Goal: Contribute content: Contribute content

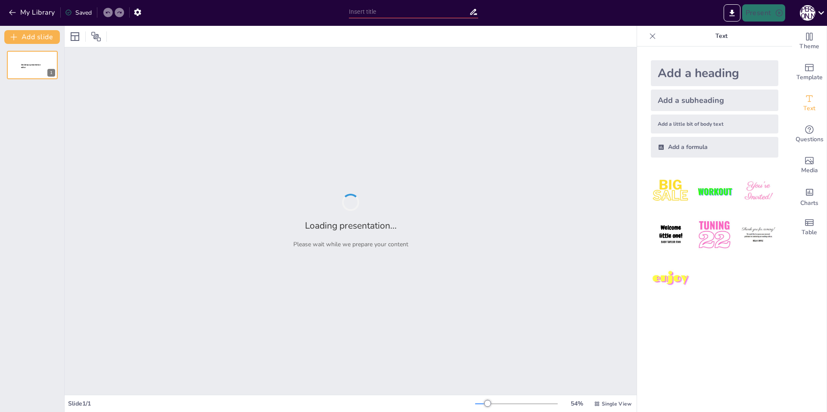
type input "Проблемы и перспективы логистики в [GEOGRAPHIC_DATA]"
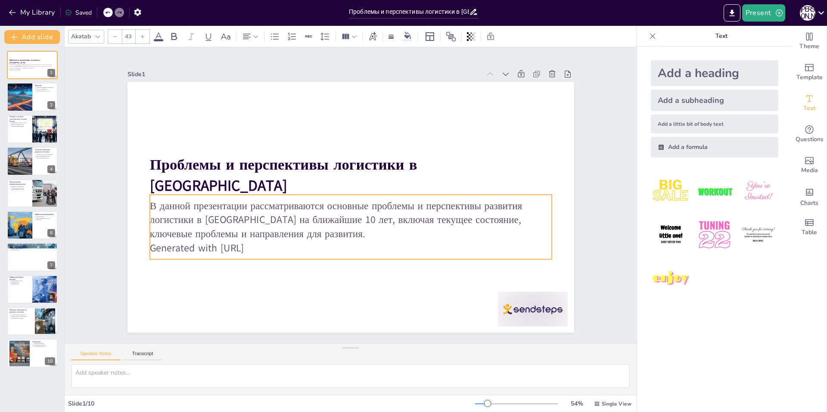
click at [255, 244] on p "Generated with Sendsteps.ai" at bounding box center [311, 230] width 279 height 307
click at [264, 245] on p "Generated with Sendsteps.ai" at bounding box center [302, 174] width 176 height 373
click at [264, 245] on p "Generated with Sendsteps.ai" at bounding box center [319, 237] width 333 height 247
click at [338, 196] on icon at bounding box center [332, 202] width 12 height 12
click at [372, 205] on span "Rewrite" at bounding box center [363, 204] width 21 height 8
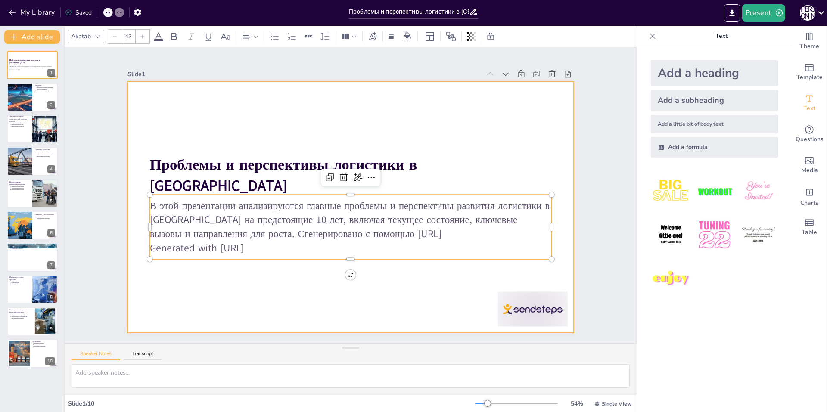
click at [283, 78] on div "Slide 1 Проблемы и перспективы логистики в России В этой презентации анализирую…" at bounding box center [355, 192] width 425 height 515
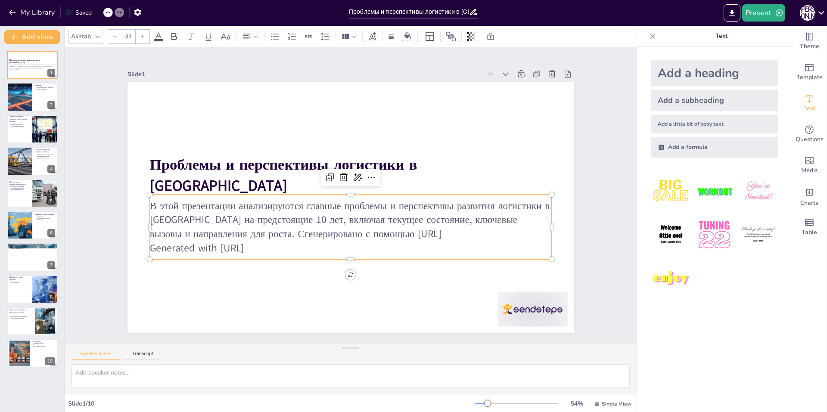
click at [260, 240] on p "Generated with Sendsteps.ai" at bounding box center [372, 243] width 372 height 177
click at [260, 240] on p "Generated with Sendsteps.ai" at bounding box center [362, 246] width 396 height 97
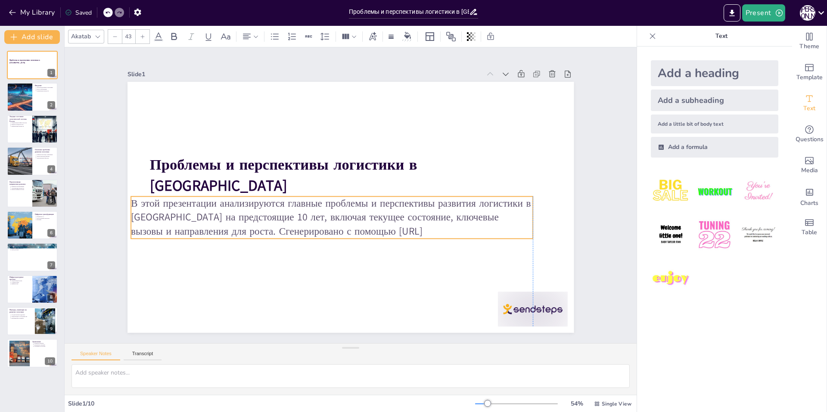
drag, startPoint x: 378, startPoint y: 224, endPoint x: 332, endPoint y: 226, distance: 47.0
click at [331, 226] on p "В этой презентации анализируются главные проблемы и перспективы развития логист…" at bounding box center [329, 215] width 404 height 83
click at [332, 226] on p "В этой презентации анализируются главные проблемы и перспективы развития логист…" at bounding box center [348, 224] width 349 height 271
click at [332, 226] on p "В этой презентации анализируются главные проблемы и перспективы развития логист…" at bounding box center [324, 208] width 384 height 201
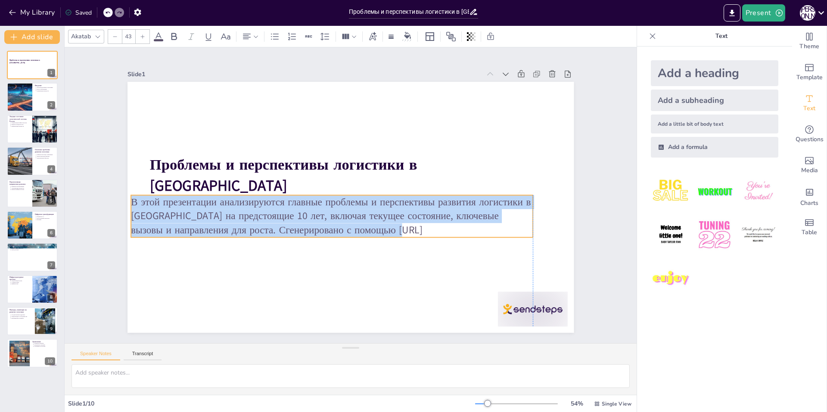
click at [332, 225] on p "В этой презентации анализируются главные проблемы и перспективы развития логист…" at bounding box center [359, 169] width 384 height 202
click at [407, 226] on p "В этой презентации анализируются главные проблемы и перспективы развития логист…" at bounding box center [348, 167] width 300 height 327
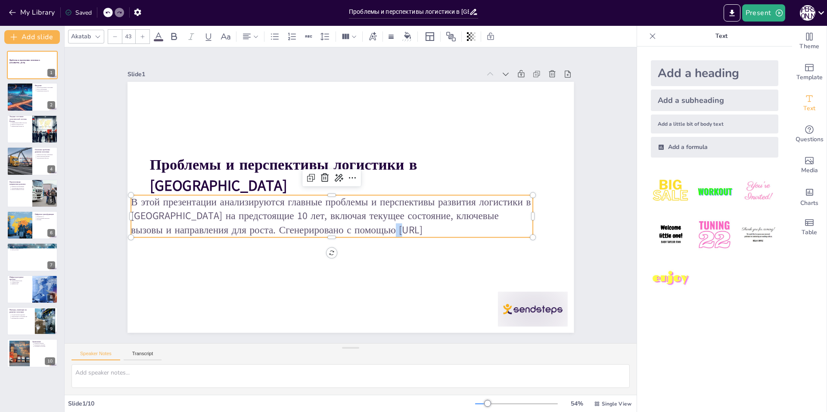
click at [407, 226] on p "В этой презентации анализируются главные проблемы и перспективы развития логист…" at bounding box center [322, 192] width 270 height 349
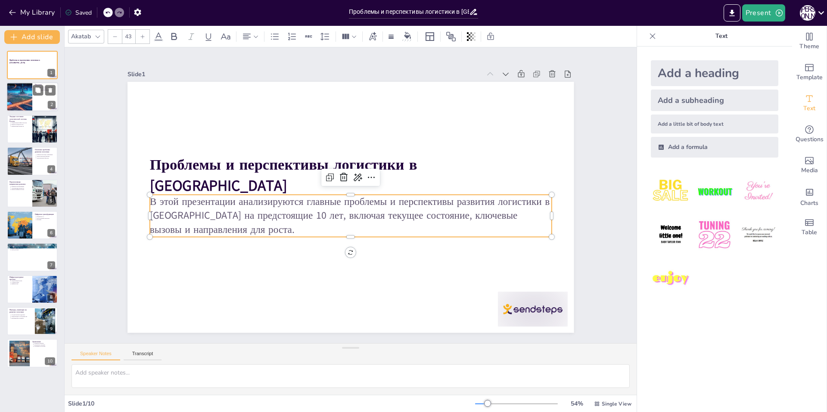
click at [29, 90] on div at bounding box center [19, 97] width 29 height 29
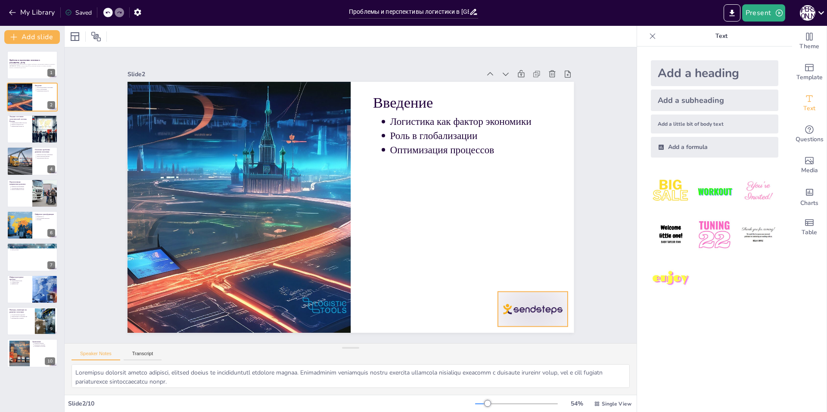
click at [193, 295] on div at bounding box center [160, 296] width 65 height 78
click at [234, 40] on icon at bounding box center [227, 32] width 14 height 14
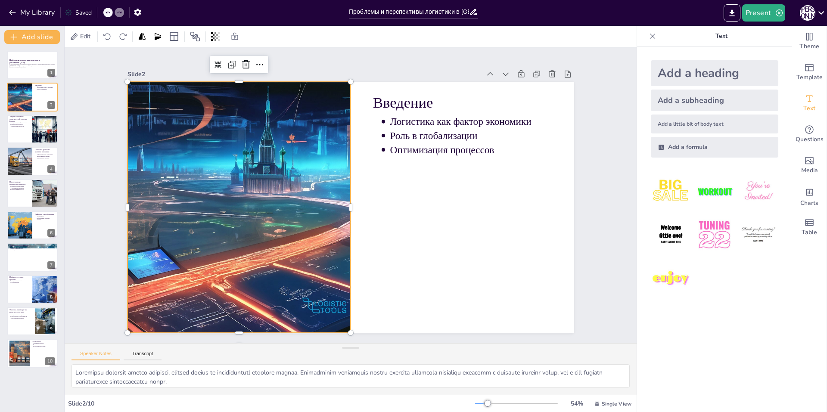
click at [315, 244] on div at bounding box center [328, 305] width 316 height 316
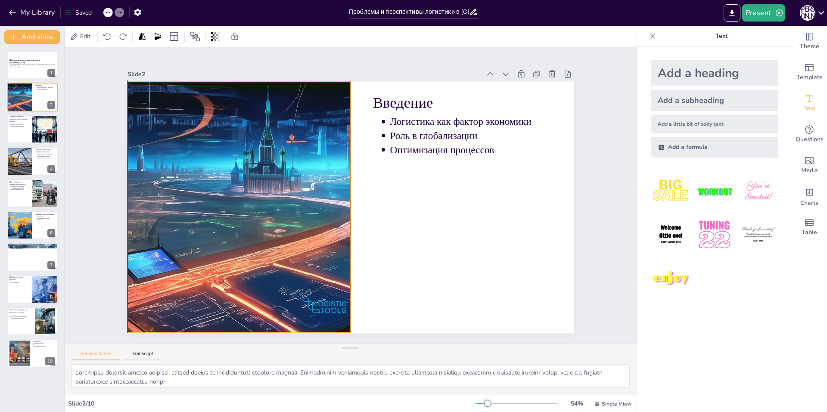
click at [341, 204] on div at bounding box center [426, 278] width 350 height 350
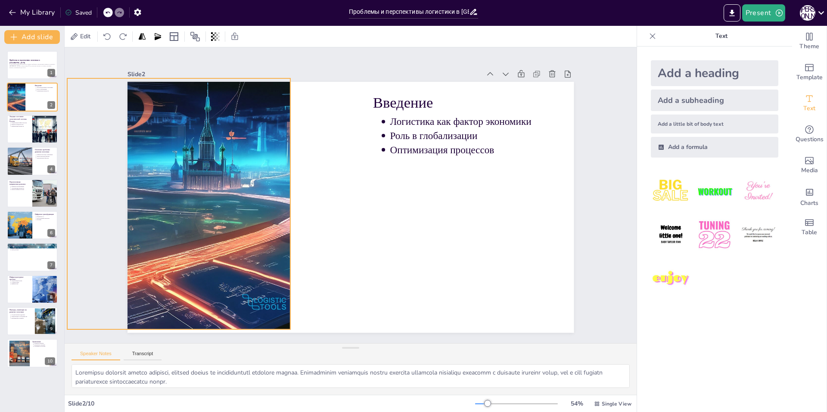
drag, startPoint x: 343, startPoint y: 204, endPoint x: 283, endPoint y: 200, distance: 60.4
click at [338, 200] on div at bounding box center [504, 118] width 332 height 332
click at [372, 201] on div at bounding box center [521, 223] width 298 height 298
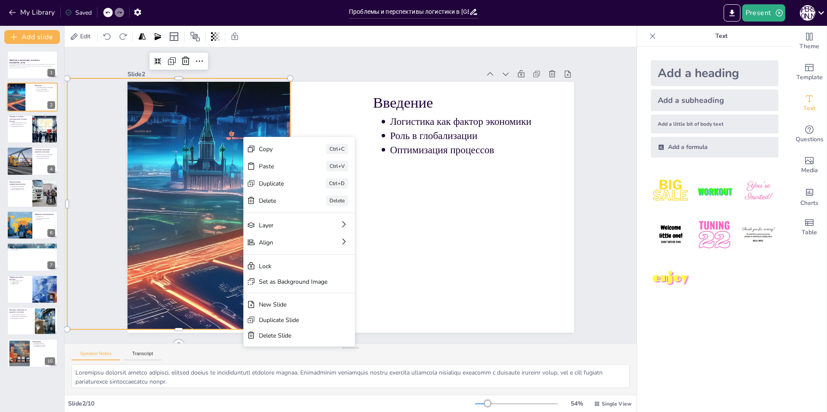
click at [161, 172] on div at bounding box center [197, 116] width 343 height 343
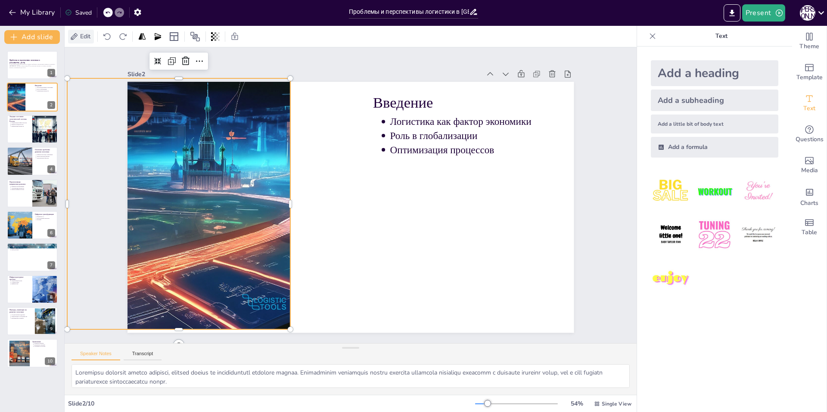
click at [79, 36] on span "Edit" at bounding box center [85, 36] width 14 height 8
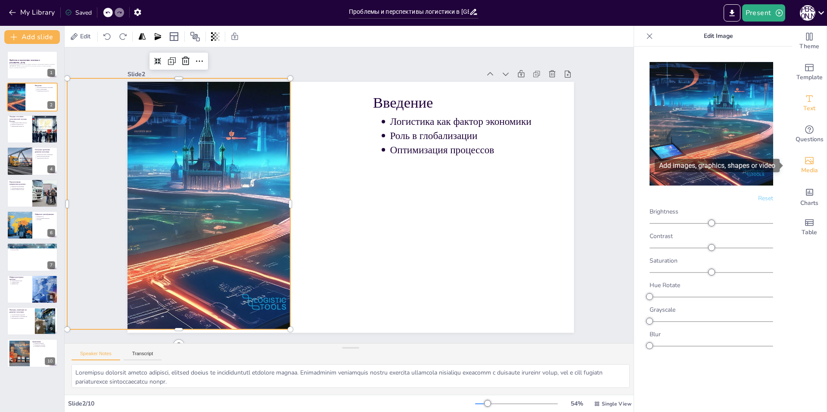
click at [807, 162] on icon "Add images, graphics, shapes or video" at bounding box center [809, 160] width 10 height 10
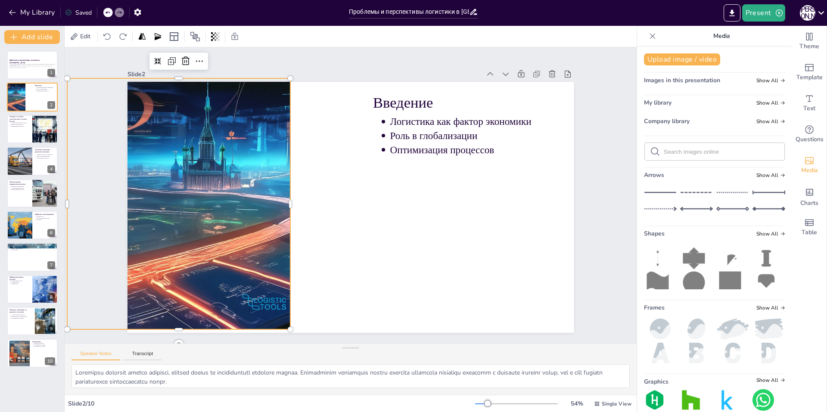
scroll to position [37, 0]
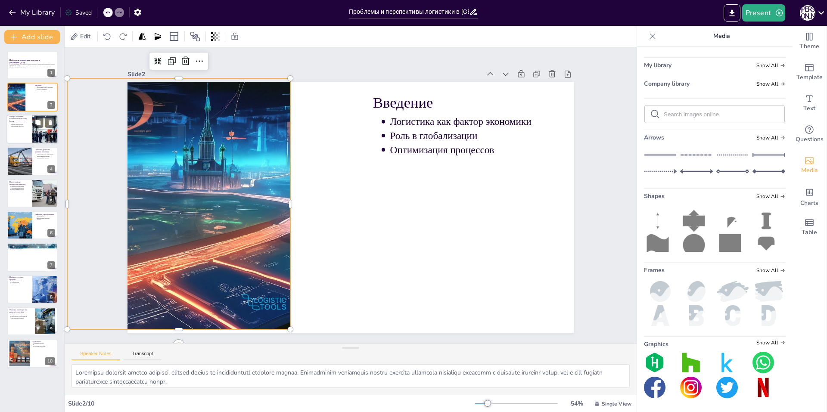
click at [23, 130] on div at bounding box center [32, 129] width 52 height 29
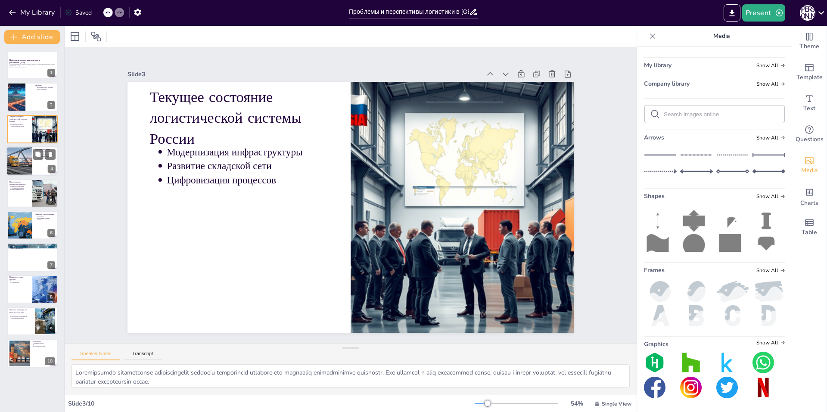
click at [24, 155] on div at bounding box center [19, 160] width 44 height 29
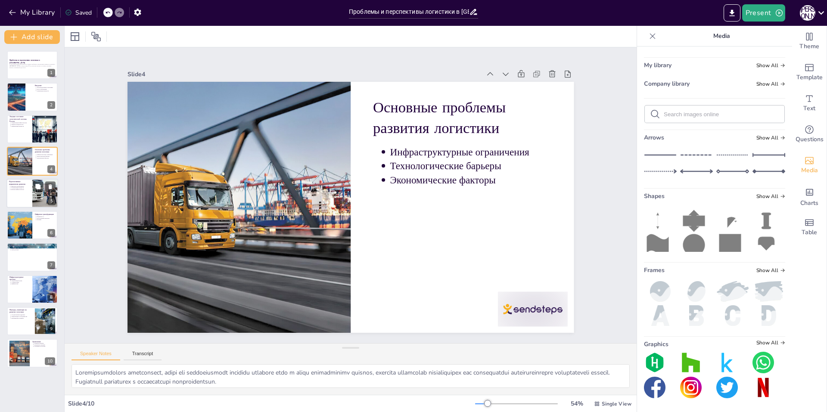
click at [29, 186] on p "Цифровая трансформация" at bounding box center [20, 187] width 19 height 2
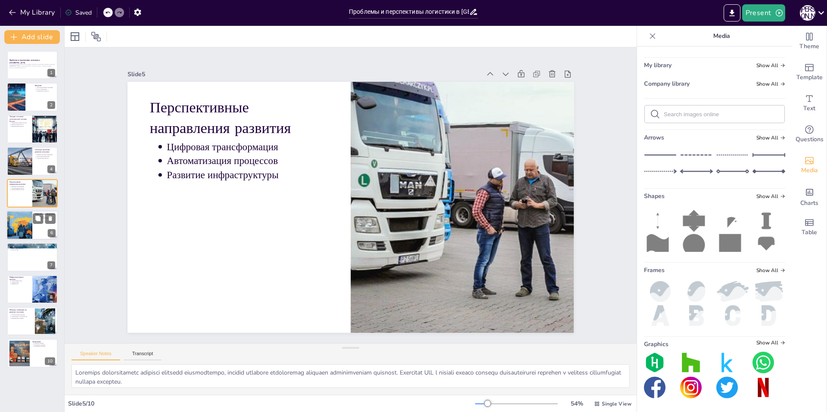
click at [29, 230] on div at bounding box center [19, 225] width 52 height 29
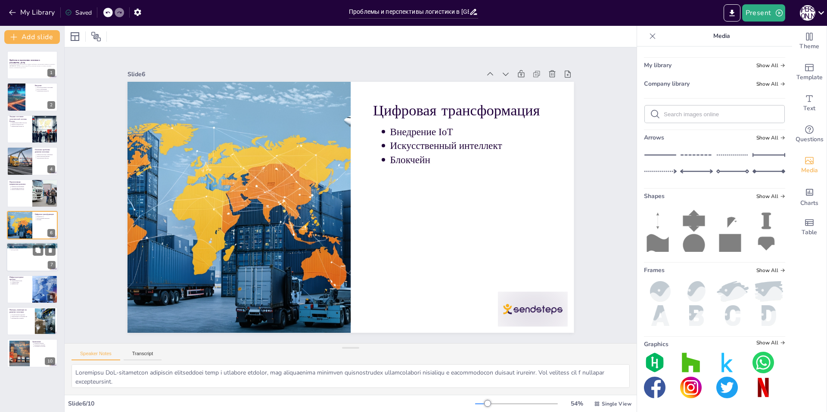
click at [22, 255] on div at bounding box center [32, 257] width 52 height 29
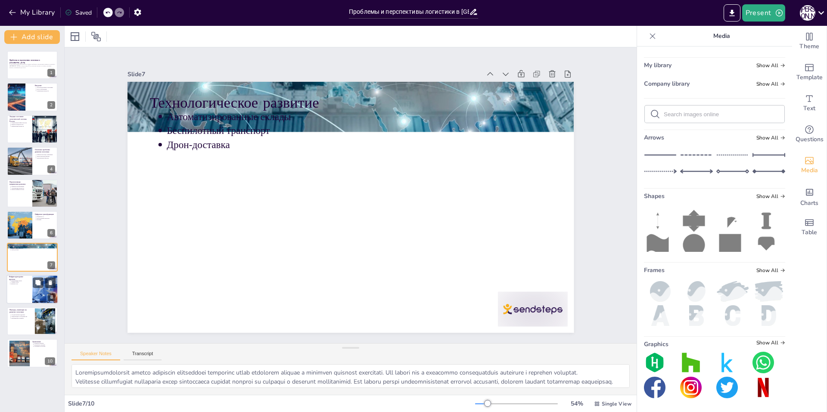
click at [21, 281] on p "Модернизация портов" at bounding box center [20, 281] width 19 height 2
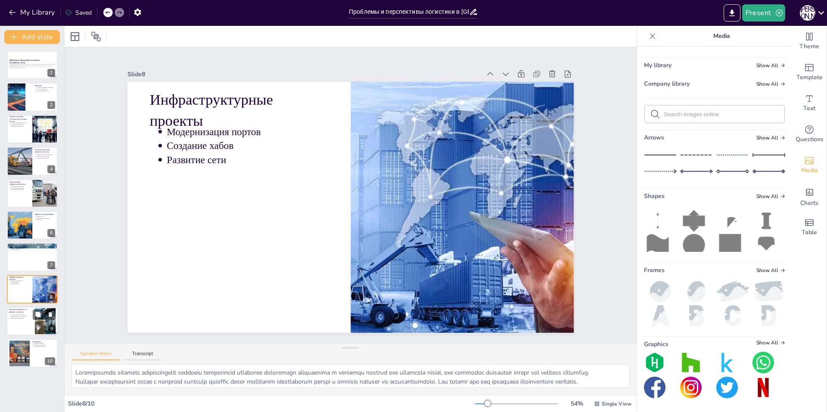
click at [21, 314] on p "Государственная поддержка" at bounding box center [22, 315] width 22 height 2
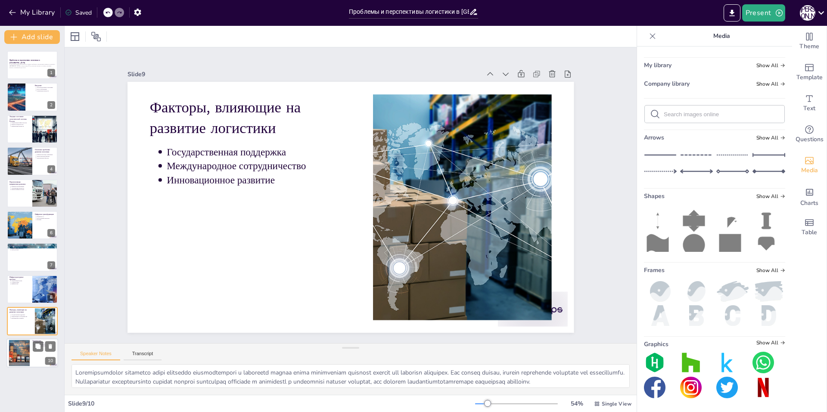
click at [26, 346] on div at bounding box center [19, 353] width 42 height 26
type textarea "Основными драйверами развития логистики в России станут цифровизация процессов …"
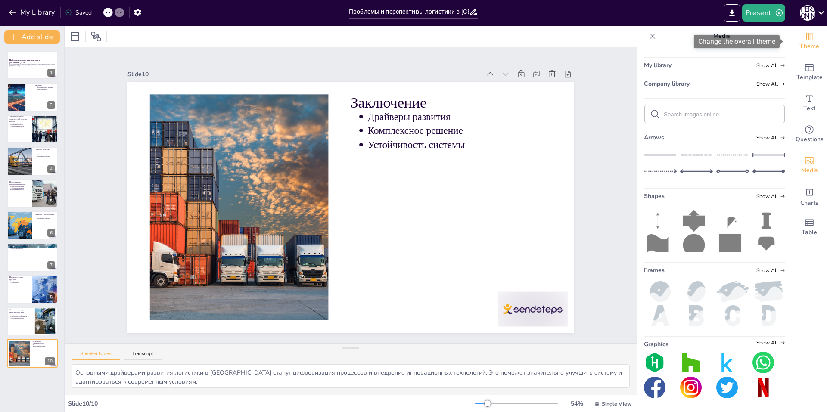
click at [804, 47] on span "Theme" at bounding box center [809, 46] width 20 height 9
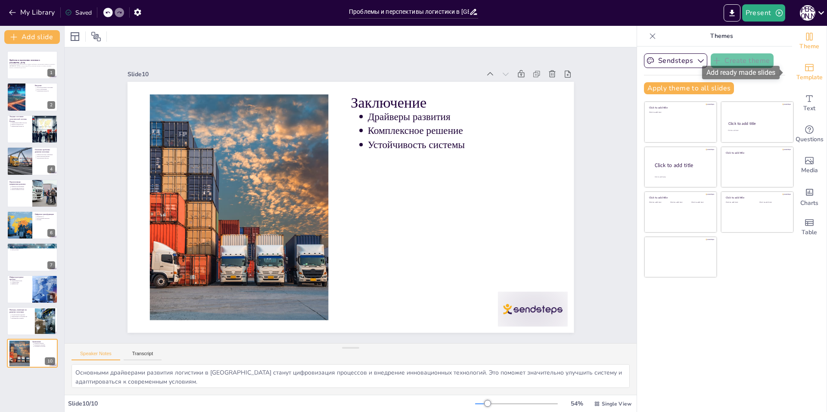
click at [804, 65] on icon "Add ready made slides" at bounding box center [809, 67] width 10 height 10
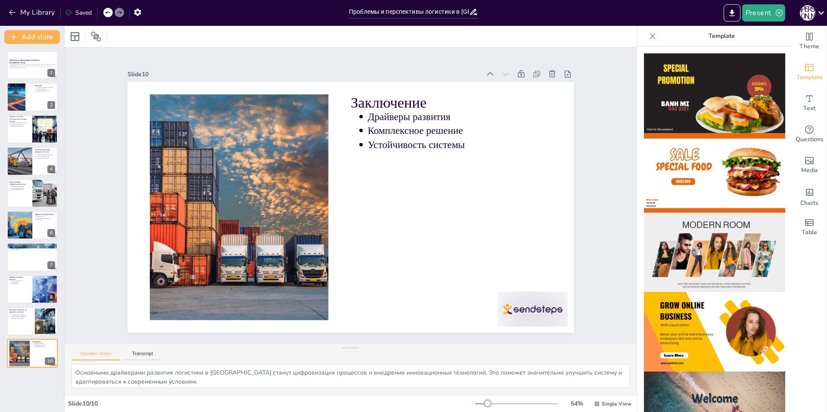
click at [687, 314] on img at bounding box center [714, 332] width 141 height 80
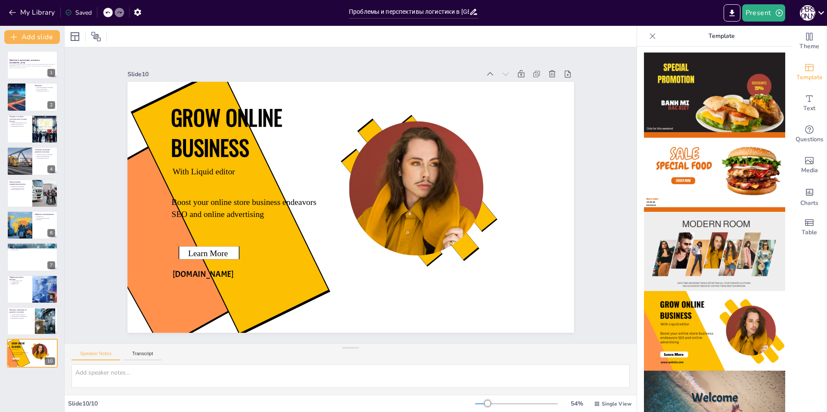
scroll to position [0, 0]
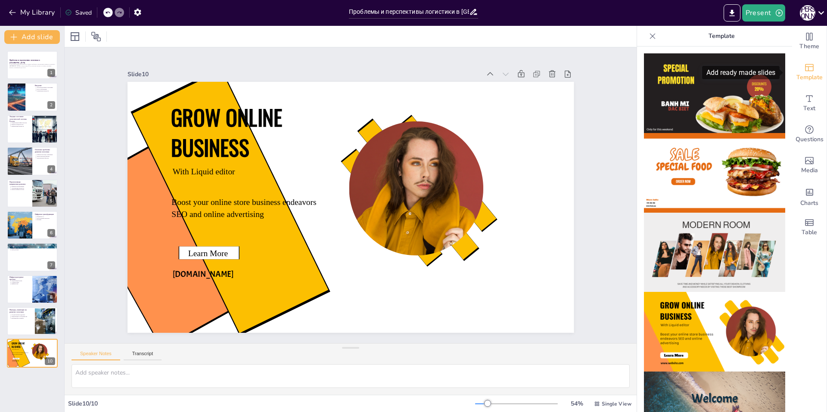
click at [806, 80] on span "Template" at bounding box center [809, 77] width 26 height 9
click at [807, 46] on span "Theme" at bounding box center [809, 46] width 20 height 9
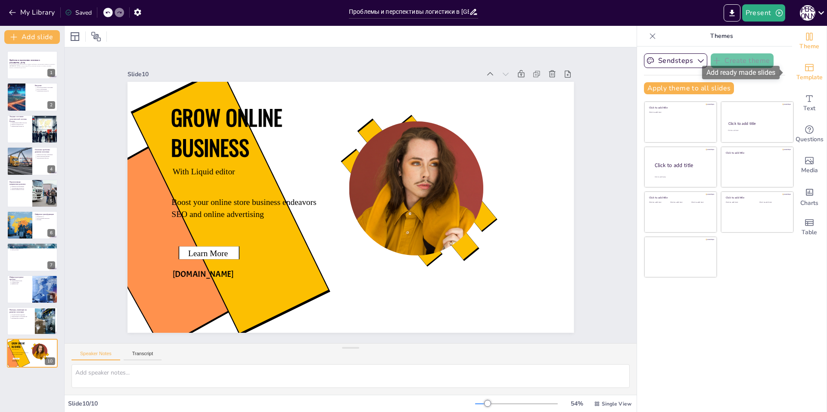
click at [805, 71] on icon "Add ready made slides" at bounding box center [809, 67] width 9 height 7
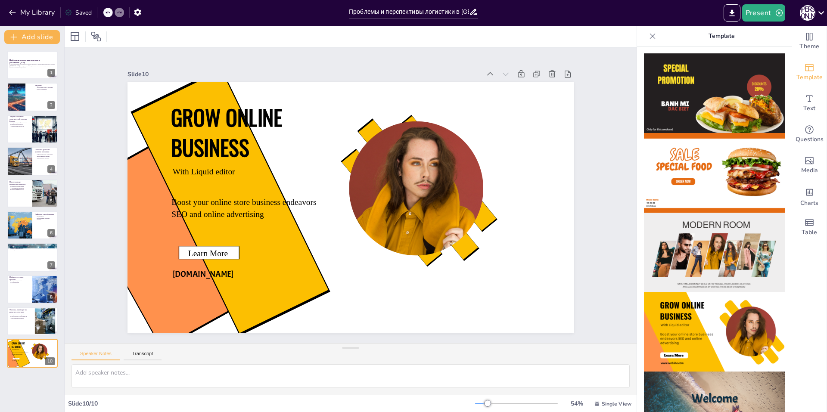
click at [648, 34] on icon at bounding box center [652, 36] width 9 height 9
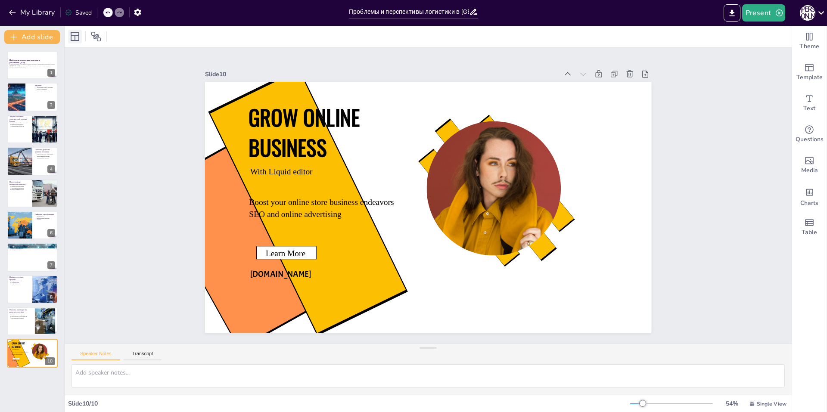
click at [71, 36] on icon at bounding box center [75, 36] width 9 height 9
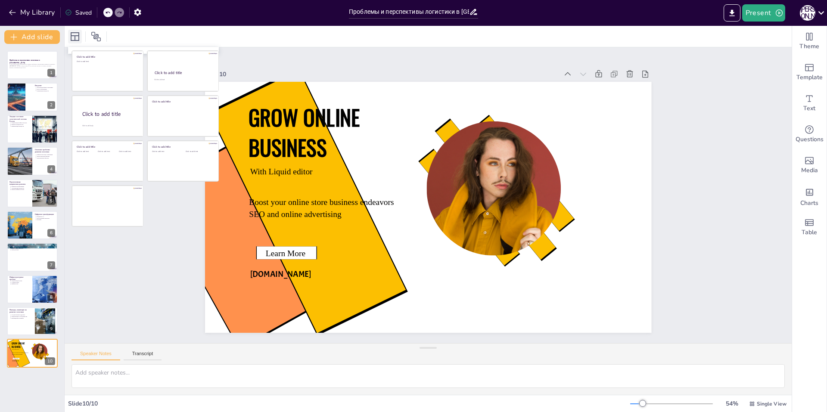
click at [71, 36] on icon at bounding box center [75, 36] width 9 height 9
click at [28, 68] on p "В этой презентации анализируются главные проблемы и перспективы развития логист…" at bounding box center [32, 66] width 47 height 5
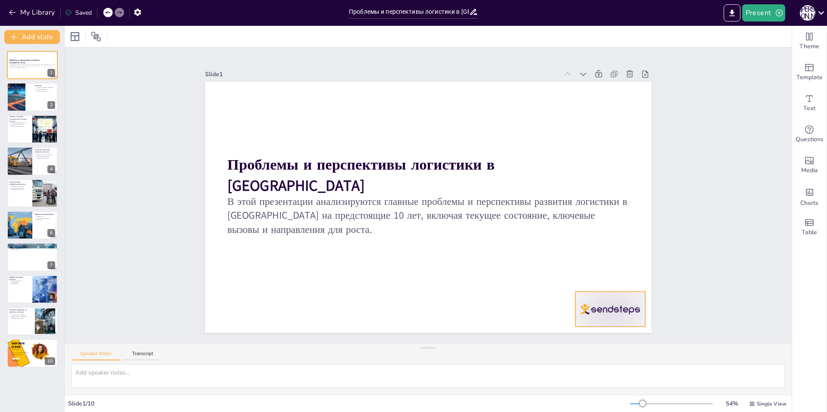
click at [613, 96] on div at bounding box center [592, 57] width 55 height 77
click at [502, 383] on icon at bounding box center [496, 388] width 12 height 11
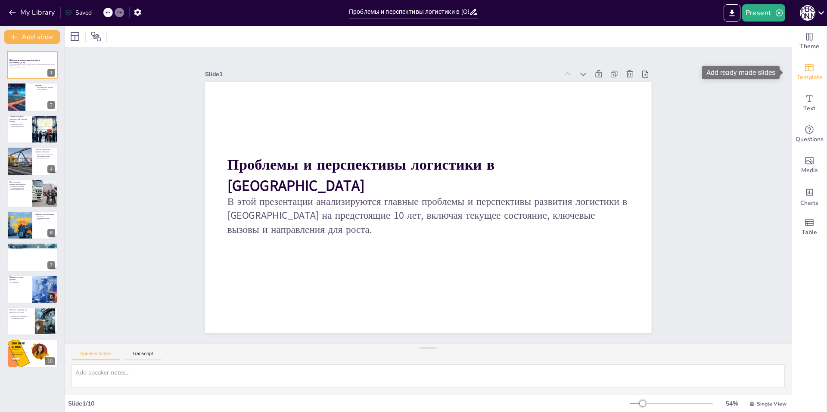
click at [805, 71] on icon "Add ready made slides" at bounding box center [809, 67] width 9 height 7
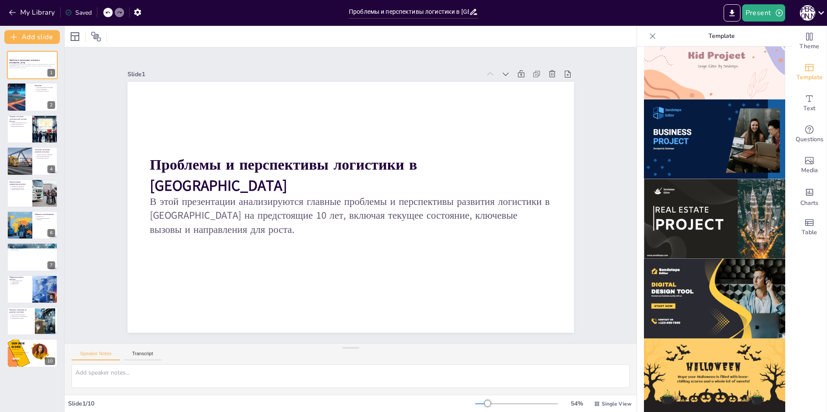
scroll to position [728, 0]
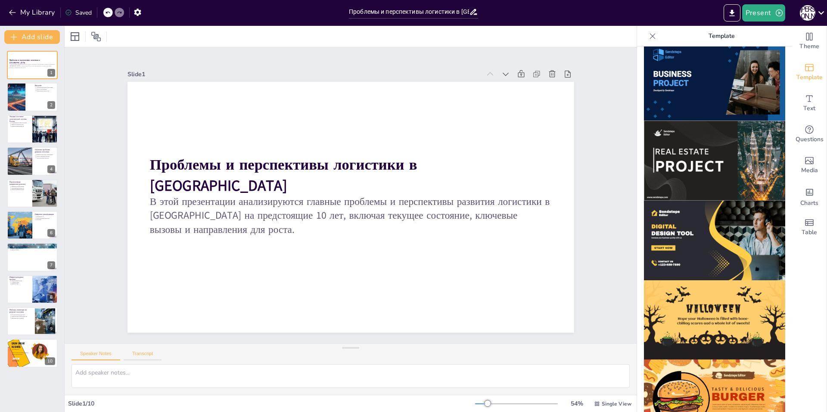
click at [139, 353] on button "Transcript" at bounding box center [143, 355] width 38 height 9
click at [112, 354] on button "Speaker Notes" at bounding box center [95, 355] width 49 height 9
click at [18, 187] on p "Автоматизация процессов" at bounding box center [20, 188] width 19 height 2
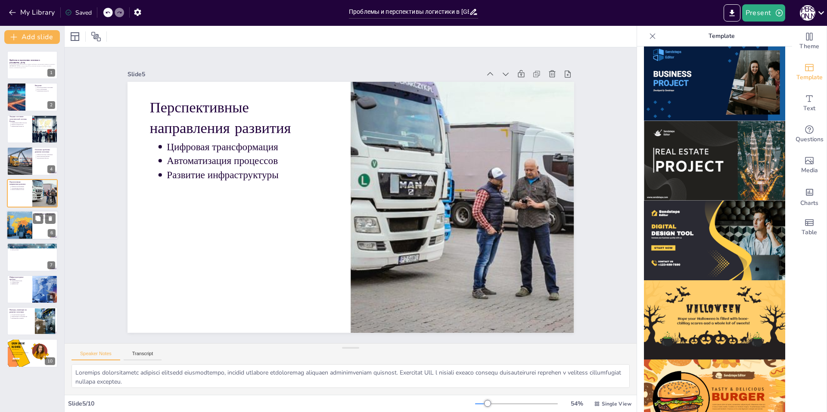
click at [16, 218] on div at bounding box center [19, 225] width 52 height 29
type textarea "Внедрение IoT-технологий позволяет отслеживать груз в реальном времени, что зна…"
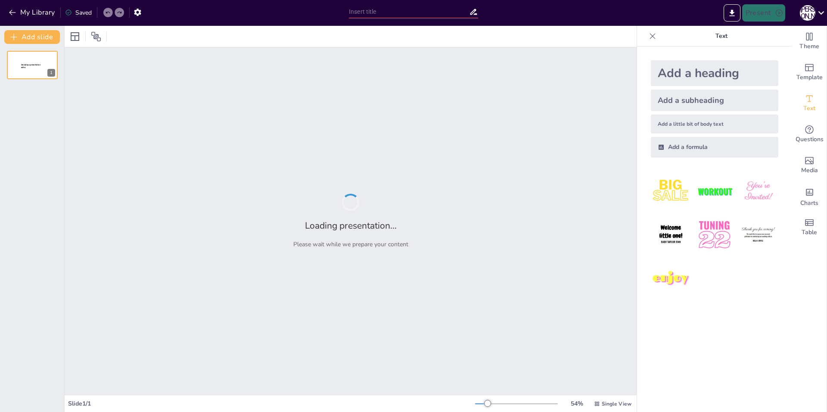
type input "Проблемы и перспективы логистики в [GEOGRAPHIC_DATA]"
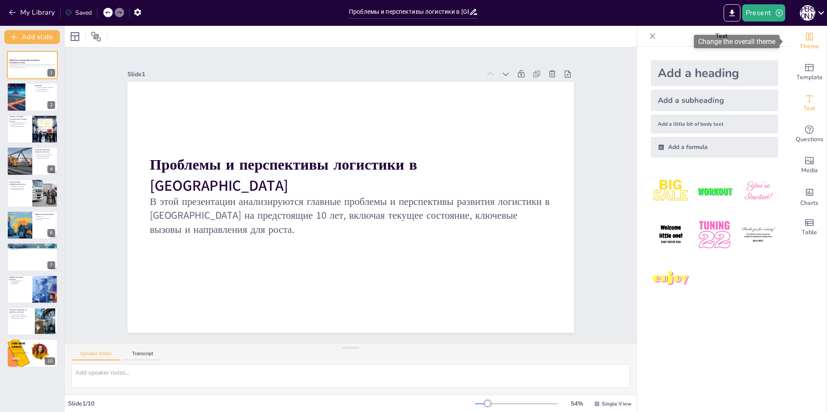
click at [799, 43] on span "Theme" at bounding box center [809, 46] width 20 height 9
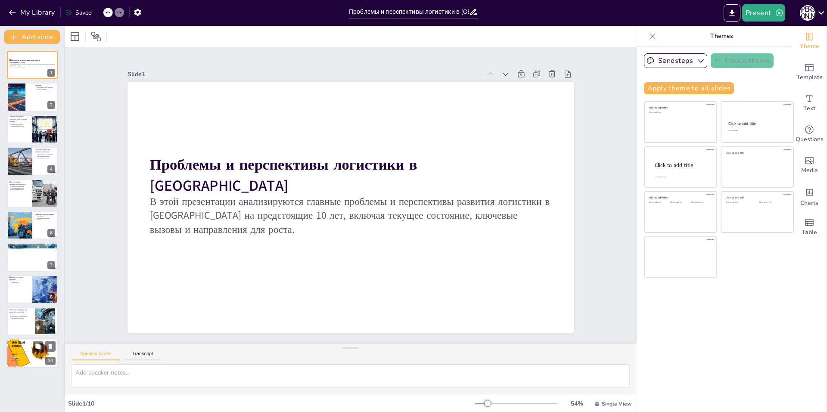
click at [8, 347] on icon at bounding box center [18, 352] width 29 height 39
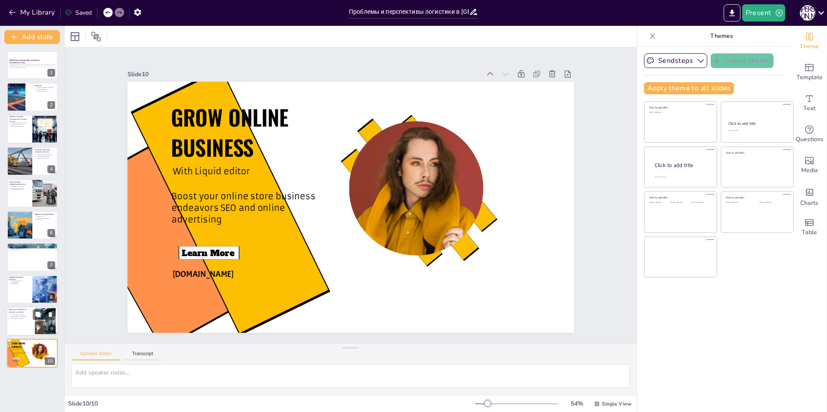
click at [19, 326] on div at bounding box center [32, 321] width 52 height 29
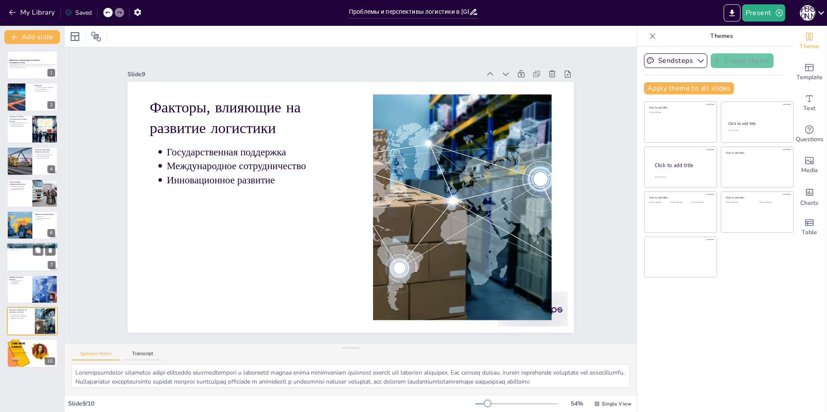
click at [27, 268] on div at bounding box center [32, 257] width 52 height 29
type textarea "Автоматизированные склады позволяют значительно сократить время обработки заказ…"
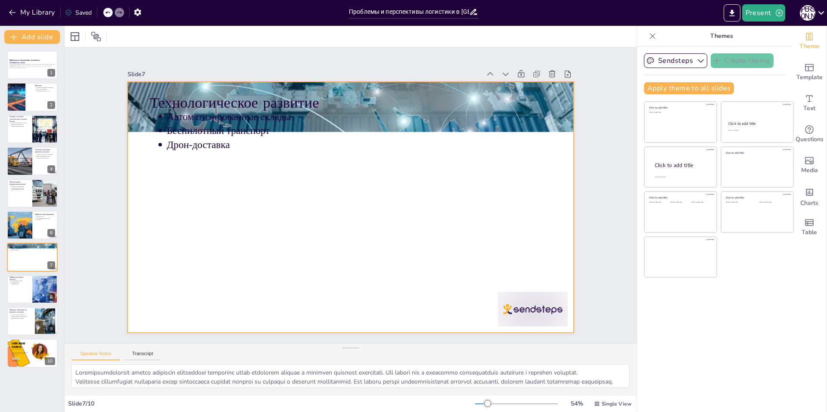
click at [274, 190] on div at bounding box center [344, 205] width 512 height 440
click at [348, 132] on p "Беспилотный транспорт" at bounding box center [414, 183] width 132 height 370
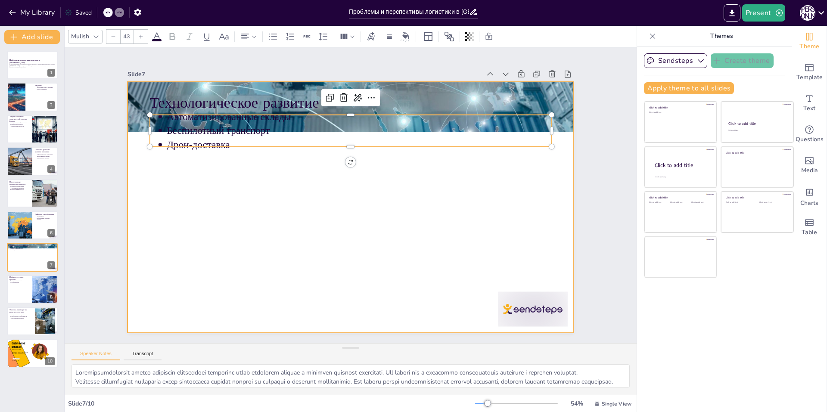
click at [219, 177] on div at bounding box center [350, 183] width 447 height 251
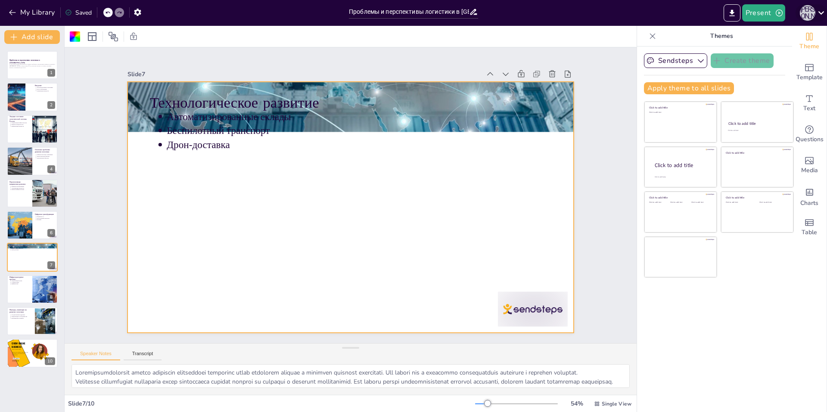
click at [811, 12] on div "О [PERSON_NAME]" at bounding box center [808, 13] width 16 height 16
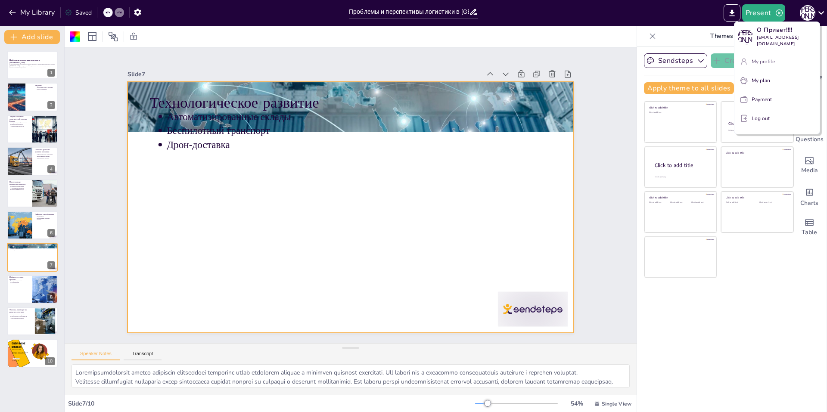
click at [766, 58] on p "My profile" at bounding box center [762, 62] width 23 height 8
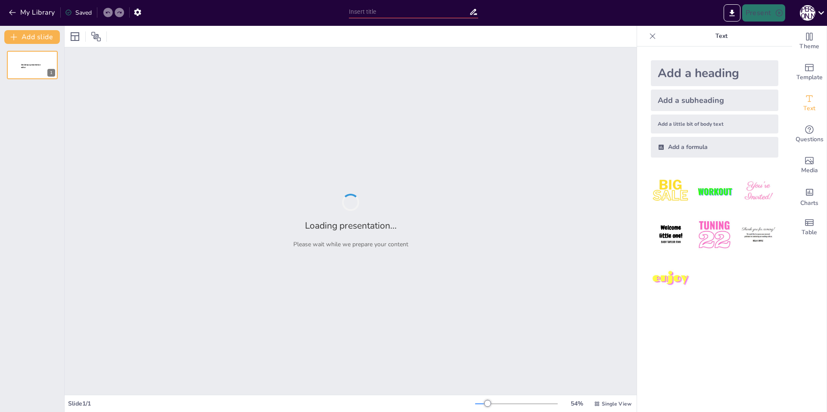
type input "Логистика в [GEOGRAPHIC_DATA]: Текущие проблемы и перспективы на ближайшие 10 л…"
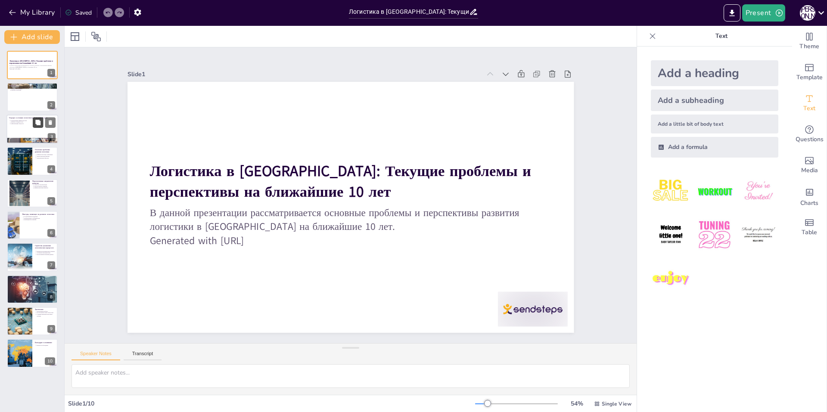
click at [38, 124] on icon at bounding box center [37, 122] width 5 height 5
type textarea "Loremipsumdo sitametconse adipiscingelit seddoeiu tempor incidid utl etdolorem …"
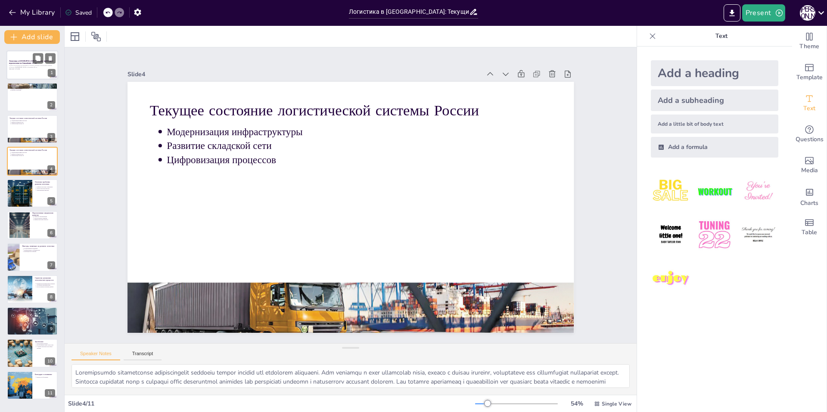
click at [29, 71] on div at bounding box center [32, 64] width 52 height 29
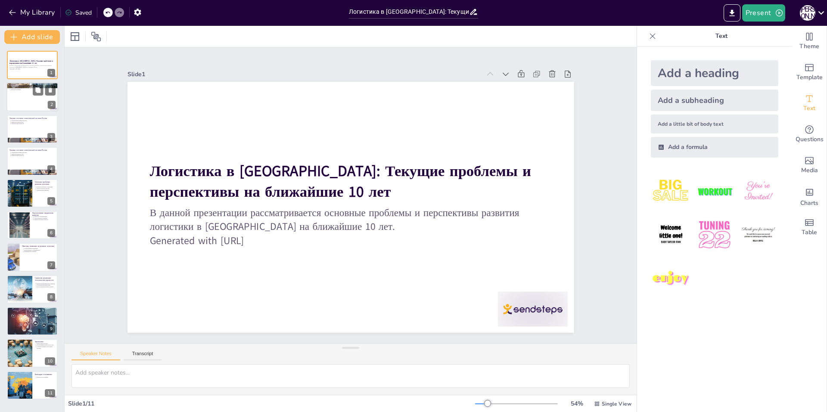
click at [24, 98] on div at bounding box center [32, 97] width 52 height 29
type textarea "Логистика играет важную роль в обеспечении связи между производителями и потреб…"
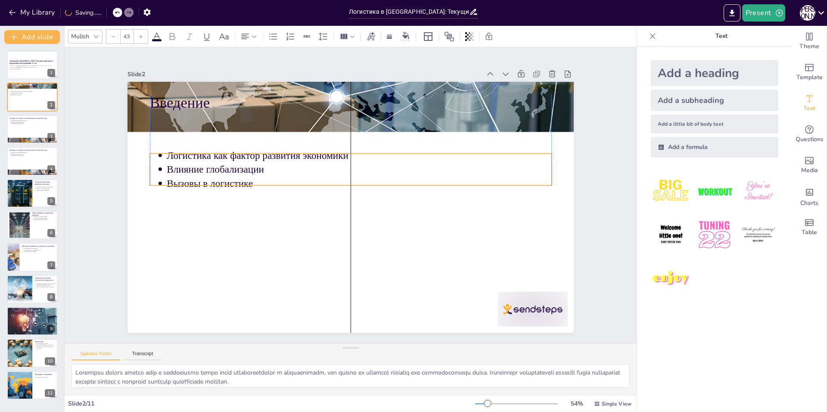
drag, startPoint x: 205, startPoint y: 120, endPoint x: 206, endPoint y: 158, distance: 38.8
click at [206, 158] on p "Логистика как фактор развития экономики" at bounding box center [371, 160] width 370 height 132
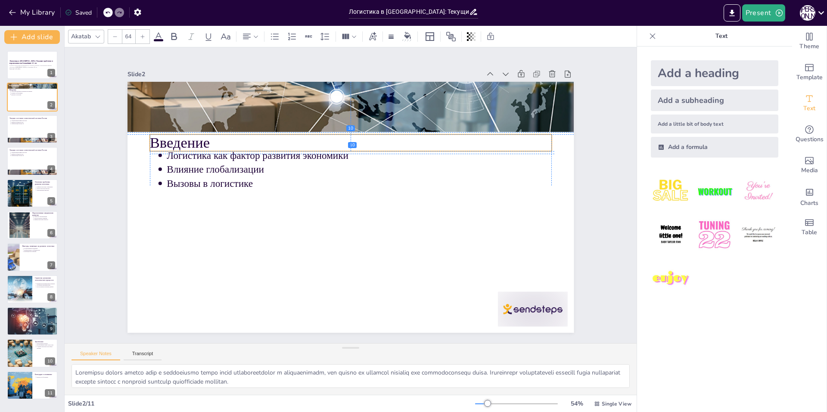
drag, startPoint x: 181, startPoint y: 99, endPoint x: 184, endPoint y: 140, distance: 40.2
click at [184, 140] on p "Введение" at bounding box center [371, 147] width 375 height 183
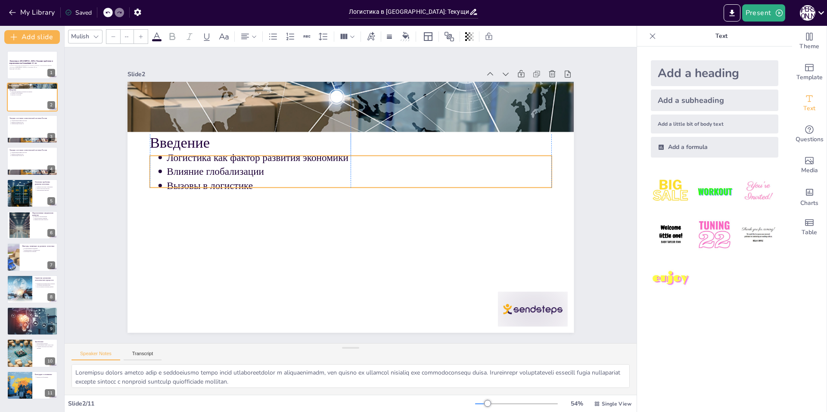
type input "43"
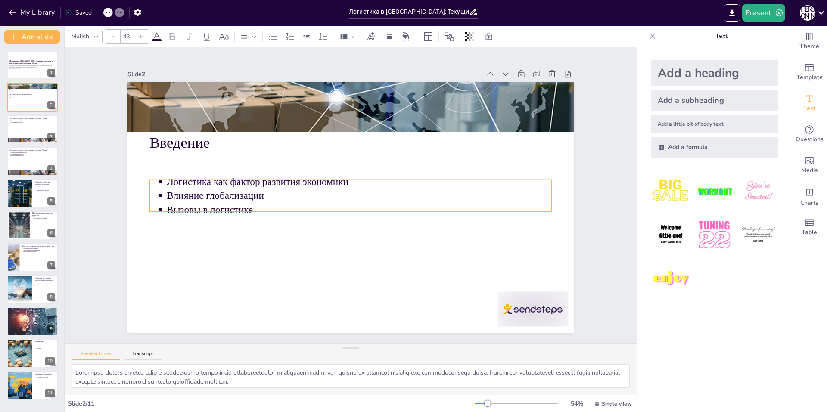
drag, startPoint x: 193, startPoint y: 158, endPoint x: 194, endPoint y: 181, distance: 23.3
click at [194, 181] on p "Логистика как фактор развития экономики" at bounding box center [363, 185] width 370 height 132
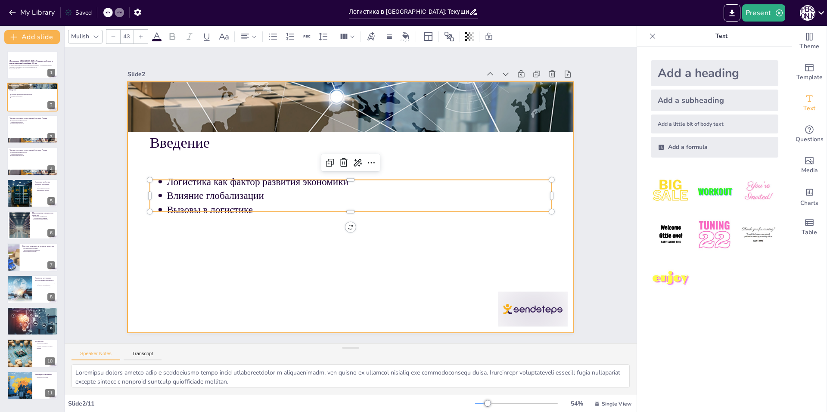
click at [268, 247] on div at bounding box center [346, 206] width 510 height 411
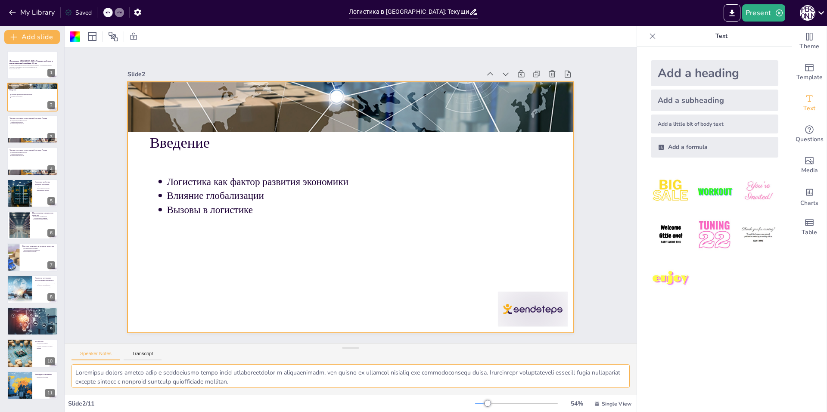
click at [192, 372] on textarea at bounding box center [350, 376] width 558 height 24
click at [149, 351] on button "Transcript" at bounding box center [143, 355] width 38 height 9
click at [96, 354] on button "Speaker Notes" at bounding box center [95, 355] width 49 height 9
click at [151, 354] on button "Transcript" at bounding box center [143, 355] width 38 height 9
click at [81, 357] on button "Speaker Notes" at bounding box center [95, 355] width 49 height 9
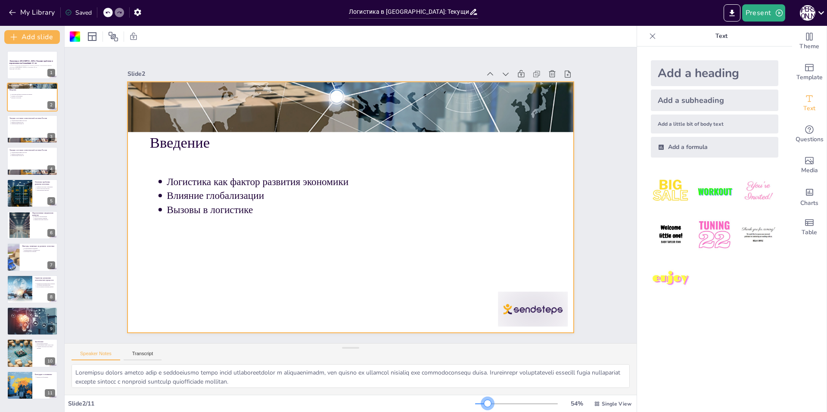
click at [484, 403] on div at bounding box center [487, 403] width 7 height 7
drag, startPoint x: 390, startPoint y: 381, endPoint x: 76, endPoint y: 368, distance: 314.6
click at [76, 368] on textarea at bounding box center [350, 376] width 558 height 24
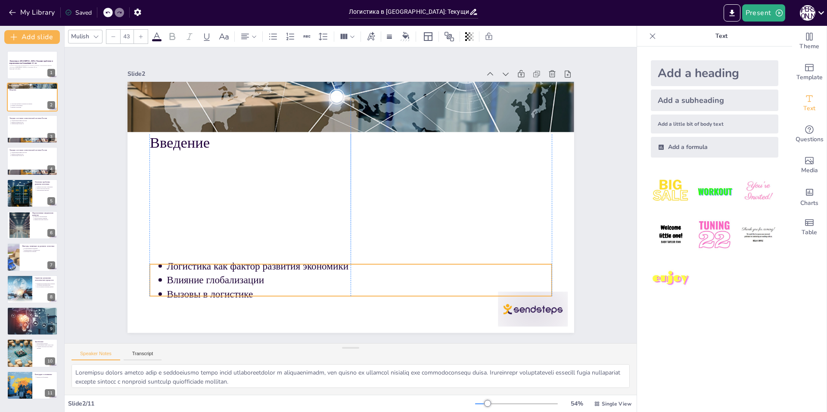
drag, startPoint x: 211, startPoint y: 189, endPoint x: 208, endPoint y: 273, distance: 84.4
click at [208, 273] on p "Влияние глобализации" at bounding box center [350, 281] width 384 height 54
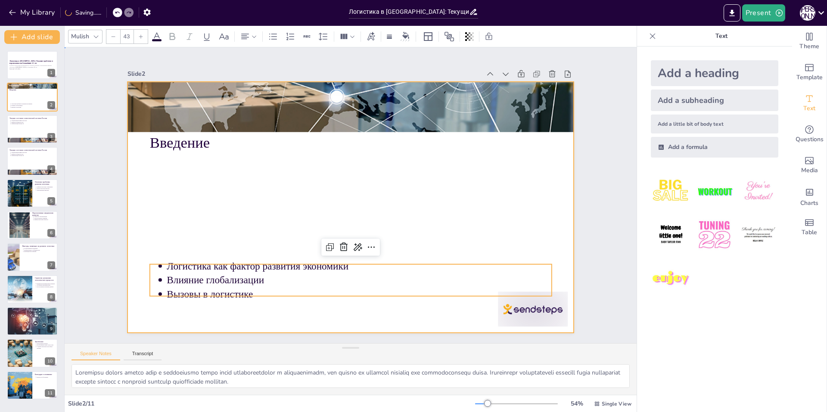
click at [178, 153] on div at bounding box center [347, 207] width 502 height 377
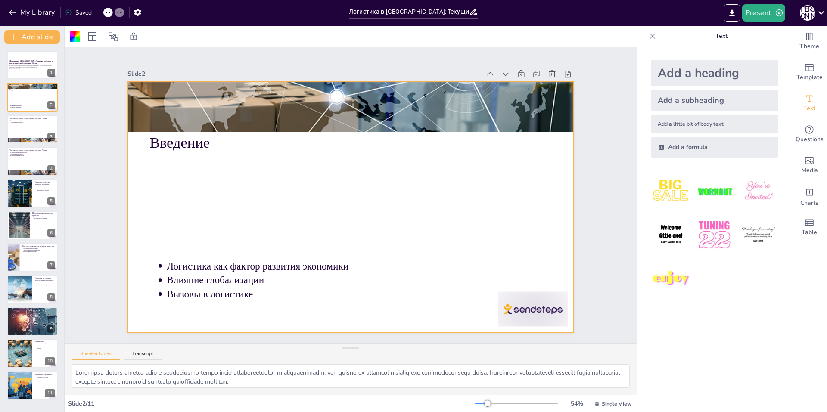
click at [183, 170] on div at bounding box center [349, 207] width 470 height 296
click at [183, 170] on div at bounding box center [341, 203] width 485 height 500
click at [310, 173] on div at bounding box center [344, 205] width 512 height 441
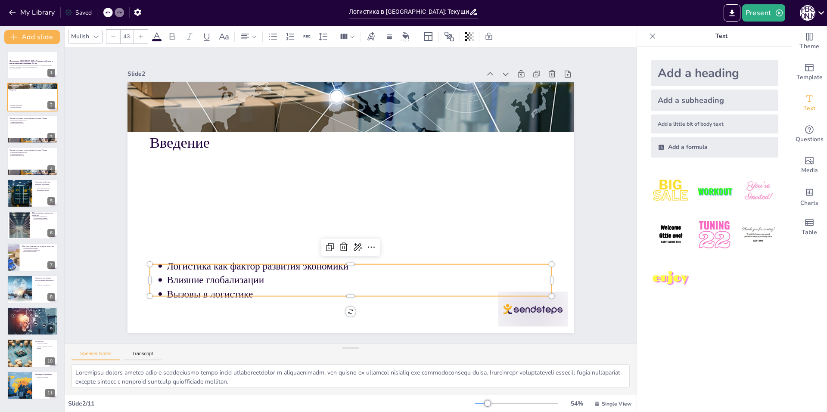
click at [363, 271] on p "Влияние глобализации" at bounding box center [332, 279] width 370 height 132
click at [357, 270] on p "Влияние глобализации" at bounding box center [350, 281] width 384 height 54
click at [357, 270] on p "Влияние глобализации" at bounding box center [315, 273] width 340 height 205
click at [147, 264] on ul "Логистика как фактор развития экономики Влияние глобализации Вызовы в логистике" at bounding box center [333, 278] width 402 height 125
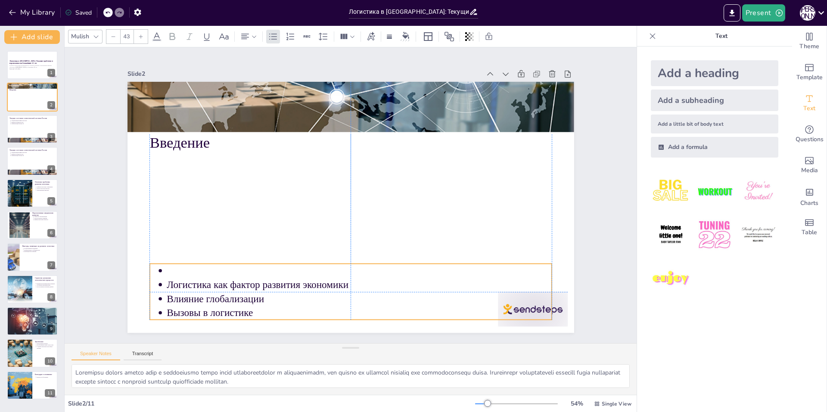
click at [174, 269] on p at bounding box center [342, 271] width 379 height 94
click at [173, 267] on p at bounding box center [327, 267] width 386 height 137
click at [163, 268] on p at bounding box center [335, 269] width 396 height 97
click at [163, 268] on p at bounding box center [327, 267] width 386 height 137
click at [163, 268] on p at bounding box center [335, 269] width 396 height 97
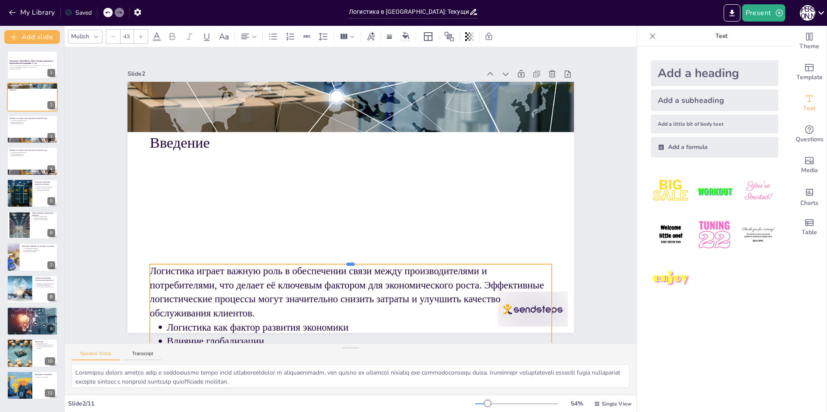
click at [279, 260] on div at bounding box center [337, 259] width 394 height 90
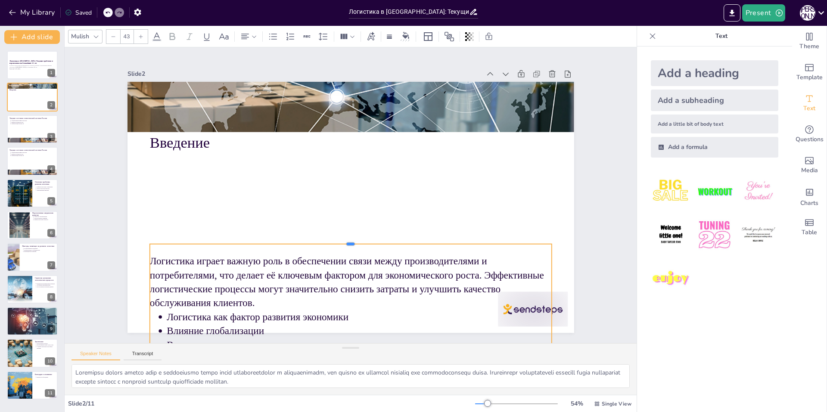
drag, startPoint x: 345, startPoint y: 261, endPoint x: 345, endPoint y: 241, distance: 20.2
click at [345, 241] on div at bounding box center [332, 237] width 370 height 170
click at [449, 308] on p "Логистика как фактор развития экономики" at bounding box center [333, 316] width 379 height 94
click at [568, 266] on div "Slide 1 Логистика в России: Текущие проблемы и перспективы на ближайшие 10 лет …" at bounding box center [350, 195] width 564 height 453
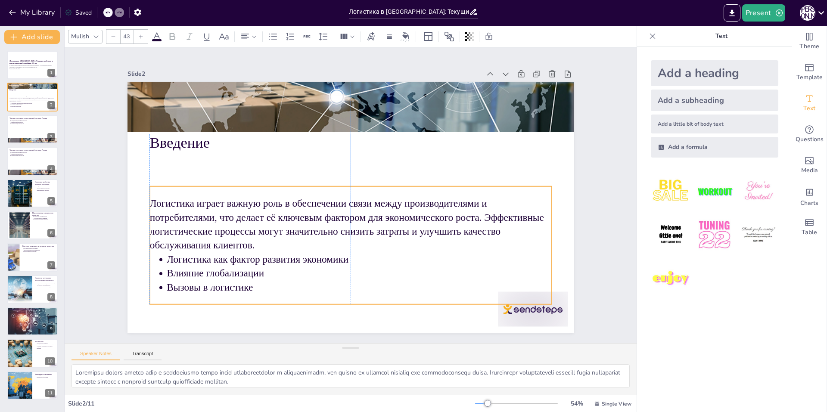
drag, startPoint x: 443, startPoint y: 319, endPoint x: 442, endPoint y: 261, distance: 57.7
click at [442, 261] on p "Логистика как фактор развития экономики" at bounding box center [313, 249] width 295 height 268
click at [276, 244] on p "Логистика играет важную роль в обеспечении связи между производителями и потреб…" at bounding box center [348, 224] width 406 height 98
click at [253, 242] on p "Логистика играет важную роль в обеспечении связи между производителями и потреб…" at bounding box center [344, 224] width 405 height 138
click at [253, 242] on p "Логистика играет важную роль в обеспечении связи между производителями и потреб…" at bounding box center [339, 222] width 390 height 214
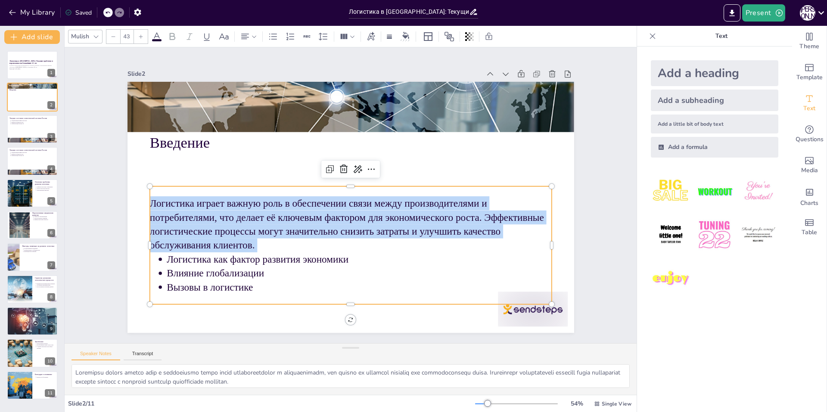
click at [253, 242] on p "Логистика играет важную роль в обеспечении связи между производителями и потреб…" at bounding box center [344, 224] width 405 height 138
click at [253, 242] on p "Логистика играет важную роль в обеспечении связи между производителями и потреб…" at bounding box center [342, 222] width 400 height 177
click at [252, 242] on p "Логистика играет важную роль в обеспечении связи между производителями и потреб…" at bounding box center [344, 224] width 405 height 138
click at [252, 242] on p "Логистика играет важную роль в обеспечении связи между производителями и потреб…" at bounding box center [342, 222] width 400 height 177
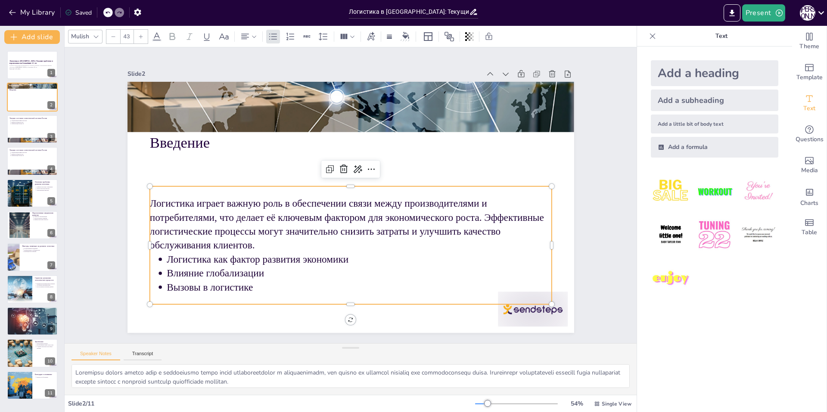
click at [351, 254] on p "Логистика как фактор развития экономики" at bounding box center [332, 257] width 357 height 169
click at [250, 239] on p "Логистика играет важную роль в обеспечении связи между производителями и потреб…" at bounding box center [342, 222] width 400 height 177
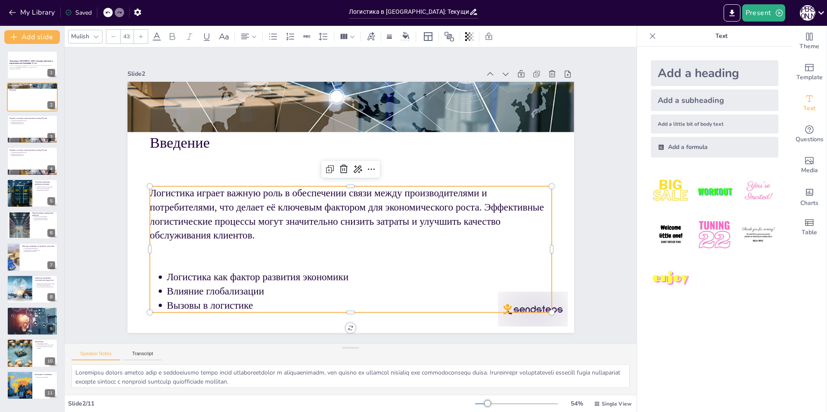
click at [146, 192] on p "Логистика играет важную роль в обеспечении связи между производителями и потреб…" at bounding box center [349, 214] width 406 height 98
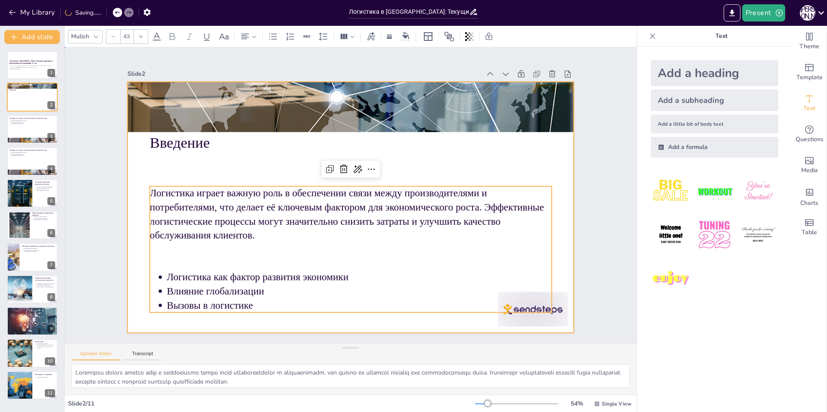
click at [282, 324] on div at bounding box center [350, 207] width 447 height 251
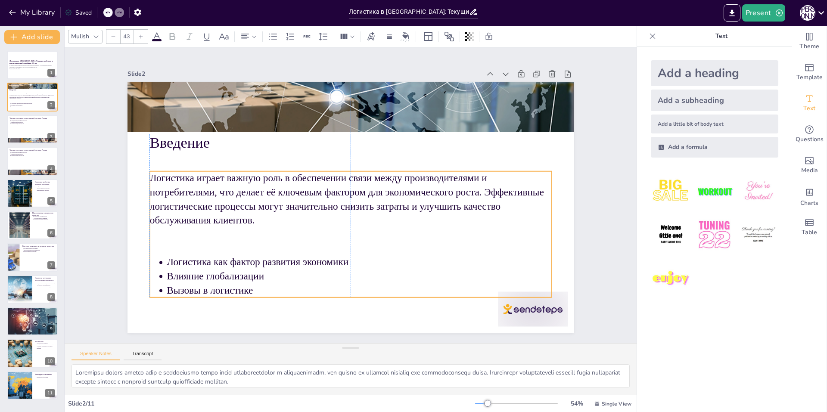
drag, startPoint x: 358, startPoint y: 247, endPoint x: 357, endPoint y: 232, distance: 15.2
click at [357, 232] on p at bounding box center [342, 233] width 396 height 97
click at [393, 253] on p "Логистика как фактор развития экономики" at bounding box center [352, 263] width 384 height 54
click at [509, 343] on div at bounding box center [470, 373] width 78 height 60
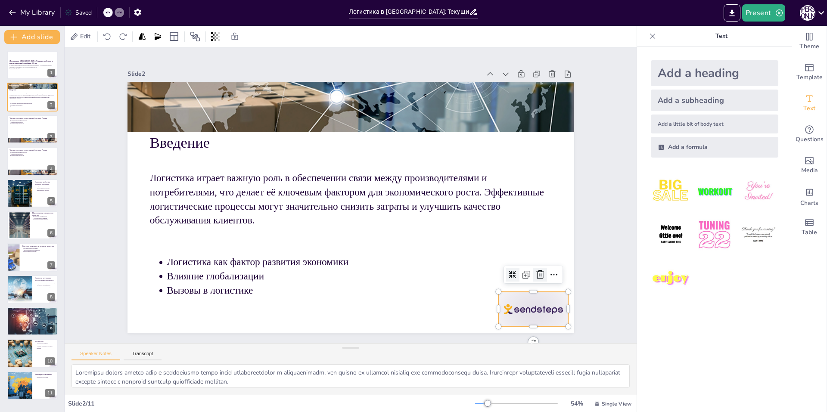
click at [512, 322] on icon at bounding box center [505, 328] width 13 height 13
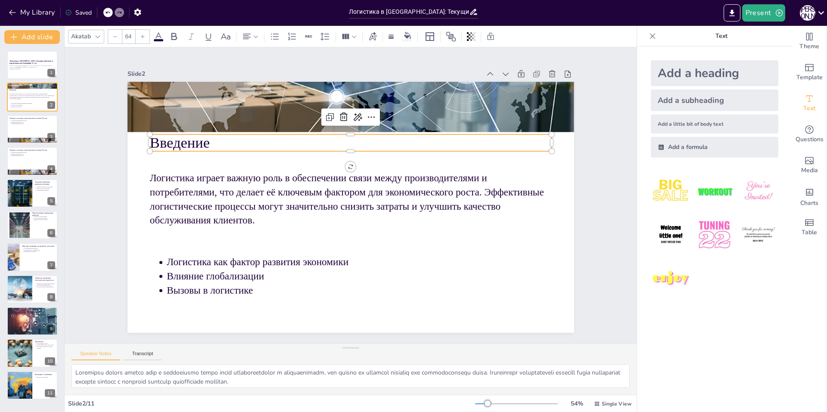
click at [202, 137] on p "Введение" at bounding box center [371, 147] width 375 height 182
click at [20, 130] on div at bounding box center [32, 129] width 52 height 29
type textarea "Модернизация транспортной инфраструктуры является важной задачей для улучшения …"
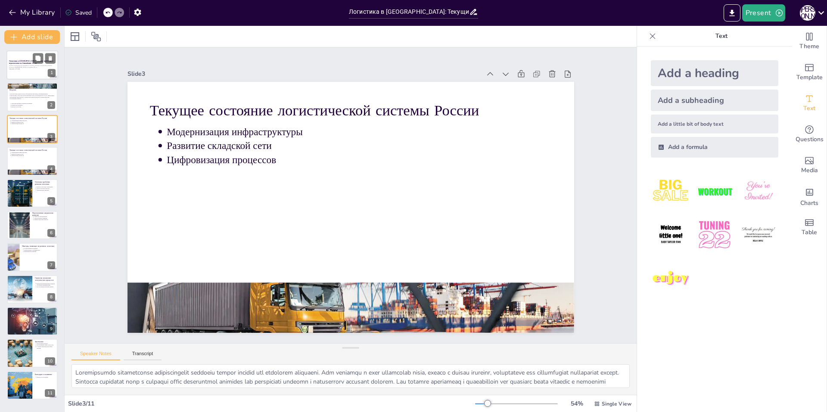
click at [19, 65] on p "В данной презентации рассматривается основные проблемы и перспективы развития л…" at bounding box center [32, 66] width 47 height 3
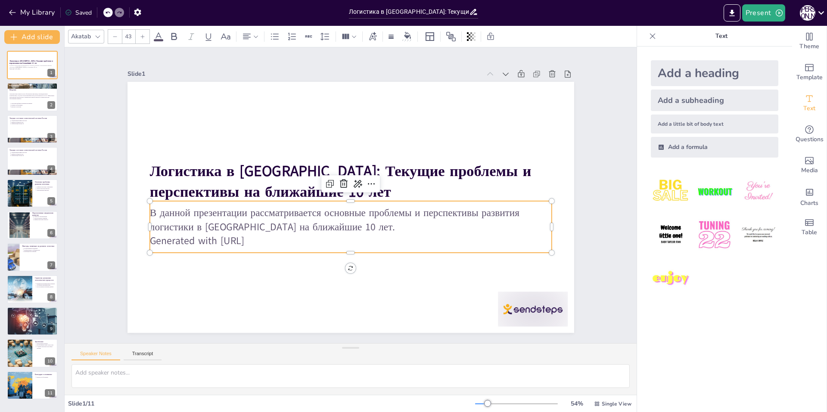
click at [265, 241] on p "Generated with Sendsteps.ai" at bounding box center [345, 241] width 401 height 56
click at [270, 239] on p "Generated with Sendsteps.ai" at bounding box center [336, 238] width 387 height 137
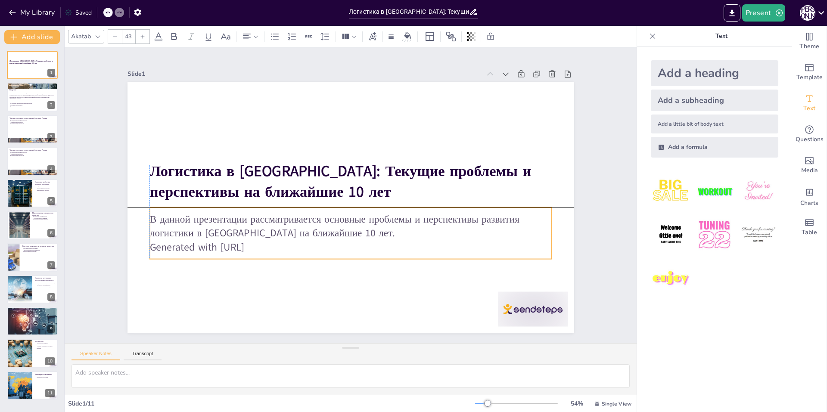
drag, startPoint x: 270, startPoint y: 239, endPoint x: 267, endPoint y: 244, distance: 6.0
click at [267, 244] on p "Generated with Sendsteps.ai" at bounding box center [340, 246] width 396 height 97
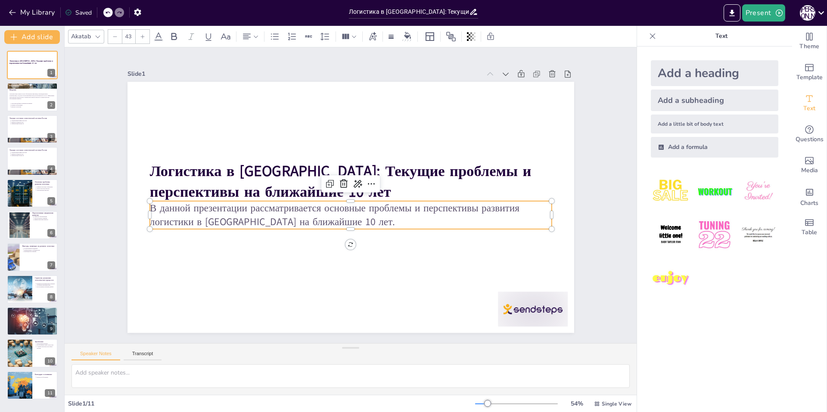
click at [348, 215] on p "В данной презентации рассматривается основные проблемы и перспективы развития л…" at bounding box center [348, 215] width 403 height 70
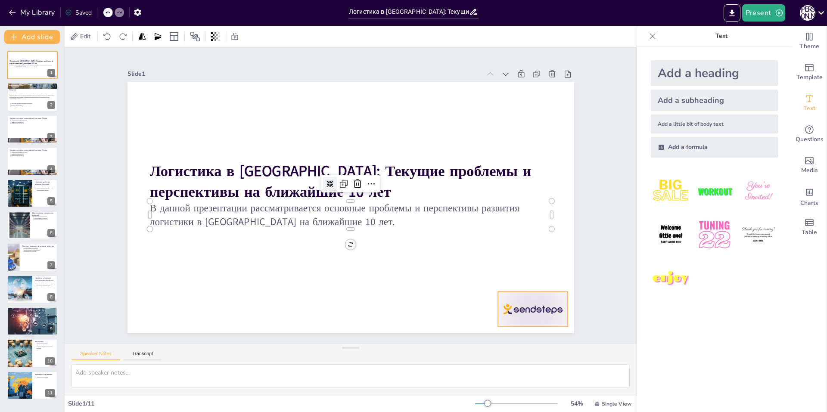
click at [531, 320] on div at bounding box center [504, 344] width 75 height 49
click at [534, 288] on icon at bounding box center [529, 293] width 11 height 11
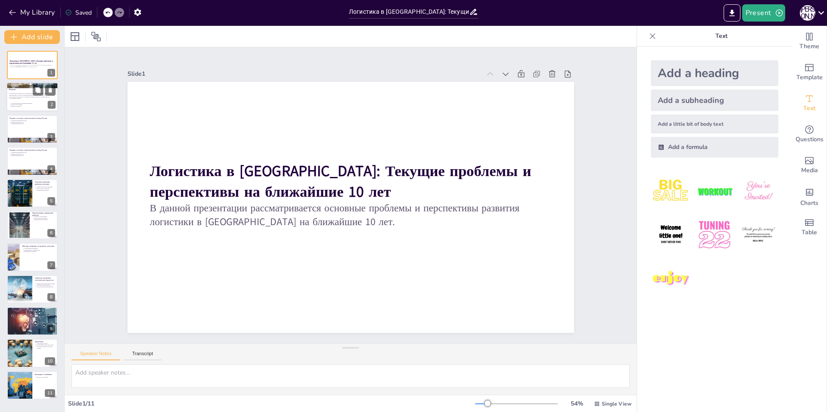
click at [24, 96] on p "Логистика играет важную роль в обеспечении связи между производителями и потреб…" at bounding box center [32, 96] width 47 height 6
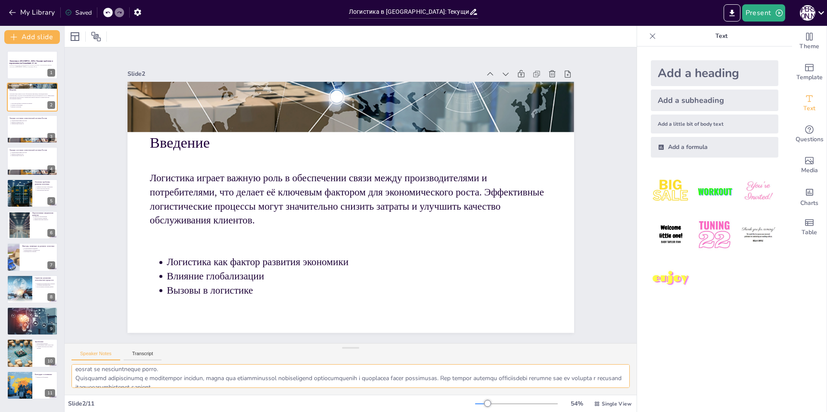
scroll to position [38, 0]
drag, startPoint x: 74, startPoint y: 372, endPoint x: 393, endPoint y: 385, distance: 318.4
click at [393, 385] on textarea at bounding box center [350, 376] width 558 height 24
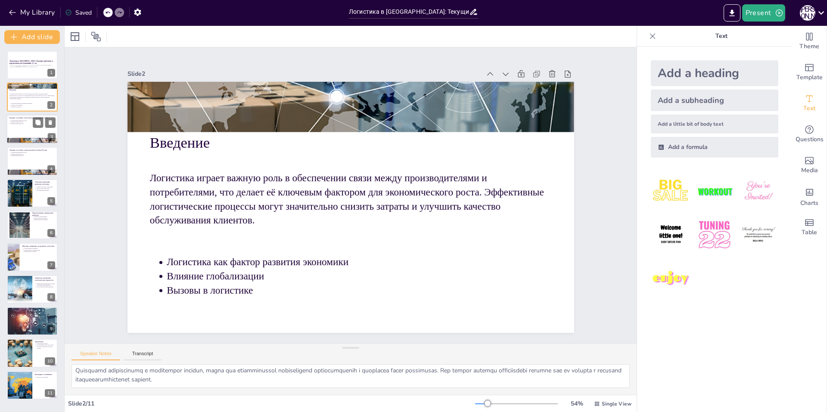
click at [12, 123] on p "Цифровизация процессов" at bounding box center [33, 124] width 45 height 2
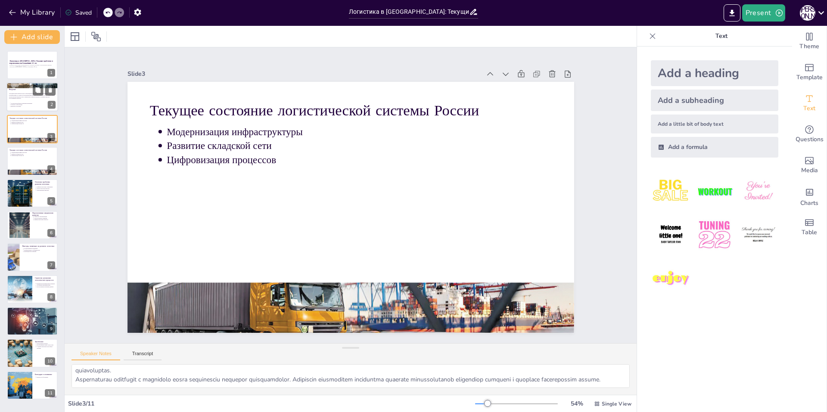
click at [30, 105] on p "Влияние глобализации" at bounding box center [33, 105] width 45 height 2
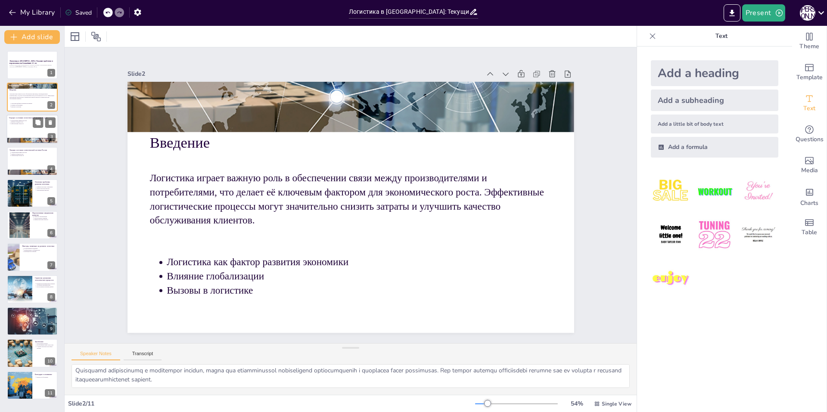
click at [25, 131] on div at bounding box center [32, 129] width 52 height 29
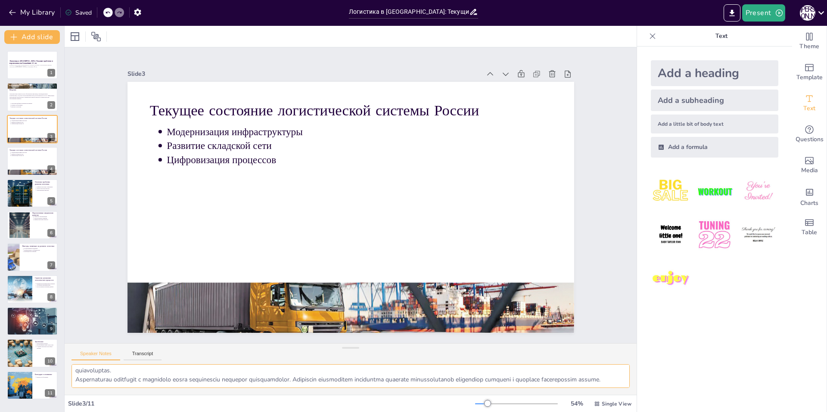
drag, startPoint x: 74, startPoint y: 371, endPoint x: 206, endPoint y: 408, distance: 136.9
click at [206, 408] on div "Slide 1 Логистика в [GEOGRAPHIC_DATA]: Текущие проблемы и перспективы на ближай…" at bounding box center [351, 219] width 572 height 386
click at [25, 157] on div at bounding box center [32, 160] width 52 height 29
click at [28, 122] on p "Развитие складской сети" at bounding box center [33, 122] width 45 height 2
click at [21, 150] on p "Текущее состояние логистической системы России" at bounding box center [32, 150] width 47 height 3
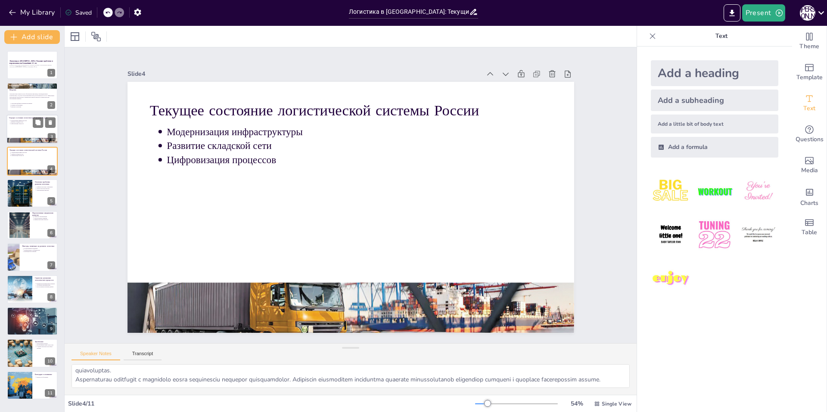
click at [20, 115] on div "Текущее состояние логистической системы России Модернизация инфраструктуры Разв…" at bounding box center [32, 129] width 52 height 29
click at [50, 154] on icon at bounding box center [50, 154] width 3 height 5
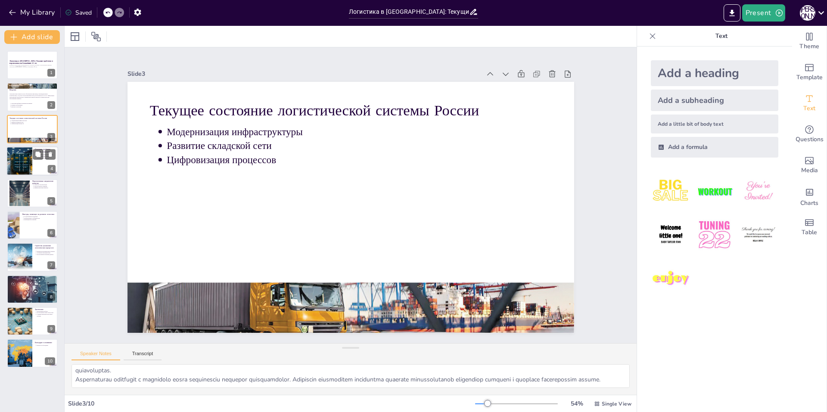
click at [21, 157] on div at bounding box center [19, 160] width 44 height 29
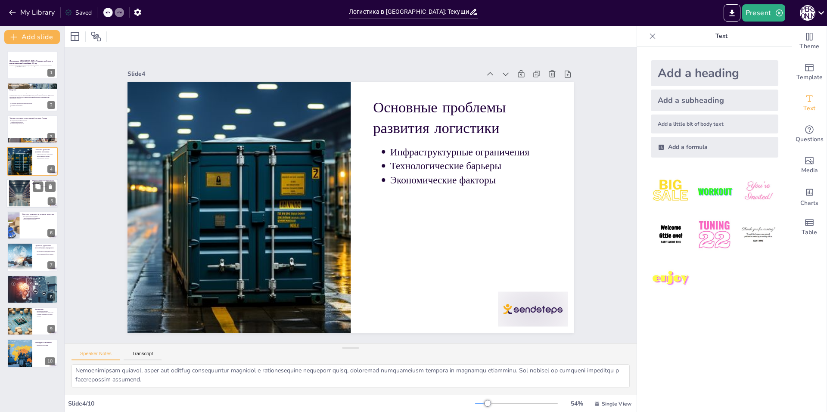
click at [25, 191] on div at bounding box center [19, 193] width 42 height 26
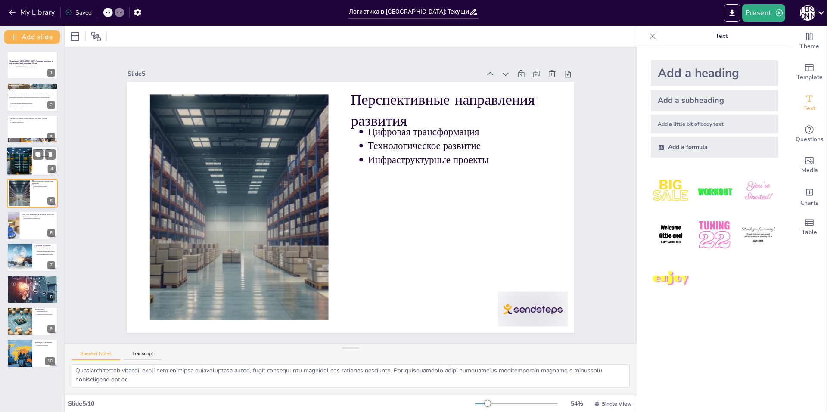
click at [24, 153] on div at bounding box center [19, 160] width 44 height 29
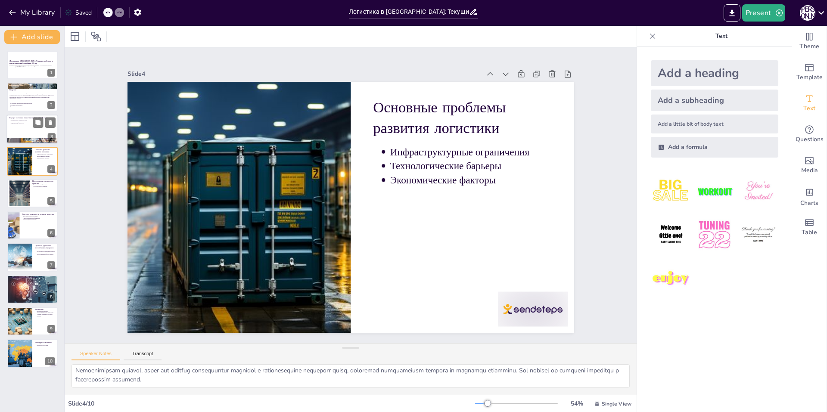
click at [22, 124] on p "Цифровизация процессов" at bounding box center [33, 124] width 45 height 2
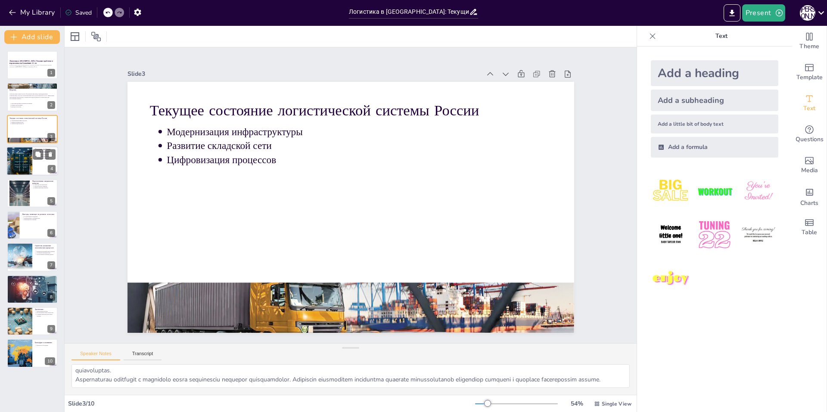
click at [18, 155] on div at bounding box center [19, 160] width 44 height 29
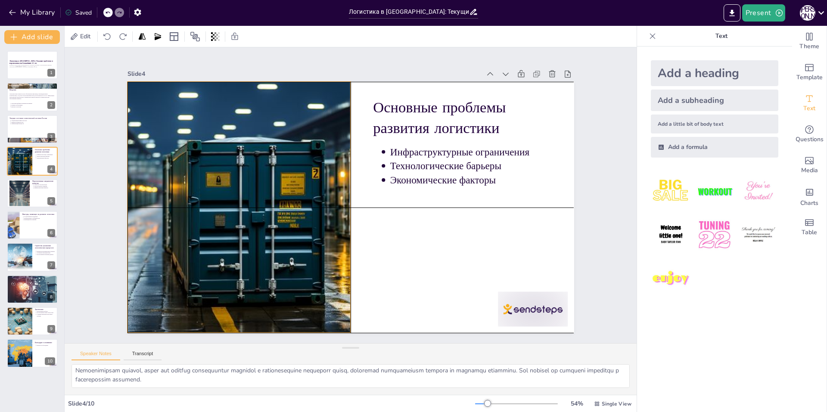
click at [212, 208] on div at bounding box center [238, 184] width 421 height 324
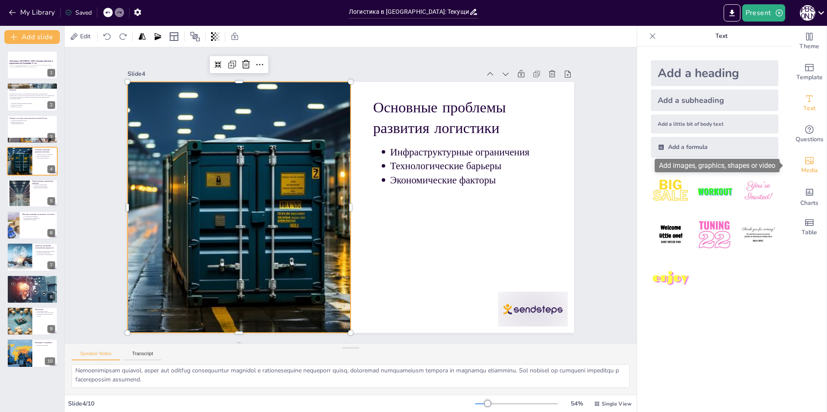
click at [804, 161] on icon "Add images, graphics, shapes or video" at bounding box center [809, 160] width 10 height 10
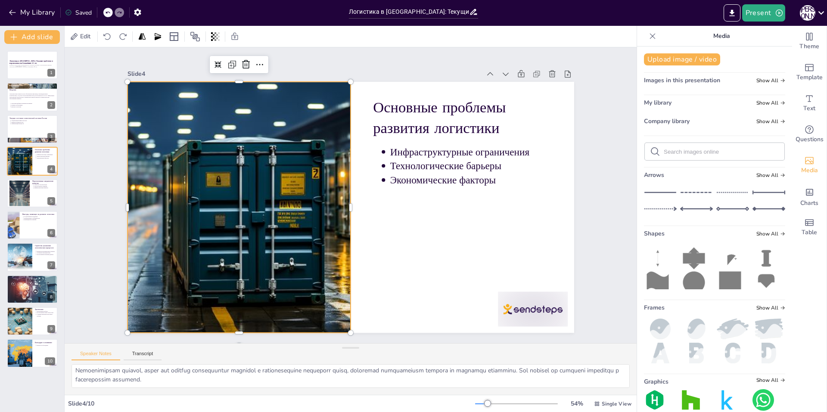
click at [229, 166] on div at bounding box center [241, 172] width 436 height 355
click at [675, 62] on button "Upload image / video" at bounding box center [682, 59] width 76 height 12
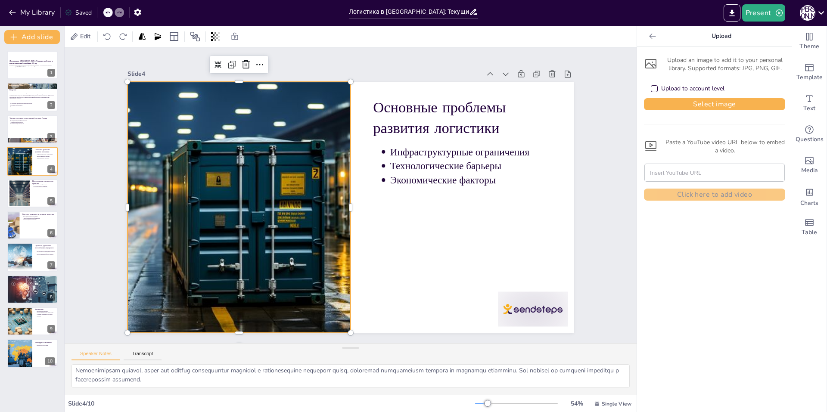
click at [651, 86] on div "Upload to account level" at bounding box center [654, 88] width 7 height 7
click at [660, 99] on button "Select image" at bounding box center [714, 104] width 141 height 12
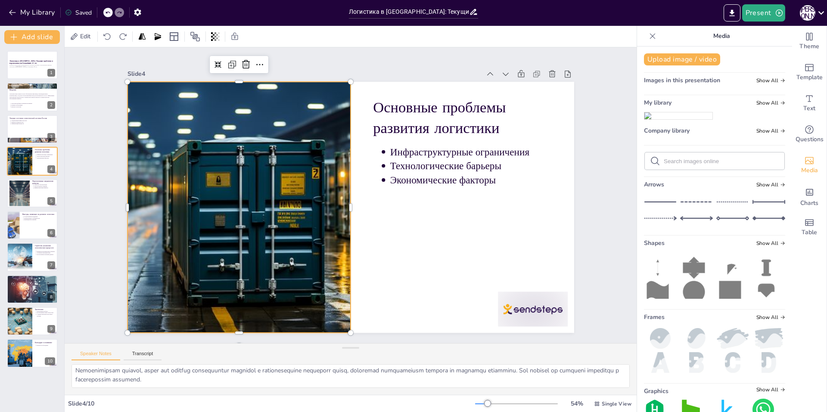
click at [664, 119] on img at bounding box center [678, 115] width 68 height 7
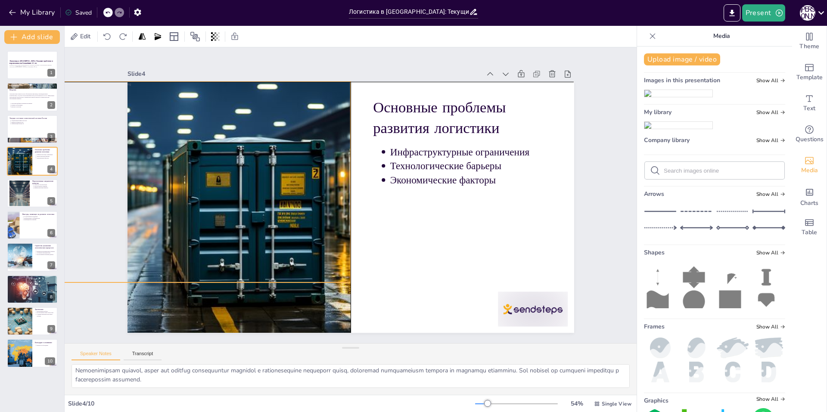
drag, startPoint x: 319, startPoint y: 212, endPoint x: 162, endPoint y: 187, distance: 159.6
click at [162, 187] on div at bounding box center [201, 150] width 346 height 261
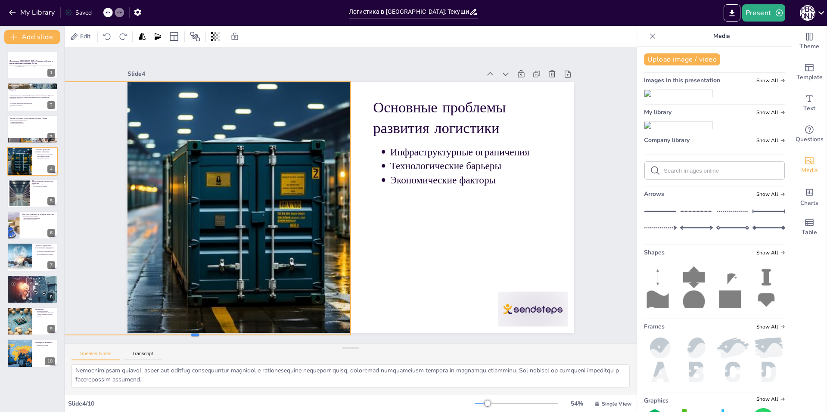
drag, startPoint x: 189, startPoint y: 280, endPoint x: 188, endPoint y: 332, distance: 51.7
click at [188, 329] on div at bounding box center [149, 262] width 287 height 133
drag, startPoint x: 208, startPoint y: 296, endPoint x: 218, endPoint y: 303, distance: 12.8
click at [218, 303] on div at bounding box center [344, 324] width 320 height 391
drag, startPoint x: 198, startPoint y: 85, endPoint x: 201, endPoint y: 79, distance: 6.6
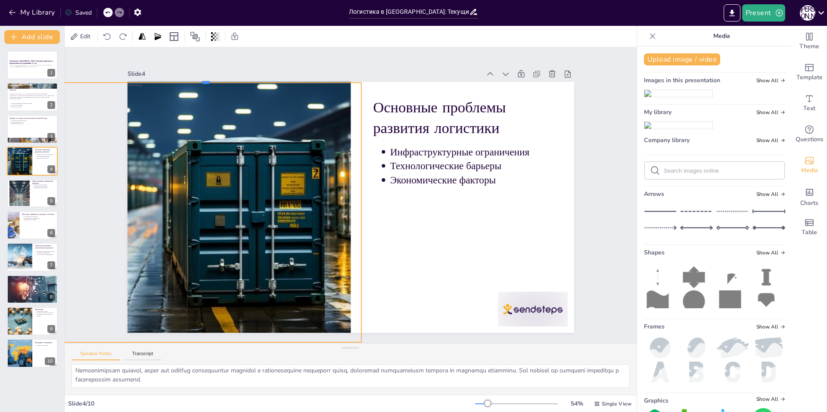
click at [201, 79] on div at bounding box center [265, 30] width 287 height 133
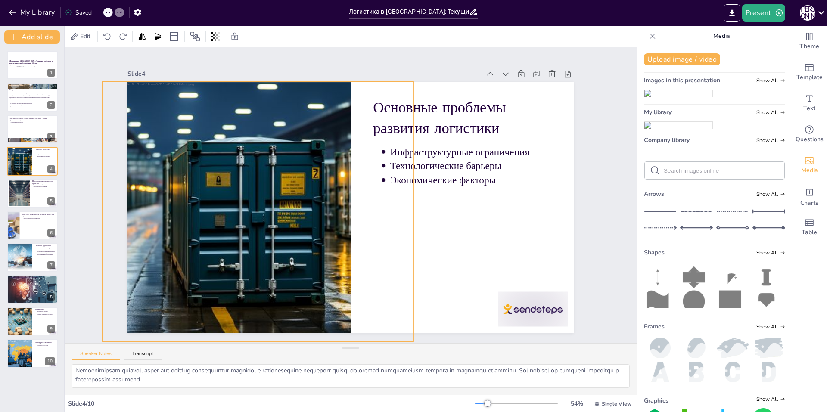
drag, startPoint x: 215, startPoint y: 158, endPoint x: 267, endPoint y: 160, distance: 52.1
click at [267, 160] on div at bounding box center [276, 181] width 425 height 380
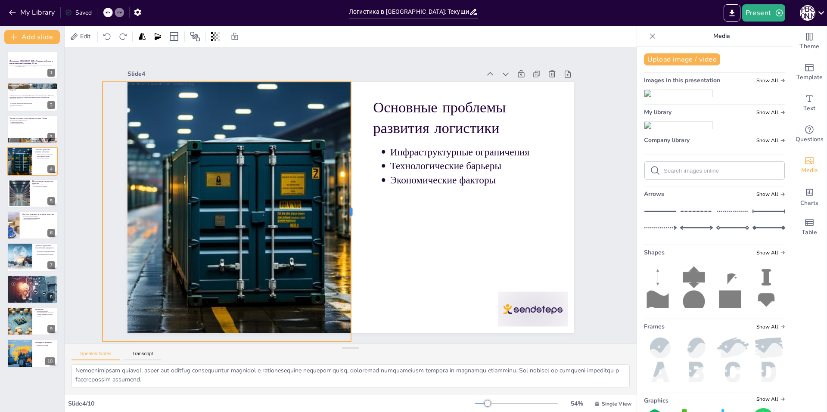
drag, startPoint x: 407, startPoint y: 208, endPoint x: 345, endPoint y: 207, distance: 62.4
click at [345, 207] on div at bounding box center [346, 211] width 136 height 229
click at [294, 217] on div at bounding box center [274, 184] width 425 height 380
click at [222, 78] on div at bounding box center [239, 66] width 248 height 33
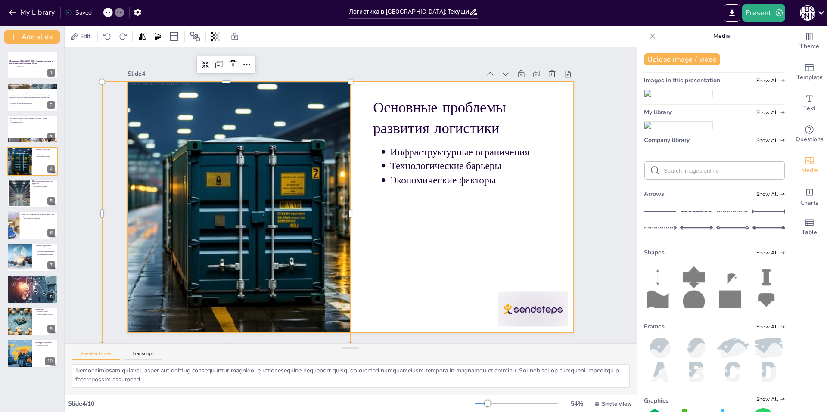
click at [417, 222] on div at bounding box center [348, 207] width 489 height 338
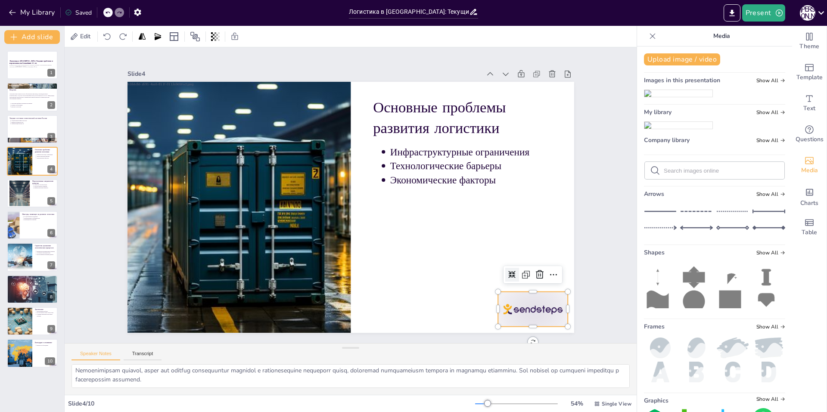
click at [537, 307] on div at bounding box center [519, 328] width 73 height 42
click at [533, 289] on icon at bounding box center [530, 293] width 9 height 9
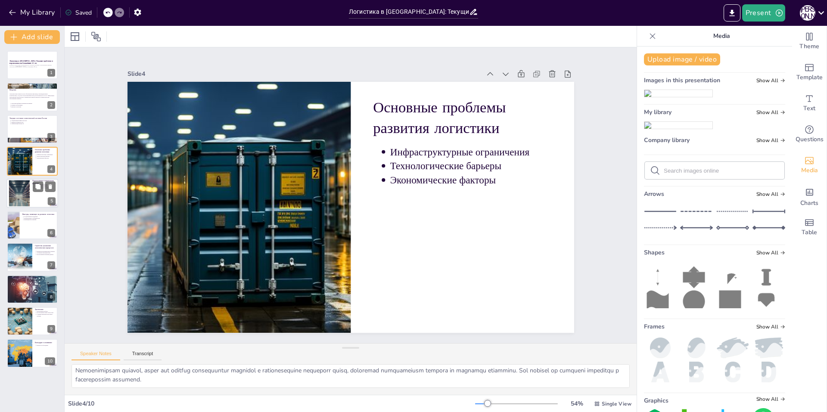
click at [28, 190] on div at bounding box center [19, 193] width 42 height 26
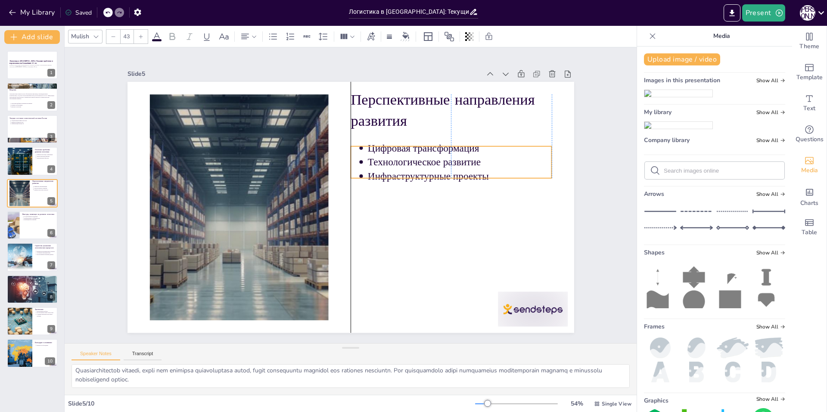
drag, startPoint x: 423, startPoint y: 149, endPoint x: 422, endPoint y: 166, distance: 16.4
click at [422, 173] on p "Инфраструктурные проекты" at bounding box center [460, 199] width 183 height 52
click at [28, 160] on div at bounding box center [23, 161] width 41 height 31
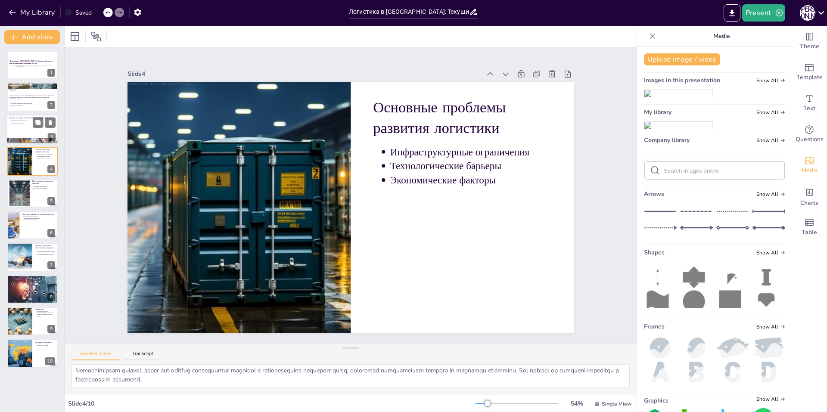
click at [13, 133] on div at bounding box center [32, 129] width 52 height 29
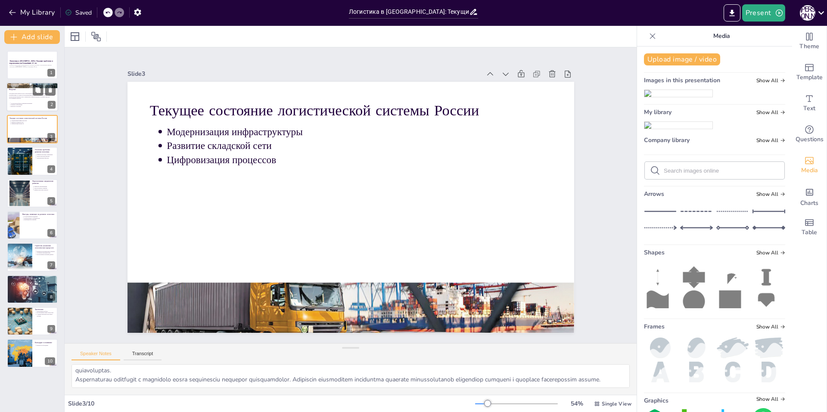
click at [20, 97] on p "Логистика играет важную роль в обеспечении связи между производителями и потреб…" at bounding box center [32, 96] width 47 height 6
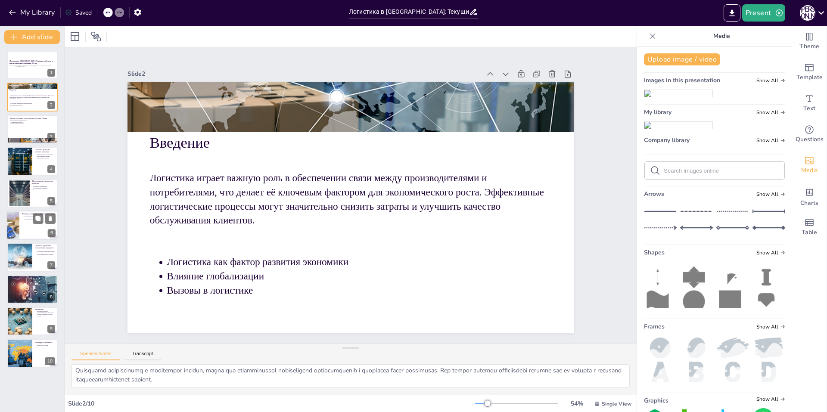
click at [21, 231] on div at bounding box center [32, 225] width 52 height 29
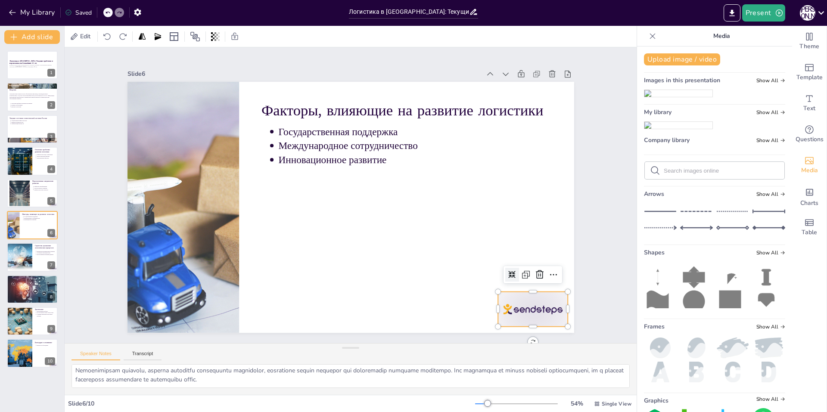
click at [519, 307] on div at bounding box center [519, 328] width 73 height 42
click at [525, 306] on icon at bounding box center [519, 312] width 12 height 12
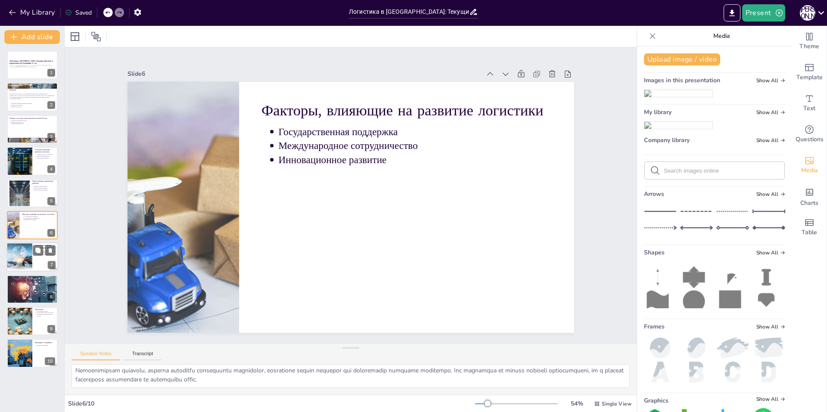
click at [17, 257] on div at bounding box center [19, 257] width 44 height 29
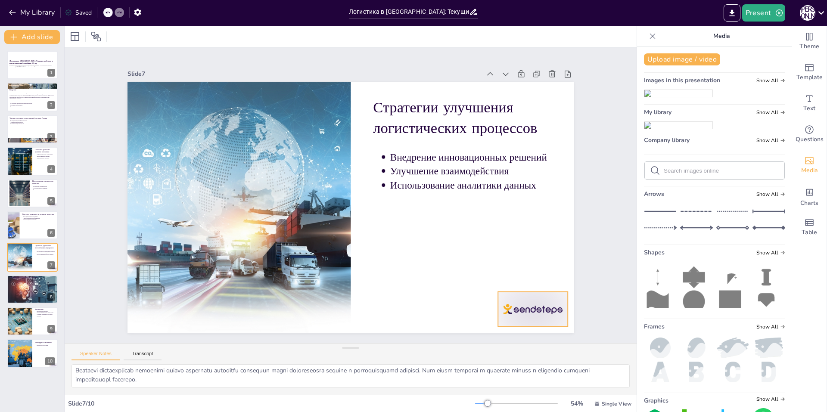
click at [518, 320] on div at bounding box center [504, 344] width 75 height 49
click at [511, 323] on icon at bounding box center [506, 328] width 10 height 10
click at [29, 217] on p "Государственная поддержка" at bounding box center [40, 217] width 32 height 2
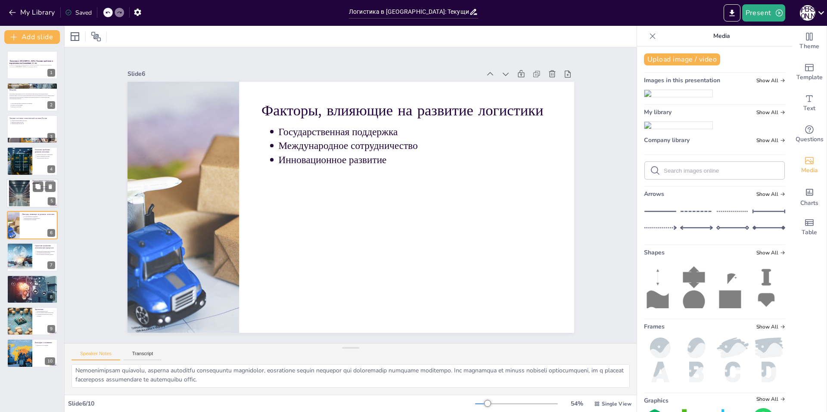
click at [16, 192] on div at bounding box center [19, 193] width 42 height 26
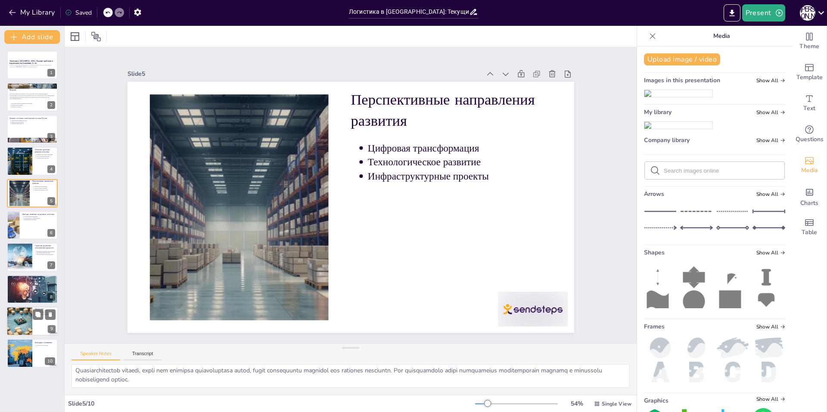
click at [24, 323] on div at bounding box center [19, 321] width 44 height 29
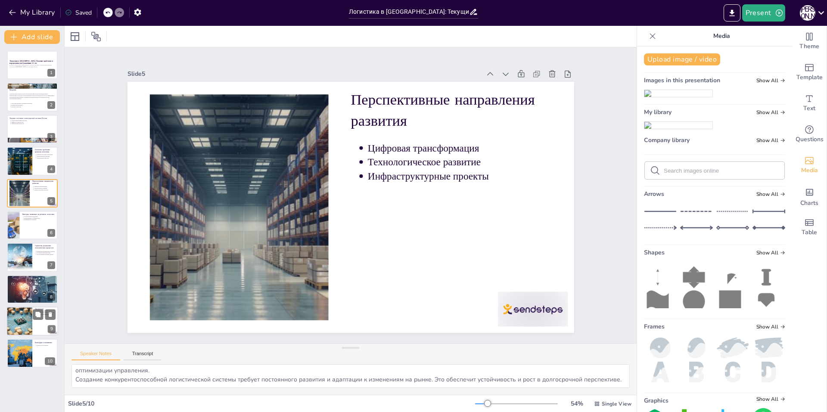
scroll to position [29, 0]
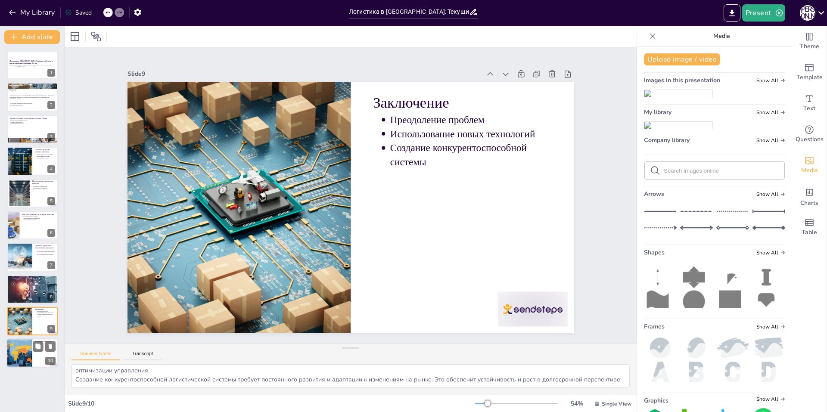
click at [13, 357] on div at bounding box center [19, 353] width 52 height 29
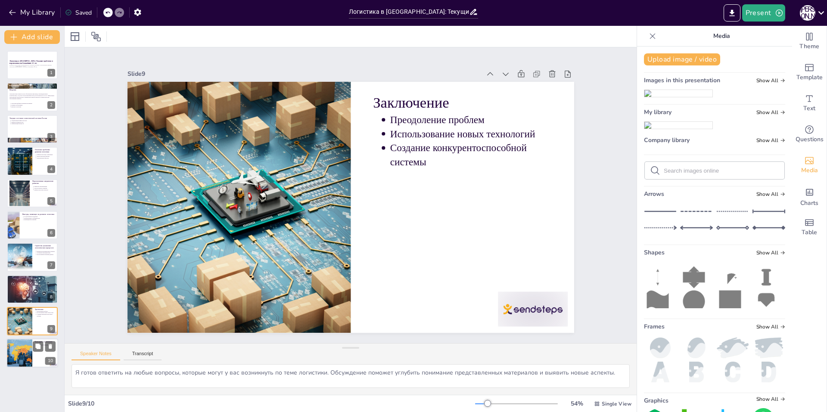
scroll to position [0, 0]
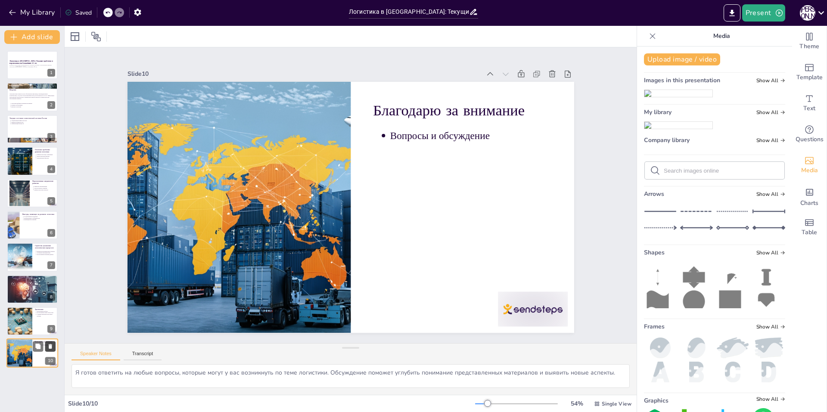
click at [50, 346] on icon at bounding box center [50, 346] width 3 height 5
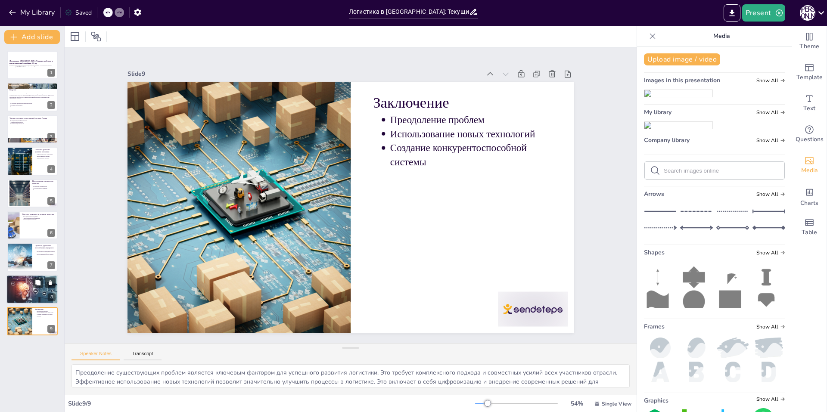
click at [27, 292] on div at bounding box center [32, 289] width 52 height 30
type textarea "Дрон-доставка представляет собой инновационное решение, которое может значитель…"
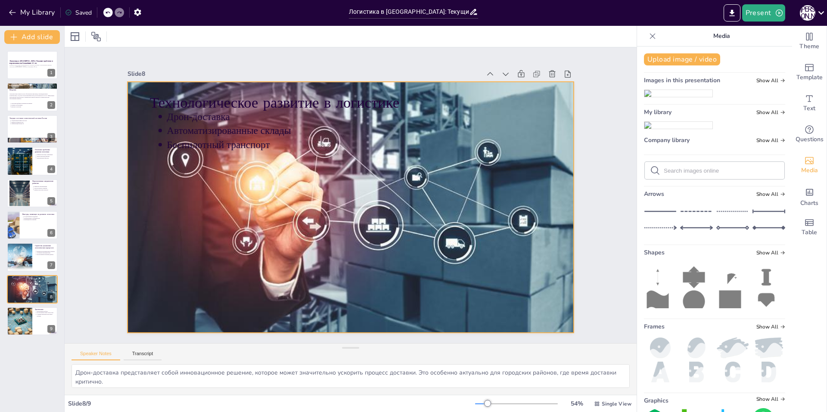
click at [560, 205] on div at bounding box center [349, 207] width 471 height 301
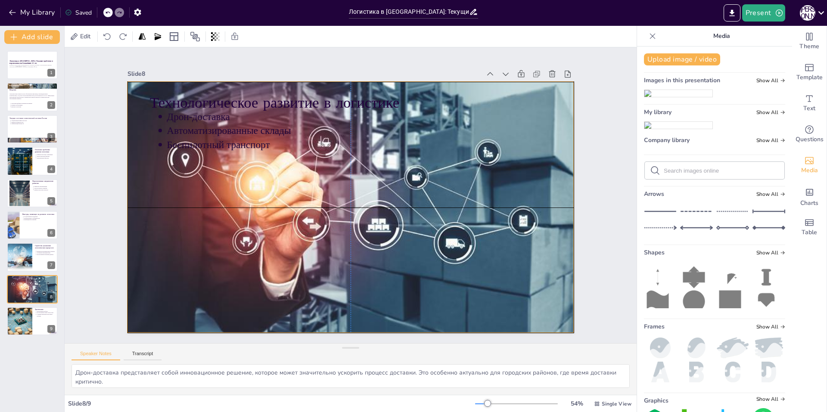
click at [566, 203] on div at bounding box center [346, 206] width 503 height 381
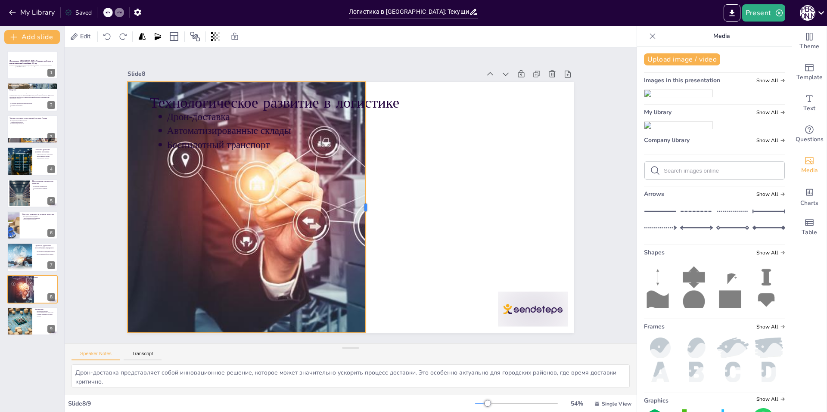
drag, startPoint x: 567, startPoint y: 203, endPoint x: 359, endPoint y: 198, distance: 208.0
click at [359, 198] on div at bounding box center [366, 210] width 59 height 247
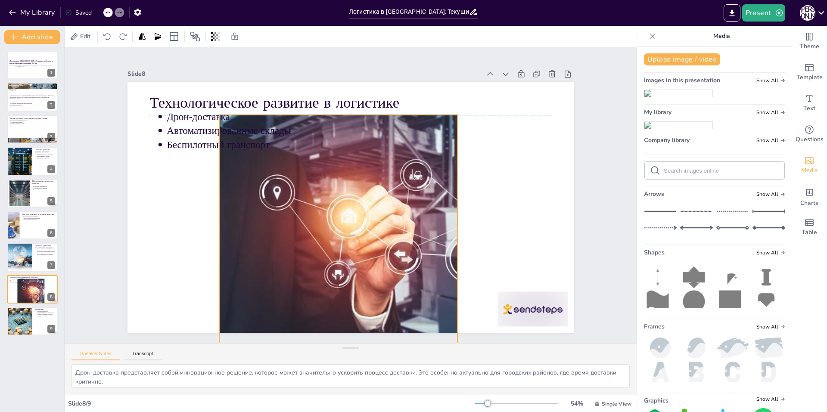
drag, startPoint x: 224, startPoint y: 127, endPoint x: 292, endPoint y: 160, distance: 75.9
click at [292, 130] on div "Технологическое развитие в логистике Дрон-доставка Автоматизированные склады Бе…" at bounding box center [374, 84] width 437 height 93
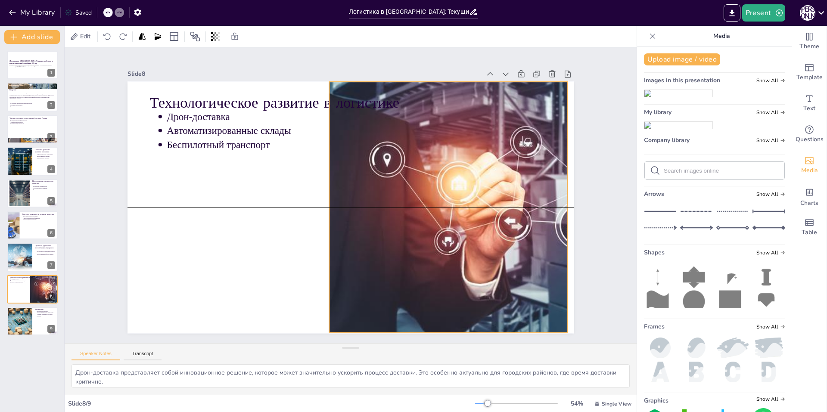
drag, startPoint x: 378, startPoint y: 208, endPoint x: 491, endPoint y: 174, distance: 118.1
click at [491, 174] on div at bounding box center [546, 249] width 490 height 343
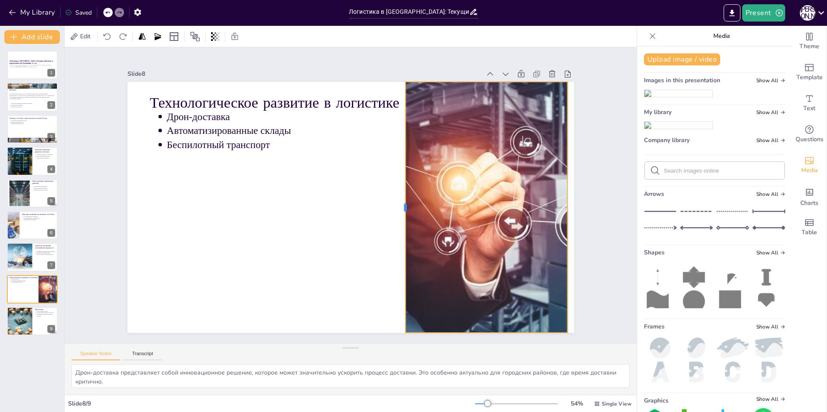
drag, startPoint x: 322, startPoint y: 204, endPoint x: 388, endPoint y: 205, distance: 65.9
click at [388, 205] on div at bounding box center [395, 222] width 84 height 241
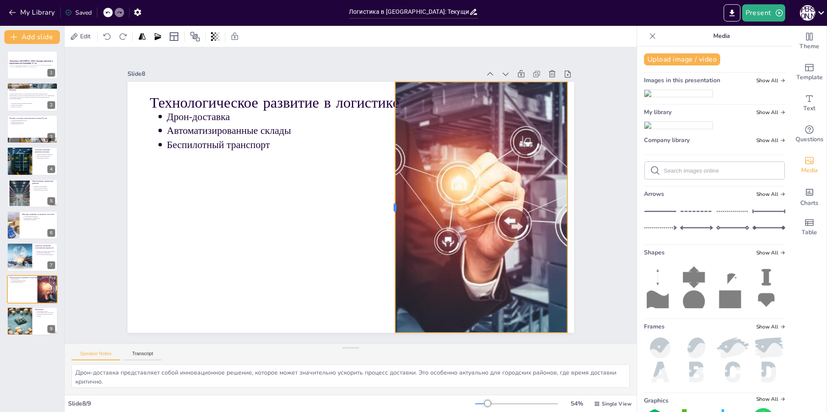
drag, startPoint x: 388, startPoint y: 203, endPoint x: 366, endPoint y: 204, distance: 21.1
click at [366, 204] on div at bounding box center [388, 215] width 59 height 247
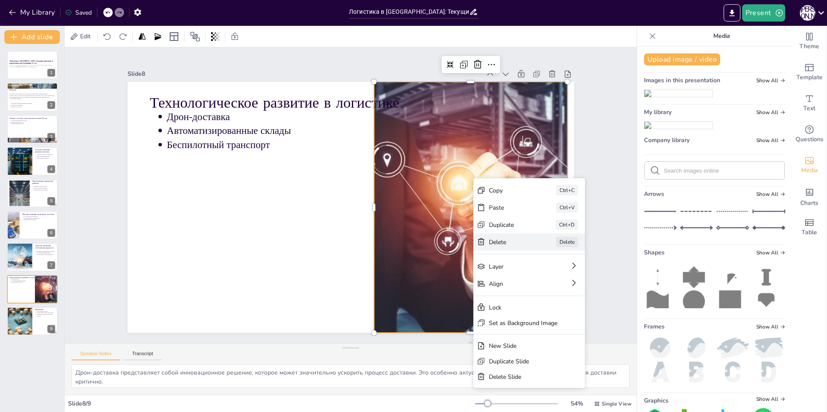
click at [528, 326] on div "Delete" at bounding box center [550, 334] width 44 height 17
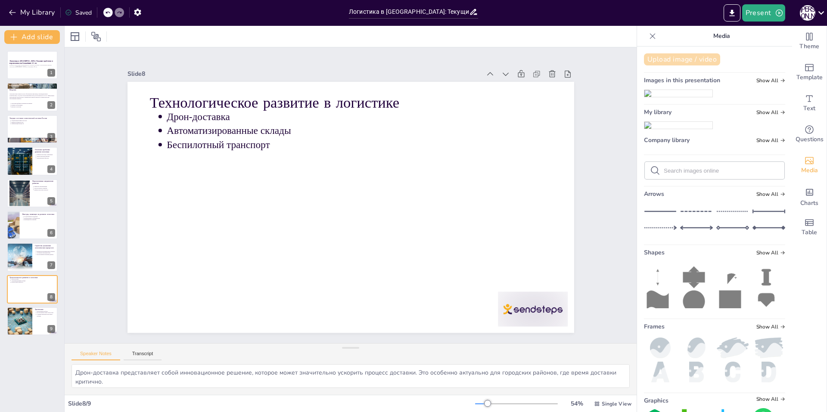
click at [666, 63] on button "Upload image / video" at bounding box center [682, 59] width 76 height 12
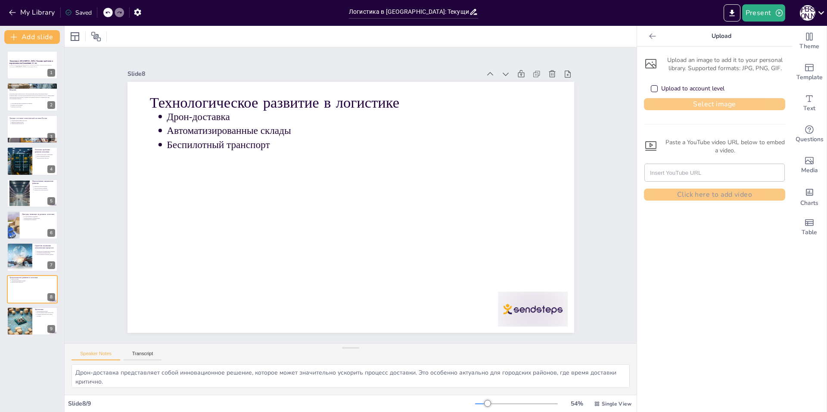
click at [671, 103] on button "Select image" at bounding box center [714, 104] width 141 height 12
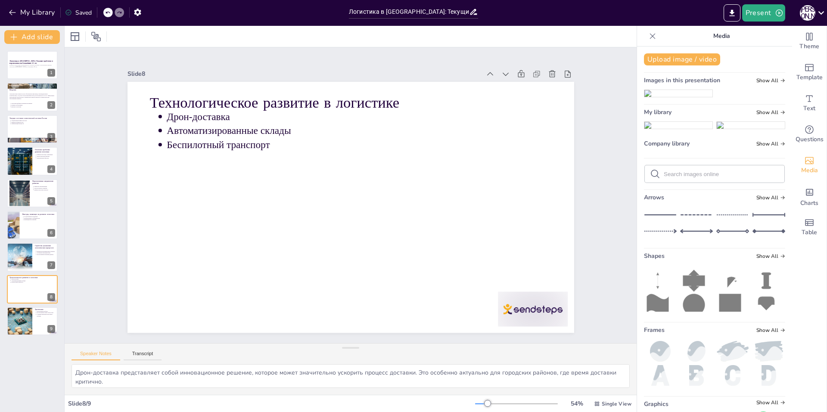
click at [667, 129] on img at bounding box center [678, 125] width 68 height 7
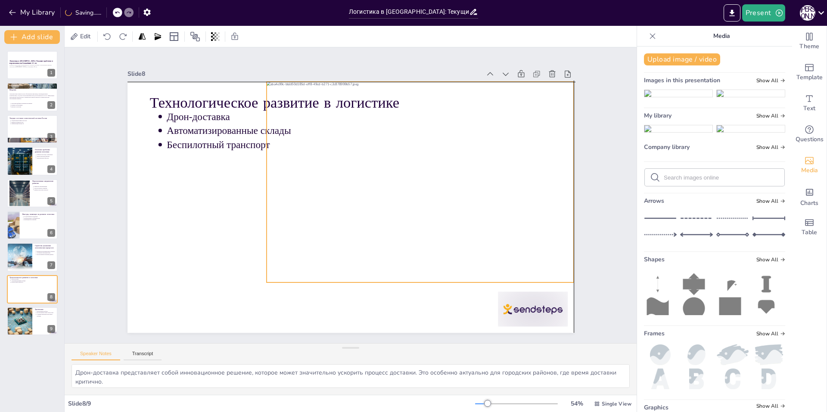
drag, startPoint x: 381, startPoint y: 180, endPoint x: 452, endPoint y: 154, distance: 75.7
click at [452, 154] on div at bounding box center [420, 204] width 354 height 286
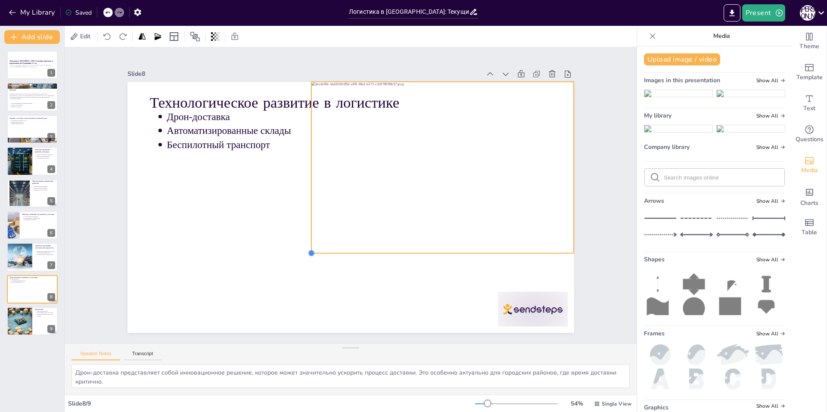
drag, startPoint x: 260, startPoint y: 281, endPoint x: 337, endPoint y: 251, distance: 82.4
click at [337, 251] on div "Технологическое развитие в логистике Дрон-доставка Автоматизированные склады Бе…" at bounding box center [345, 206] width 510 height 411
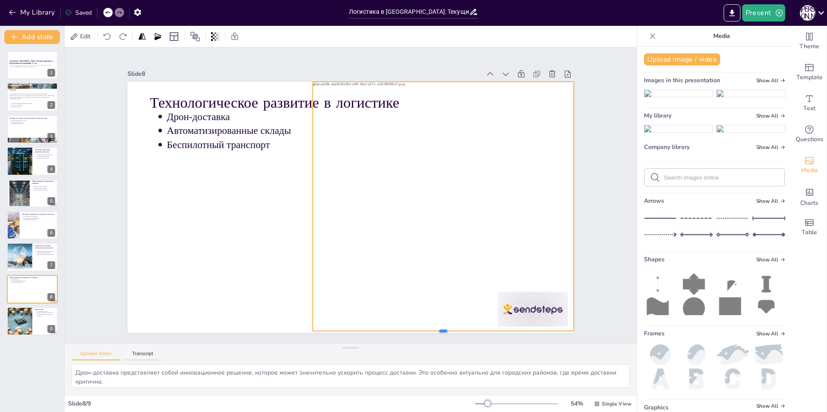
drag, startPoint x: 439, startPoint y: 249, endPoint x: 449, endPoint y: 328, distance: 79.4
click at [449, 328] on div at bounding box center [428, 344] width 260 height 34
click at [306, 156] on div "Технологическое развитие в логистике Дрон-доставка Автоматизированные склады Бе…" at bounding box center [385, 88] width 425 height 138
drag, startPoint x: 305, startPoint y: 203, endPoint x: 322, endPoint y: 205, distance: 16.9
click at [322, 205] on div at bounding box center [323, 199] width 84 height 239
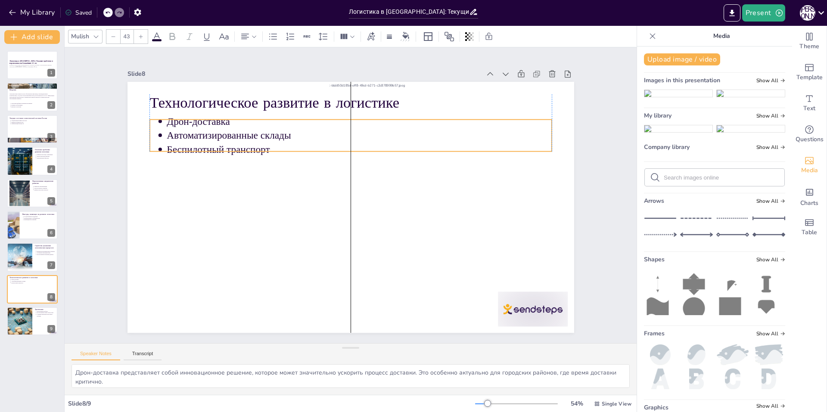
drag, startPoint x: 261, startPoint y: 127, endPoint x: 259, endPoint y: 134, distance: 7.6
click at [259, 134] on p "Автоматизированные склады" at bounding box center [377, 141] width 370 height 132
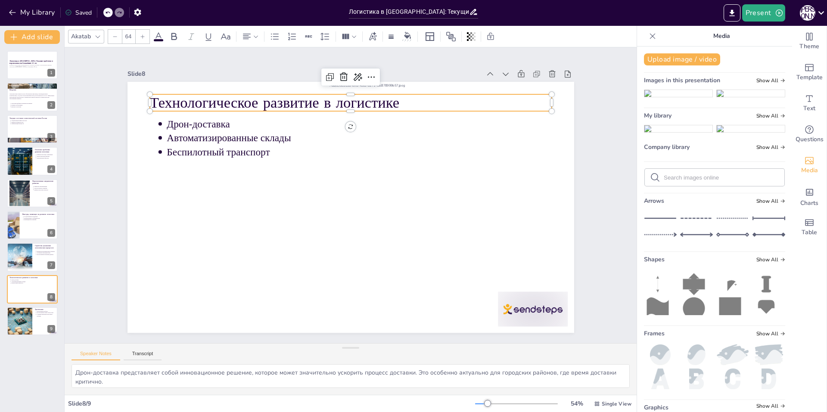
click at [257, 100] on p "Технологическое развитие в логистике" at bounding box center [369, 105] width 397 height 104
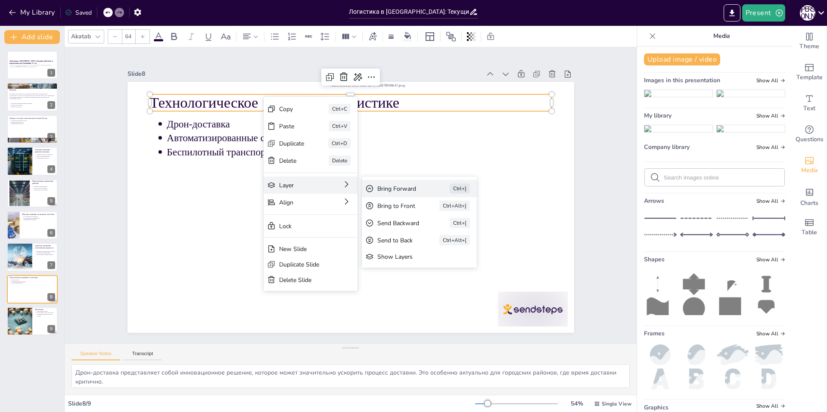
click at [437, 241] on div "Bring Forward" at bounding box center [461, 247] width 49 height 13
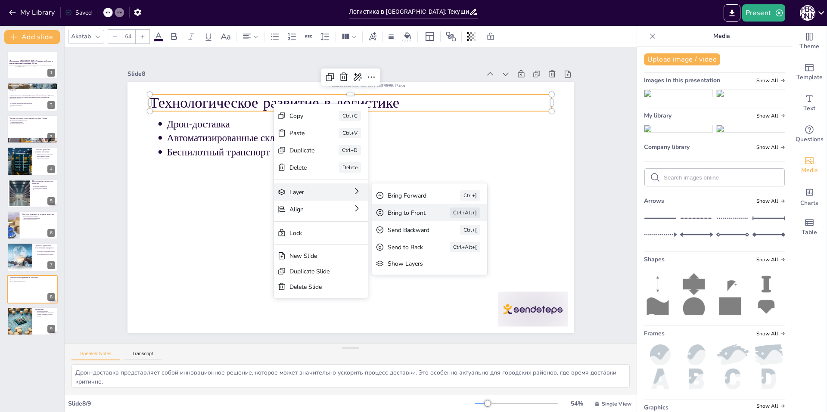
click at [426, 285] on div "Bring to Front" at bounding box center [445, 294] width 39 height 19
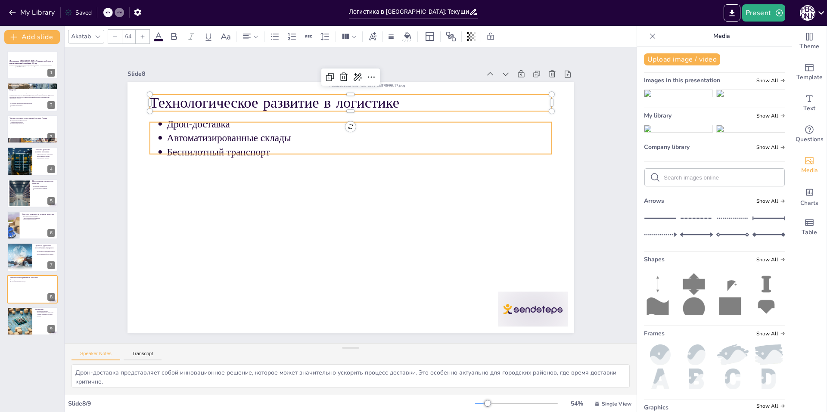
type input "43"
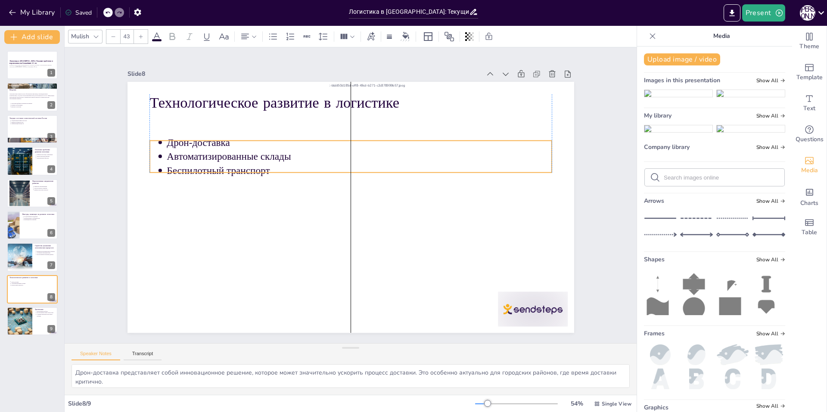
drag, startPoint x: 215, startPoint y: 140, endPoint x: 217, endPoint y: 159, distance: 18.6
click at [217, 159] on p "Автоматизированные склады" at bounding box center [363, 157] width 384 height 54
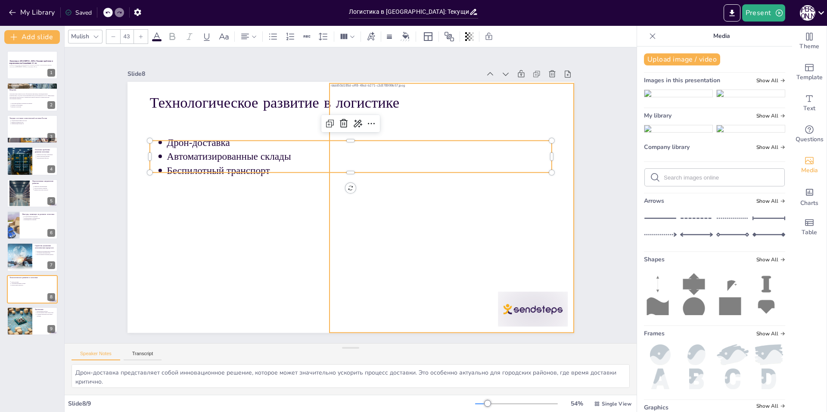
click at [562, 204] on div at bounding box center [420, 292] width 395 height 400
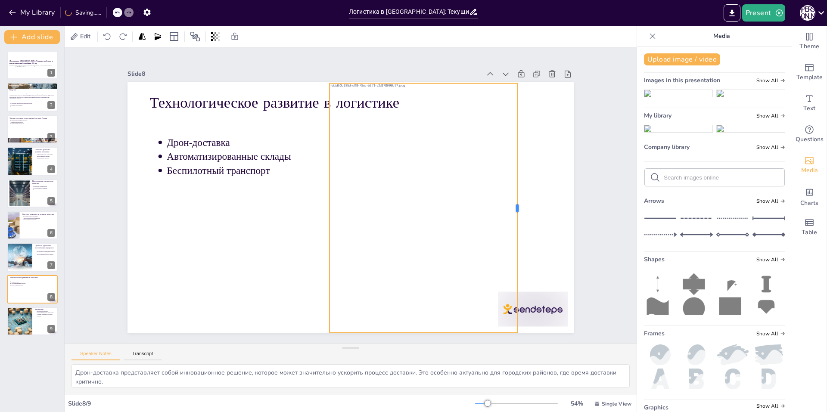
drag, startPoint x: 568, startPoint y: 206, endPoint x: 512, endPoint y: 205, distance: 56.4
click at [512, 205] on div at bounding box center [514, 243] width 59 height 245
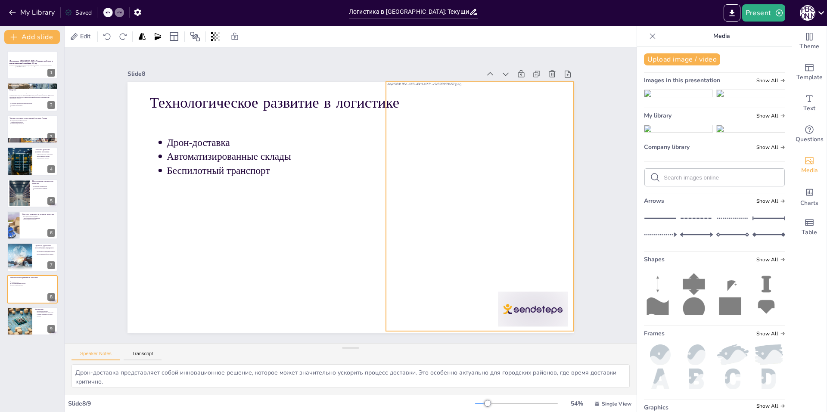
drag, startPoint x: 460, startPoint y: 209, endPoint x: 503, endPoint y: 205, distance: 43.3
click at [503, 205] on div at bounding box center [459, 333] width 395 height 400
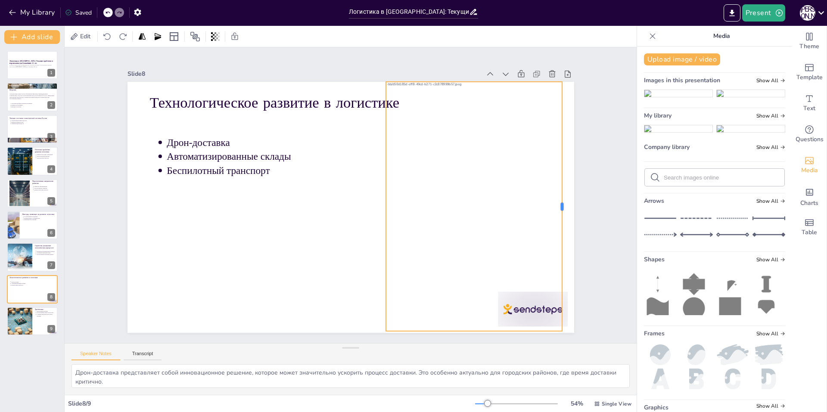
drag, startPoint x: 567, startPoint y: 205, endPoint x: 555, endPoint y: 205, distance: 11.6
click at [555, 205] on div at bounding box center [558, 250] width 59 height 245
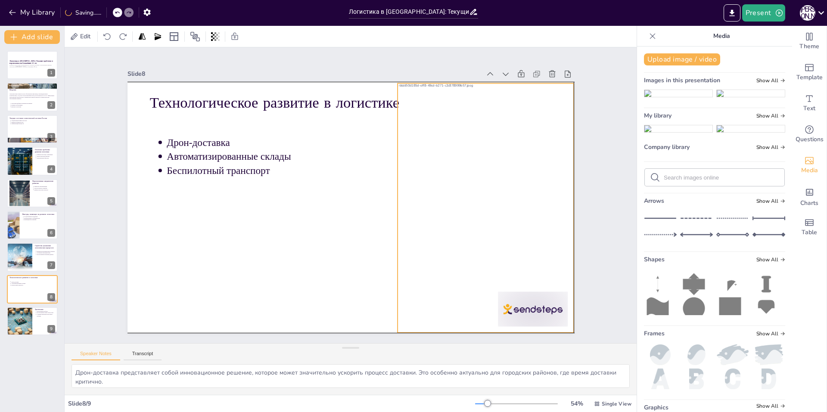
drag, startPoint x: 480, startPoint y: 220, endPoint x: 493, endPoint y: 220, distance: 12.5
click at [493, 220] on div at bounding box center [534, 227] width 337 height 281
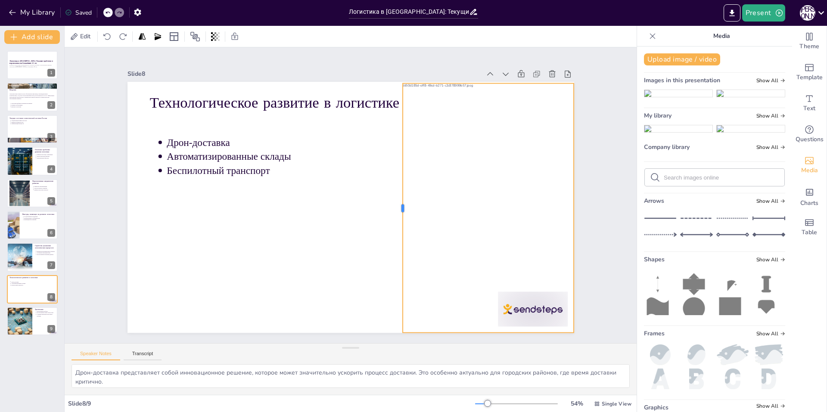
drag, startPoint x: 391, startPoint y: 204, endPoint x: 396, endPoint y: 204, distance: 5.2
click at [396, 204] on div at bounding box center [395, 217] width 59 height 245
click at [568, 207] on div at bounding box center [574, 231] width 33 height 249
click at [592, 229] on div "Slide 1 Логистика в России: Текущие проблемы и перспективы на ближайшие 10 лет …" at bounding box center [351, 195] width 600 height 354
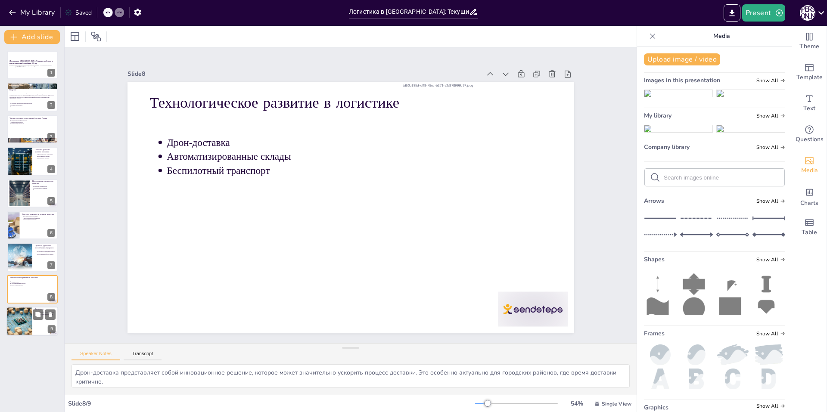
click at [19, 320] on div at bounding box center [19, 321] width 44 height 29
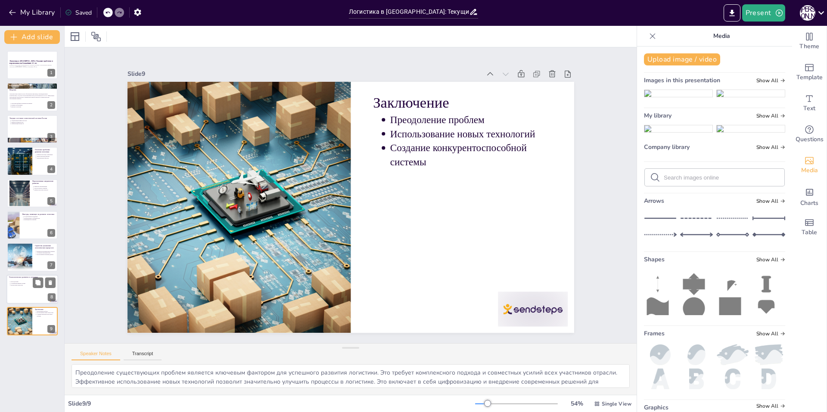
click at [22, 288] on div at bounding box center [32, 289] width 52 height 29
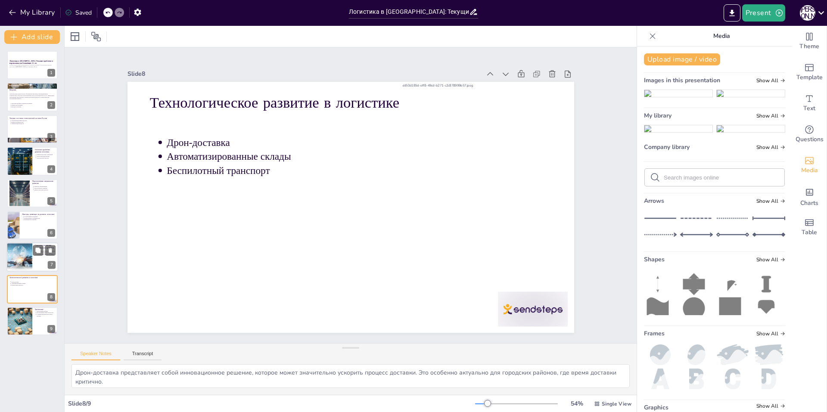
click at [22, 260] on div at bounding box center [19, 257] width 44 height 29
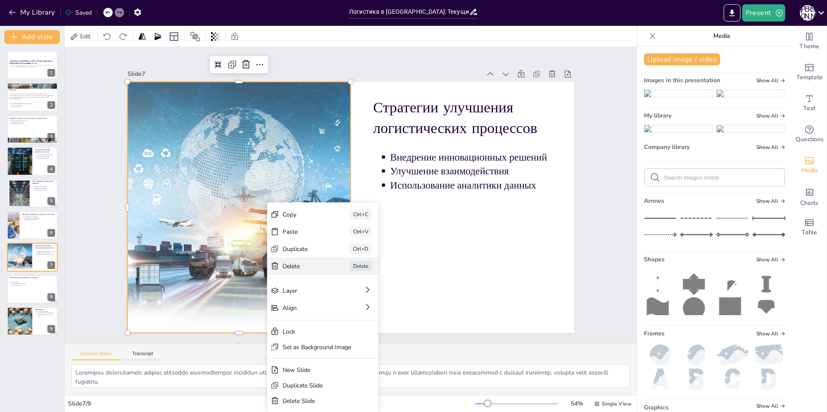
click at [322, 306] on div "Delete" at bounding box center [344, 314] width 44 height 17
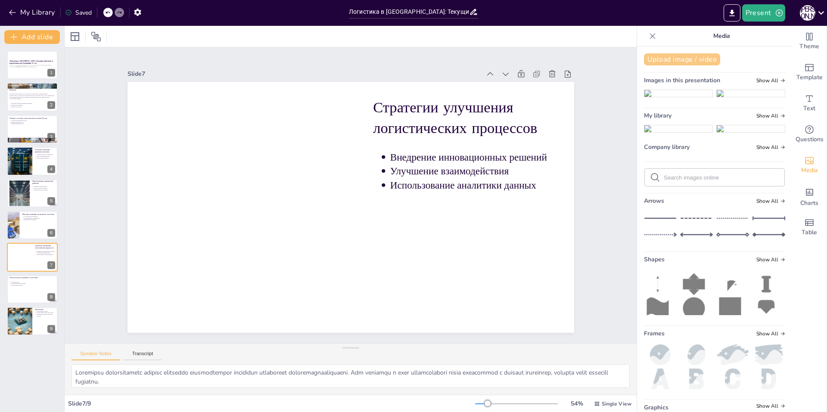
click at [678, 61] on button "Upload image / video" at bounding box center [682, 59] width 76 height 12
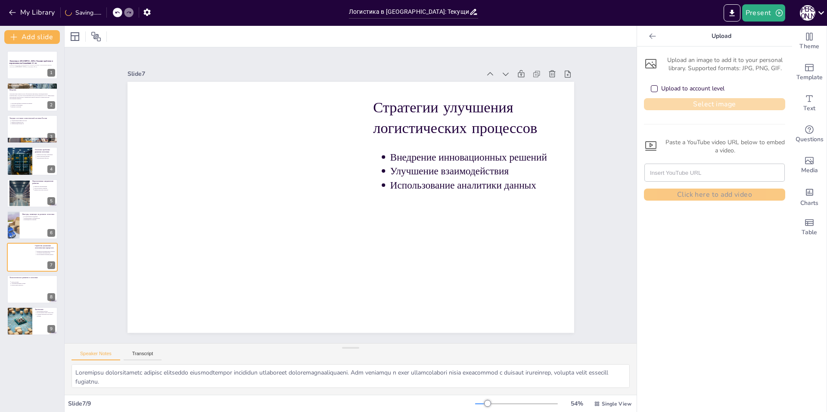
click at [678, 105] on button "Select image" at bounding box center [714, 104] width 141 height 12
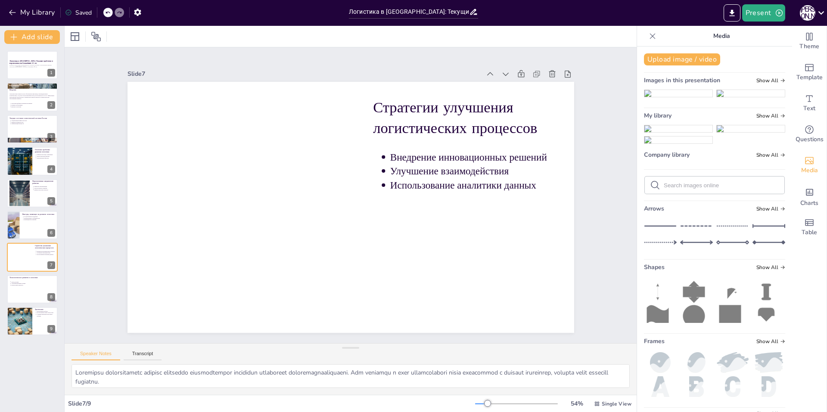
click at [659, 132] on img at bounding box center [678, 128] width 68 height 7
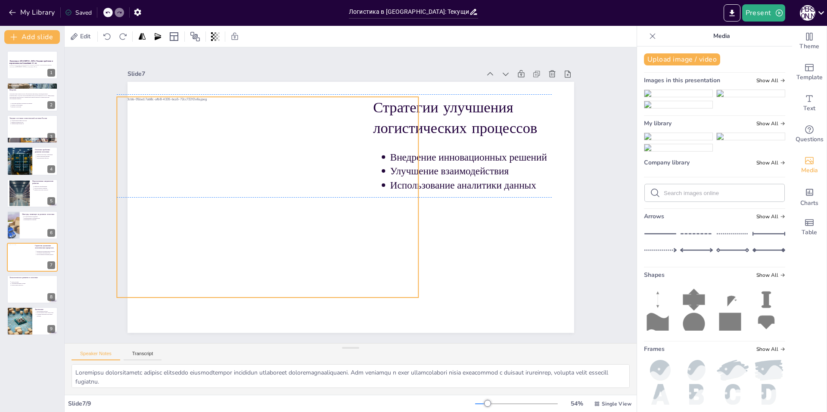
drag, startPoint x: 368, startPoint y: 196, endPoint x: 318, endPoint y: 180, distance: 52.6
click at [318, 180] on div at bounding box center [270, 171] width 349 height 284
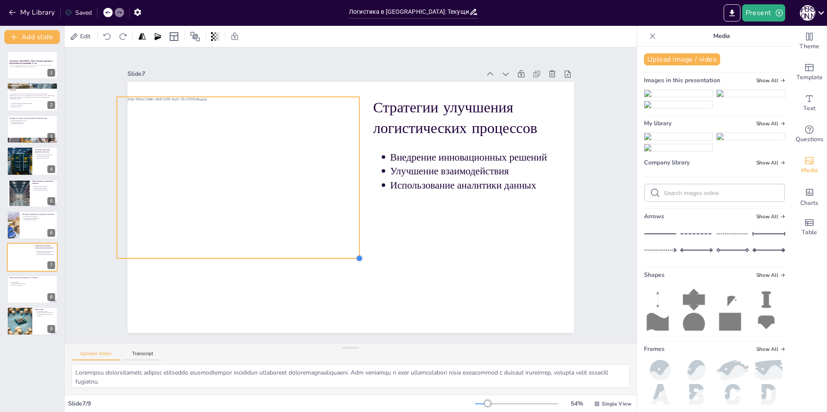
drag, startPoint x: 411, startPoint y: 294, endPoint x: 341, endPoint y: 254, distance: 80.6
click at [341, 254] on div "Стратегии улучшения логистических процессов Внедрение инновационных решений Улу…" at bounding box center [340, 201] width 440 height 512
drag, startPoint x: 232, startPoint y: 255, endPoint x: 228, endPoint y: 321, distance: 66.0
click at [223, 344] on div "Slide 1 Логистика в России: Текущие проблемы и перспективы на ближайшие 10 лет …" at bounding box center [351, 220] width 572 height 347
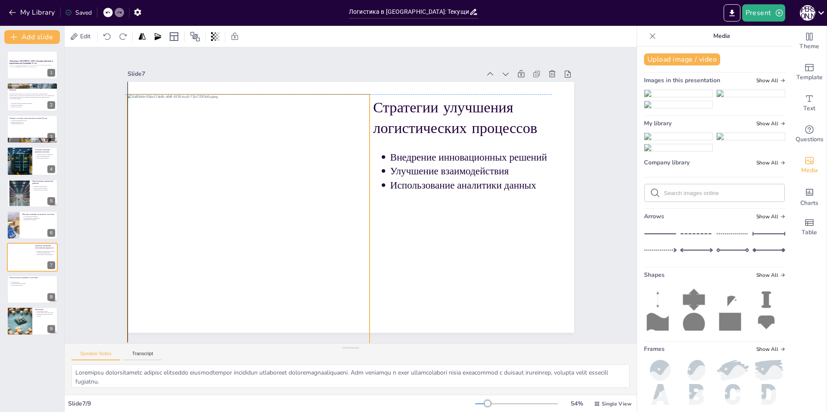
drag, startPoint x: 221, startPoint y: 257, endPoint x: 229, endPoint y: 251, distance: 9.9
click at [229, 251] on div at bounding box center [276, 211] width 326 height 281
drag, startPoint x: 121, startPoint y: 217, endPoint x: 151, endPoint y: 218, distance: 30.1
click at [151, 218] on div at bounding box center [150, 177] width 59 height 247
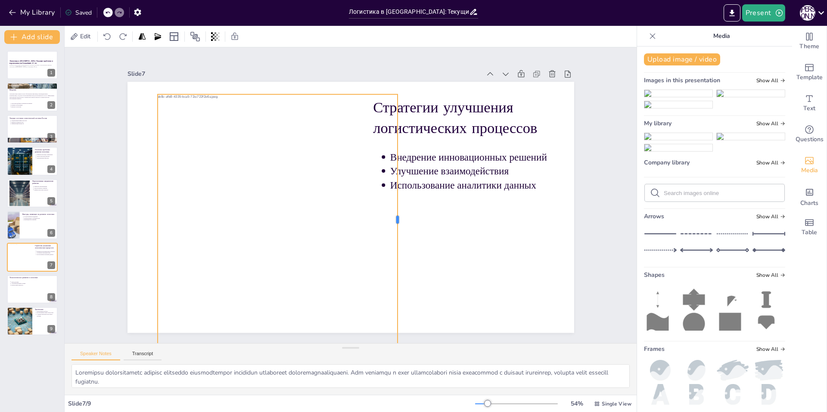
drag, startPoint x: 366, startPoint y: 216, endPoint x: 394, endPoint y: 220, distance: 28.3
click at [394, 220] on div at bounding box center [376, 244] width 153 height 207
drag, startPoint x: 150, startPoint y: 217, endPoint x: 161, endPoint y: 218, distance: 10.8
click at [161, 218] on div at bounding box center [177, 123] width 131 height 220
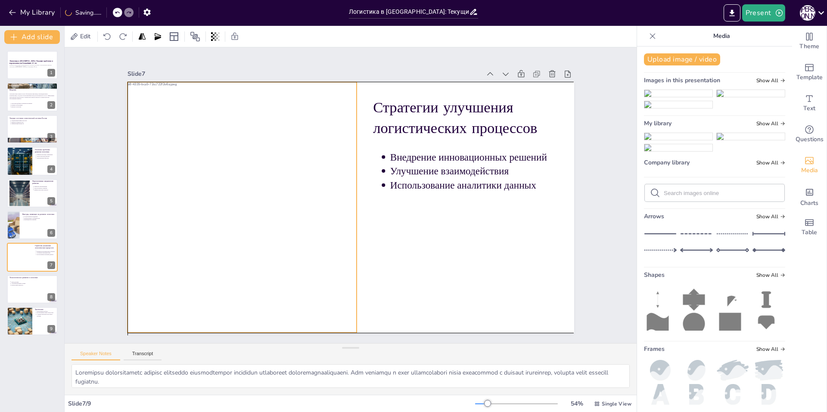
drag, startPoint x: 270, startPoint y: 229, endPoint x: 229, endPoint y: 219, distance: 41.7
click at [229, 219] on div at bounding box center [237, 195] width 326 height 281
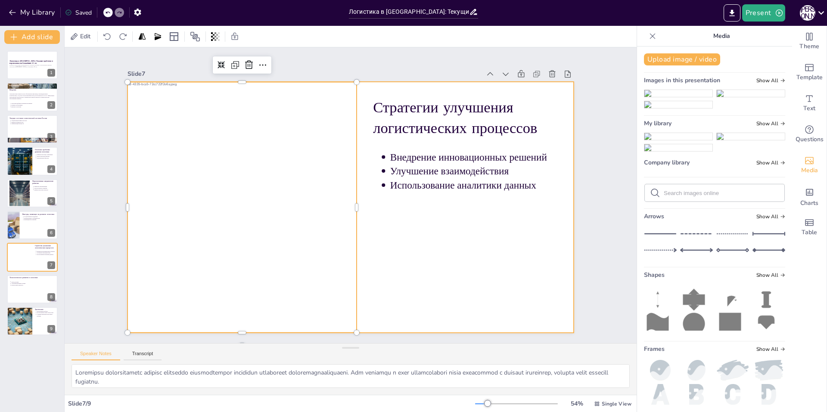
click at [413, 236] on div at bounding box center [340, 202] width 465 height 509
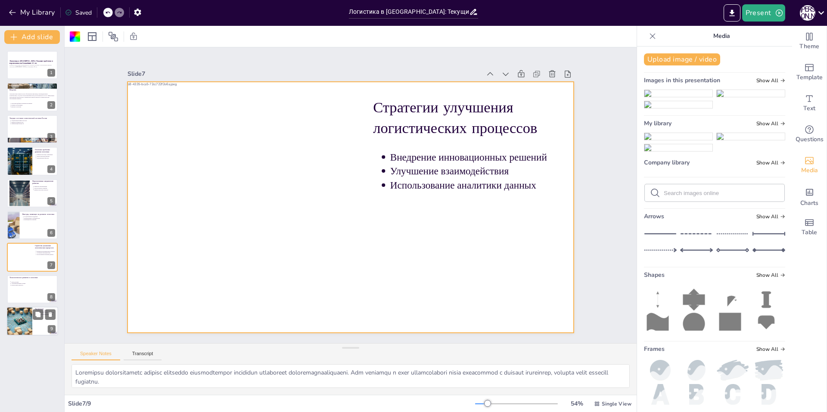
click at [26, 326] on div at bounding box center [19, 321] width 44 height 29
type textarea "Преодоление существующих проблем является ключевым фактором для успешного разви…"
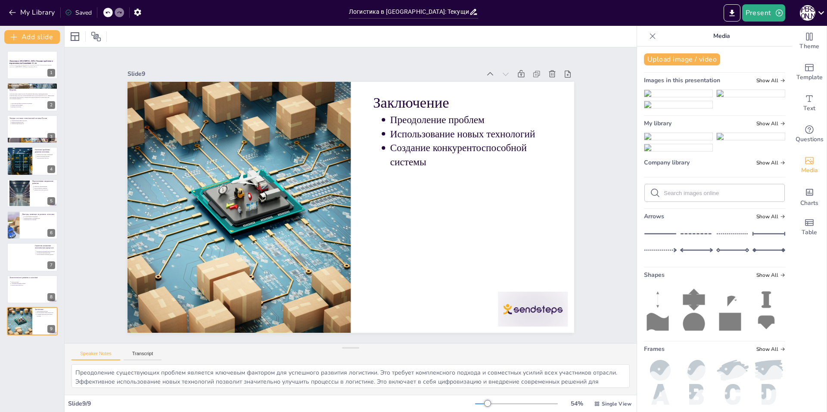
click at [26, 351] on div "Логистика в России: Текущие проблемы и перспективы на ближайшие 10 лет В данной…" at bounding box center [32, 228] width 64 height 368
click at [29, 36] on button "Add slide" at bounding box center [32, 37] width 56 height 14
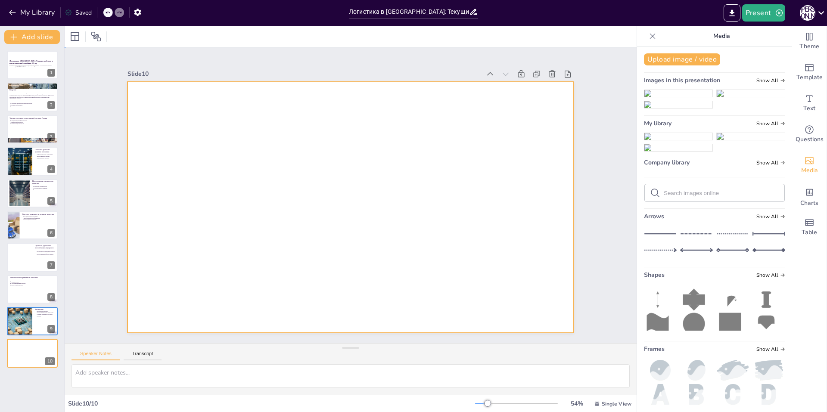
click at [303, 139] on div at bounding box center [349, 207] width 470 height 296
click at [285, 112] on div at bounding box center [349, 207] width 470 height 296
click at [285, 112] on div at bounding box center [347, 207] width 502 height 377
click at [285, 112] on div at bounding box center [348, 207] width 489 height 338
click at [804, 101] on icon "Add text boxes" at bounding box center [809, 98] width 10 height 10
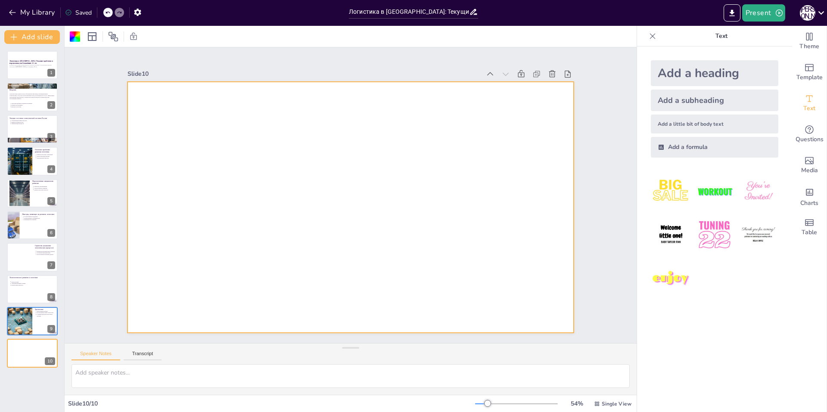
click at [692, 75] on div "Add a heading" at bounding box center [714, 73] width 127 height 26
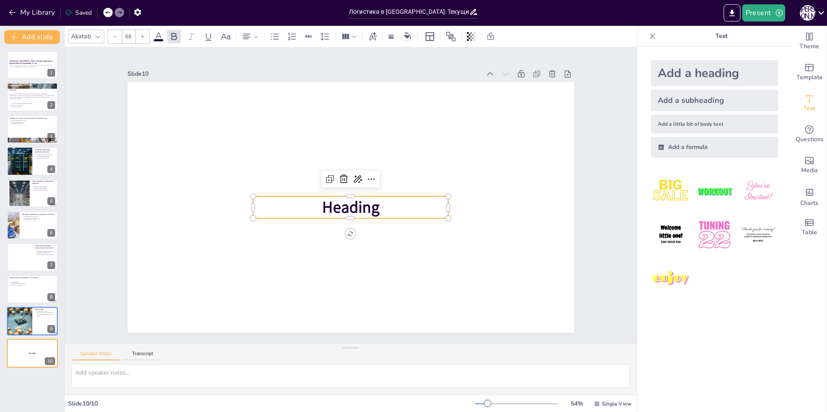
click at [378, 209] on p "Heading" at bounding box center [347, 207] width 195 height 62
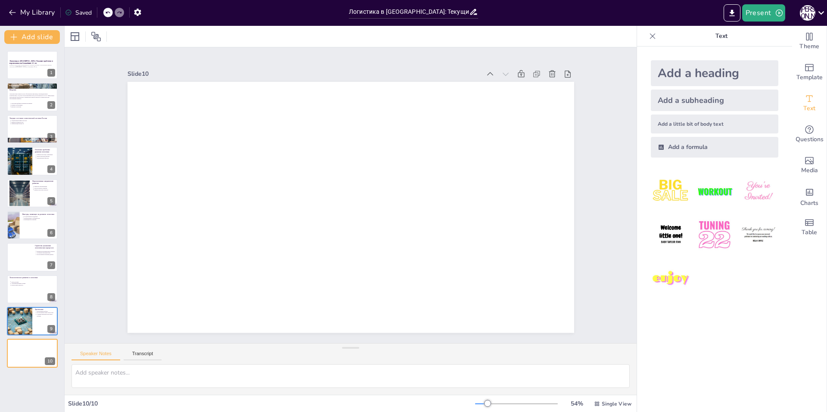
click at [704, 74] on div "Add a heading" at bounding box center [714, 73] width 127 height 26
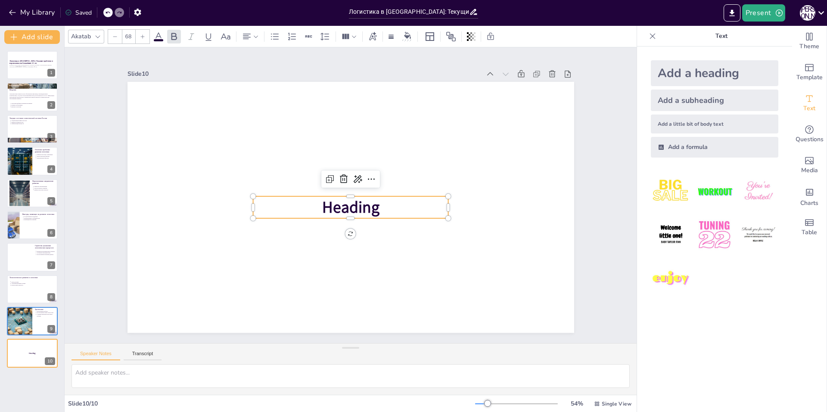
click at [389, 203] on p "Heading" at bounding box center [347, 207] width 195 height 62
click at [389, 202] on p "Heading" at bounding box center [347, 207] width 195 height 62
click at [384, 204] on p "Heading" at bounding box center [349, 207] width 196 height 43
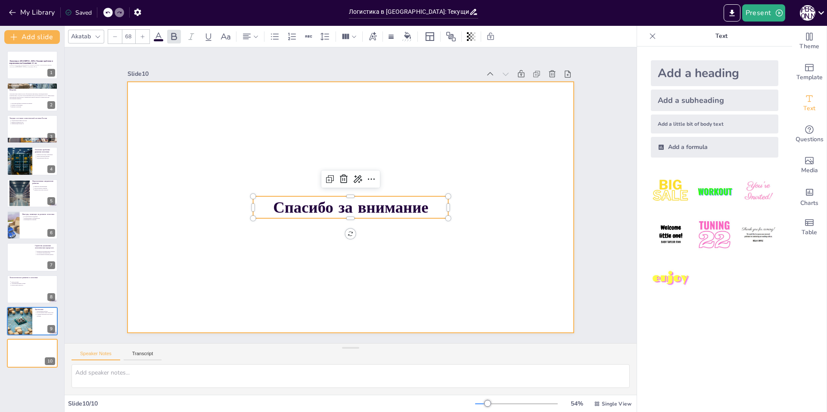
click at [409, 242] on div at bounding box center [345, 206] width 510 height 411
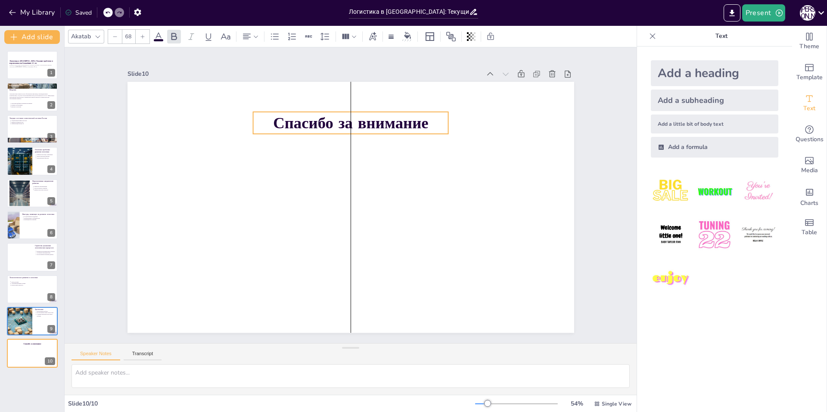
drag, startPoint x: 381, startPoint y: 206, endPoint x: 380, endPoint y: 121, distance: 84.4
click at [380, 121] on span "Спасибо за внимание" at bounding box center [404, 147] width 120 height 130
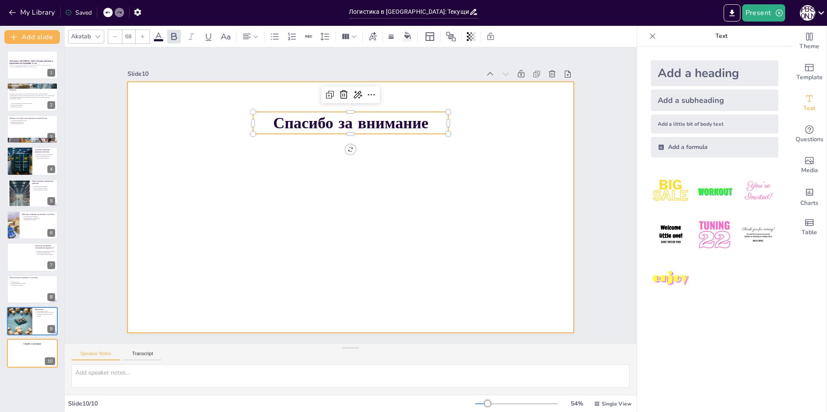
click at [399, 162] on div at bounding box center [347, 207] width 502 height 377
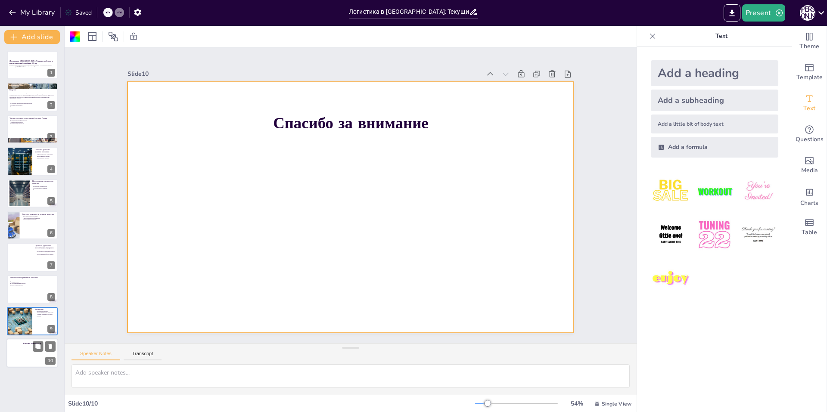
click at [29, 354] on div at bounding box center [32, 353] width 52 height 29
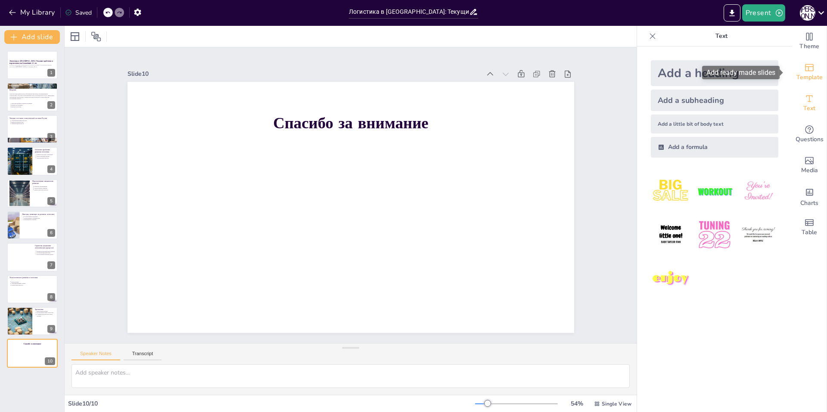
click at [796, 71] on div "Template" at bounding box center [809, 72] width 34 height 31
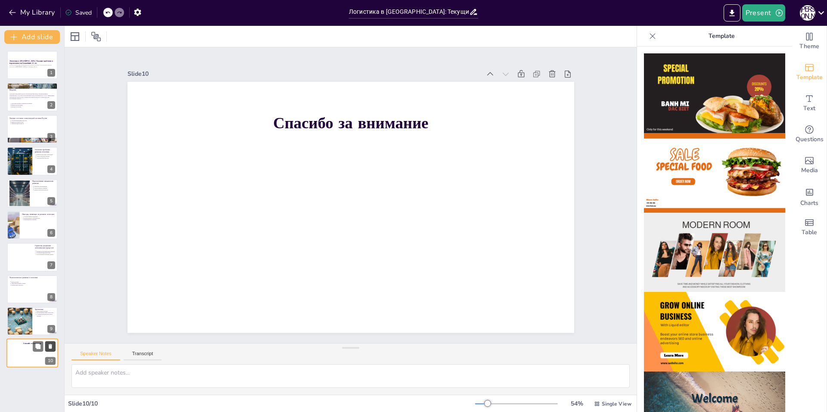
click at [50, 347] on icon at bounding box center [50, 346] width 3 height 5
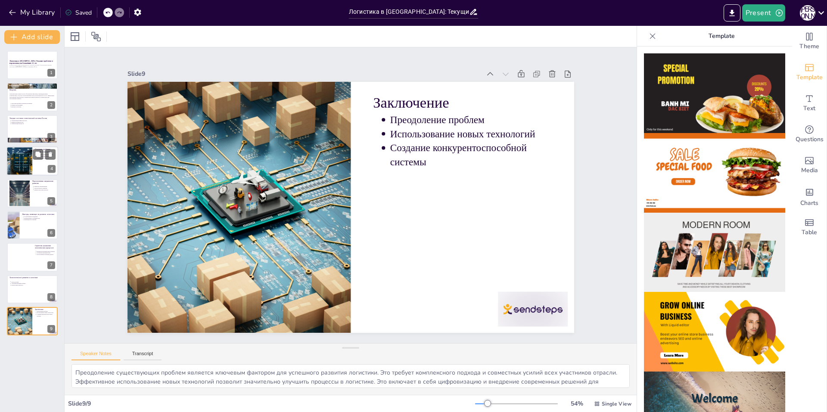
click at [21, 164] on div at bounding box center [23, 161] width 41 height 31
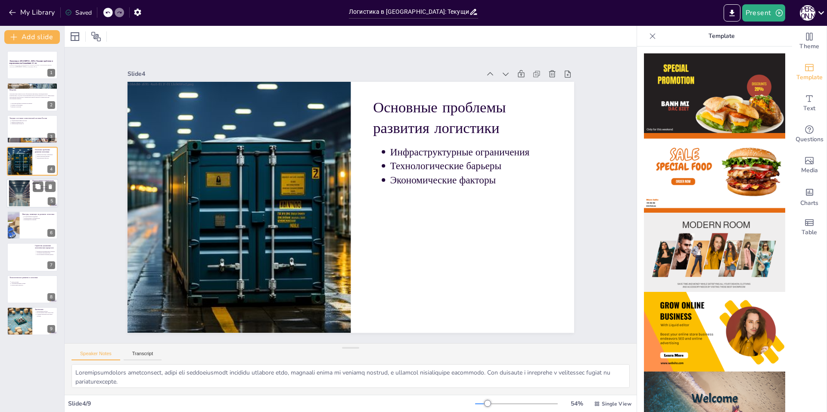
click at [25, 198] on div at bounding box center [19, 193] width 42 height 26
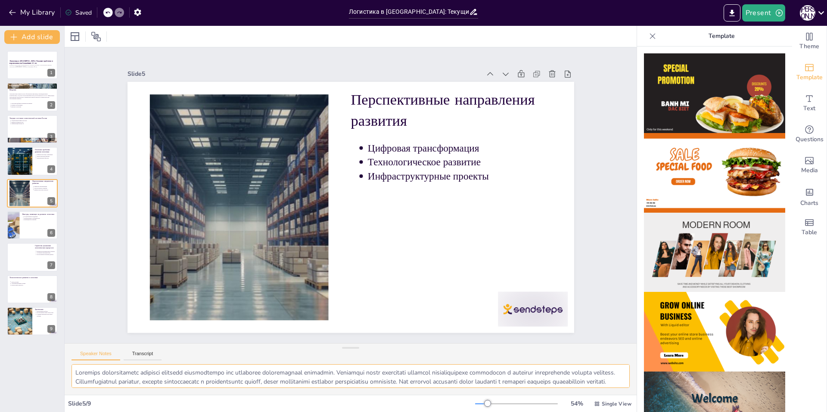
scroll to position [38, 0]
drag, startPoint x: 75, startPoint y: 372, endPoint x: 246, endPoint y: 384, distance: 171.3
click at [246, 384] on textarea at bounding box center [350, 376] width 558 height 24
click at [21, 227] on div at bounding box center [32, 225] width 52 height 29
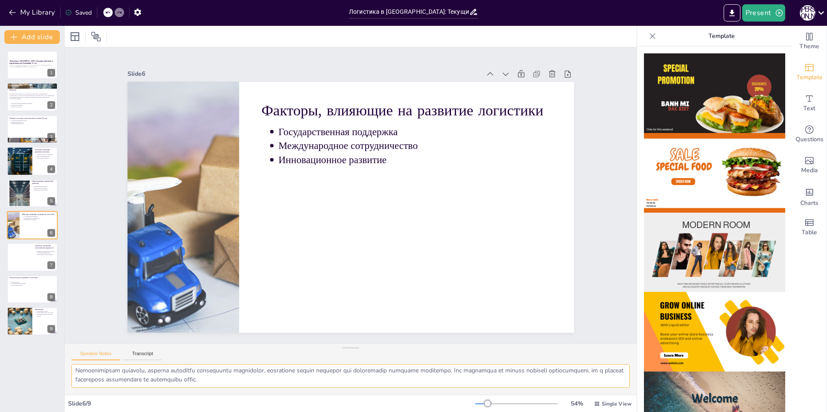
drag, startPoint x: 75, startPoint y: 371, endPoint x: 188, endPoint y: 385, distance: 114.1
click at [312, 382] on textarea at bounding box center [350, 376] width 558 height 24
drag, startPoint x: 74, startPoint y: 372, endPoint x: 333, endPoint y: 386, distance: 259.1
click at [333, 386] on textarea at bounding box center [350, 376] width 558 height 24
click at [19, 99] on p "Логистика играет важную роль в обеспечении связи между производителями и потреб…" at bounding box center [32, 96] width 47 height 6
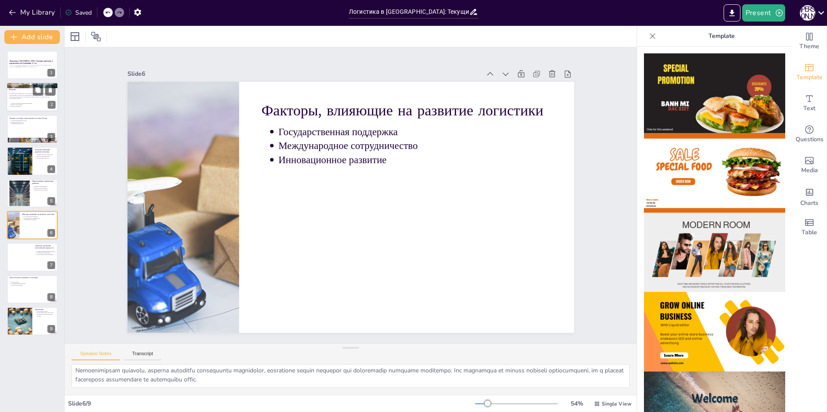
type textarea "Логистика играет важную роль в обеспечении связи между производителями и потреб…"
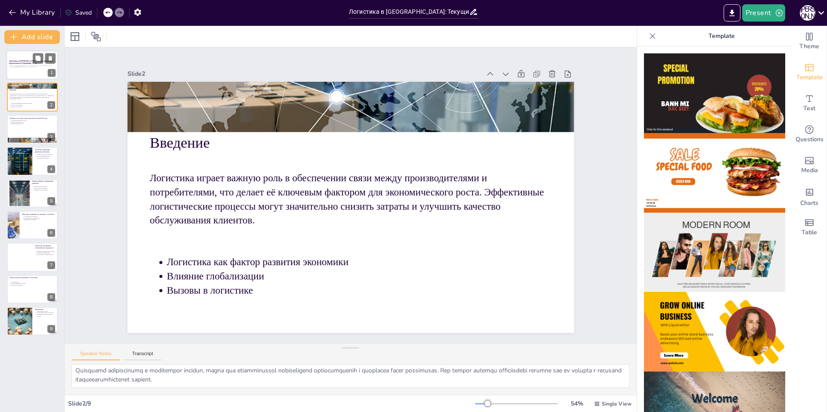
click at [20, 72] on div at bounding box center [32, 64] width 52 height 29
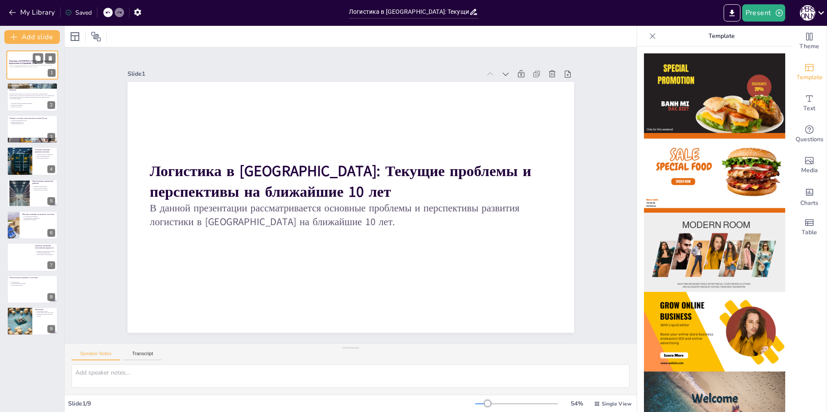
scroll to position [0, 0]
click at [20, 96] on p "Логистика играет важную роль в обеспечении связи между производителями и потреб…" at bounding box center [32, 96] width 47 height 6
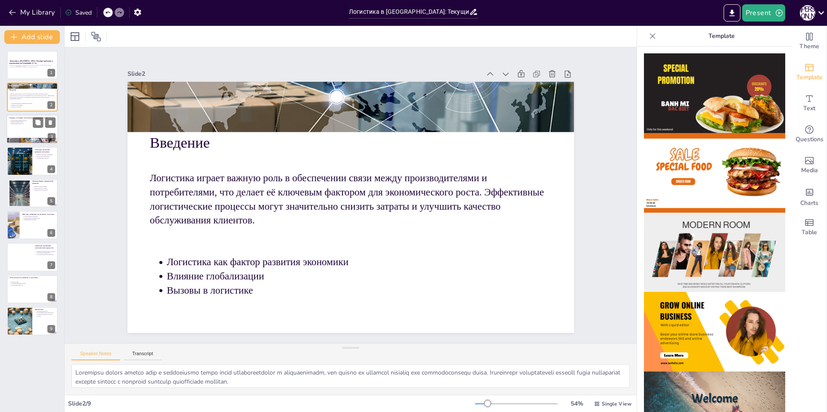
click at [23, 126] on div at bounding box center [32, 129] width 52 height 29
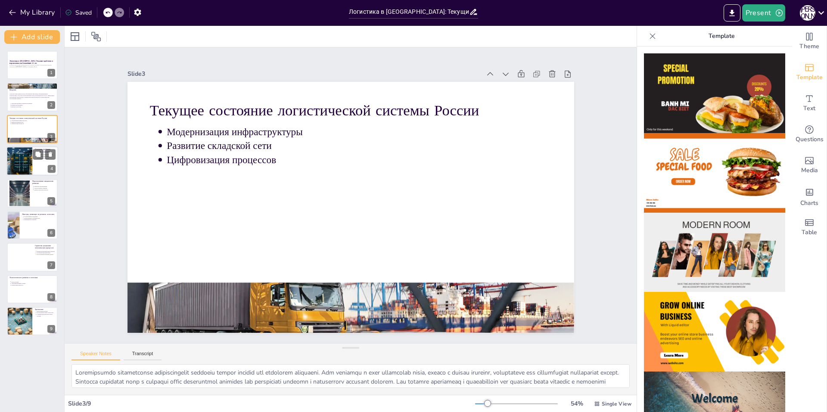
click at [12, 152] on div at bounding box center [23, 161] width 41 height 31
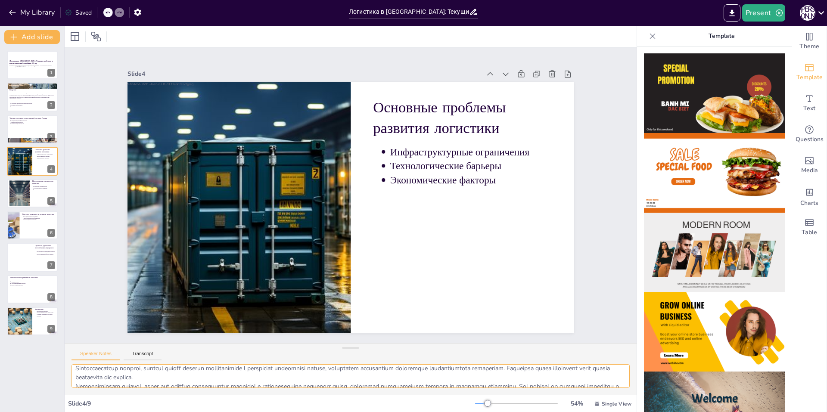
scroll to position [38, 0]
drag, startPoint x: 74, startPoint y: 372, endPoint x: 240, endPoint y: 385, distance: 166.3
click at [240, 385] on textarea at bounding box center [350, 376] width 558 height 24
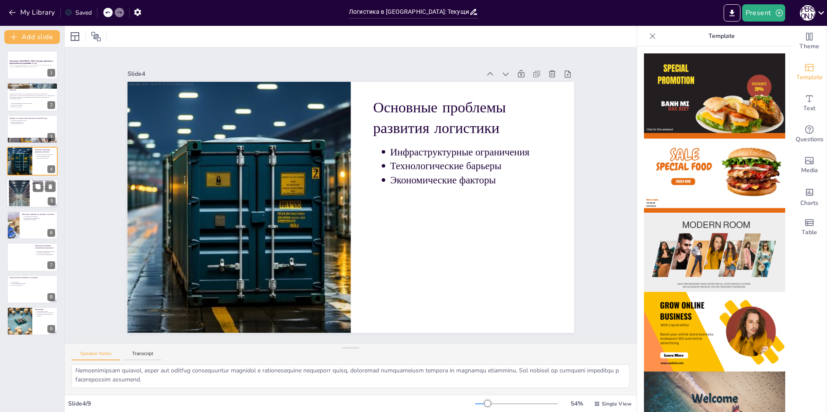
click at [19, 199] on div at bounding box center [19, 193] width 42 height 26
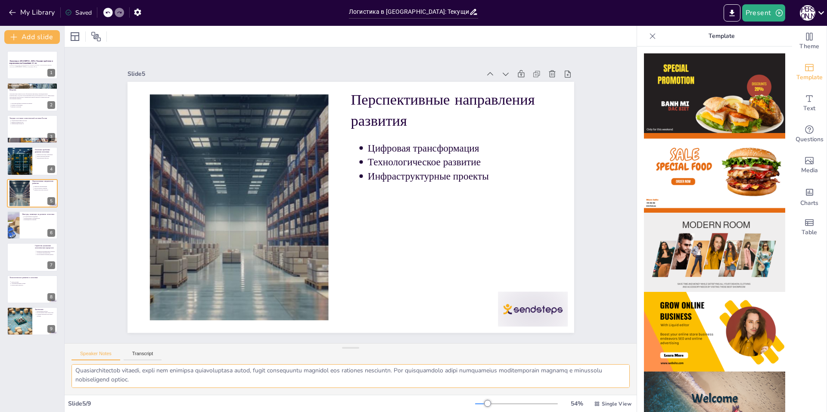
drag, startPoint x: 75, startPoint y: 374, endPoint x: 211, endPoint y: 382, distance: 136.3
click at [211, 382] on textarea at bounding box center [350, 376] width 558 height 24
click at [26, 234] on div at bounding box center [32, 225] width 52 height 29
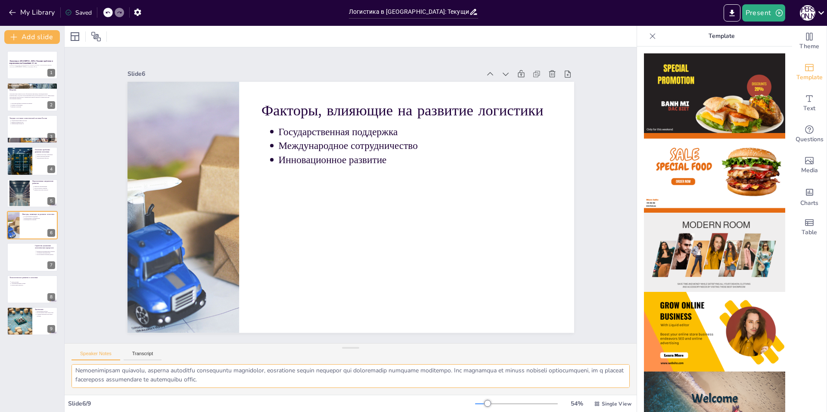
drag, startPoint x: 74, startPoint y: 372, endPoint x: 338, endPoint y: 378, distance: 264.0
click at [338, 378] on textarea at bounding box center [350, 376] width 558 height 24
click at [25, 255] on div at bounding box center [19, 257] width 35 height 29
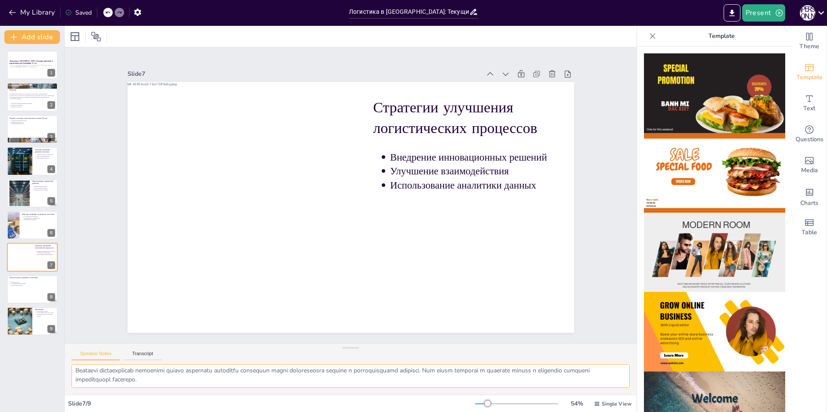
drag, startPoint x: 75, startPoint y: 373, endPoint x: 281, endPoint y: 385, distance: 206.2
click at [281, 385] on textarea at bounding box center [350, 376] width 558 height 24
click at [19, 291] on div at bounding box center [32, 289] width 52 height 29
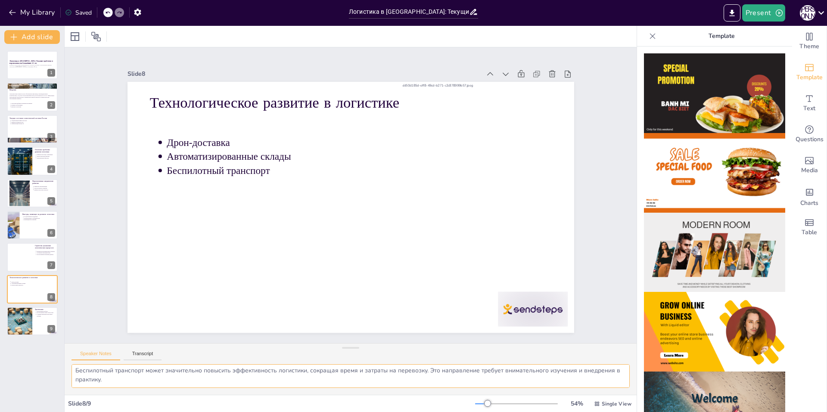
drag, startPoint x: 75, startPoint y: 374, endPoint x: 265, endPoint y: 389, distance: 190.9
click at [265, 389] on div "Дрон-доставка представляет собой инновационное решение, которое может значитель…" at bounding box center [351, 379] width 572 height 31
click at [20, 319] on div at bounding box center [19, 321] width 44 height 29
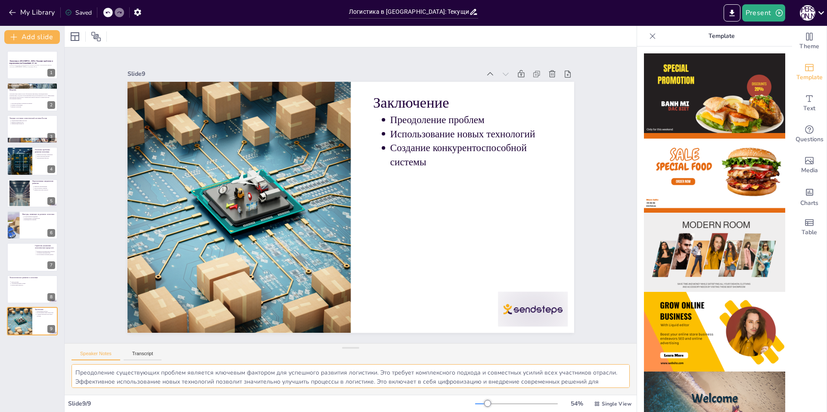
scroll to position [29, 0]
drag, startPoint x: 74, startPoint y: 372, endPoint x: 204, endPoint y: 395, distance: 131.2
click at [204, 395] on div "Slide 1 Логистика в России: Текущие проблемы и перспективы на ближайшие 10 лет …" at bounding box center [351, 219] width 572 height 386
click at [19, 294] on div at bounding box center [32, 289] width 52 height 29
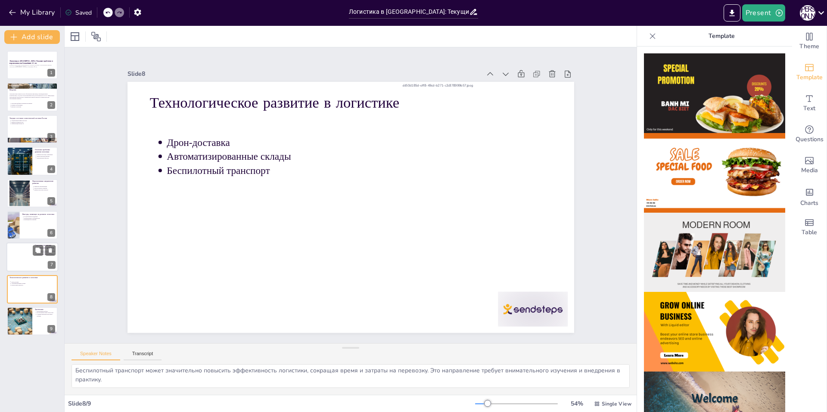
click at [23, 261] on div at bounding box center [19, 257] width 35 height 29
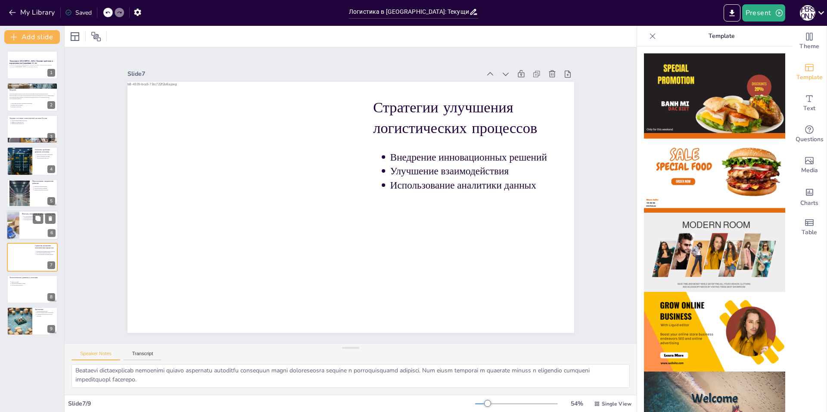
click at [22, 227] on div at bounding box center [32, 225] width 52 height 29
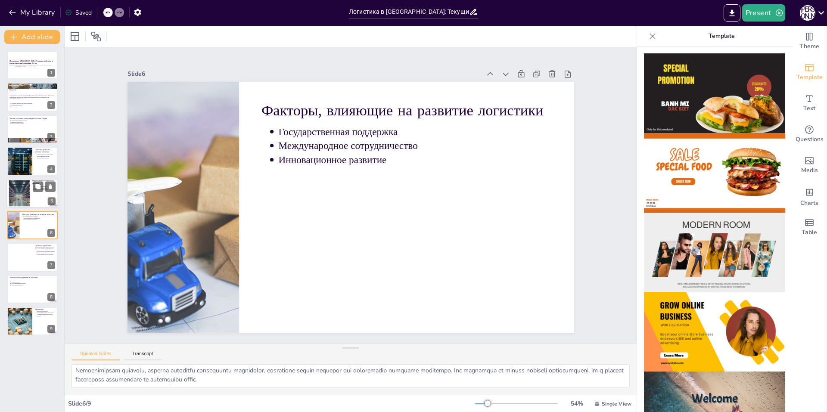
click at [18, 195] on div at bounding box center [19, 193] width 42 height 26
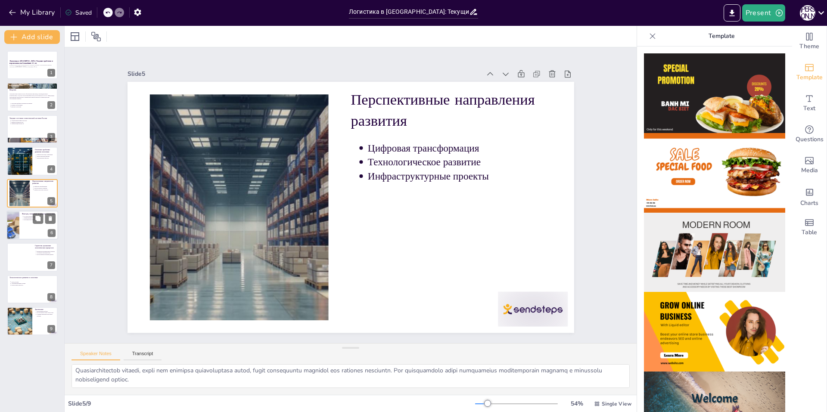
click at [21, 237] on div at bounding box center [32, 225] width 52 height 29
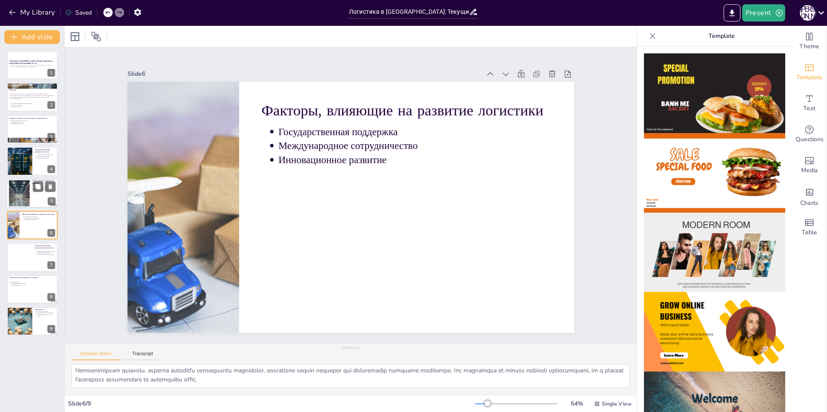
click at [16, 183] on div at bounding box center [19, 193] width 42 height 26
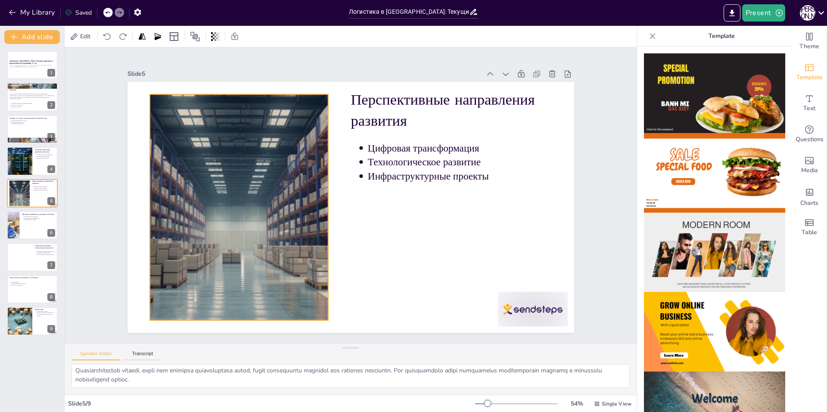
click at [277, 254] on div at bounding box center [238, 196] width 383 height 263
click at [5, 288] on div "Логистика в России: Текущие проблемы и перспективы на ближайшие 10 лет В данной…" at bounding box center [32, 193] width 64 height 285
click at [16, 287] on div at bounding box center [32, 289] width 52 height 29
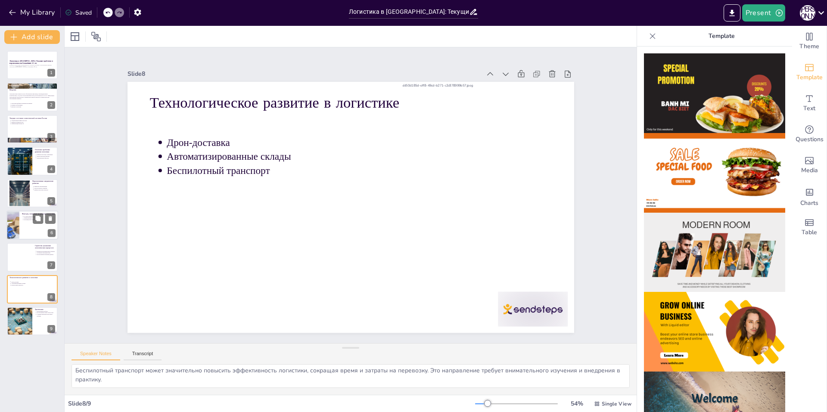
click at [18, 214] on div at bounding box center [13, 225] width 39 height 29
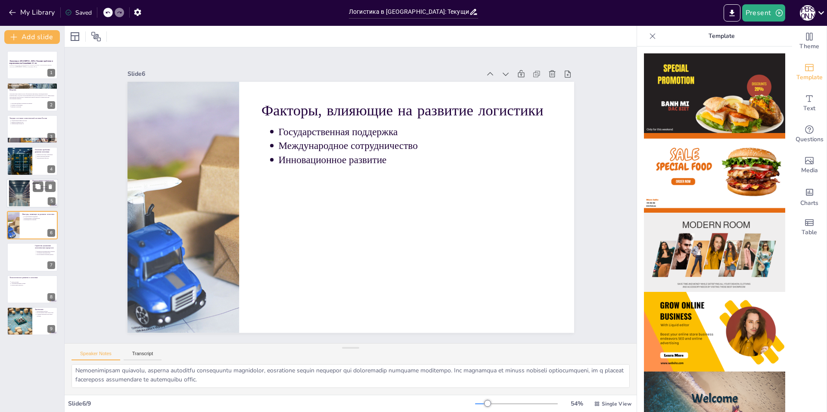
click at [18, 193] on div at bounding box center [19, 193] width 42 height 26
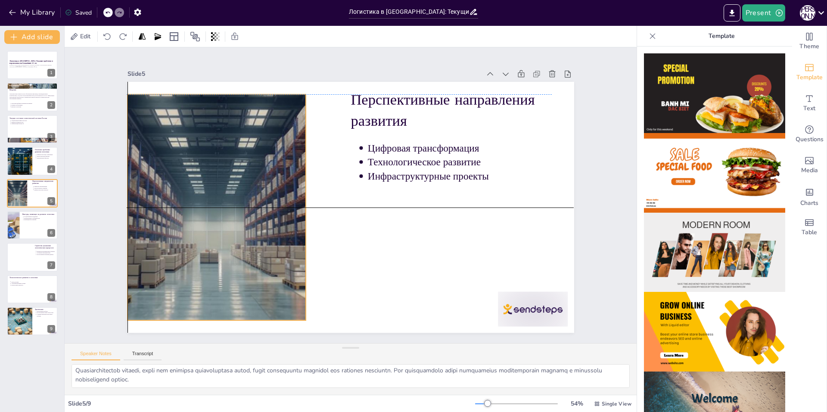
drag, startPoint x: 221, startPoint y: 226, endPoint x: 198, endPoint y: 223, distance: 23.0
click at [198, 223] on div at bounding box center [217, 179] width 401 height 296
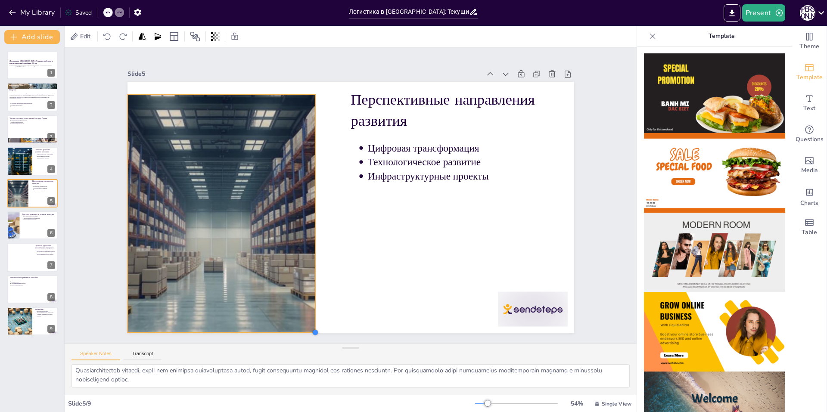
drag, startPoint x: 298, startPoint y: 316, endPoint x: 308, endPoint y: 319, distance: 9.8
click at [308, 319] on div "Перспективные направления развития Цифровая трансформация Технологическое разви…" at bounding box center [345, 206] width 510 height 411
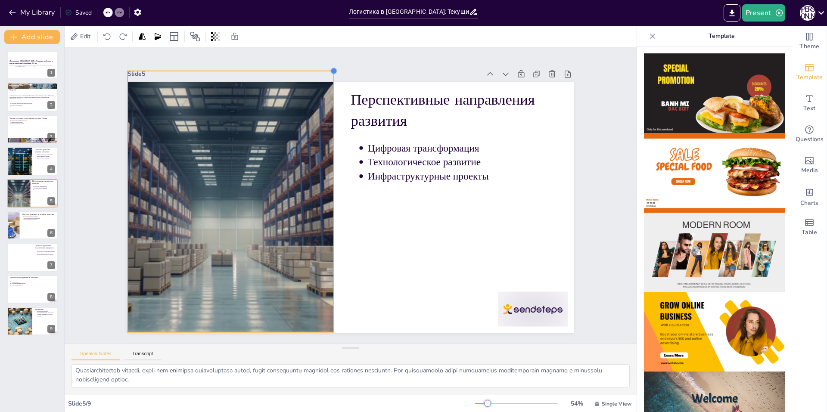
drag, startPoint x: 310, startPoint y: 92, endPoint x: 328, endPoint y: 74, distance: 25.6
click at [328, 74] on div "Slide 5 Перспективные направления развития Цифровая трансформация Технологическ…" at bounding box center [347, 199] width 517 height 477
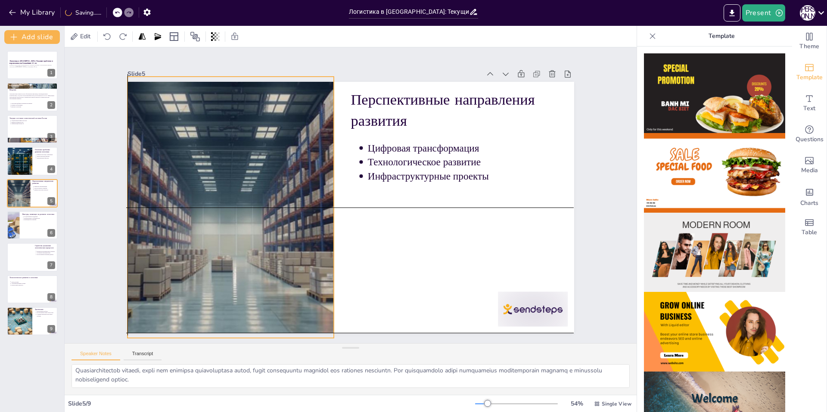
click at [271, 139] on div at bounding box center [229, 195] width 443 height 304
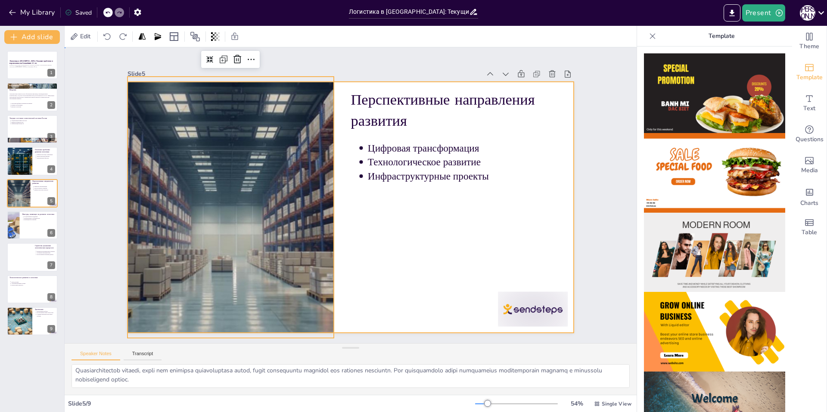
click at [395, 231] on div at bounding box center [347, 207] width 502 height 377
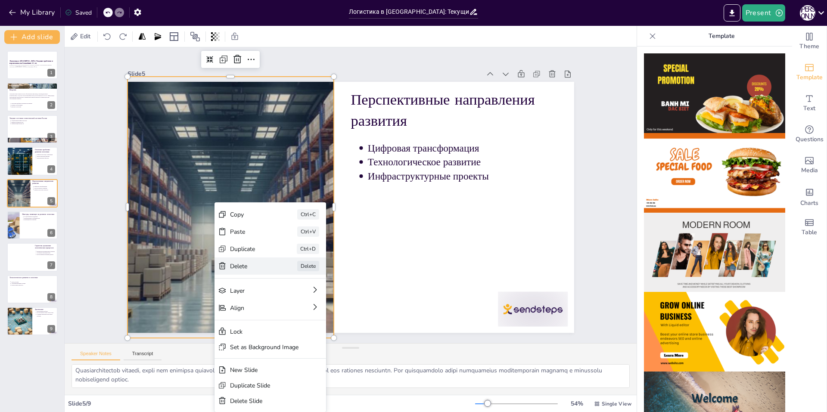
click at [266, 297] on div "Delete Delete" at bounding box center [322, 311] width 113 height 29
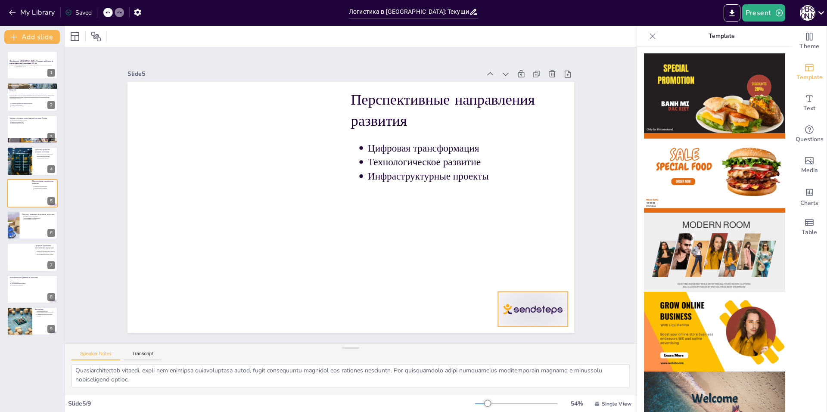
click at [513, 320] on div at bounding box center [504, 344] width 75 height 49
click at [525, 306] on icon at bounding box center [519, 312] width 12 height 12
click at [25, 225] on div at bounding box center [32, 225] width 52 height 29
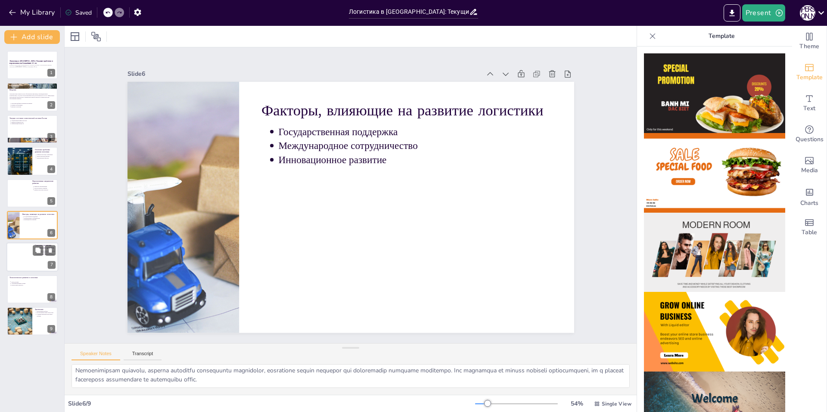
click at [28, 262] on div at bounding box center [19, 257] width 35 height 29
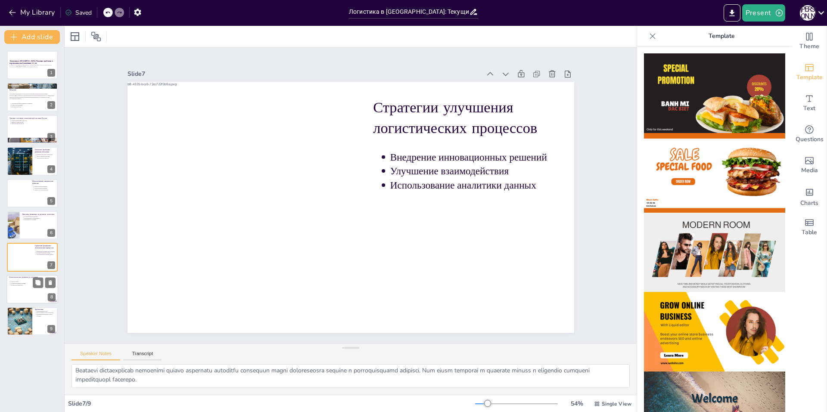
click at [23, 289] on div at bounding box center [32, 289] width 52 height 29
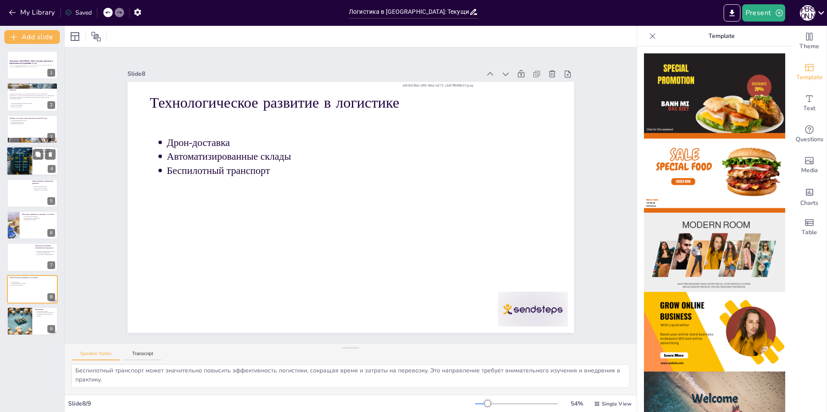
click at [26, 163] on div at bounding box center [23, 161] width 41 height 31
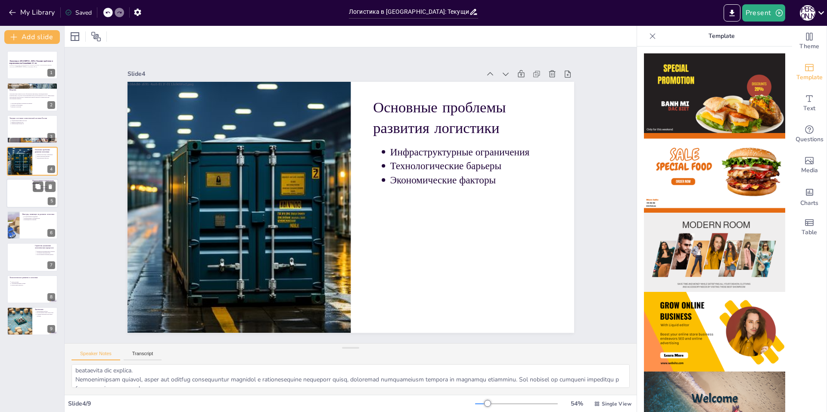
click at [13, 192] on div at bounding box center [32, 193] width 52 height 29
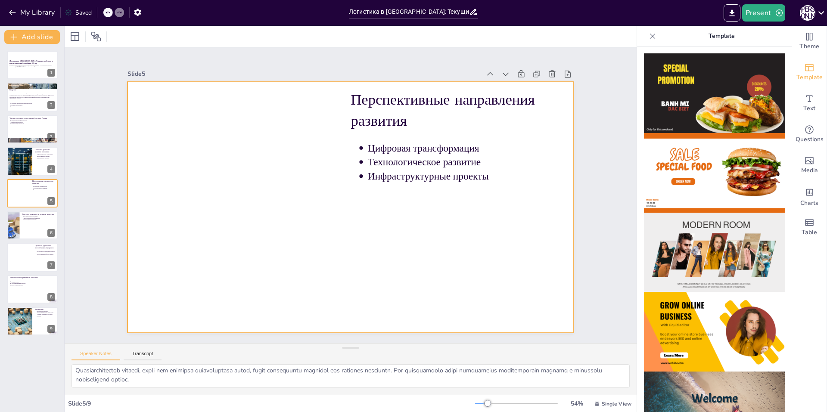
click at [196, 198] on div at bounding box center [343, 204] width 509 height 465
click at [806, 164] on icon "Add images, graphics, shapes or video" at bounding box center [809, 160] width 10 height 10
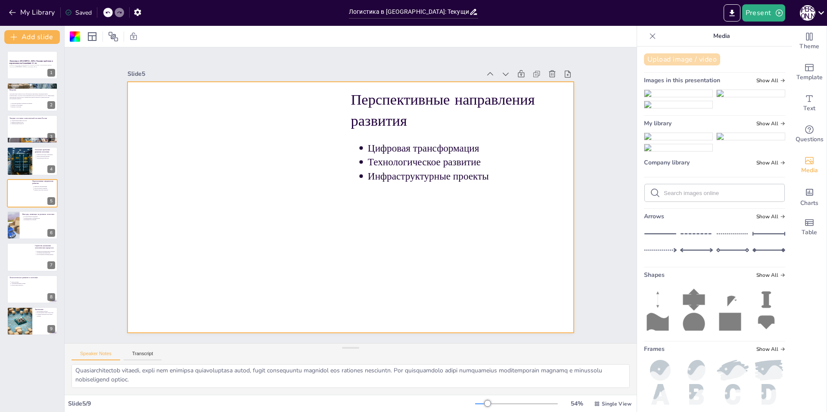
click at [668, 61] on button "Upload image / video" at bounding box center [682, 59] width 76 height 12
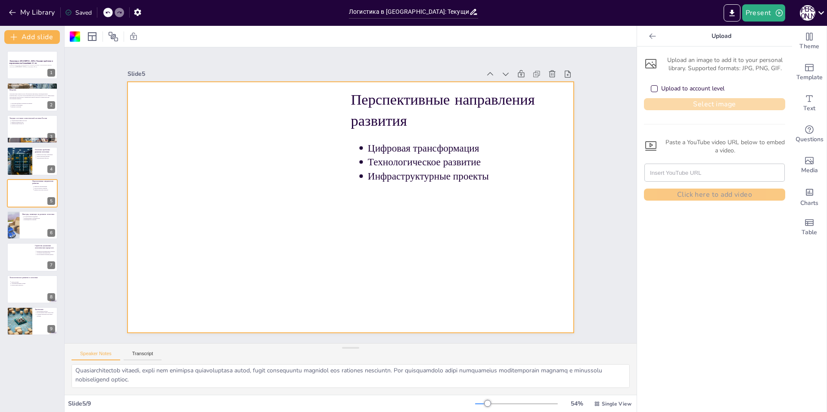
click at [663, 101] on button "Select image" at bounding box center [714, 104] width 141 height 12
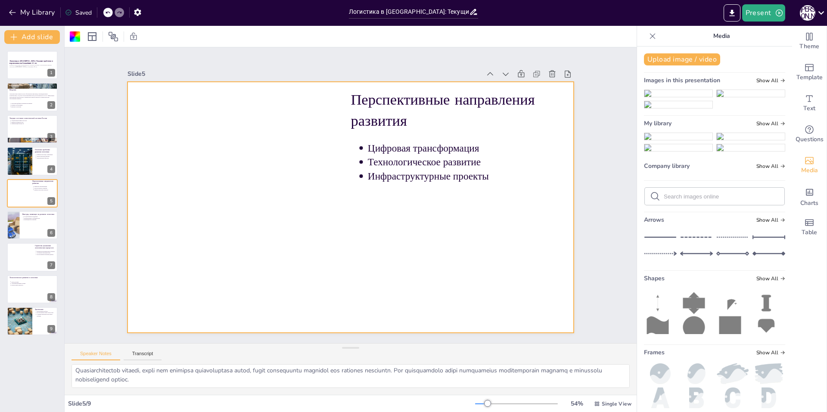
click at [678, 140] on img at bounding box center [678, 136] width 68 height 7
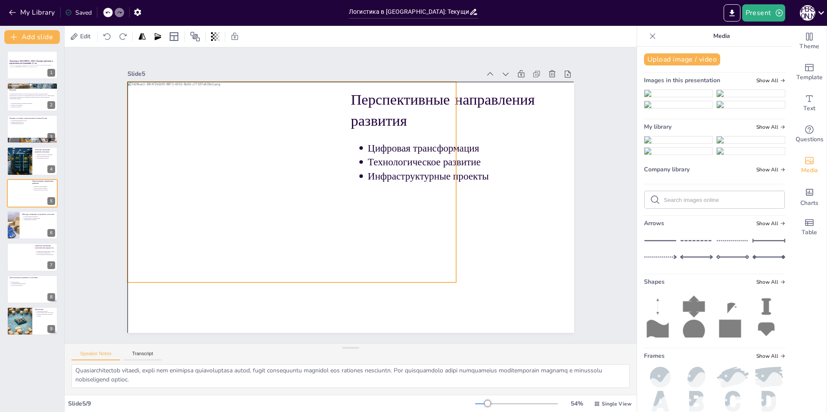
drag, startPoint x: 359, startPoint y: 228, endPoint x: 301, endPoint y: 205, distance: 63.0
click at [301, 205] on div at bounding box center [295, 170] width 363 height 265
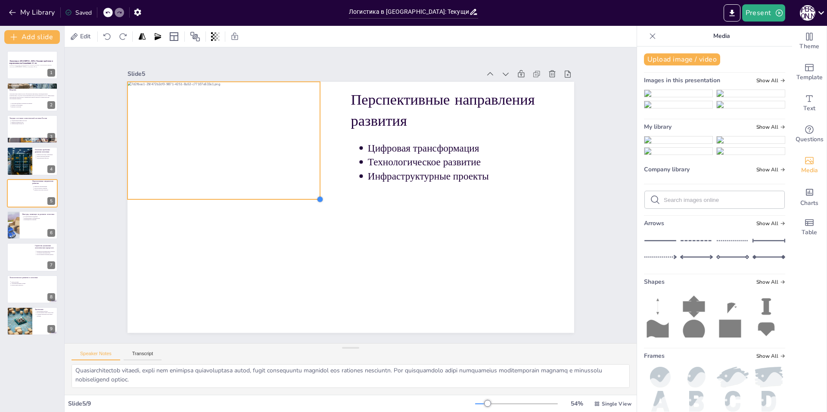
drag, startPoint x: 448, startPoint y: 279, endPoint x: 304, endPoint y: 196, distance: 166.5
click at [304, 196] on div "Перспективные направления развития Цифровая трансформация Технологическое разви…" at bounding box center [347, 207] width 502 height 377
click at [215, 82] on div "Перспективные направления развития Цифровая трансформация Технологическое разви…" at bounding box center [350, 82] width 447 height 0
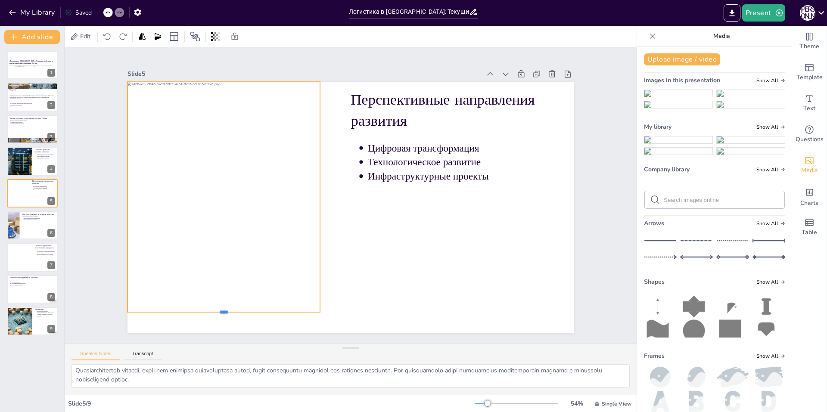
drag, startPoint x: 217, startPoint y: 197, endPoint x: 218, endPoint y: 306, distance: 108.9
click at [218, 306] on div at bounding box center [201, 287] width 190 height 47
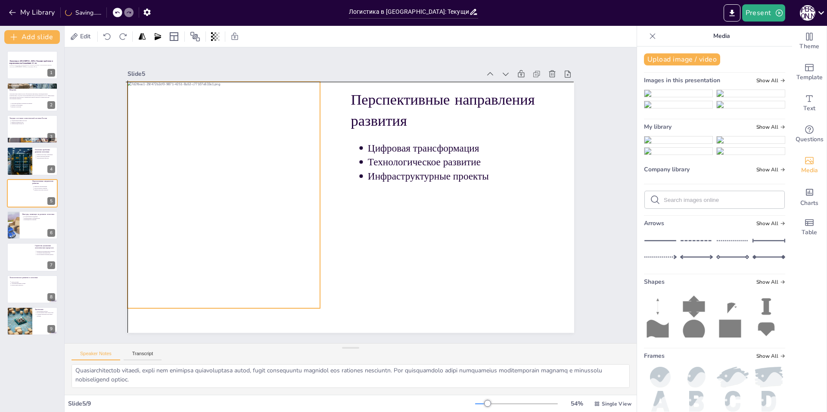
click at [217, 192] on div at bounding box center [256, 195] width 259 height 227
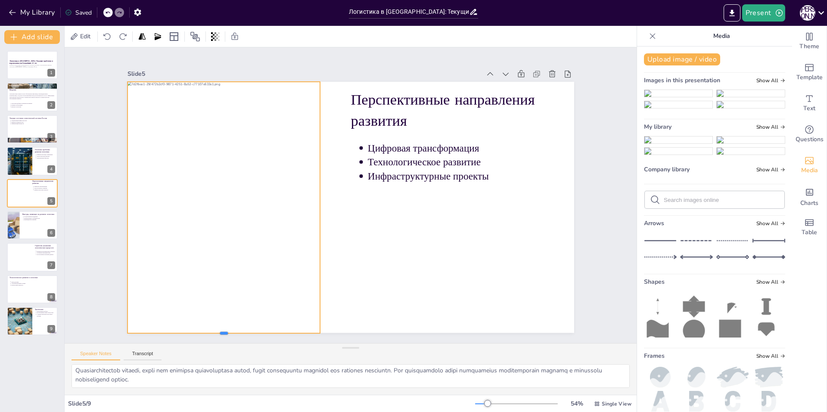
drag, startPoint x: 216, startPoint y: 305, endPoint x: 219, endPoint y: 330, distance: 25.2
click at [219, 330] on div at bounding box center [197, 307] width 190 height 47
click at [226, 241] on div at bounding box center [276, 156] width 375 height 369
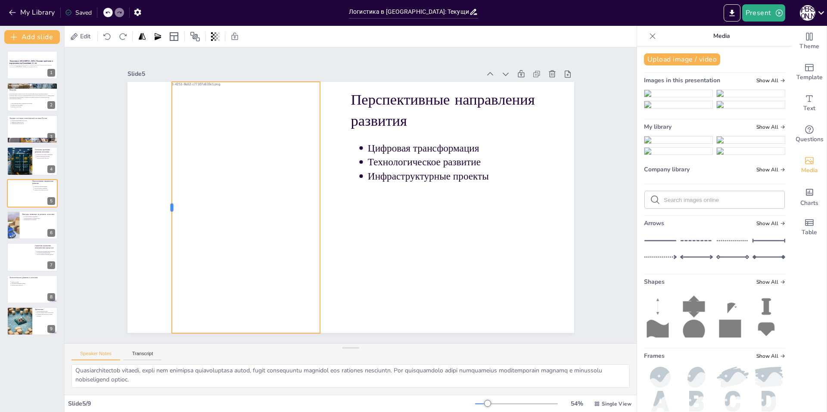
drag, startPoint x: 120, startPoint y: 205, endPoint x: 164, endPoint y: 206, distance: 44.4
click at [164, 206] on div at bounding box center [167, 188] width 33 height 251
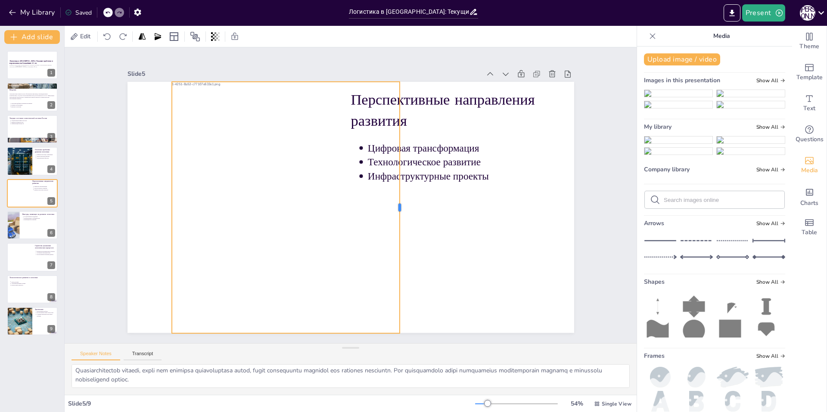
drag, startPoint x: 314, startPoint y: 204, endPoint x: 394, endPoint y: 198, distance: 80.3
click at [394, 198] on div at bounding box center [399, 218] width 59 height 248
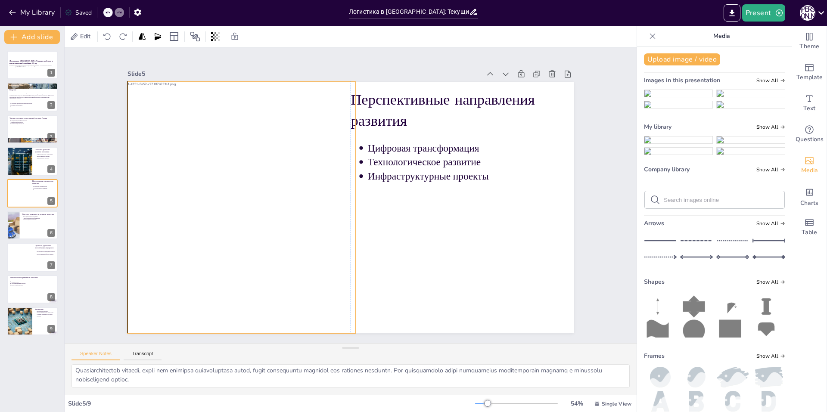
drag, startPoint x: 276, startPoint y: 205, endPoint x: 234, endPoint y: 205, distance: 41.8
click at [234, 205] on div at bounding box center [225, 168] width 345 height 326
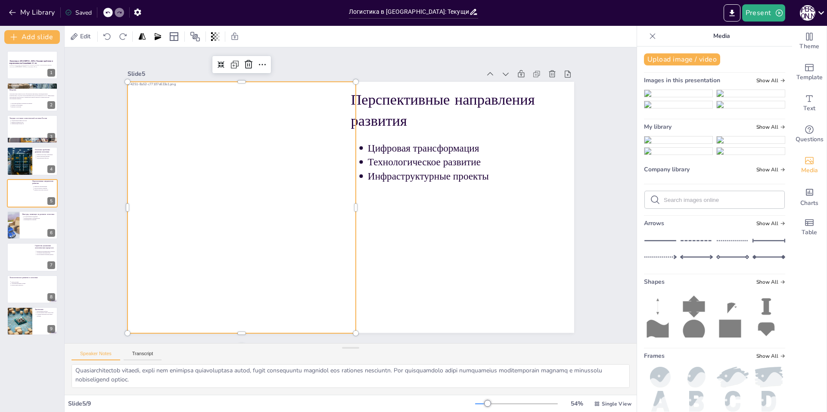
click at [349, 205] on div at bounding box center [223, 181] width 327 height 304
drag, startPoint x: 350, startPoint y: 205, endPoint x: 341, endPoint y: 205, distance: 9.1
click at [341, 205] on div at bounding box center [348, 207] width 33 height 251
click at [231, 330] on div "Перспективные направления развития Цифровая трансформация Технологическое разви…" at bounding box center [347, 207] width 489 height 338
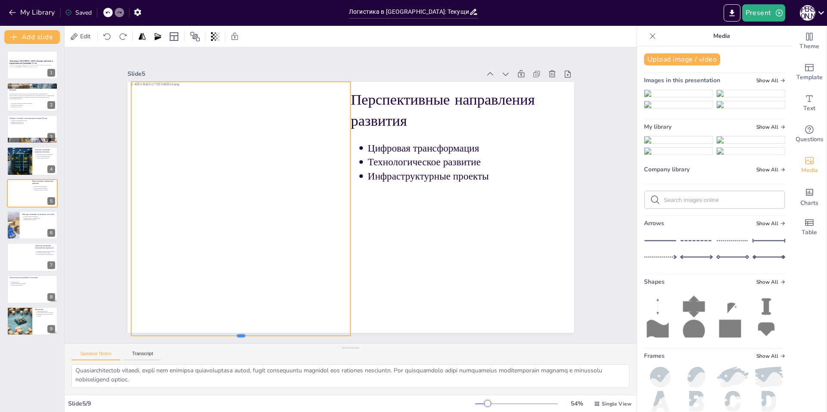
click at [232, 334] on div at bounding box center [201, 298] width 211 height 74
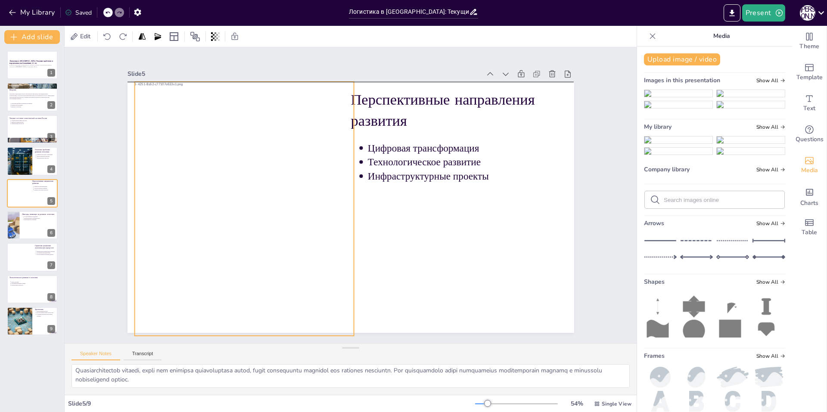
click at [262, 215] on div at bounding box center [231, 196] width 308 height 282
click at [128, 206] on div at bounding box center [231, 196] width 308 height 282
drag, startPoint x: 128, startPoint y: 206, endPoint x: 121, endPoint y: 205, distance: 7.5
click at [121, 205] on div "Перспективные направления развития Цифровая трансформация Технологическое разви…" at bounding box center [347, 207] width 502 height 377
click at [182, 217] on div at bounding box center [231, 196] width 308 height 282
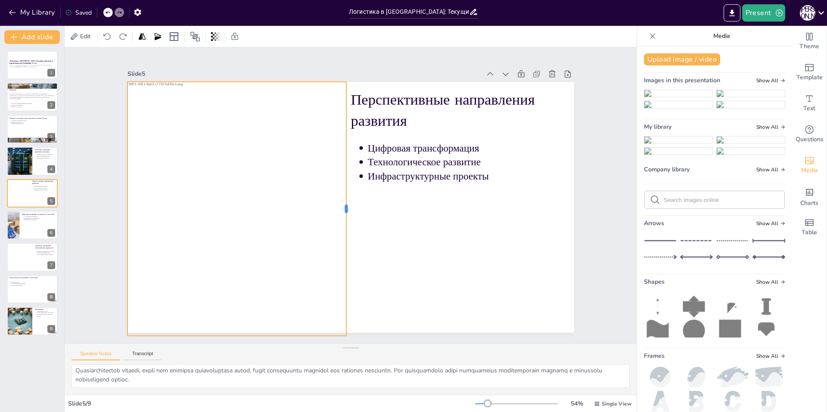
drag, startPoint x: 349, startPoint y: 207, endPoint x: 341, endPoint y: 207, distance: 8.2
click at [341, 207] on div at bounding box center [349, 209] width 34 height 254
click at [332, 213] on div at bounding box center [241, 148] width 373 height 362
drag, startPoint x: 339, startPoint y: 206, endPoint x: 346, endPoint y: 207, distance: 6.5
click at [346, 207] on div at bounding box center [351, 210] width 85 height 244
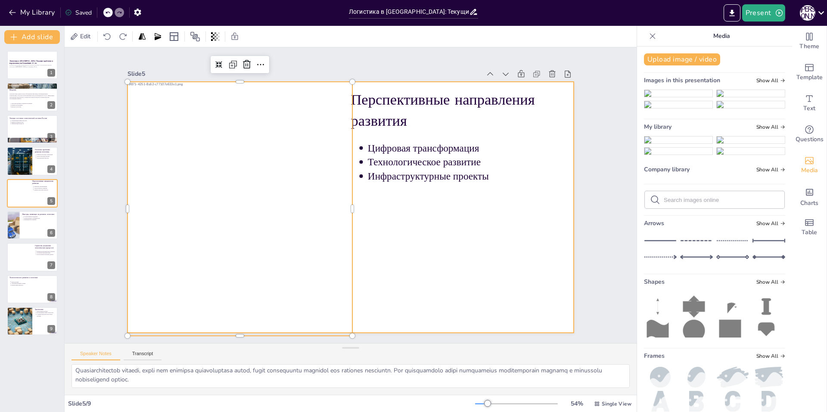
click at [398, 217] on div at bounding box center [348, 207] width 489 height 338
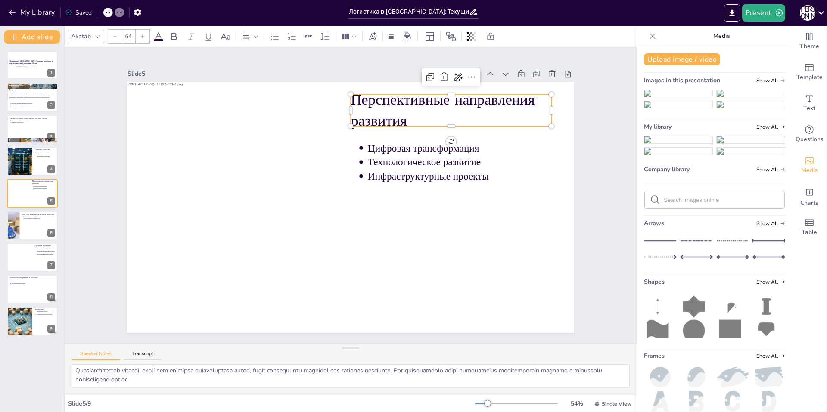
click at [364, 114] on p "Перспективные направления развития" at bounding box center [466, 133] width 205 height 83
click at [478, 85] on icon at bounding box center [483, 90] width 11 height 11
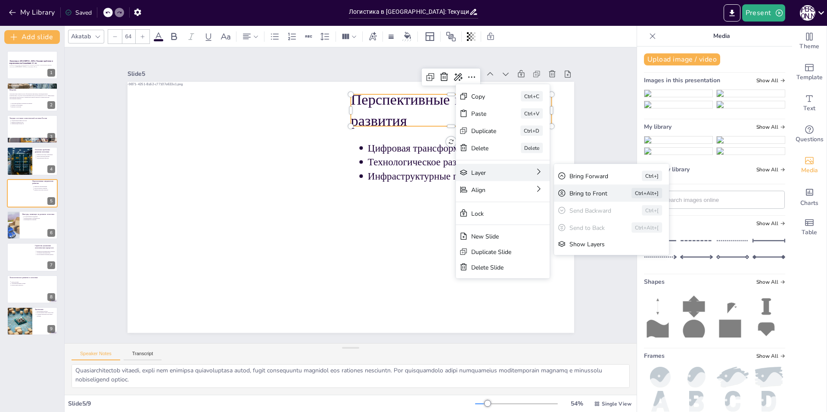
click at [617, 295] on div "Bring to Front" at bounding box center [636, 303] width 39 height 16
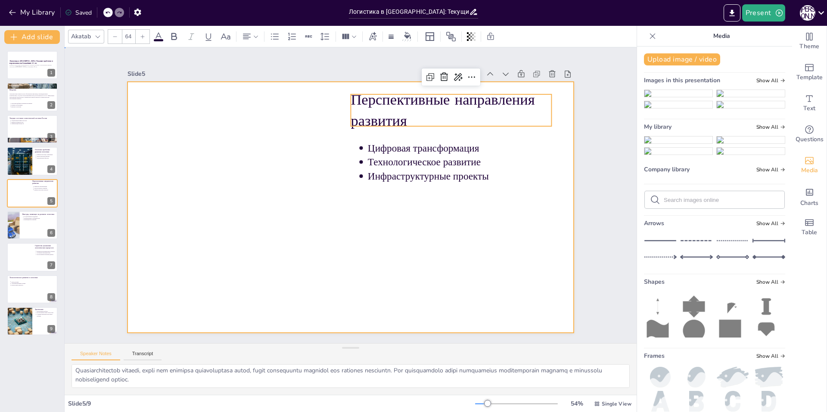
click at [412, 245] on div at bounding box center [345, 206] width 510 height 411
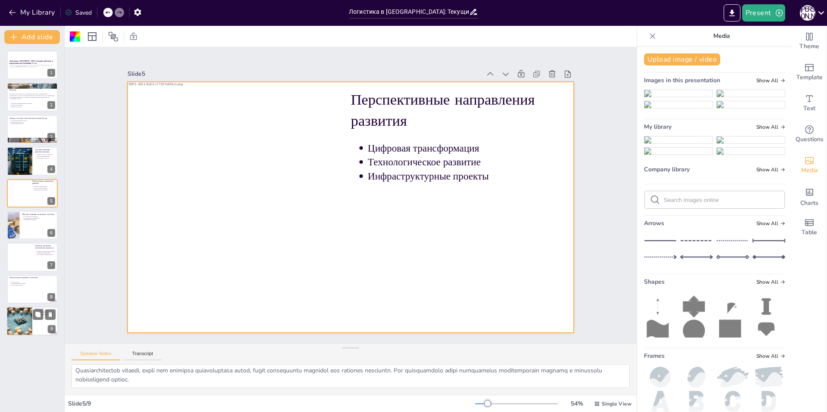
click at [19, 322] on div at bounding box center [19, 321] width 44 height 29
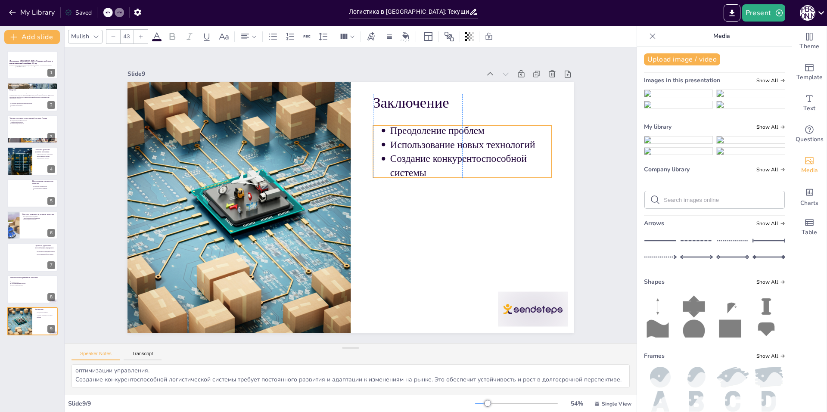
drag, startPoint x: 419, startPoint y: 149, endPoint x: 418, endPoint y: 160, distance: 10.8
click at [418, 177] on p "Создание конкурентоспособной системы" at bounding box center [469, 229] width 154 height 105
click at [509, 343] on div at bounding box center [470, 373] width 78 height 60
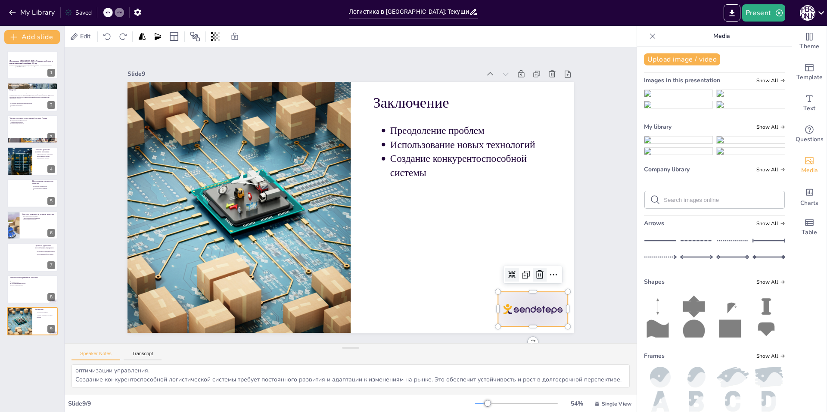
click at [482, 351] on icon at bounding box center [475, 358] width 14 height 14
click at [533, 274] on div at bounding box center [340, 202] width 465 height 509
click at [533, 274] on div at bounding box center [349, 207] width 470 height 297
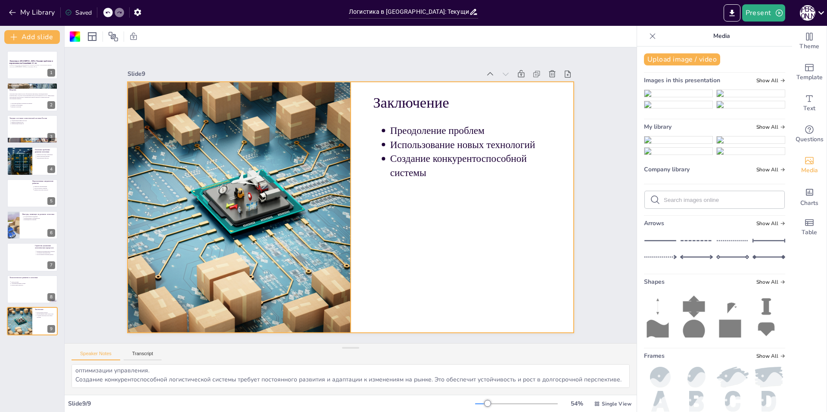
click at [236, 195] on div at bounding box center [248, 150] width 452 height 406
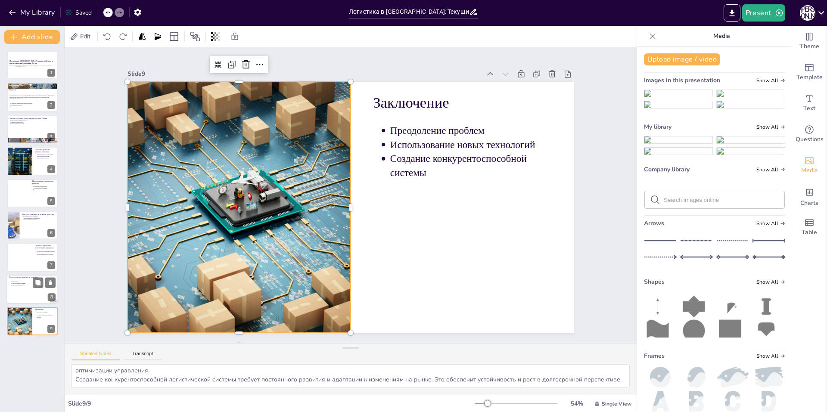
click at [26, 289] on div at bounding box center [32, 289] width 52 height 29
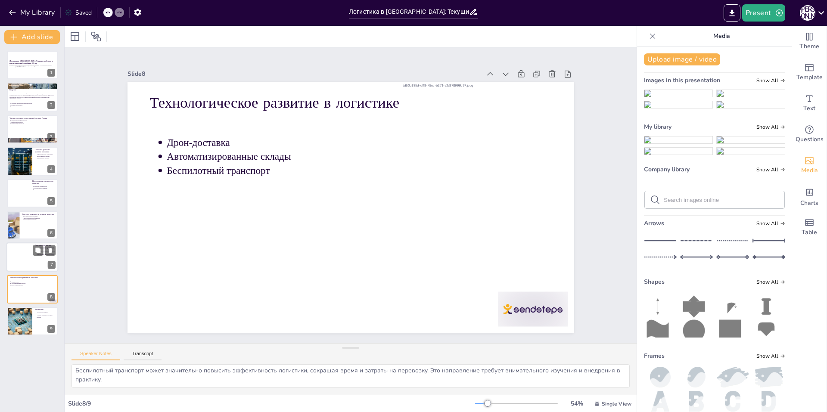
click at [22, 259] on div at bounding box center [19, 257] width 35 height 29
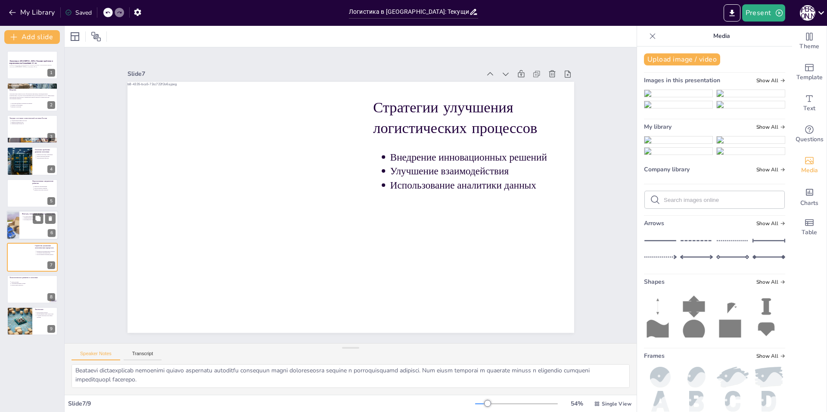
click at [25, 232] on div at bounding box center [32, 225] width 52 height 29
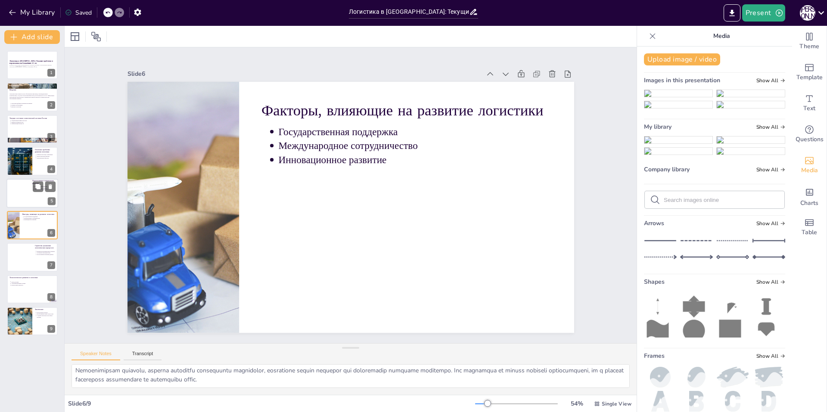
click at [25, 196] on div at bounding box center [18, 194] width 33 height 30
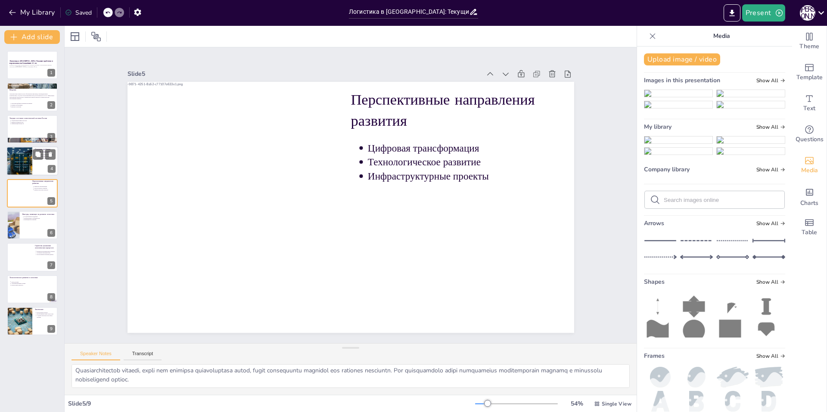
click at [26, 157] on div at bounding box center [23, 161] width 41 height 31
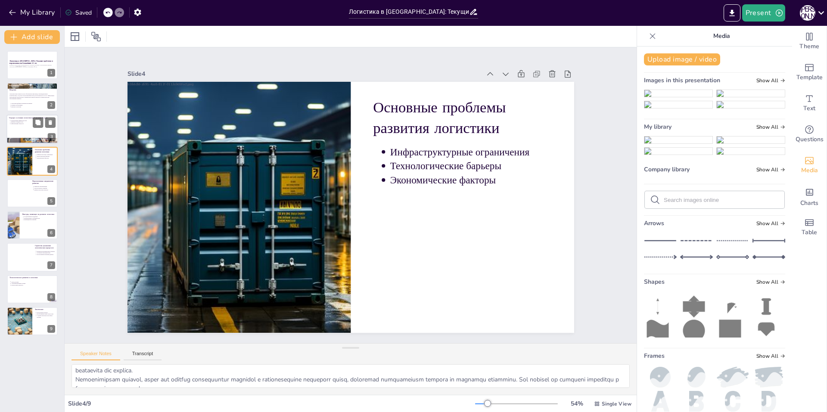
click at [22, 121] on p "Модернизация инфраструктуры" at bounding box center [33, 121] width 45 height 2
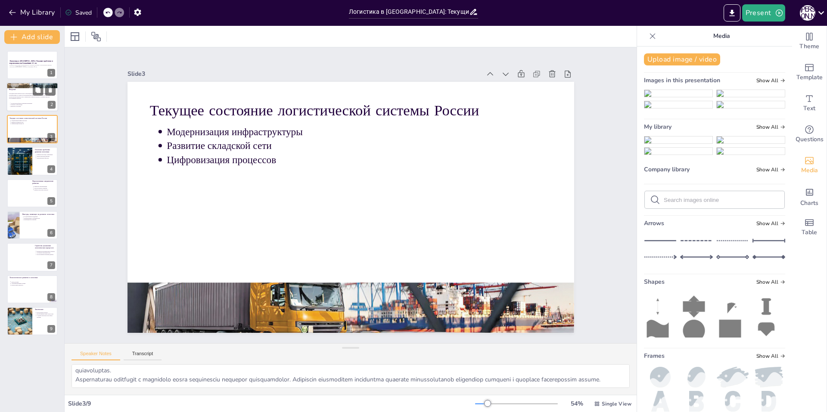
click at [22, 101] on p at bounding box center [32, 102] width 47 height 2
type textarea "Логистика играет важную роль в обеспечении связи между производителями и потреб…"
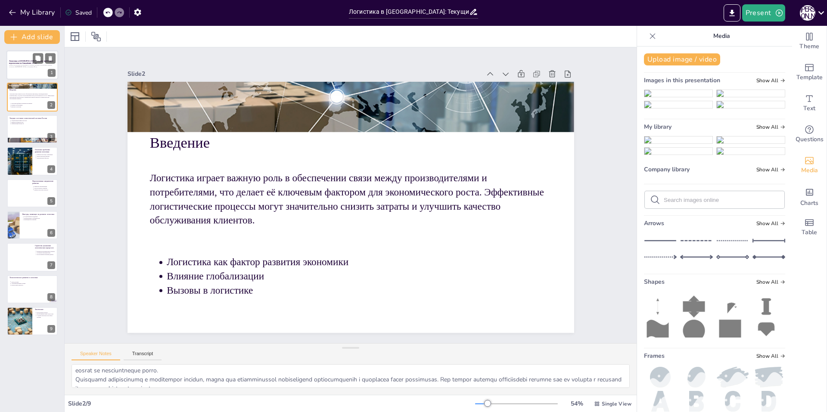
click at [21, 72] on div at bounding box center [32, 64] width 52 height 29
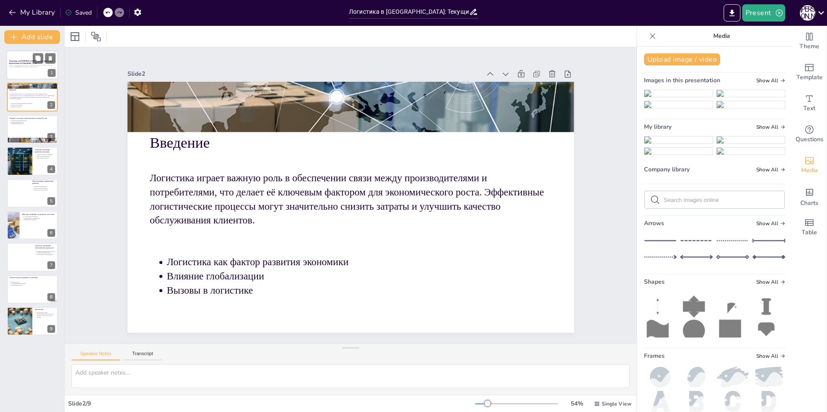
scroll to position [0, 0]
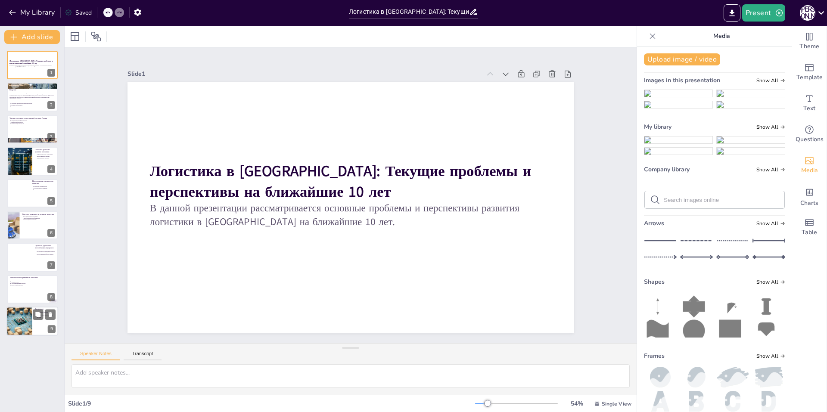
click at [27, 330] on div at bounding box center [19, 321] width 44 height 29
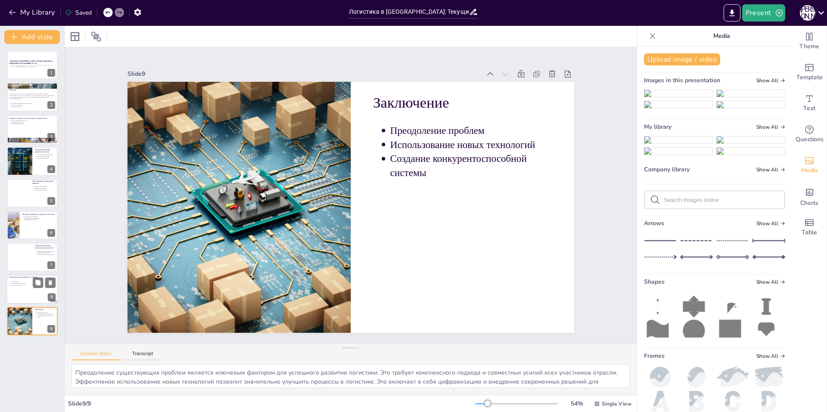
click at [19, 291] on div at bounding box center [32, 289] width 52 height 29
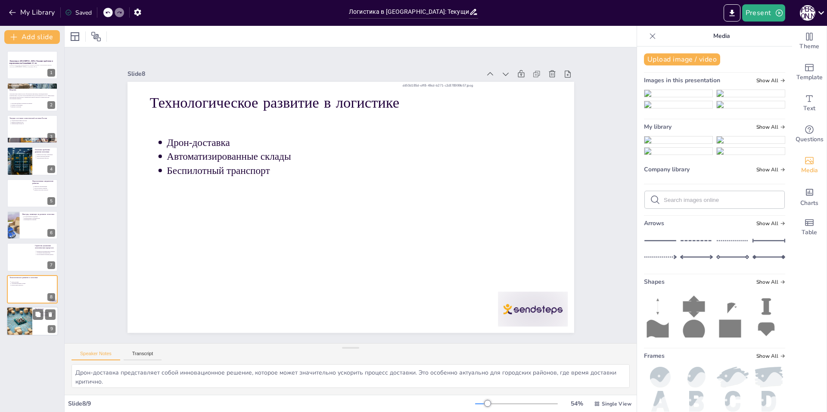
click at [22, 324] on div at bounding box center [19, 321] width 44 height 29
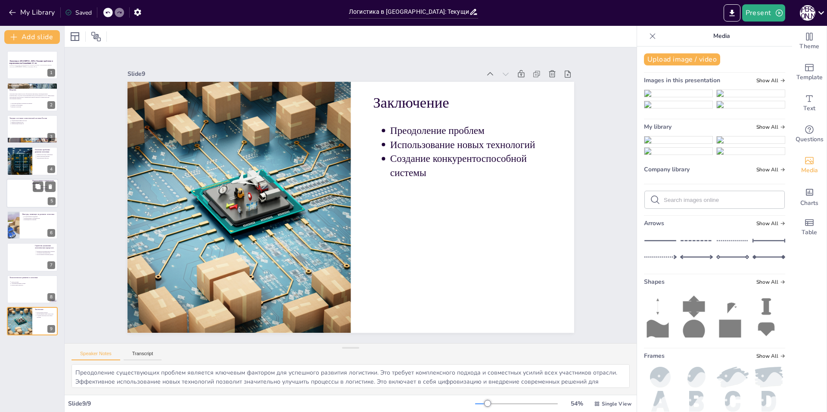
click at [21, 195] on div at bounding box center [18, 194] width 33 height 30
type textarea "Цифровая трансформация является ключевым направлением для улучшения логистическ…"
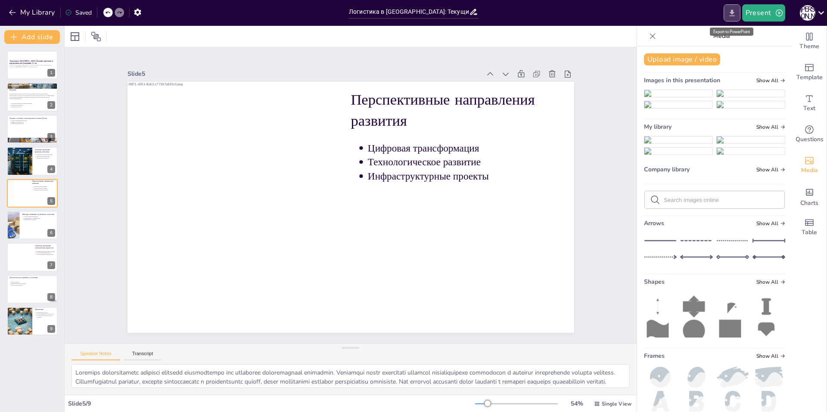
click at [735, 14] on icon "Export to PowerPoint" at bounding box center [731, 13] width 9 height 9
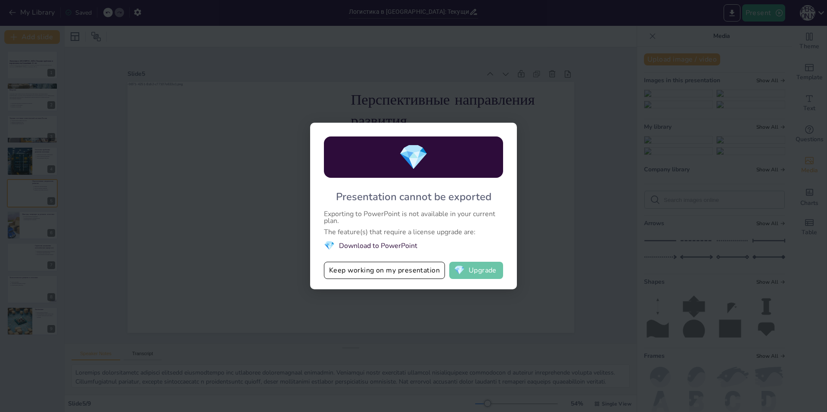
click at [462, 271] on span "💎" at bounding box center [459, 270] width 11 height 9
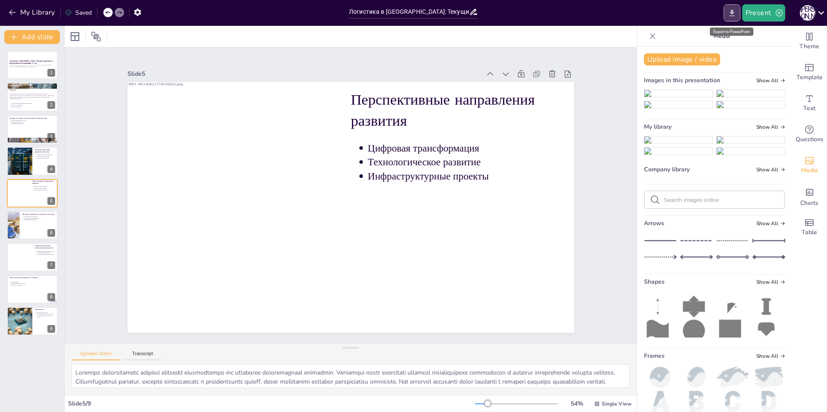
click at [733, 18] on button "Export to PowerPoint" at bounding box center [731, 12] width 17 height 17
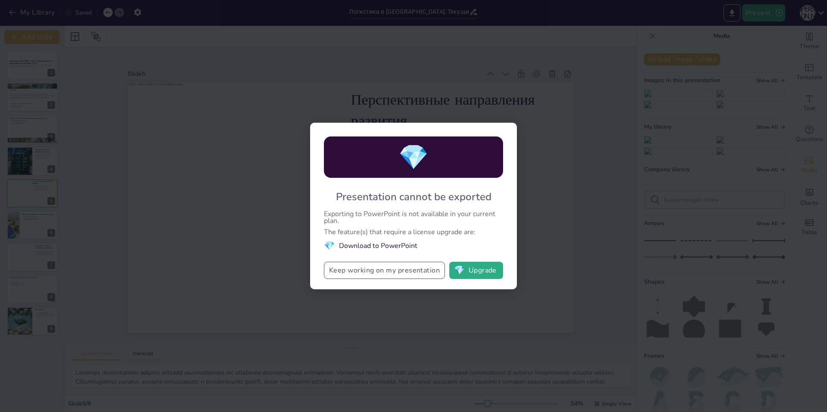
click at [406, 273] on button "Keep working on my presentation" at bounding box center [384, 270] width 121 height 17
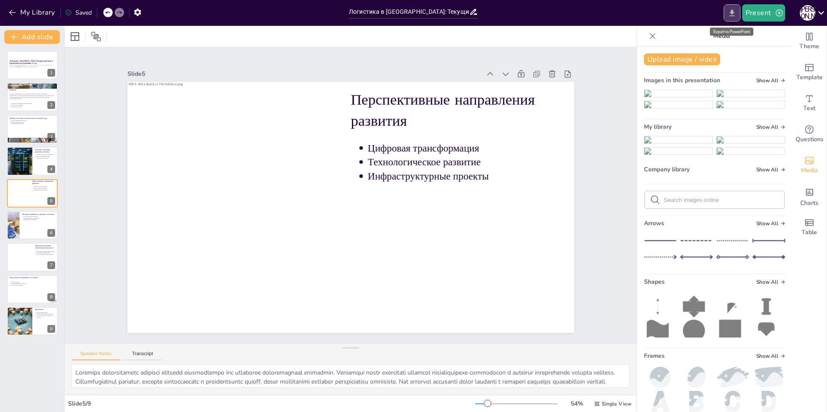
click at [730, 11] on icon "Export to PowerPoint" at bounding box center [731, 13] width 9 height 9
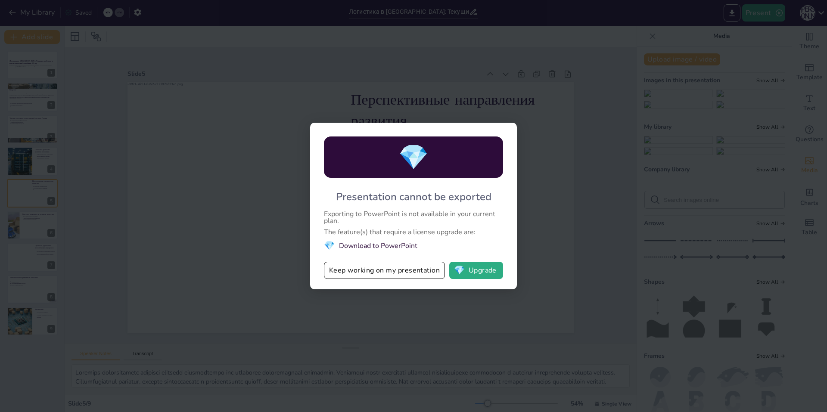
drag, startPoint x: 325, startPoint y: 214, endPoint x: 386, endPoint y: 231, distance: 63.0
click at [386, 231] on div "💎 Presentation cannot be exported Exporting to PowerPoint is not available in y…" at bounding box center [413, 206] width 207 height 167
click at [379, 267] on button "Keep working on my presentation" at bounding box center [384, 270] width 121 height 17
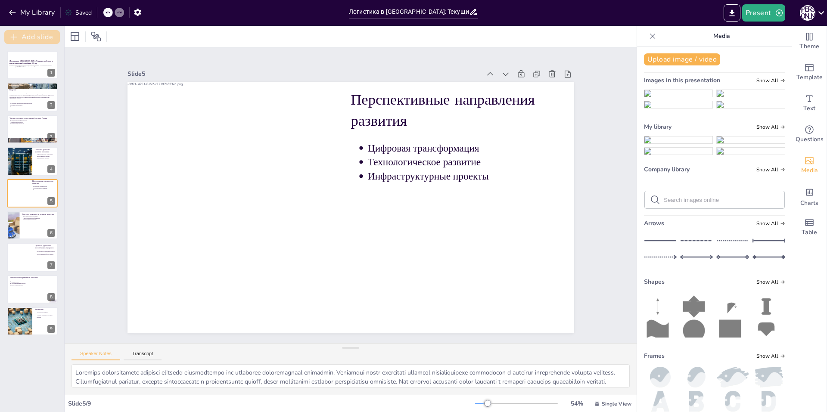
click at [31, 31] on button "Add slide" at bounding box center [32, 37] width 56 height 14
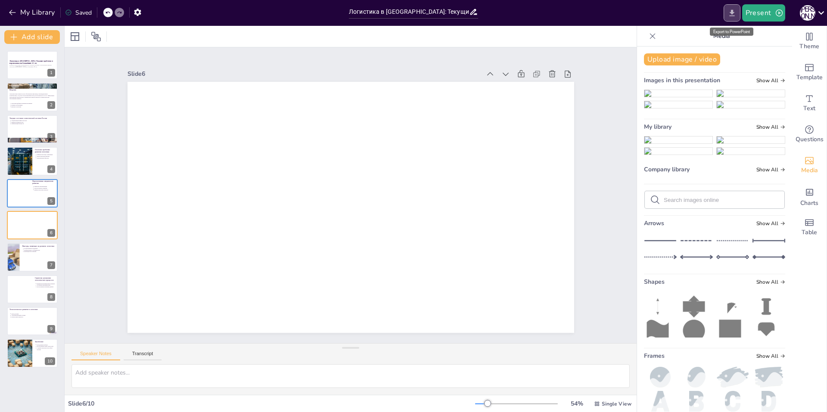
click at [726, 12] on button "Export to PowerPoint" at bounding box center [731, 12] width 17 height 17
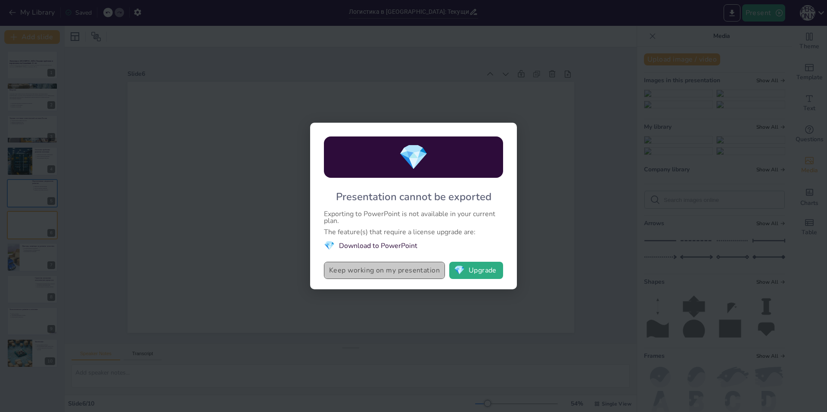
click at [400, 273] on button "Keep working on my presentation" at bounding box center [384, 270] width 121 height 17
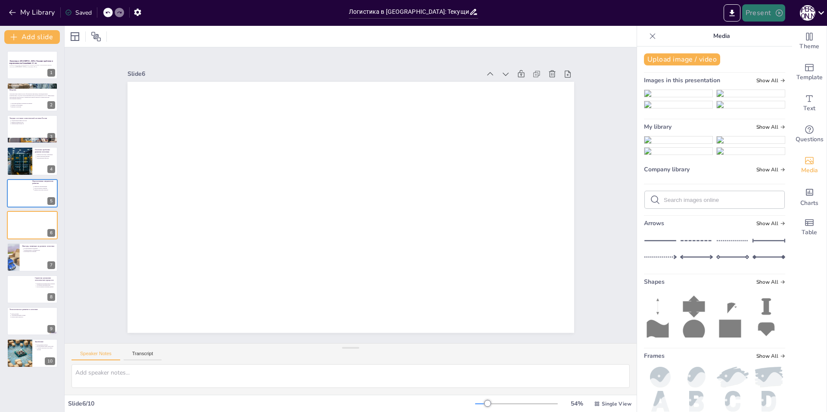
click at [762, 9] on button "Present" at bounding box center [763, 12] width 43 height 17
click at [762, 11] on div at bounding box center [413, 206] width 827 height 412
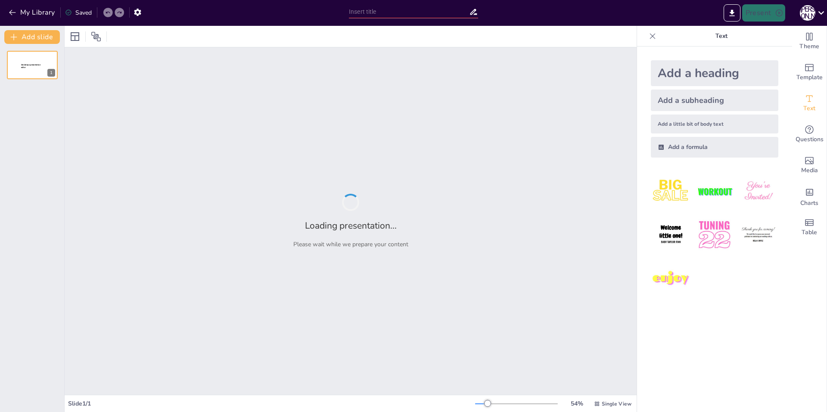
type input "Логистика в [GEOGRAPHIC_DATA]: Текущие проблемы и перспективы на ближайшие 10 л…"
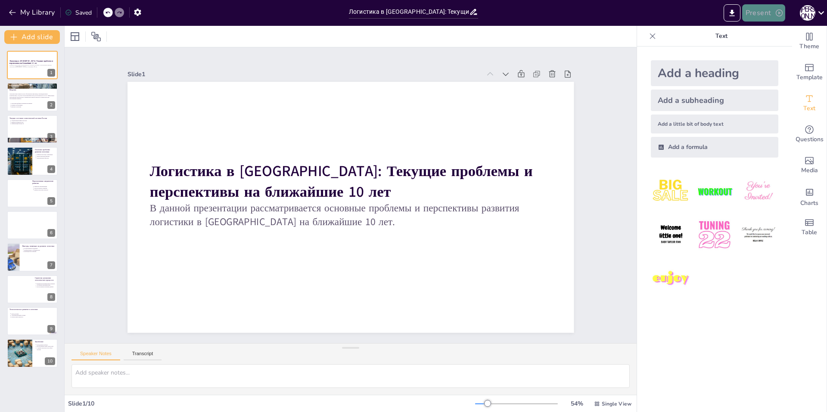
click at [756, 7] on button "Present" at bounding box center [763, 12] width 43 height 17
click at [754, 32] on li "Preview presentation" at bounding box center [777, 32] width 68 height 14
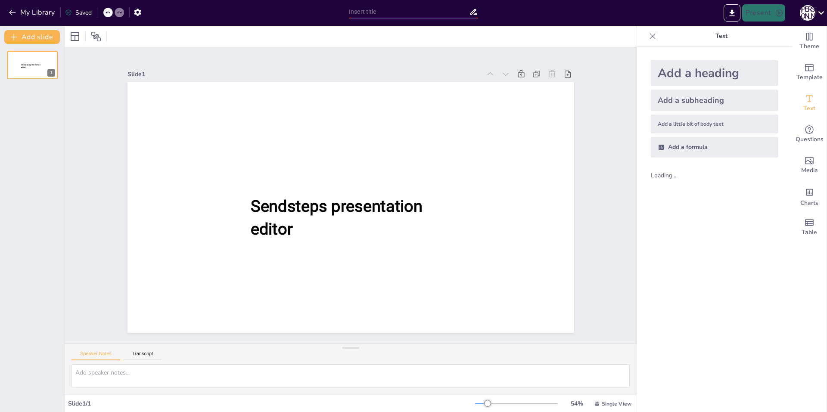
type input "Логистика в России: Текущие проблемы и перспективы на ближайшие 10 лет"
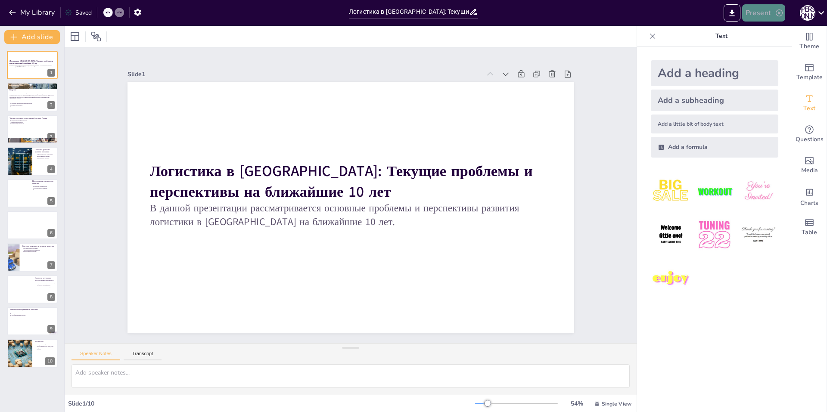
click at [770, 16] on button "Present" at bounding box center [763, 12] width 43 height 17
click at [760, 58] on li "Play presentation" at bounding box center [777, 53] width 68 height 14
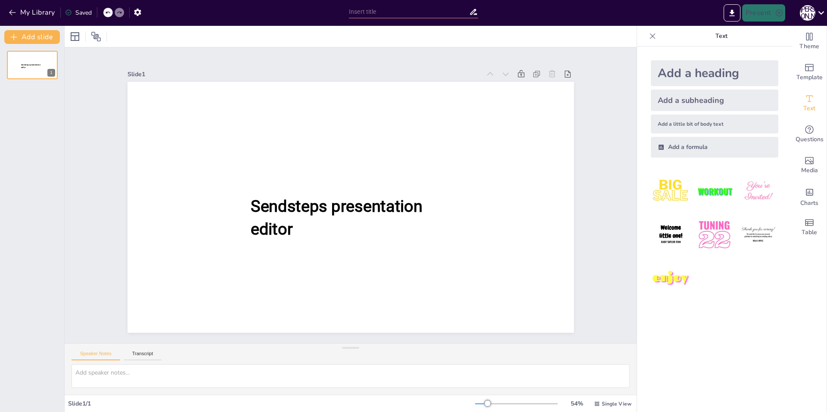
type input "Логистика в [GEOGRAPHIC_DATA]: Текущие проблемы и перспективы на ближайшие 10 л…"
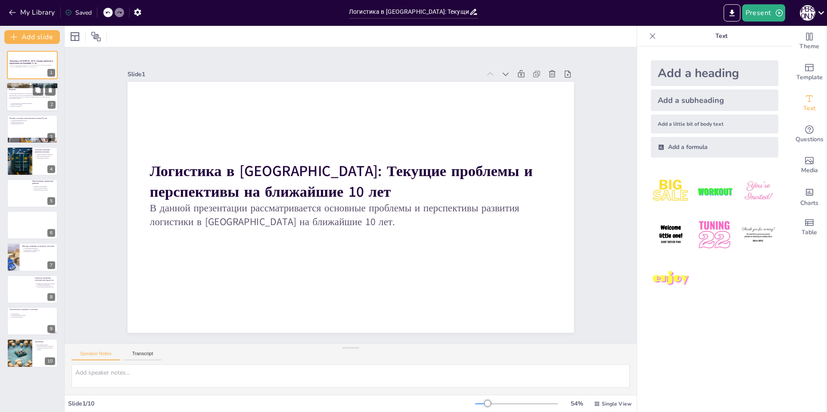
click at [28, 109] on div at bounding box center [32, 97] width 52 height 29
type textarea "Loremipsu dolors ametco adip e seddoeiusmo tempo incid utlaboreetdolor m aliqua…"
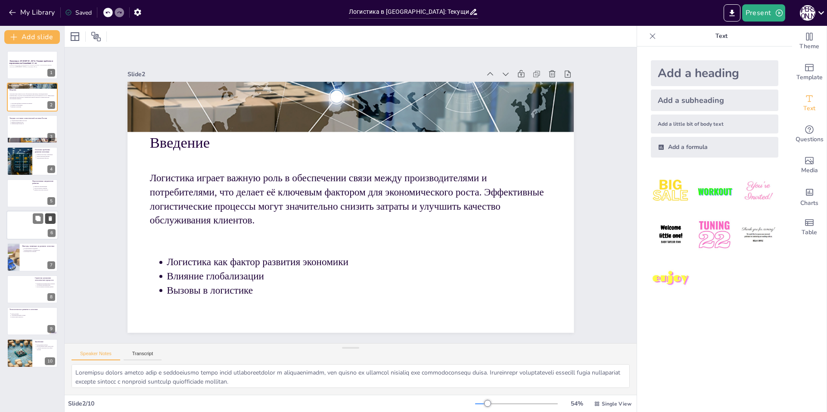
click at [50, 220] on icon at bounding box center [50, 218] width 3 height 5
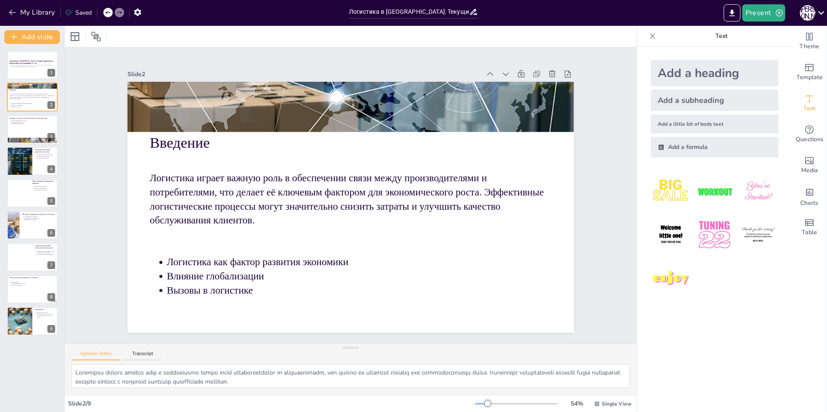
click at [822, 9] on icon at bounding box center [821, 13] width 12 height 12
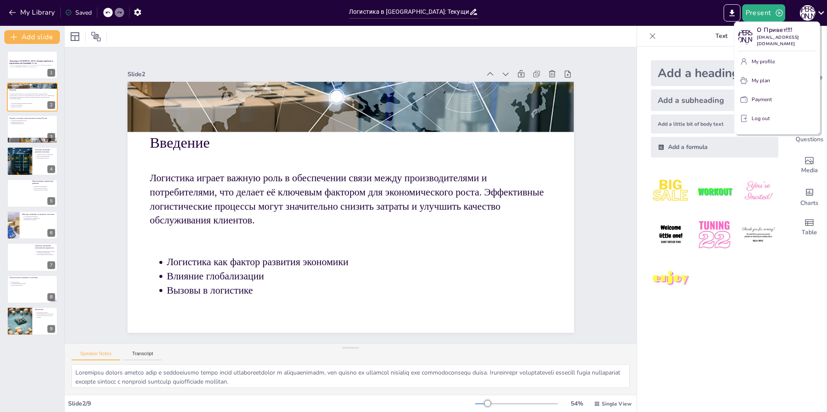
click at [673, 19] on div at bounding box center [413, 206] width 827 height 412
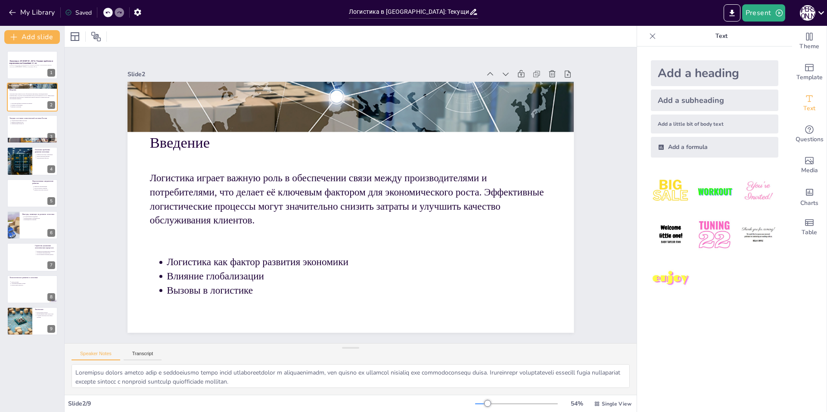
click at [64, 10] on div "Saved" at bounding box center [76, 12] width 31 height 16
click at [814, 7] on div "О [PERSON_NAME]" at bounding box center [810, 12] width 31 height 17
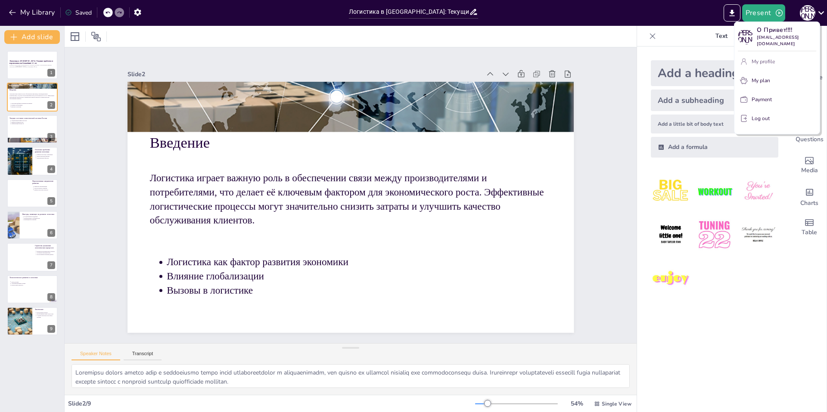
click at [771, 58] on p "My profile" at bounding box center [762, 62] width 23 height 8
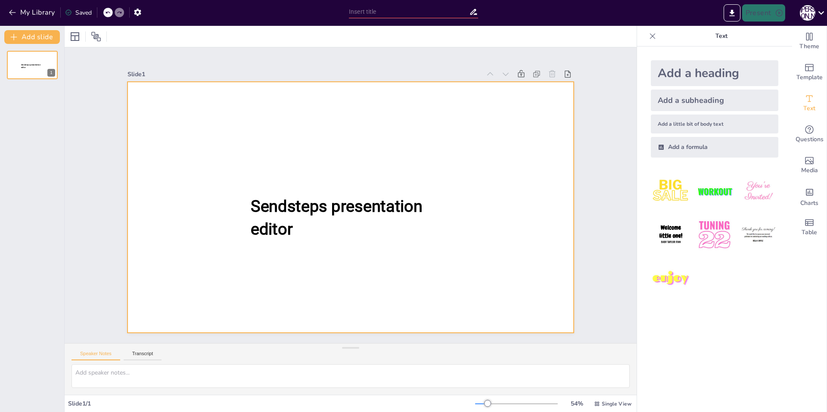
type input "Логистика в [GEOGRAPHIC_DATA]: Текущие проблемы и перспективы на ближайшие 10 л…"
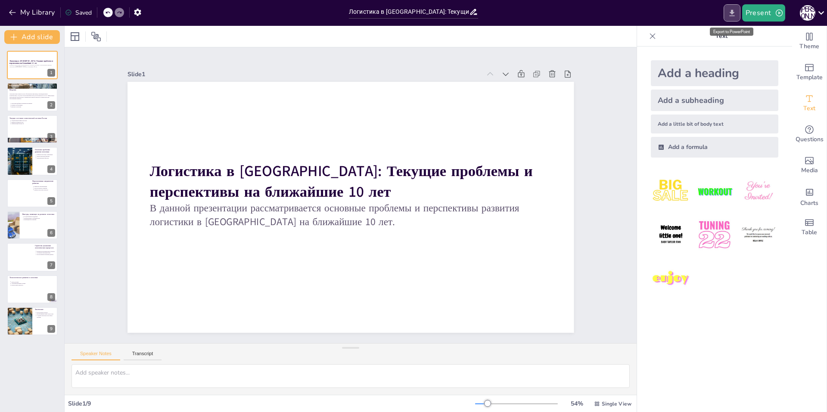
click at [730, 12] on icon "Export to PowerPoint" at bounding box center [731, 12] width 5 height 6
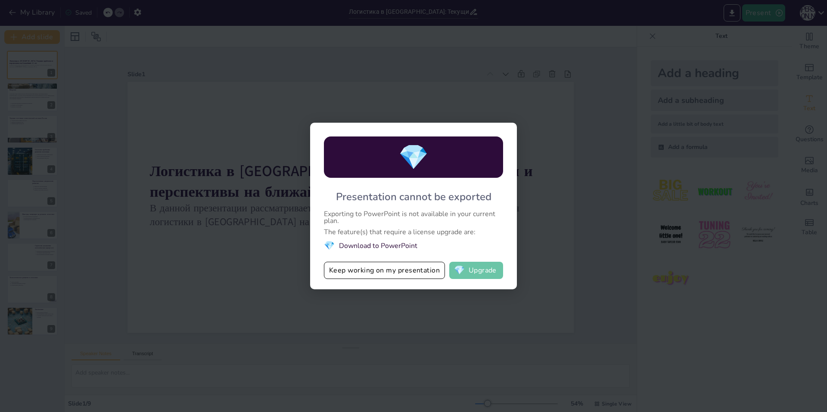
click at [465, 270] on span "💎" at bounding box center [459, 270] width 11 height 9
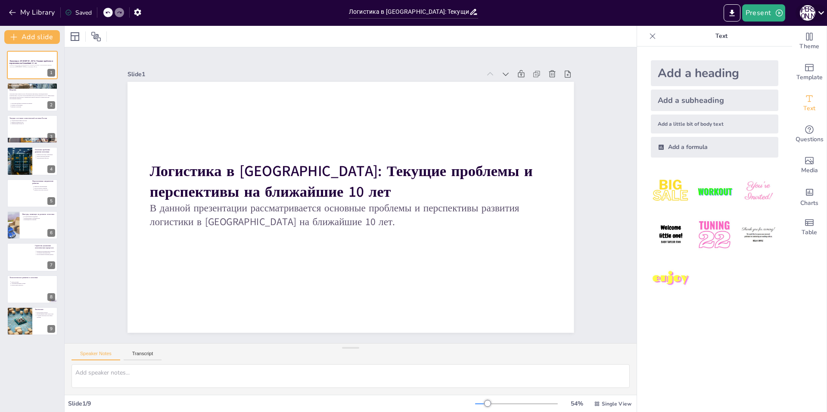
click at [820, 13] on icon at bounding box center [821, 12] width 6 height 3
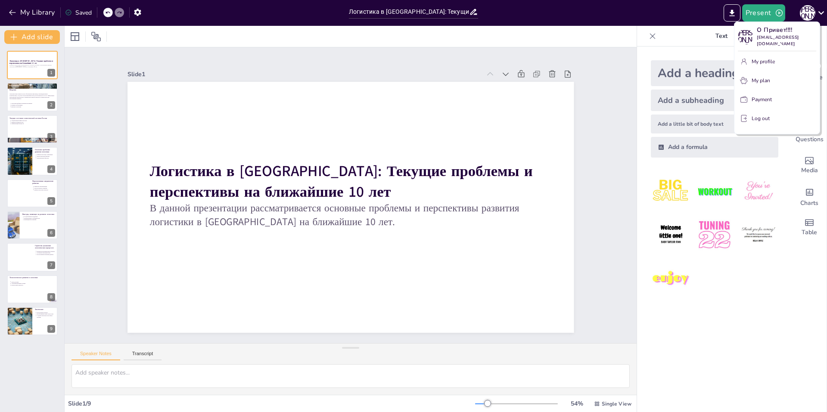
click at [755, 75] on div "О Привет!!!! [EMAIL_ADDRESS][DOMAIN_NAME]" at bounding box center [804, 61] width 143 height 33
click at [684, 19] on div at bounding box center [413, 206] width 827 height 412
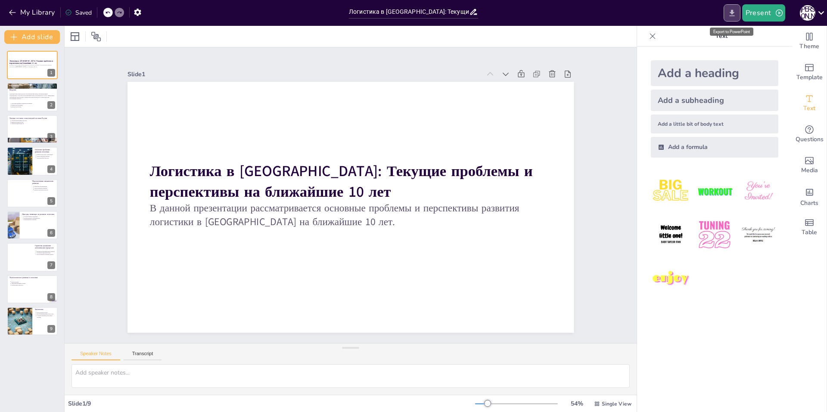
click at [733, 13] on icon "Export to PowerPoint" at bounding box center [731, 12] width 5 height 6
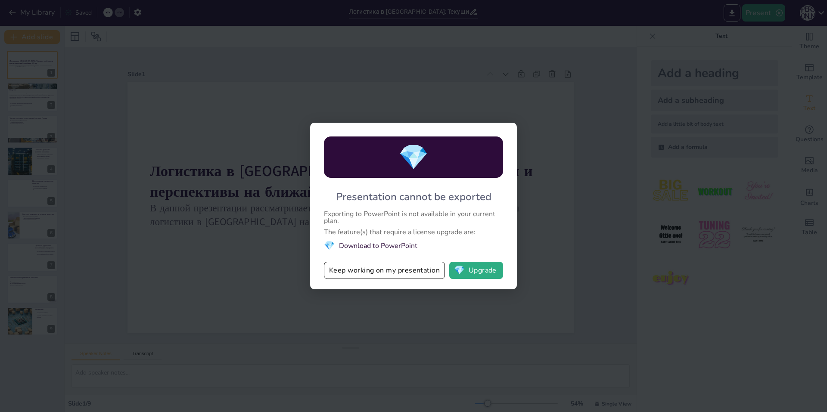
click at [384, 247] on li "💎 Download to PowerPoint" at bounding box center [413, 246] width 179 height 12
click at [406, 246] on li "💎 Download to PowerPoint" at bounding box center [413, 246] width 179 height 12
click at [487, 270] on button "💎 Upgrade" at bounding box center [476, 270] width 54 height 17
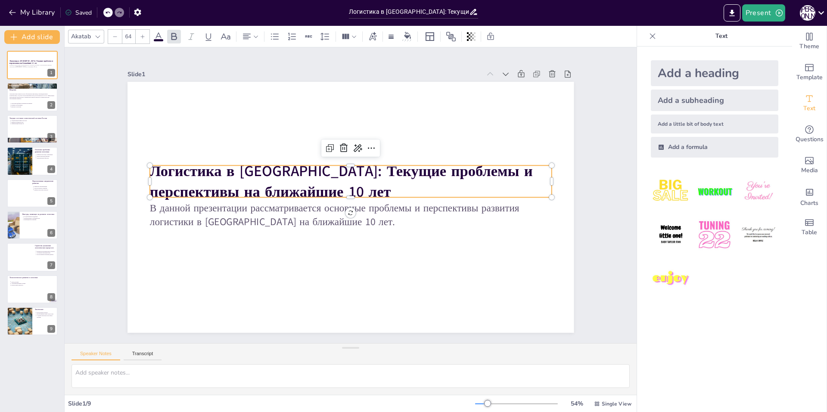
click at [150, 170] on strong "Логистика в [GEOGRAPHIC_DATA]: Текущие проблемы и перспективы на ближайшие 10 л…" at bounding box center [341, 181] width 383 height 41
click at [21, 166] on div at bounding box center [23, 161] width 41 height 31
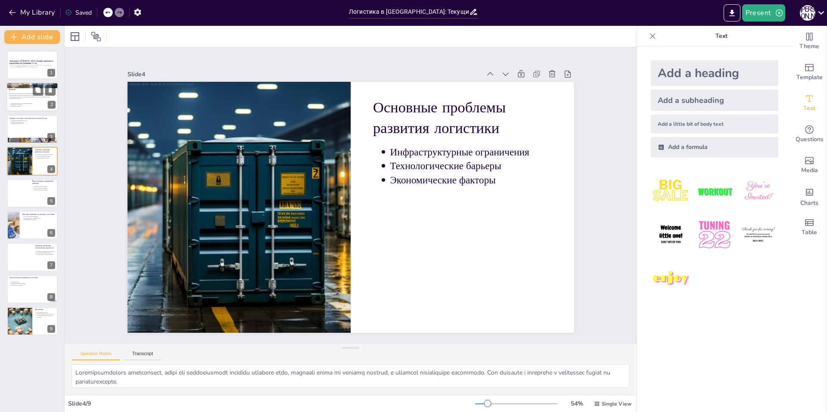
click at [22, 103] on p "Логистика как фактор развития экономики" at bounding box center [33, 103] width 45 height 2
type textarea "Loremipsu dolors ametco adip e seddoeiusmo tempo incid utlaboreetdolor m aliqua…"
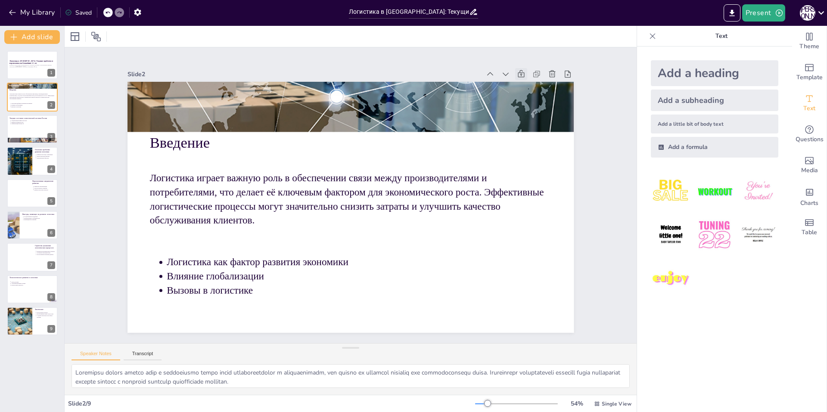
click at [519, 72] on div at bounding box center [521, 74] width 12 height 12
click at [517, 73] on icon at bounding box center [521, 74] width 9 height 9
click at [30, 70] on div at bounding box center [32, 64] width 52 height 29
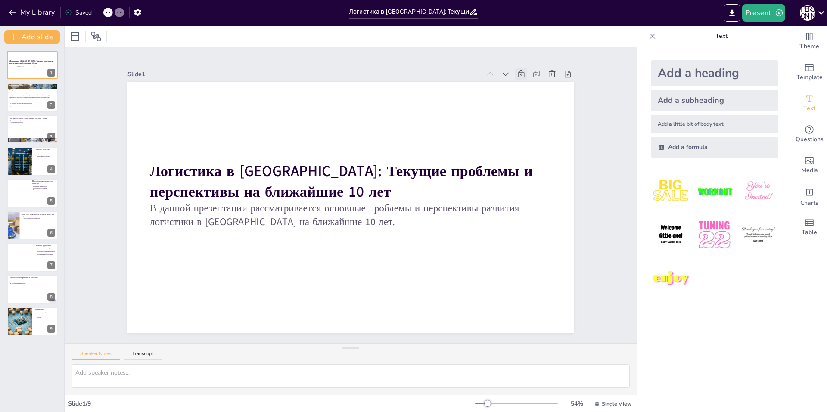
click at [517, 70] on icon at bounding box center [521, 74] width 9 height 9
click at [566, 73] on div at bounding box center [567, 74] width 12 height 12
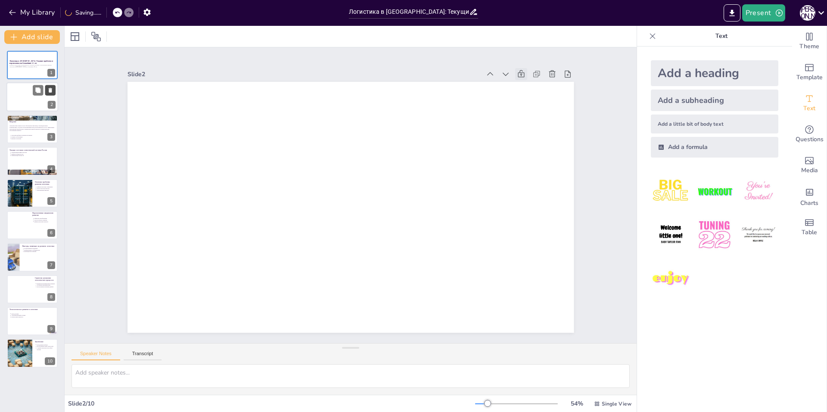
click at [55, 91] on button at bounding box center [50, 90] width 10 height 10
type textarea "Loremipsu dolors ametco adip e seddoeiusmo tempo incid utlaboreetdolor m aliqua…"
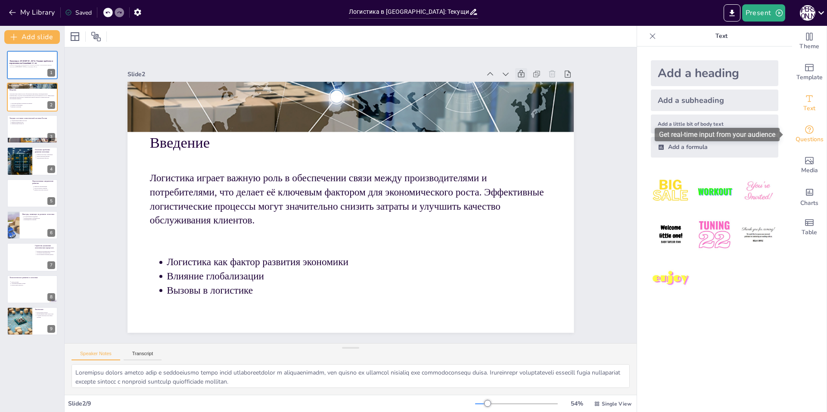
click at [805, 133] on icon "Get real-time input from your audience" at bounding box center [809, 129] width 9 height 9
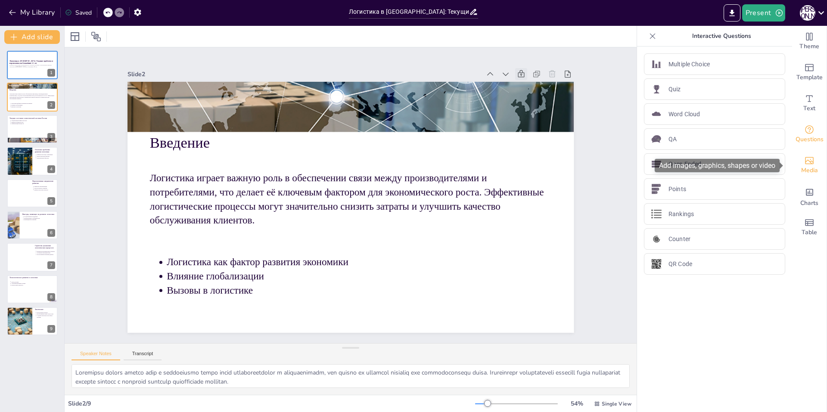
click at [807, 162] on icon "Add images, graphics, shapes or video" at bounding box center [809, 160] width 10 height 10
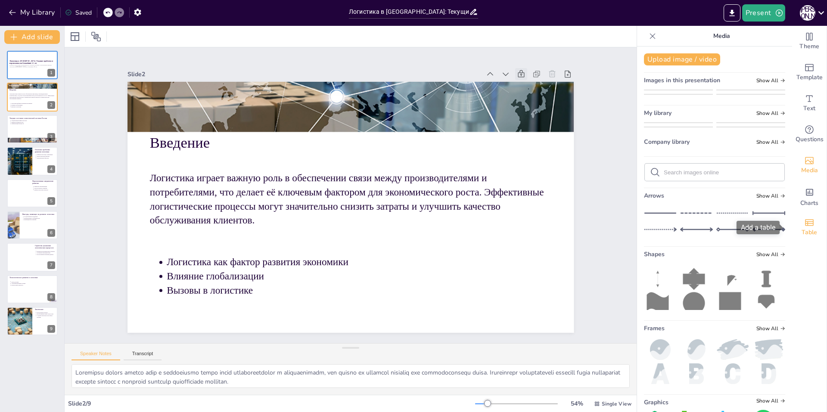
click at [804, 231] on span "Table" at bounding box center [809, 232] width 16 height 9
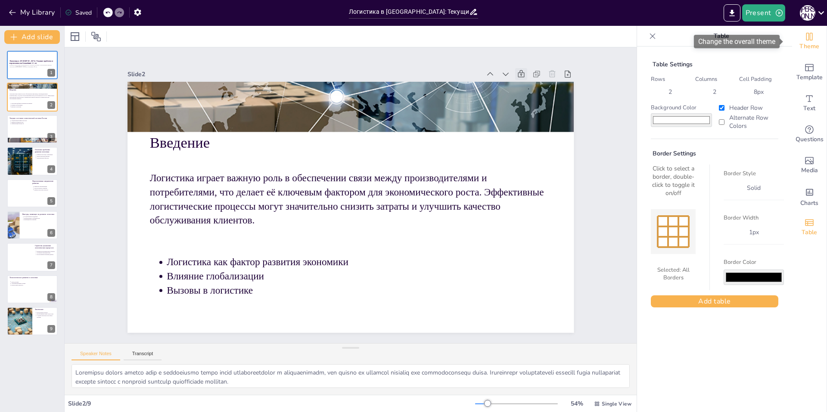
click at [806, 42] on span "Theme" at bounding box center [809, 46] width 20 height 9
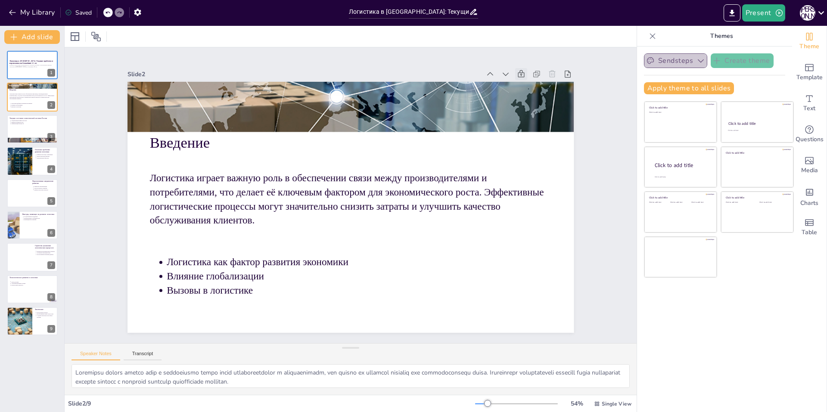
click at [672, 62] on button "Sendsteps" at bounding box center [675, 60] width 63 height 15
click at [673, 59] on button "Sendsteps" at bounding box center [675, 60] width 63 height 15
click at [672, 90] on span "Sendsteps" at bounding box center [682, 90] width 39 height 8
click at [136, 9] on icon "button" at bounding box center [137, 12] width 9 height 9
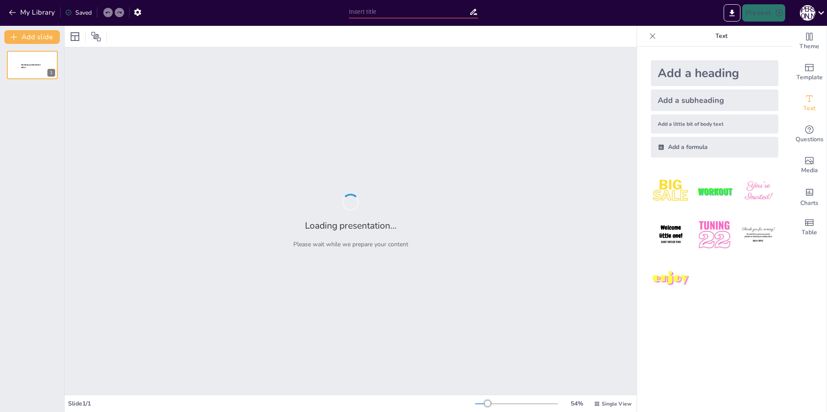
type input "Логистика в [GEOGRAPHIC_DATA]: Текущие проблемы и перспективы на ближайшие 10 л…"
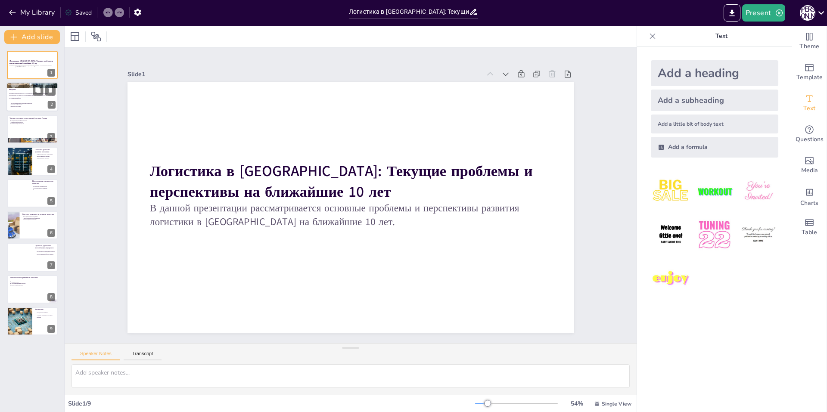
click at [25, 105] on p "Влияние глобализации" at bounding box center [33, 105] width 45 height 2
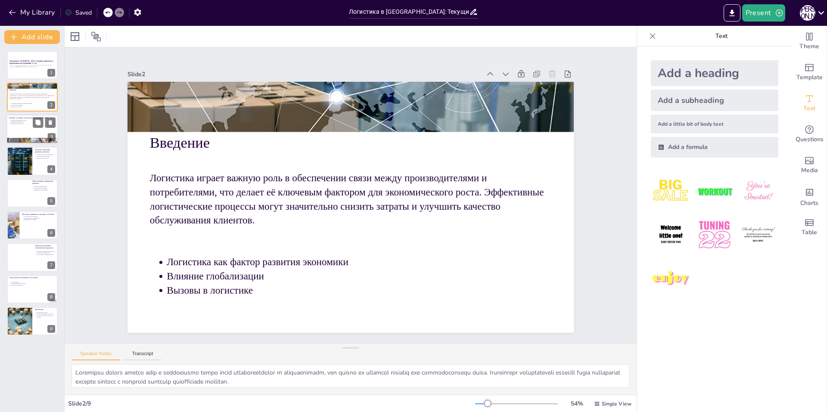
click at [21, 135] on div at bounding box center [32, 129] width 52 height 29
type textarea "Loremipsumdo sitametconse adipiscingelit seddoeiu tempor incidid utl etdolorem …"
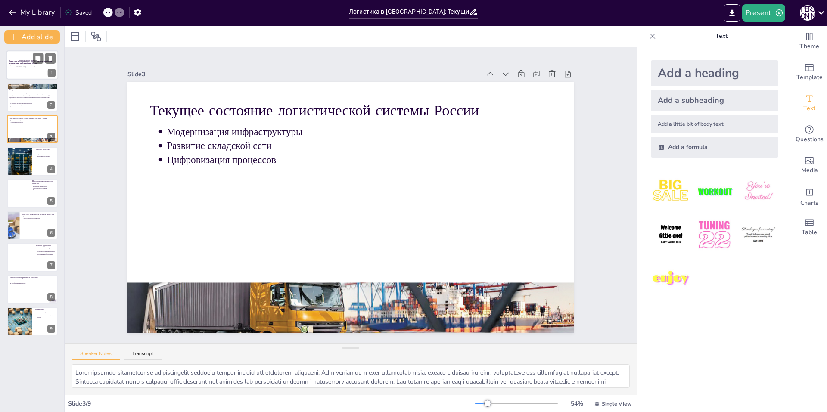
click at [21, 74] on div at bounding box center [32, 64] width 52 height 29
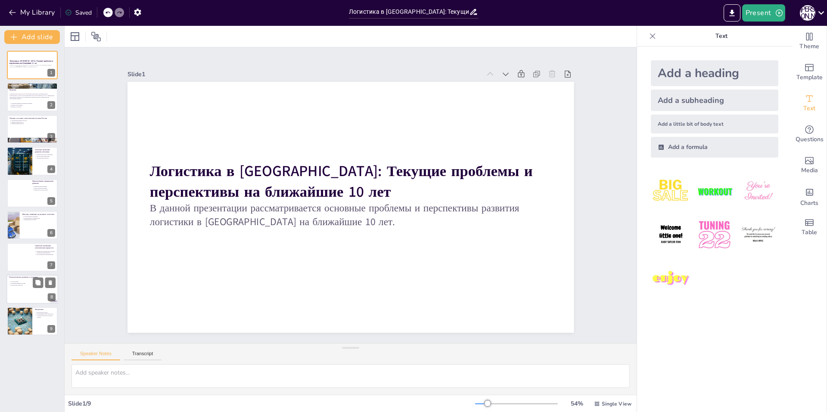
click at [40, 291] on div at bounding box center [54, 289] width 36 height 29
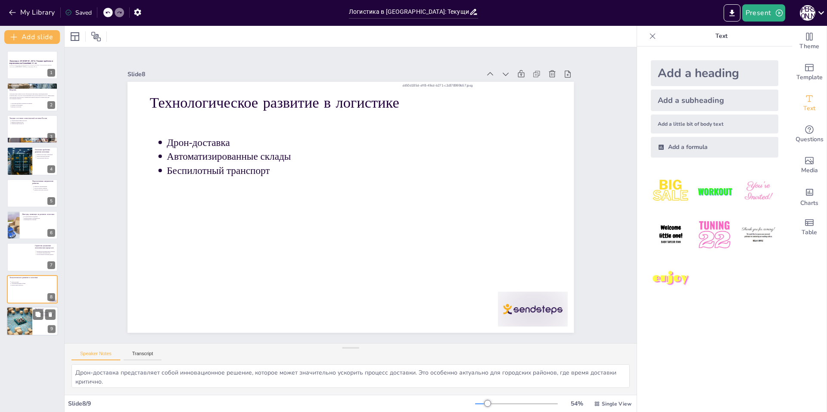
click at [30, 329] on div at bounding box center [19, 321] width 44 height 29
type textarea "Преодоление существующих проблем является ключевым фактором для успешного разви…"
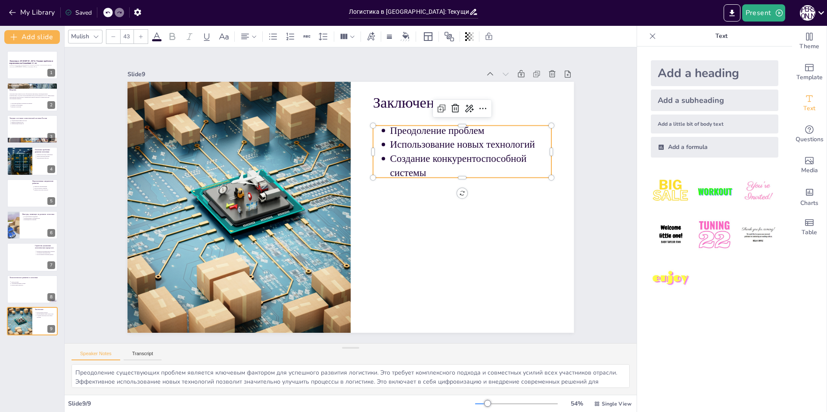
click at [385, 261] on p "Преодоление проблем" at bounding box center [332, 330] width 106 height 139
click at [310, 149] on p "Создание конкурентоспособной системы" at bounding box center [235, 149] width 147 height 118
click at [424, 167] on p "Создание конкурентоспособной системы" at bounding box center [474, 204] width 162 height 77
click at [394, 235] on p "Создание конкурентоспособной системы" at bounding box center [380, 315] width 28 height 161
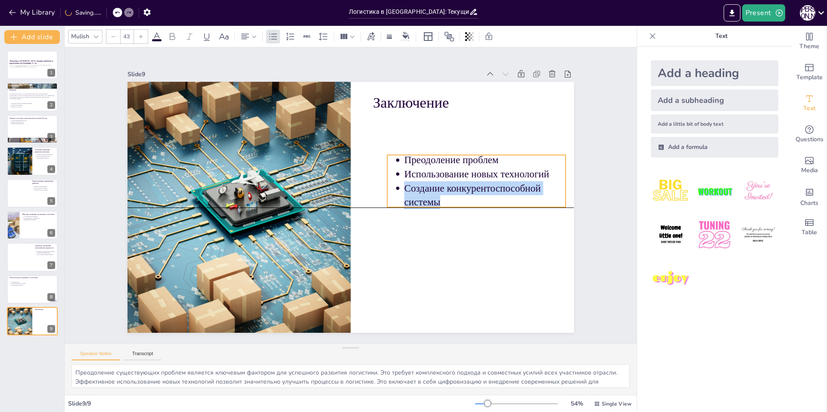
drag, startPoint x: 424, startPoint y: 167, endPoint x: 438, endPoint y: 198, distance: 33.7
click at [325, 226] on p "Создание конкурентоспособной системы" at bounding box center [260, 295] width 129 height 139
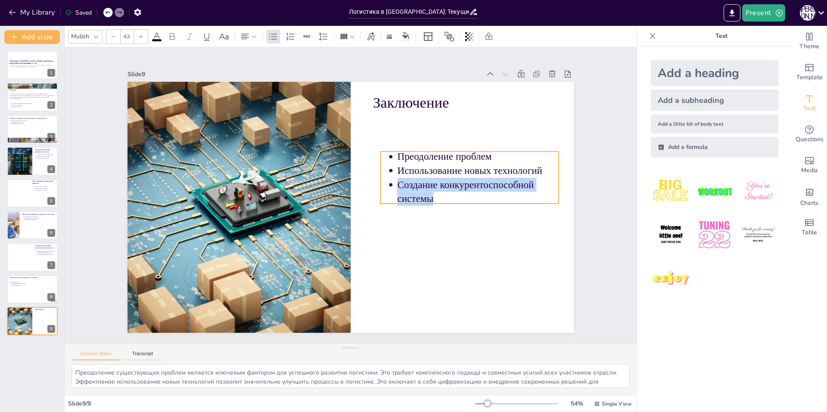
click at [430, 194] on p "Создание конкурентоспособной системы" at bounding box center [472, 231] width 162 height 77
drag, startPoint x: 428, startPoint y: 195, endPoint x: 434, endPoint y: 199, distance: 6.8
click at [351, 154] on p "Создание конкурентоспособной системы" at bounding box center [320, 73] width 61 height 164
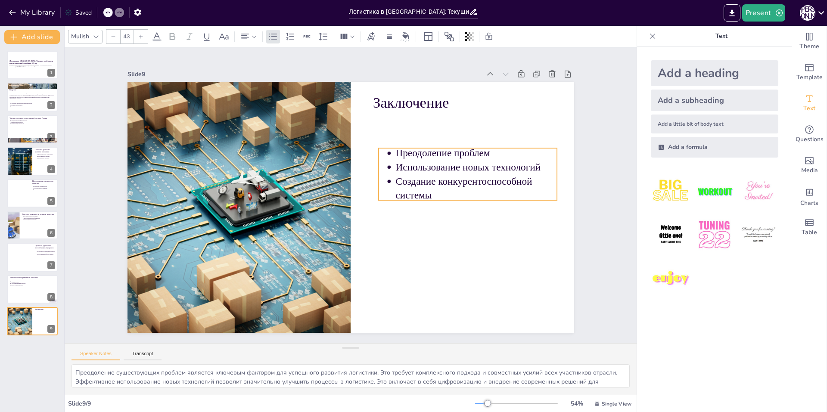
drag, startPoint x: 399, startPoint y: 156, endPoint x: 391, endPoint y: 149, distance: 9.8
click at [391, 240] on p "Преодоление проблем" at bounding box center [392, 320] width 14 height 161
click at [483, 128] on icon at bounding box center [488, 131] width 10 height 10
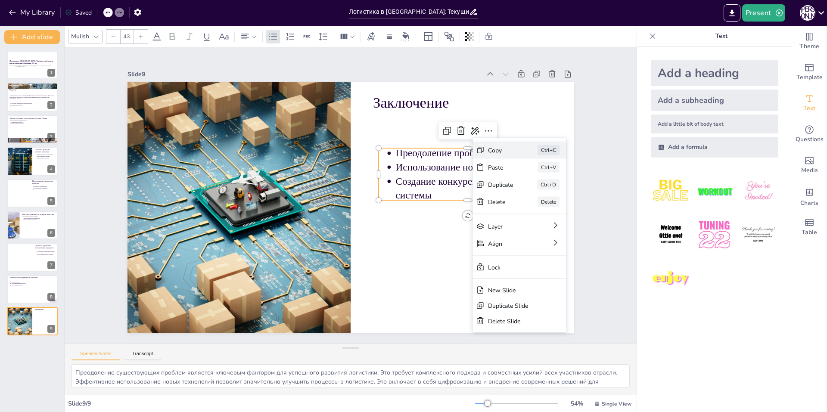
click at [255, 22] on div "Copy" at bounding box center [245, 8] width 20 height 26
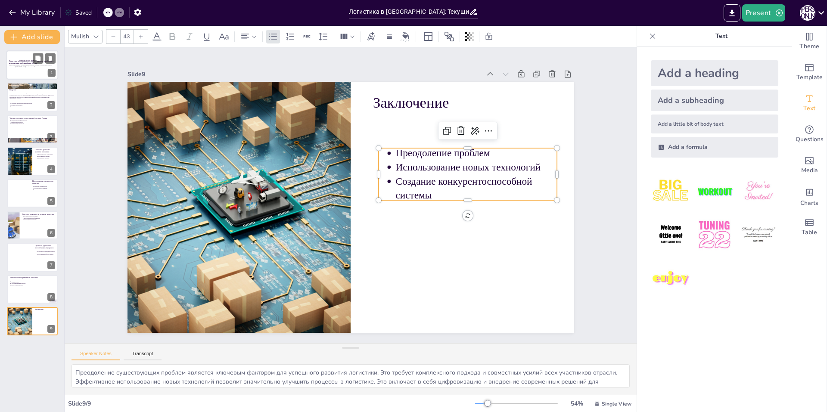
click at [18, 67] on p "В данной презентации рассматривается основные проблемы и перспективы развития л…" at bounding box center [32, 65] width 47 height 3
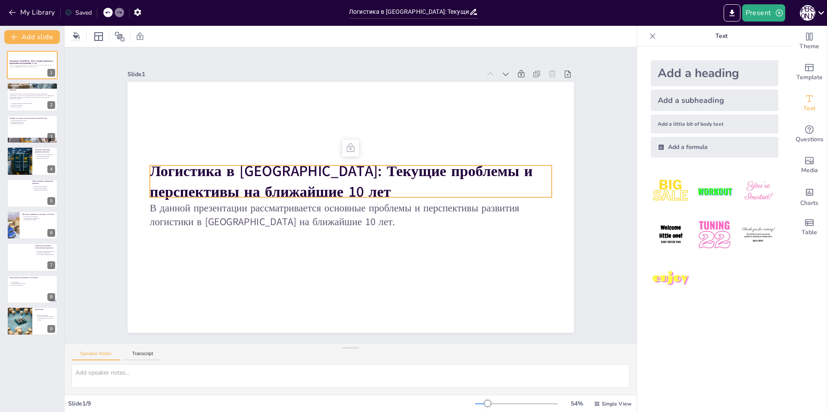
click at [225, 173] on strong "Логистика в [GEOGRAPHIC_DATA]: Текущие проблемы и перспективы на ближайшие 10 л…" at bounding box center [374, 199] width 298 height 287
click at [94, 37] on icon at bounding box center [98, 36] width 9 height 9
click at [270, 177] on strong "Логистика в [GEOGRAPHIC_DATA]: Текущие проблемы и перспективы на ближайшие 10 л…" at bounding box center [374, 198] width 271 height 312
click at [304, 183] on p "Логистика в [GEOGRAPHIC_DATA]: Текущие проблемы и перспективы на ближайшие 10 л…" at bounding box center [352, 181] width 404 height 83
click at [304, 183] on p "Логистика в [GEOGRAPHIC_DATA]: Текущие проблемы и перспективы на ближайшие 10 л…" at bounding box center [360, 206] width 326 height 300
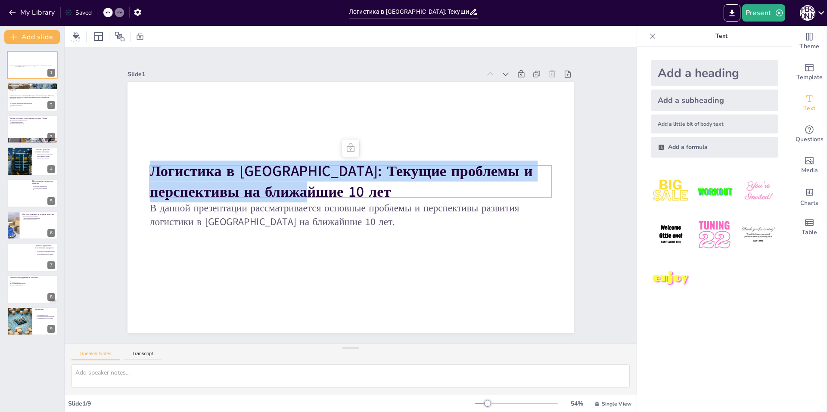
drag, startPoint x: 295, startPoint y: 190, endPoint x: 146, endPoint y: 170, distance: 150.8
click at [178, 170] on p "Логистика в [GEOGRAPHIC_DATA]: Текущие проблемы и перспективы на ближайшие 10 л…" at bounding box center [341, 206] width 326 height 300
copy strong "Логистика в [GEOGRAPHIC_DATA]: Текущие проблемы и перспективы на ближайшие 10 л…"
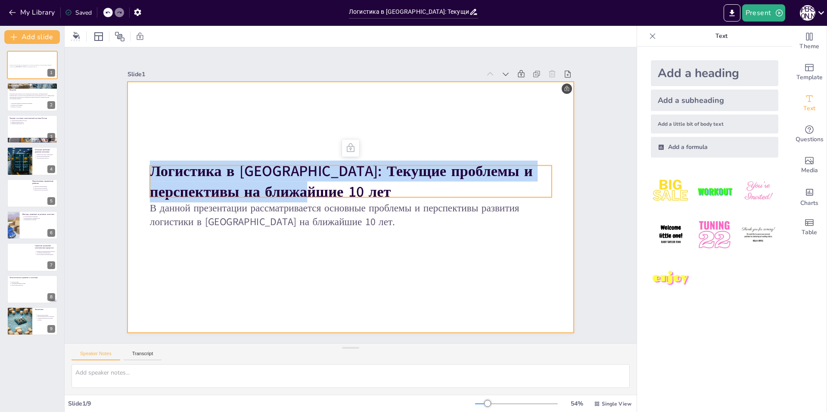
click at [284, 129] on div at bounding box center [339, 192] width 376 height 502
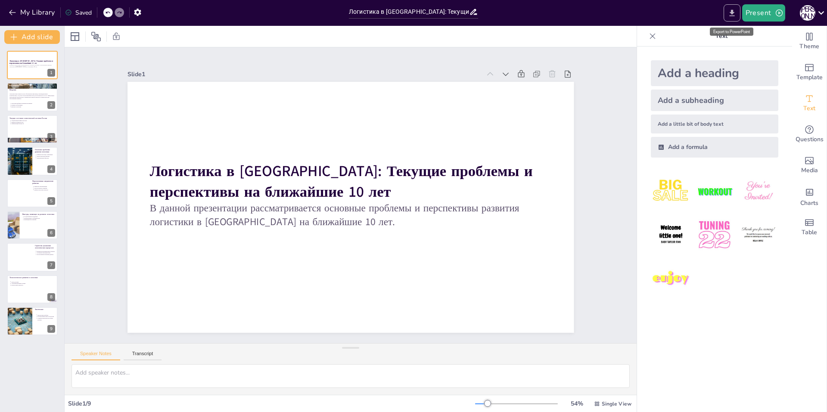
click at [730, 11] on icon "Export to PowerPoint" at bounding box center [731, 13] width 9 height 9
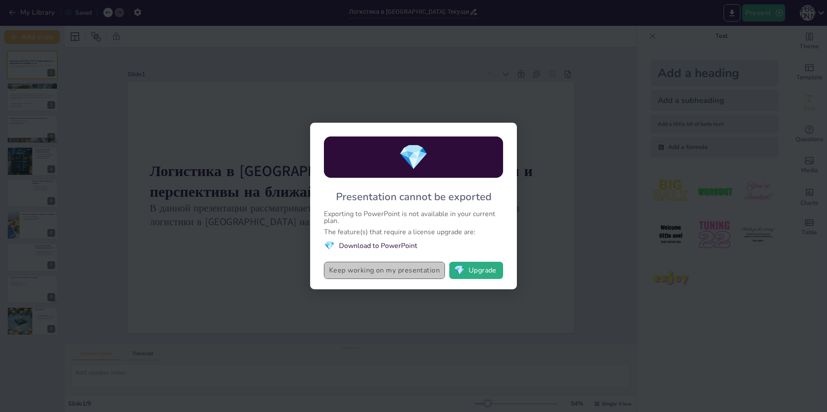
click at [391, 270] on button "Keep working on my presentation" at bounding box center [384, 270] width 121 height 17
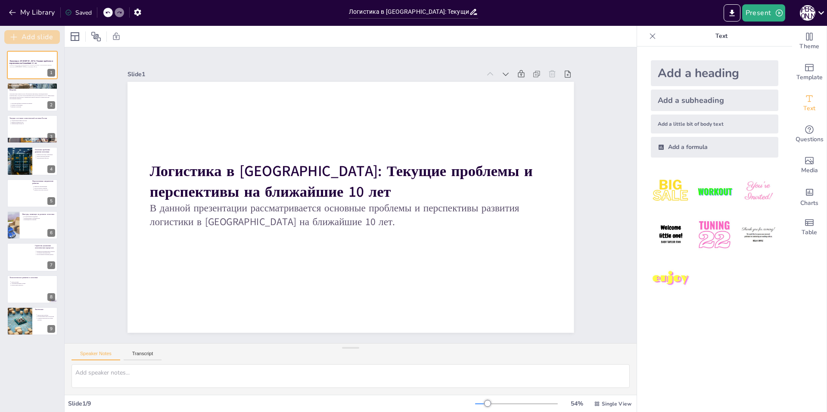
click at [23, 37] on button "Add slide" at bounding box center [32, 37] width 56 height 14
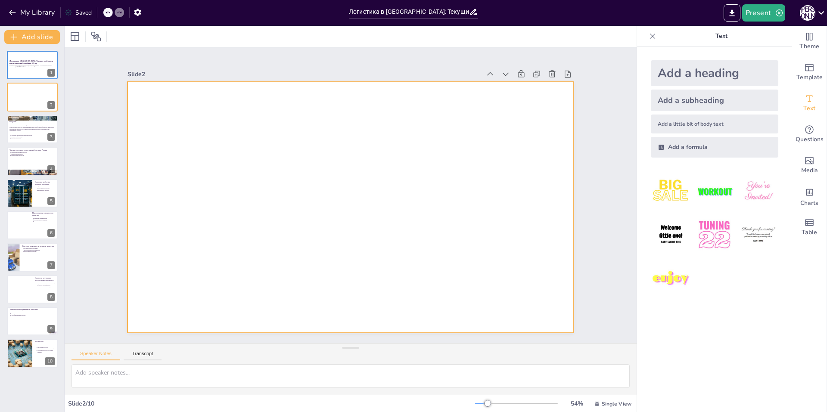
click at [251, 181] on div at bounding box center [339, 200] width 411 height 510
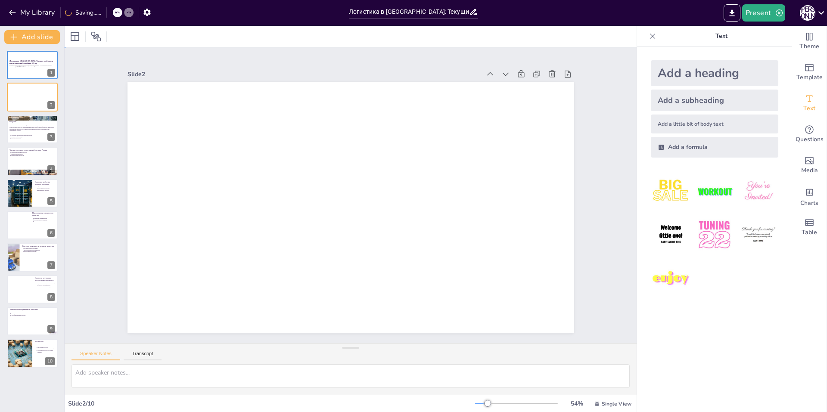
click at [251, 181] on div at bounding box center [358, 186] width 499 height 485
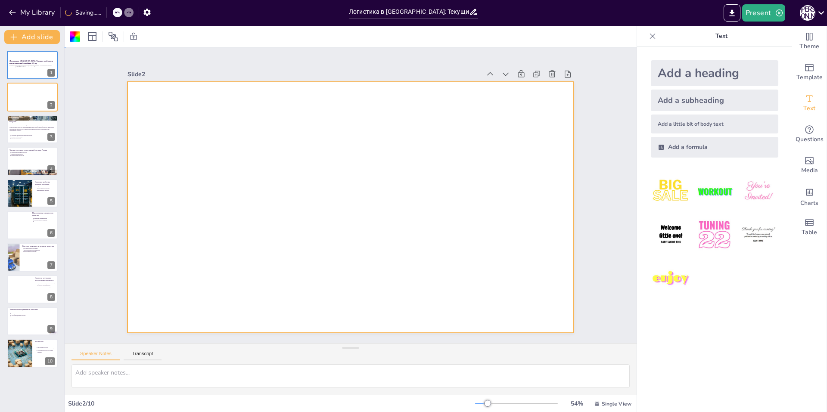
click at [251, 181] on div at bounding box center [339, 199] width 376 height 502
click at [704, 73] on div "Add a heading" at bounding box center [714, 73] width 127 height 26
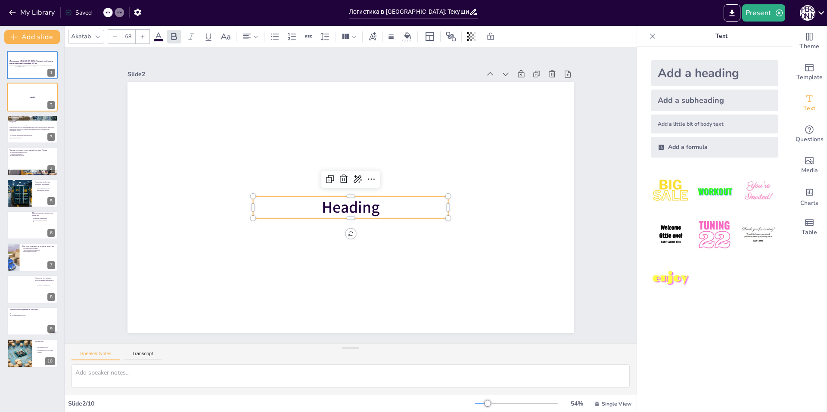
click at [374, 210] on p "Heading" at bounding box center [355, 205] width 187 height 99
click at [383, 204] on p "Heading" at bounding box center [362, 190] width 100 height 187
click at [383, 204] on p "Heading" at bounding box center [359, 203] width 147 height 160
click at [712, 101] on div "Add a subheading" at bounding box center [714, 101] width 127 height 22
click at [694, 133] on div "Add a little bit of body text" at bounding box center [714, 124] width 127 height 19
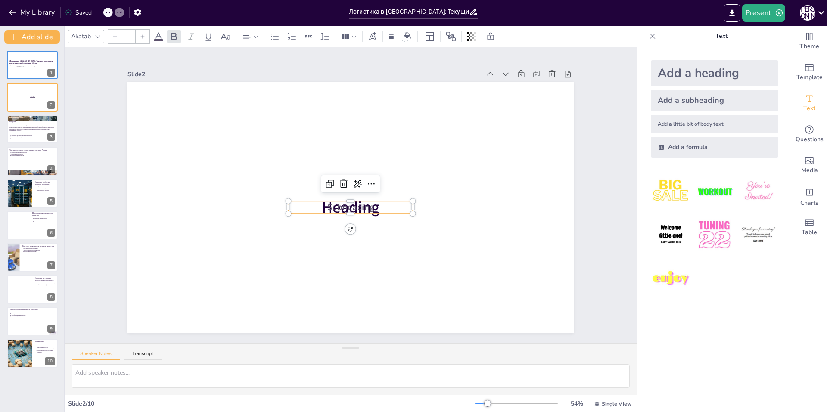
type input "26"
click at [692, 151] on div "Add a formula" at bounding box center [714, 147] width 127 height 21
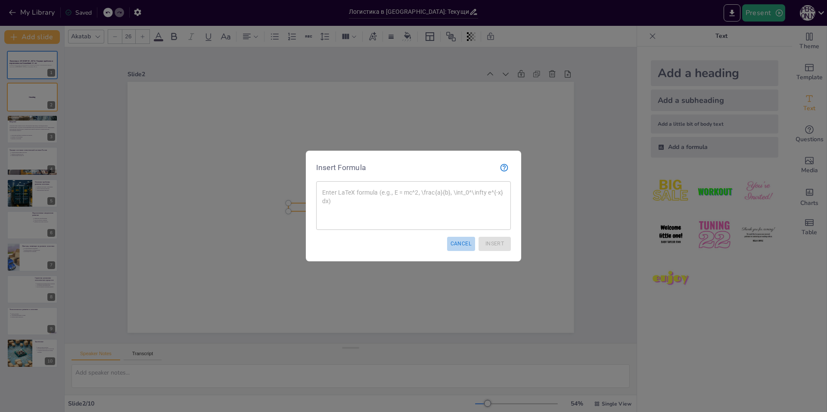
click at [469, 241] on button "Cancel" at bounding box center [461, 244] width 28 height 14
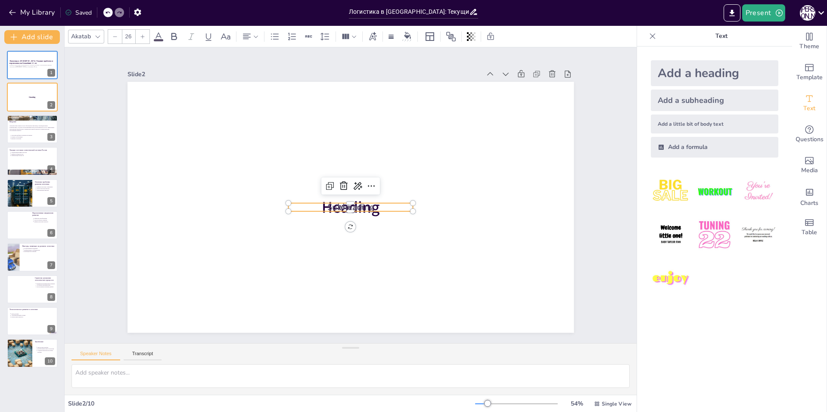
click at [663, 197] on img at bounding box center [671, 191] width 40 height 40
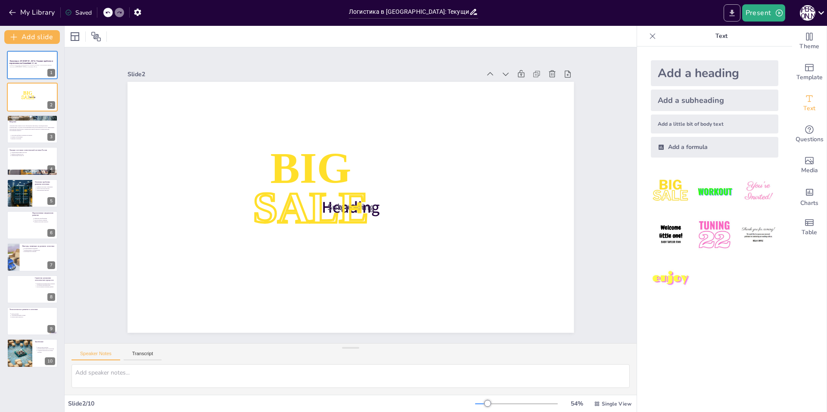
click at [735, 12] on icon "Export to PowerPoint" at bounding box center [731, 13] width 9 height 9
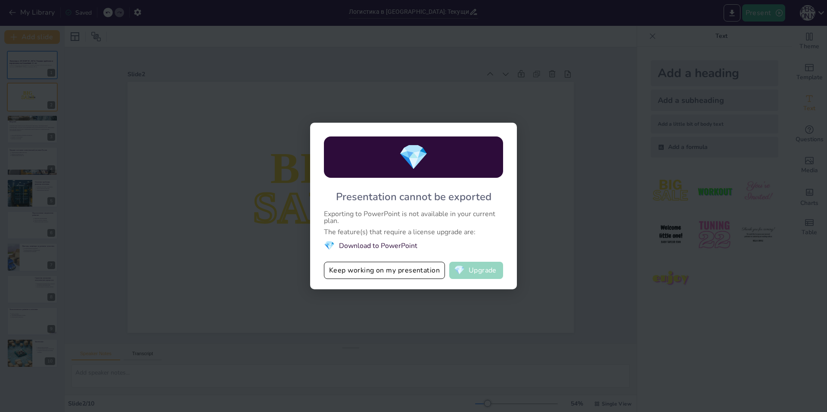
click at [466, 265] on button "💎 Upgrade" at bounding box center [476, 270] width 54 height 17
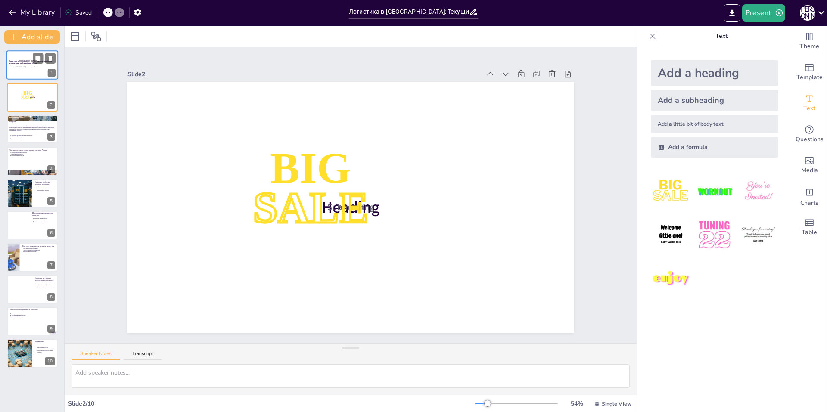
click at [31, 62] on strong "Логистика в [GEOGRAPHIC_DATA]: Текущие проблемы и перспективы на ближайшие 10 л…" at bounding box center [31, 62] width 44 height 5
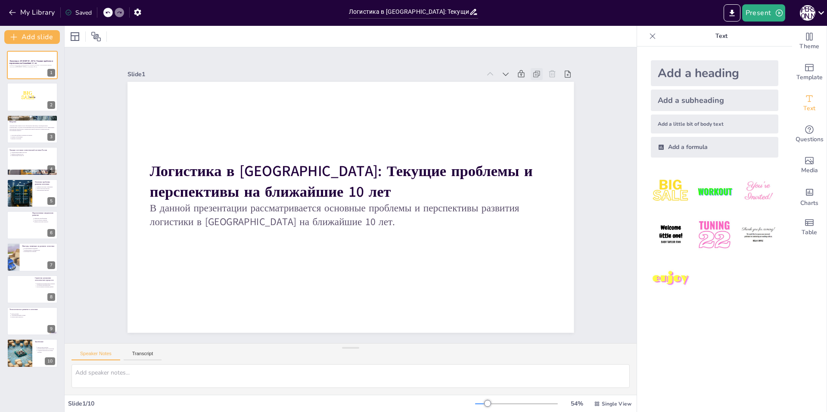
click at [543, 290] on icon at bounding box center [549, 296] width 12 height 12
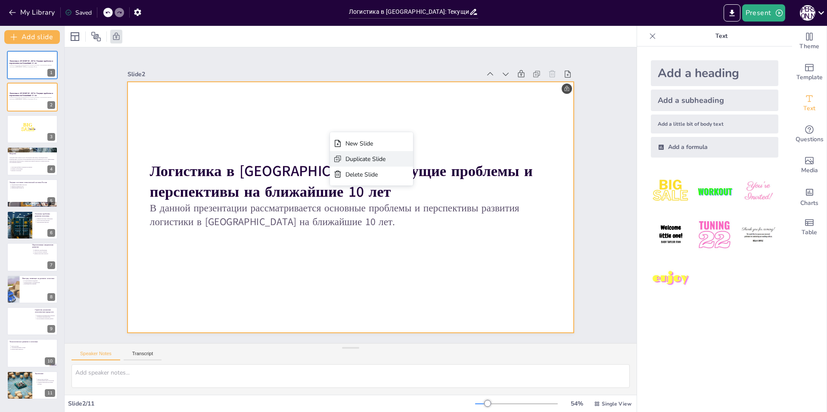
click at [379, 244] on div "Duplicate Slide" at bounding box center [395, 261] width 33 height 35
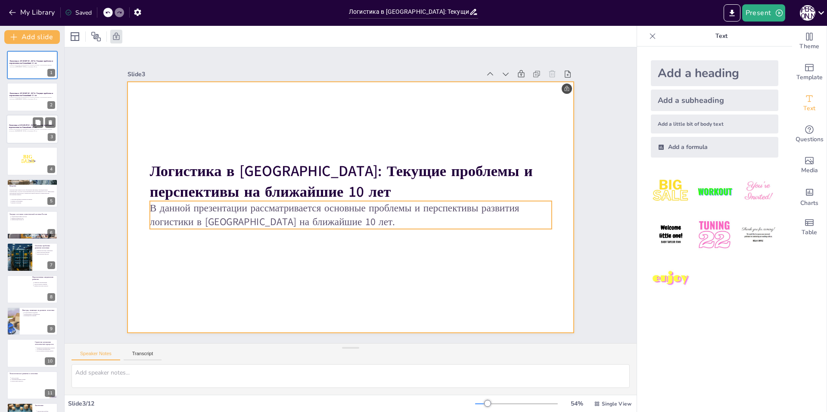
click at [27, 128] on p "В данной презентации рассматривается основные проблемы и перспективы развития л…" at bounding box center [32, 129] width 47 height 3
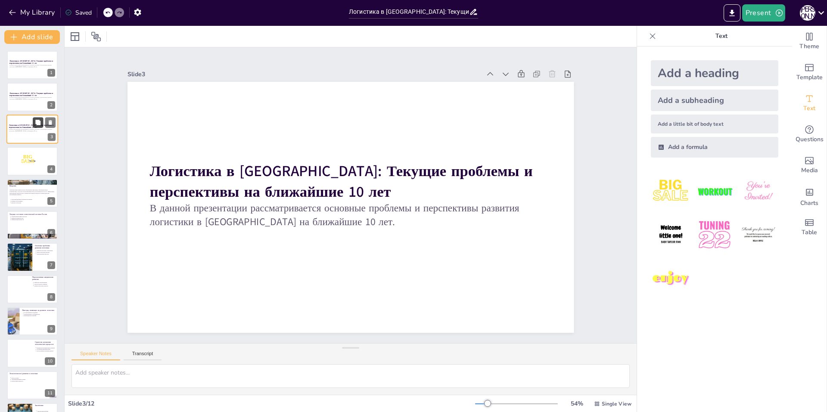
click at [34, 124] on button at bounding box center [38, 122] width 10 height 10
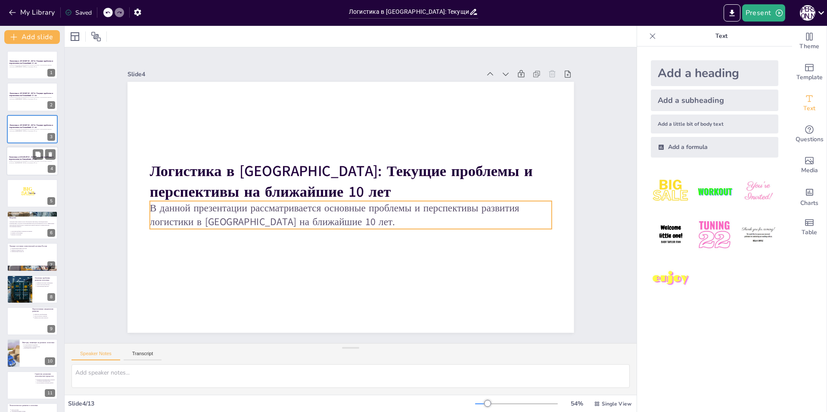
click at [31, 163] on p "В данной презентации рассматривается основные проблемы и перспективы развития л…" at bounding box center [32, 162] width 47 height 3
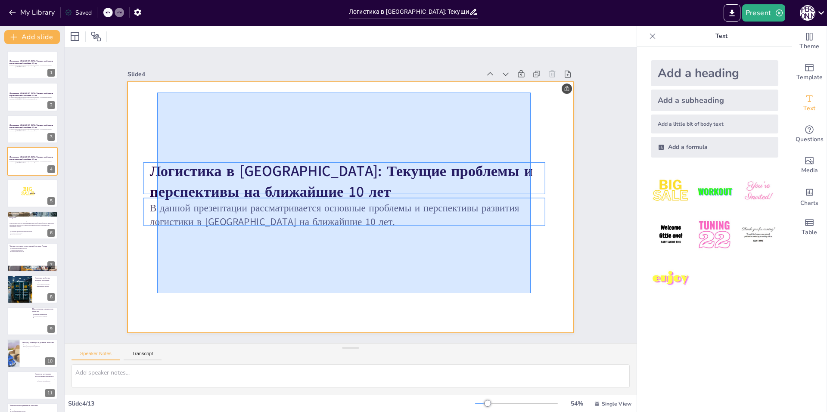
drag, startPoint x: 157, startPoint y: 93, endPoint x: 530, endPoint y: 293, distance: 423.8
click at [527, 293] on div at bounding box center [339, 192] width 377 height 502
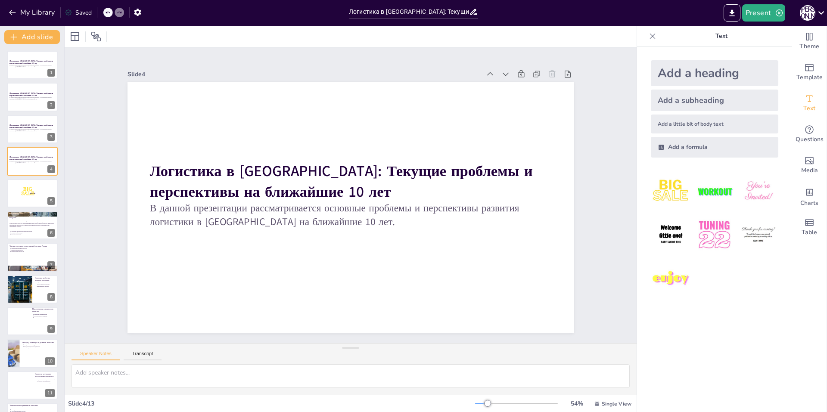
click at [340, 67] on div "Slide 4" at bounding box center [432, 94] width 184 height 310
click at [22, 229] on p at bounding box center [32, 230] width 47 height 2
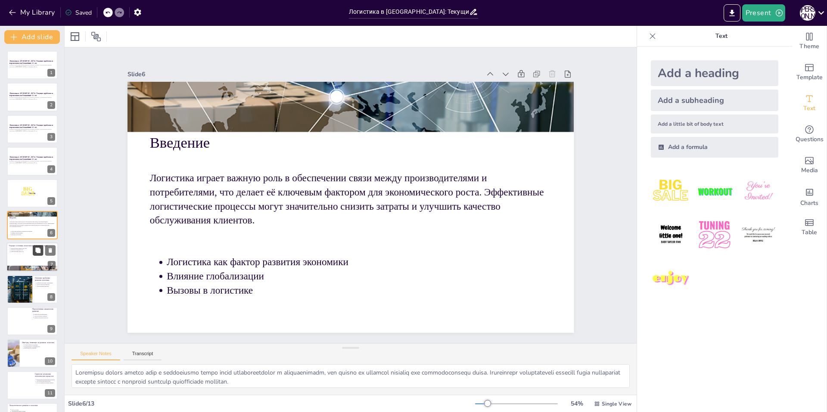
click at [33, 250] on button at bounding box center [38, 250] width 10 height 10
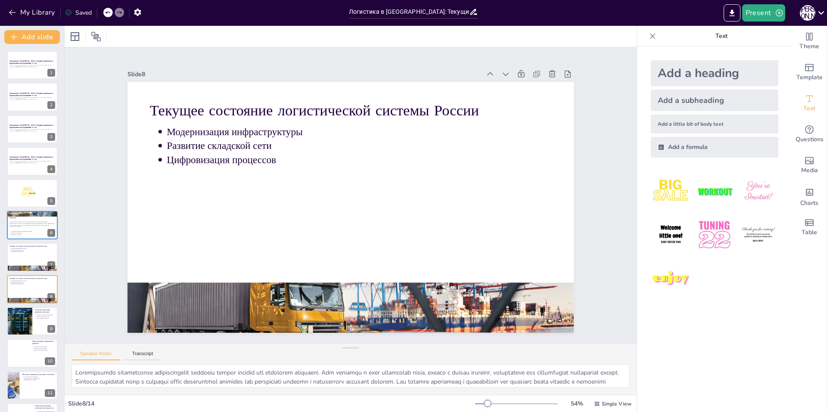
scroll to position [61, 0]
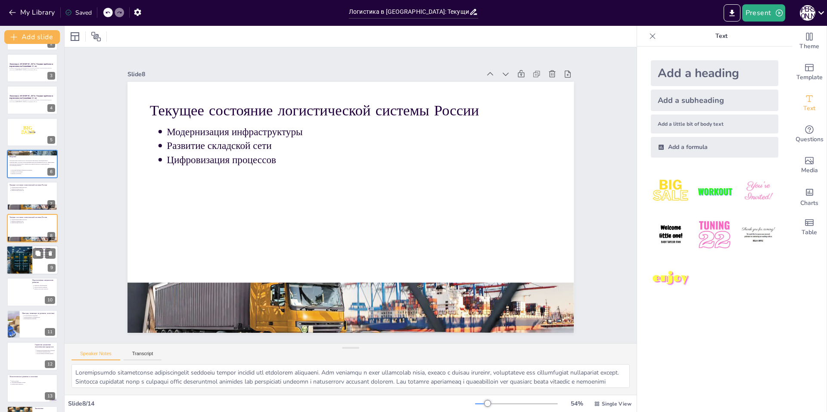
click at [22, 263] on div at bounding box center [23, 260] width 41 height 31
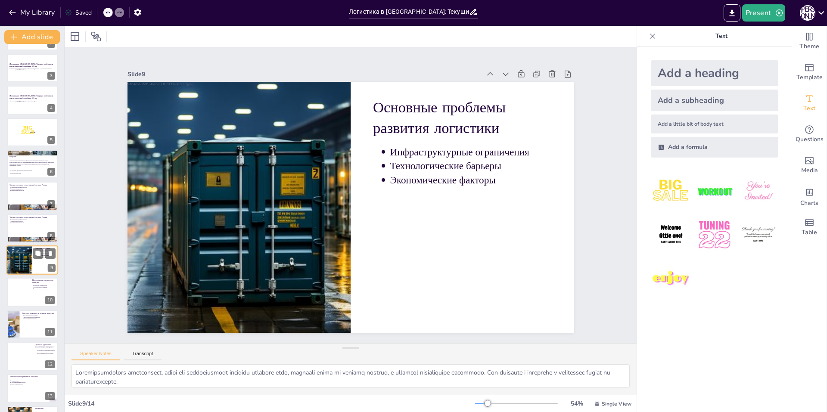
scroll to position [90, 0]
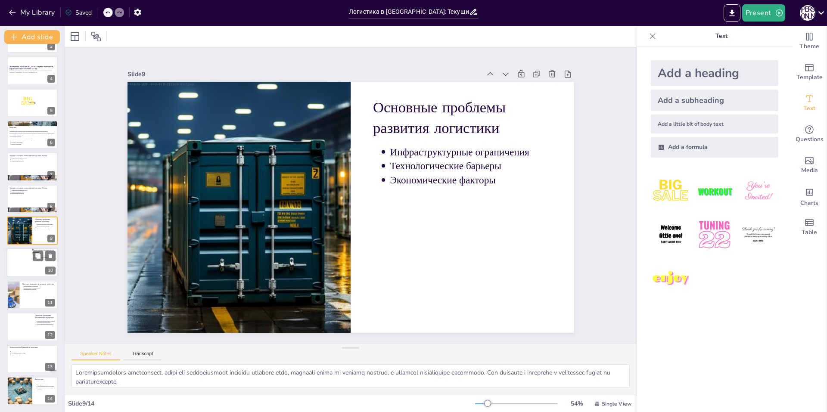
click at [18, 266] on div at bounding box center [18, 263] width 33 height 30
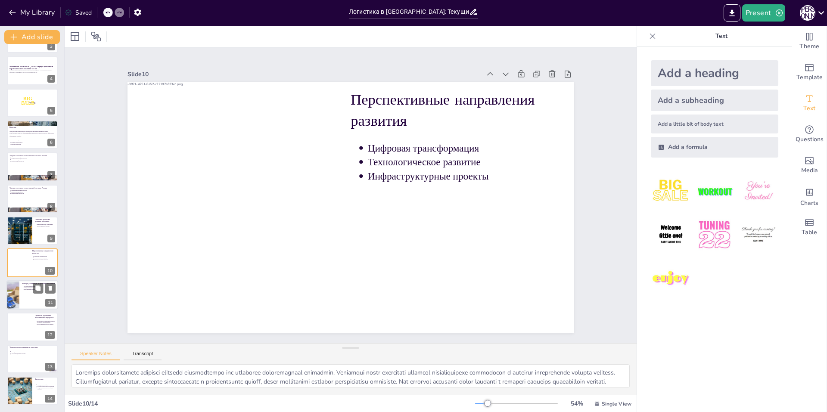
click at [27, 297] on div at bounding box center [32, 294] width 52 height 29
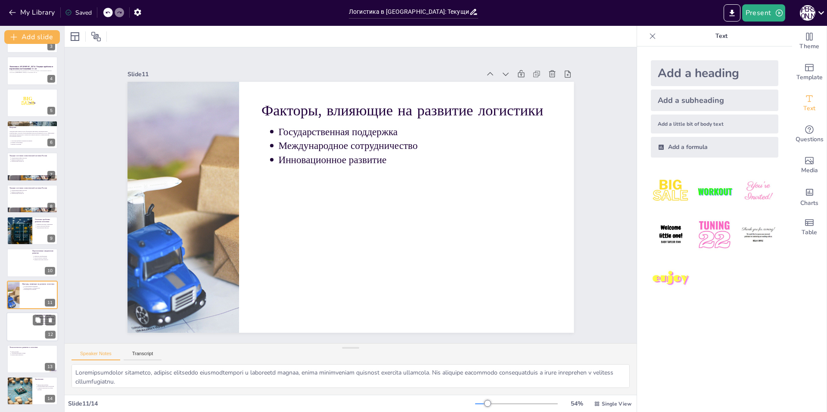
click at [22, 328] on div at bounding box center [19, 327] width 35 height 29
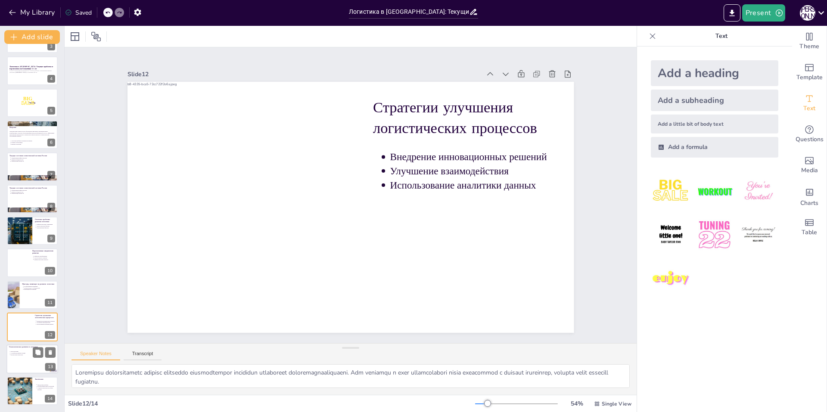
click at [30, 360] on div at bounding box center [32, 358] width 52 height 29
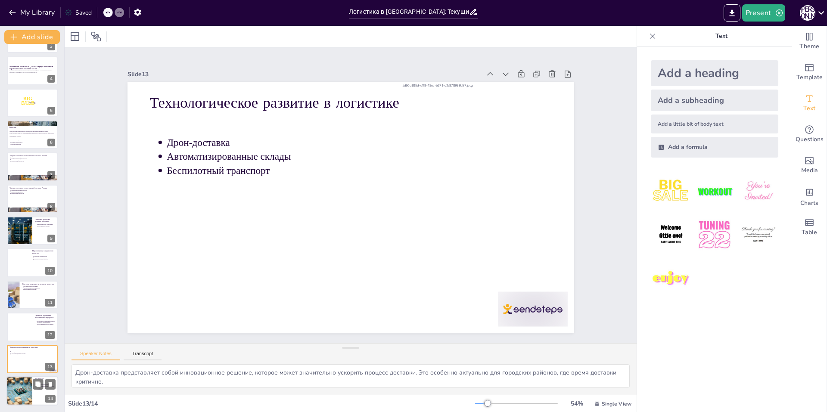
click at [22, 386] on div at bounding box center [19, 390] width 44 height 29
type textarea "Преодоление существующих проблем является ключевым фактором для успешного разви…"
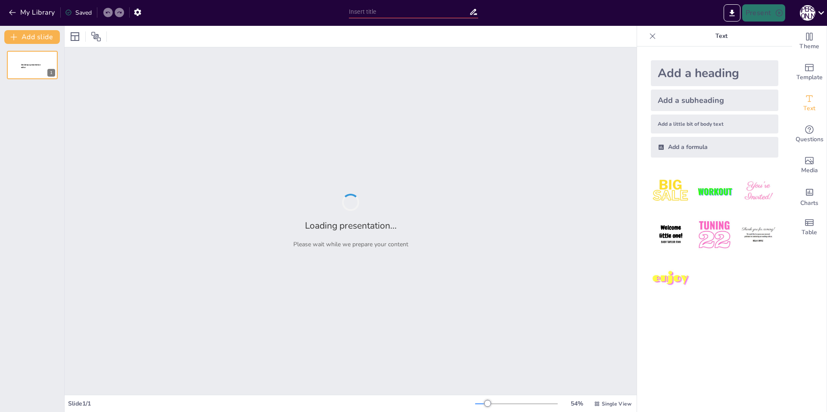
type input "Логистика в [GEOGRAPHIC_DATA]: Текущие проблемы и перспективы на ближайшие 10 л…"
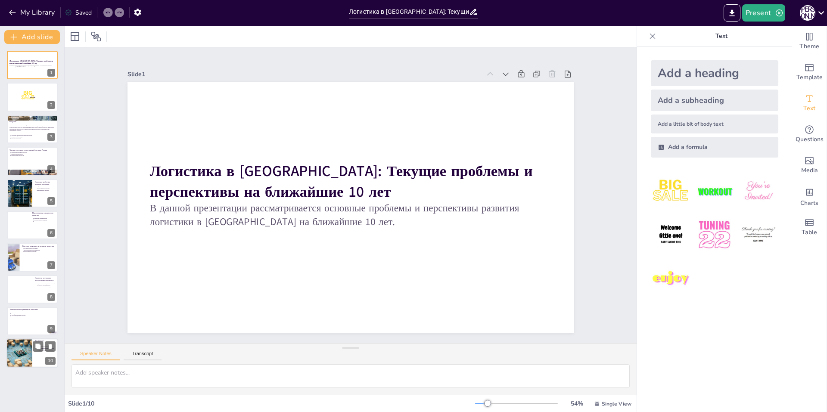
click at [19, 355] on div at bounding box center [19, 353] width 44 height 29
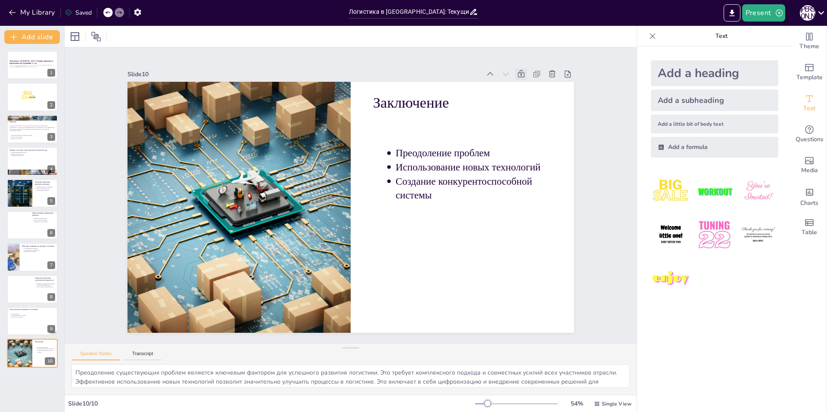
click at [546, 128] on icon at bounding box center [550, 132] width 8 height 9
click at [76, 14] on div "Saved" at bounding box center [78, 13] width 27 height 8
click at [22, 321] on div at bounding box center [32, 321] width 52 height 29
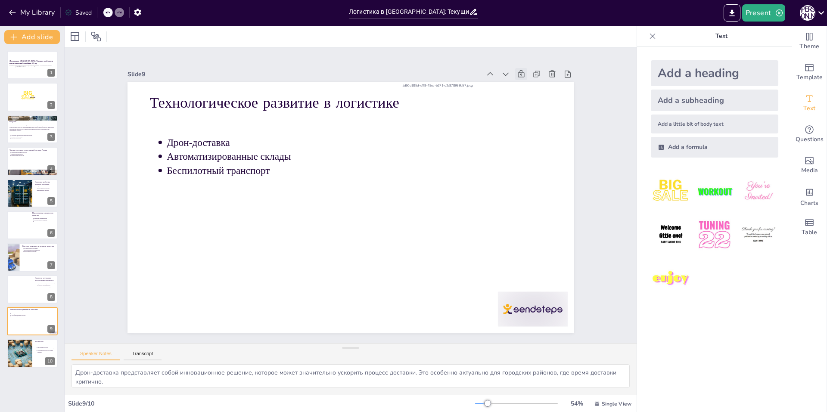
click at [525, 296] on icon at bounding box center [530, 301] width 11 height 11
click at [18, 292] on div at bounding box center [19, 289] width 35 height 29
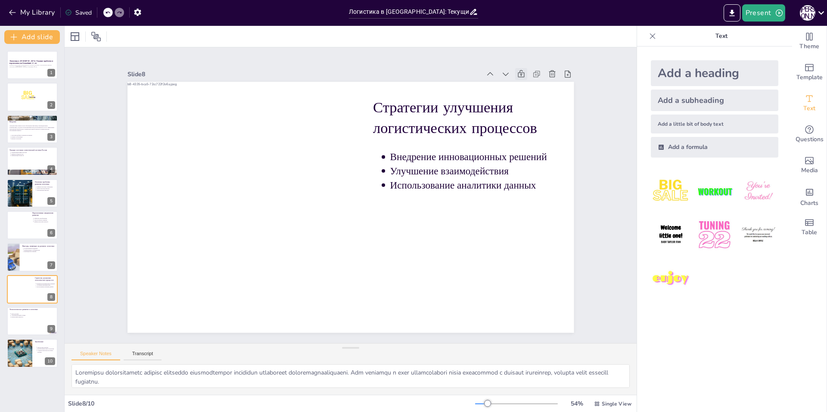
click at [537, 107] on icon at bounding box center [542, 112] width 10 height 10
click at [17, 264] on div at bounding box center [13, 257] width 39 height 29
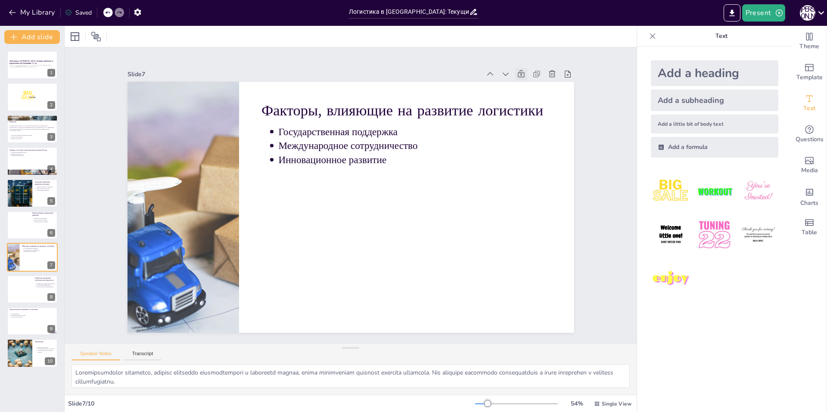
click at [539, 108] on icon at bounding box center [543, 112] width 8 height 9
click at [37, 234] on div at bounding box center [32, 225] width 52 height 29
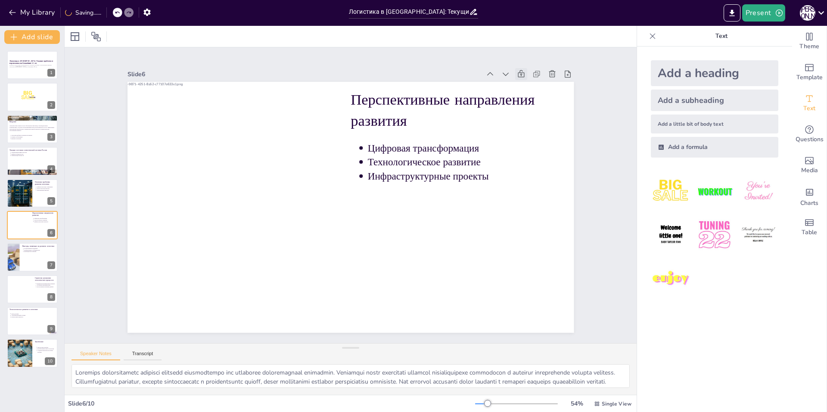
click at [537, 107] on icon at bounding box center [542, 112] width 10 height 10
click at [48, 201] on div "5" at bounding box center [52, 201] width 8 height 8
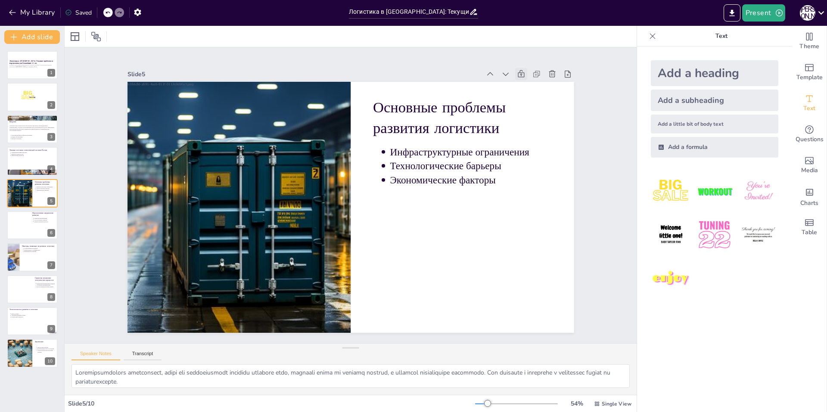
click at [550, 148] on icon at bounding box center [555, 153] width 11 height 11
click at [30, 164] on div at bounding box center [32, 160] width 52 height 29
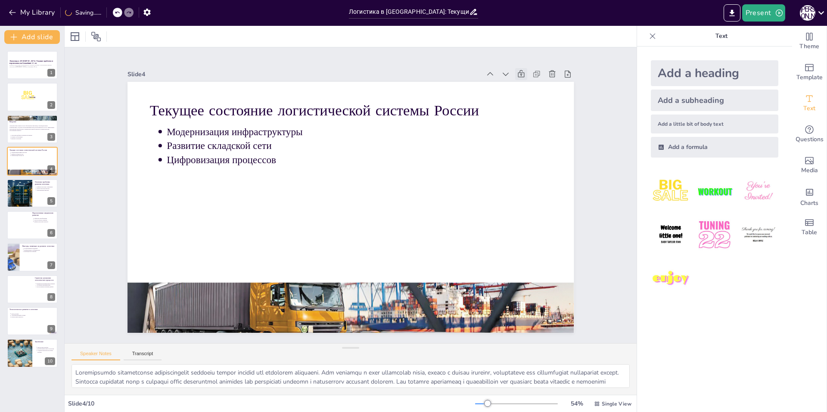
click at [526, 297] on icon at bounding box center [530, 301] width 9 height 9
click at [37, 135] on p "Логистика как фактор развития экономики" at bounding box center [33, 136] width 45 height 2
type textarea "Loremipsu dolors ametco adip e seddoeiusmo tempo incid utlaboreetdolor m aliqua…"
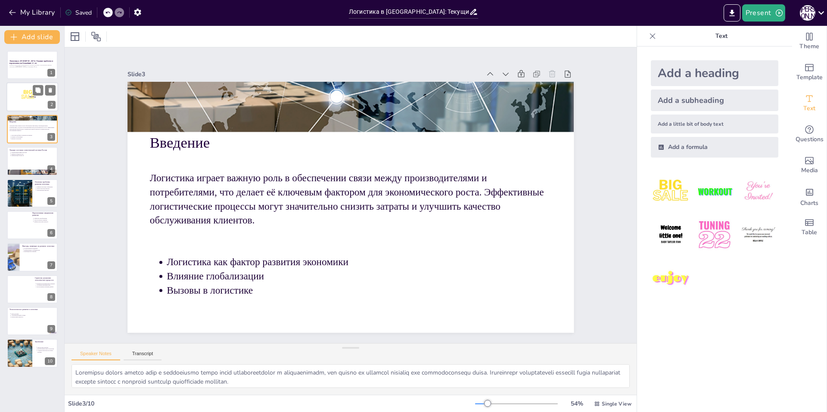
click at [37, 107] on div at bounding box center [32, 97] width 52 height 29
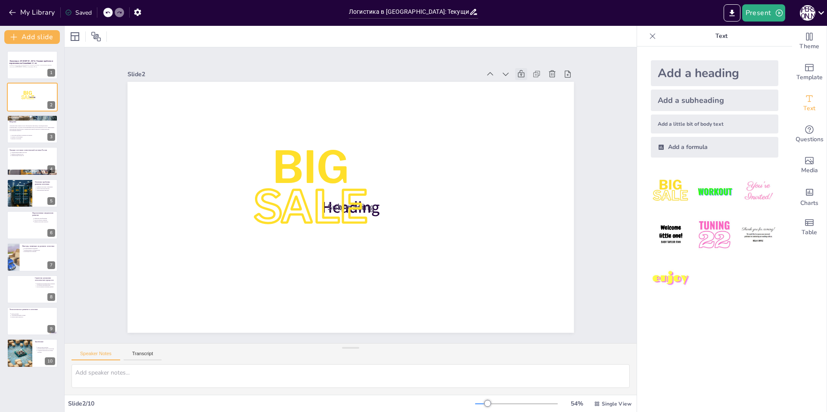
click at [546, 128] on icon at bounding box center [550, 132] width 8 height 9
click at [650, 36] on icon at bounding box center [653, 36] width 6 height 6
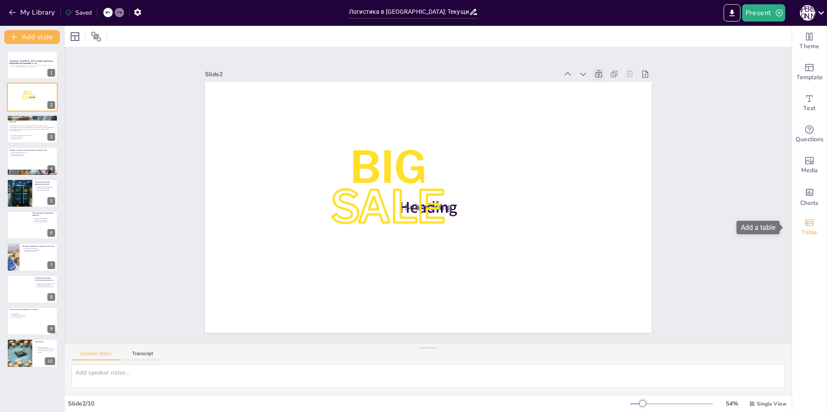
click at [803, 229] on span "Table" at bounding box center [809, 232] width 16 height 9
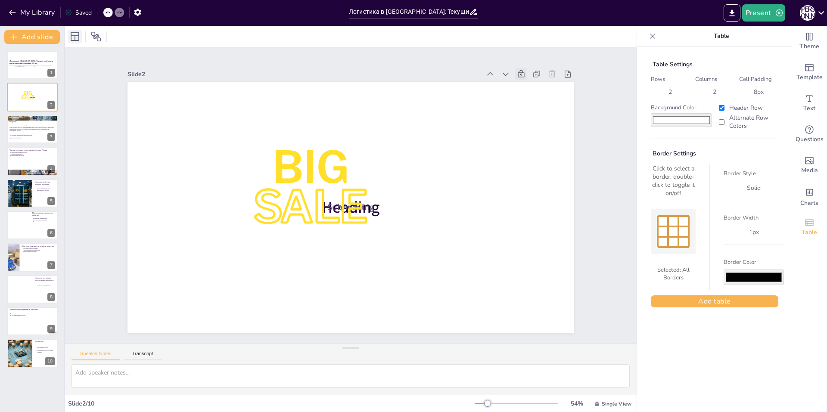
click at [81, 36] on div at bounding box center [75, 37] width 14 height 14
click at [77, 37] on icon at bounding box center [75, 36] width 10 height 10
click at [95, 35] on icon at bounding box center [95, 36] width 9 height 9
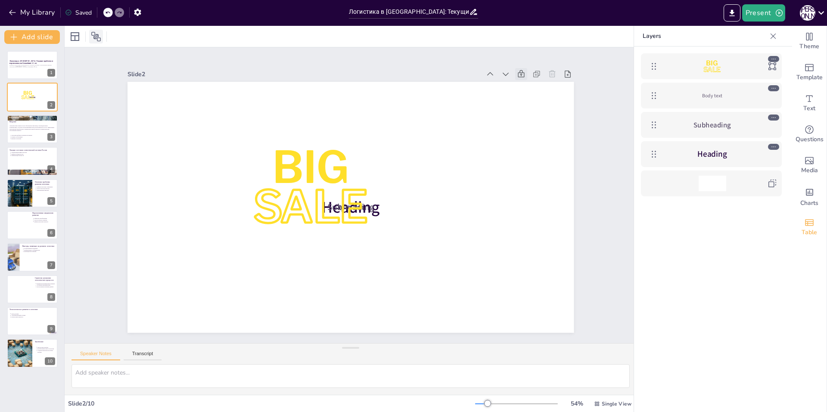
click at [95, 35] on icon at bounding box center [95, 36] width 9 height 9
click at [76, 36] on icon at bounding box center [75, 36] width 9 height 9
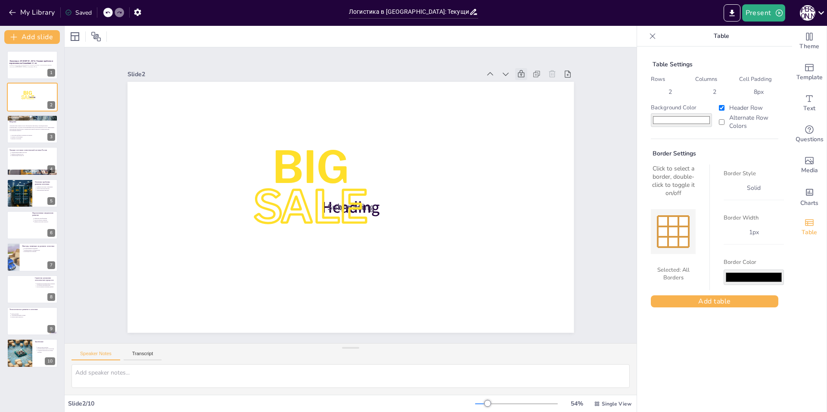
click at [650, 36] on icon at bounding box center [653, 36] width 6 height 6
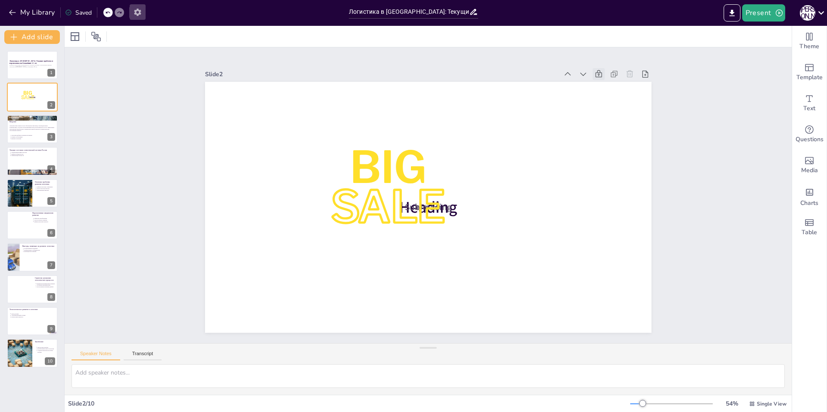
click at [135, 12] on icon "button" at bounding box center [137, 12] width 7 height 7
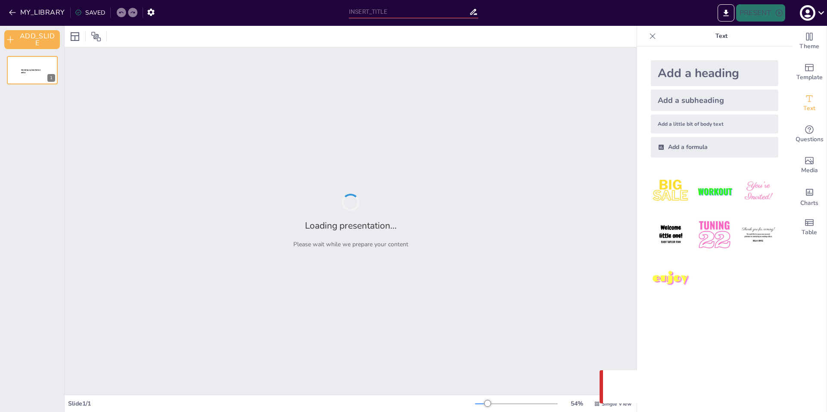
type input "Логистика в [GEOGRAPHIC_DATA]: Текущие проблемы и перспективы на ближайшие 10 л…"
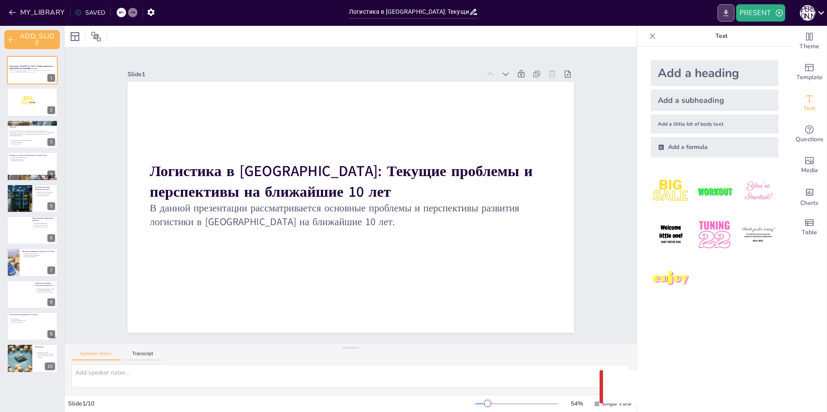
click at [723, 13] on icon "EXPORT_TO_POWERPOINT" at bounding box center [725, 13] width 9 height 9
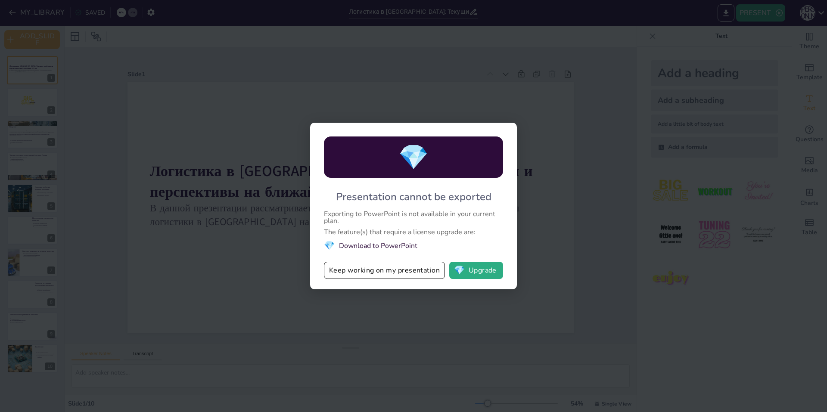
click at [395, 250] on li "💎 Download to PowerPoint" at bounding box center [413, 246] width 179 height 12
click at [557, 179] on div "💎 Presentation cannot be exported Exporting to PowerPoint is not available in y…" at bounding box center [413, 206] width 827 height 412
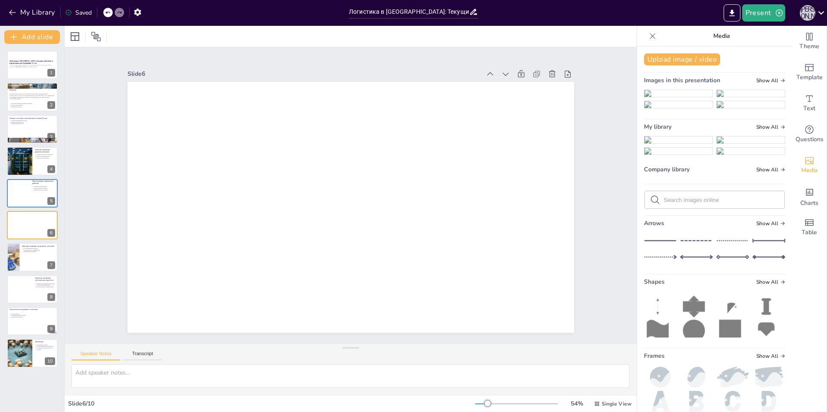
click at [811, 15] on div "О [PERSON_NAME]" at bounding box center [808, 13] width 16 height 16
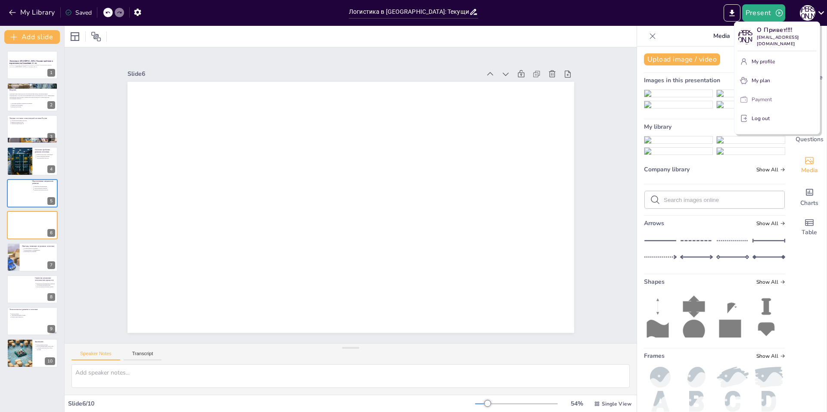
click at [756, 97] on button "Payment" at bounding box center [777, 100] width 78 height 14
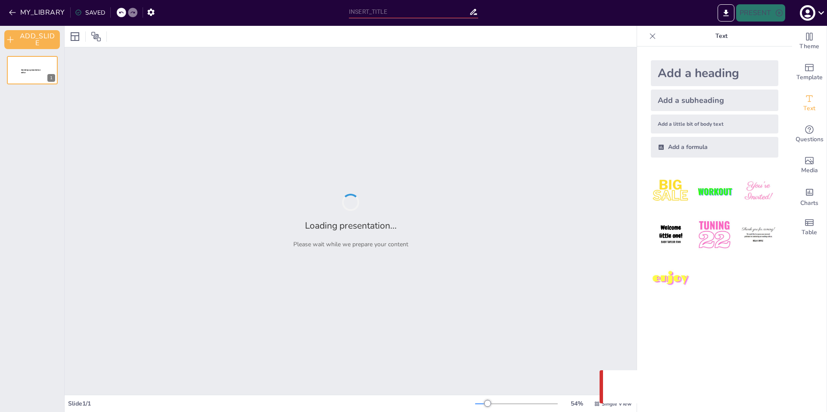
type input "Логистика в [GEOGRAPHIC_DATA]: Текущие проблемы и перспективы на ближайшие 10 л…"
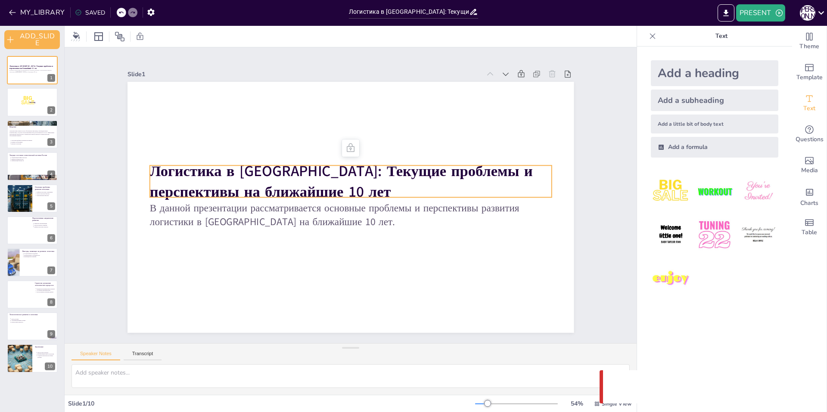
click at [302, 180] on p "Логистика в [GEOGRAPHIC_DATA]: Текущие проблемы и перспективы на ближайшие 10 л…" at bounding box center [362, 186] width 270 height 349
click at [295, 185] on p "Логистика в [GEOGRAPHIC_DATA]: Текущие проблемы и перспективы на ближайшие 10 л…" at bounding box center [357, 183] width 369 height 237
click at [295, 185] on p "Логистика в [GEOGRAPHIC_DATA]: Текущие проблемы и перспективы на ближайшие 10 л…" at bounding box center [358, 184] width 349 height 270
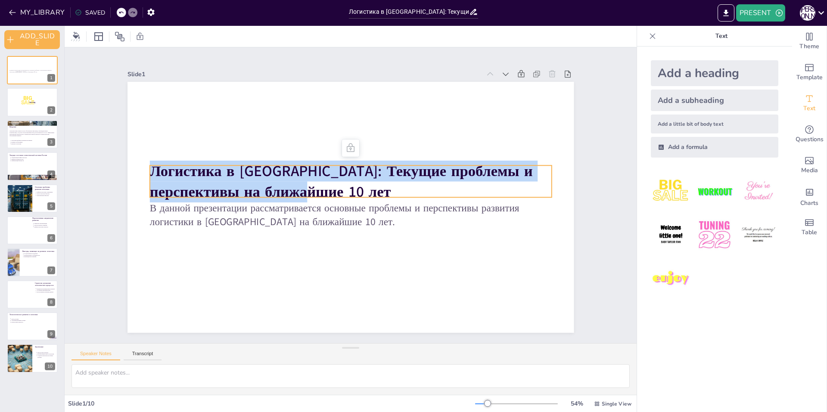
drag, startPoint x: 295, startPoint y: 187, endPoint x: 146, endPoint y: 162, distance: 150.1
click at [184, 162] on p "Логистика в [GEOGRAPHIC_DATA]: Текущие проблемы и перспективы на ближайшие 10 л…" at bounding box center [358, 184] width 349 height 270
copy strong "Логистика в [GEOGRAPHIC_DATA]: Текущие проблемы и перспективы на ближайшие 10 л…"
click at [26, 108] on div at bounding box center [32, 102] width 52 height 29
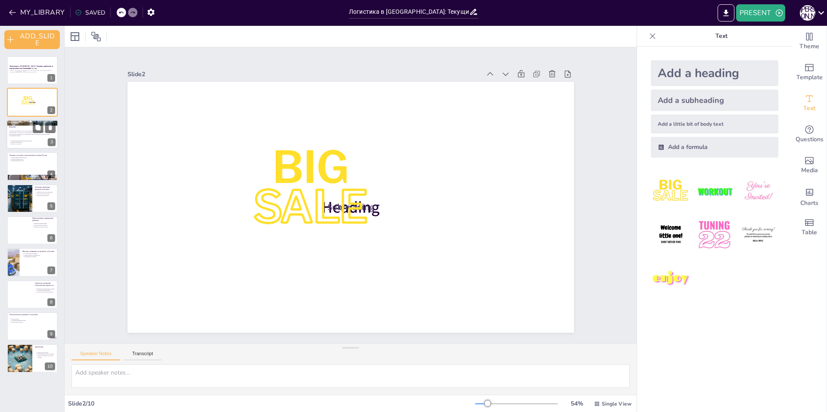
click at [24, 133] on p "Логистика играет важную роль в обеспечении связи между производителями и потреб…" at bounding box center [32, 133] width 47 height 6
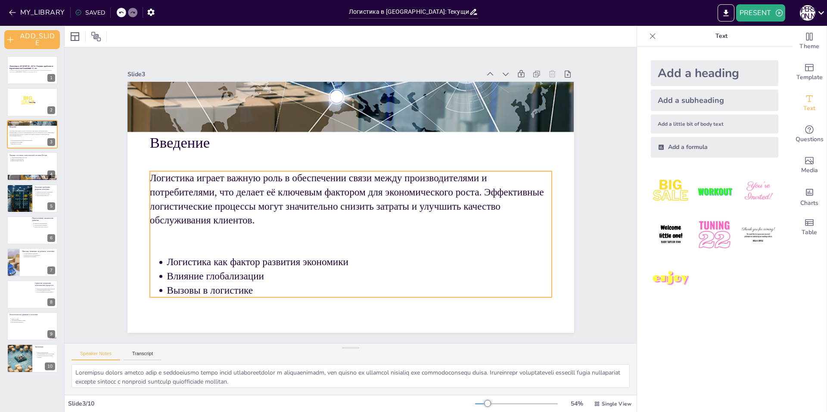
click at [292, 211] on p "Логистика играет важную роль в обеспечении связи между производителями и потреб…" at bounding box center [349, 199] width 405 height 98
click at [248, 240] on p at bounding box center [319, 239] width 333 height 248
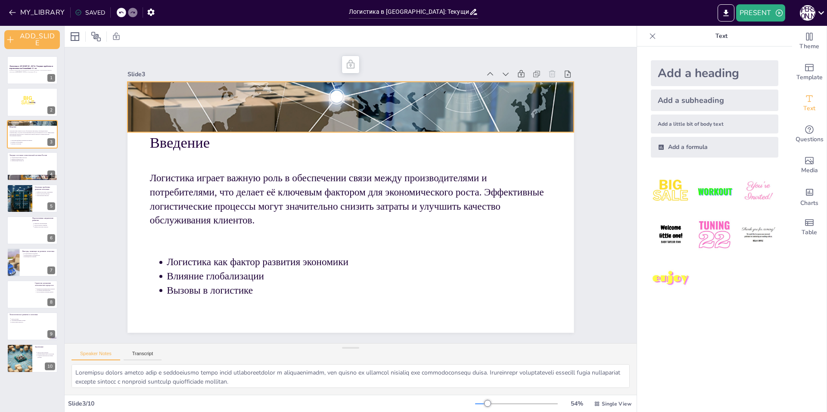
click at [215, 105] on div at bounding box center [395, 118] width 554 height 513
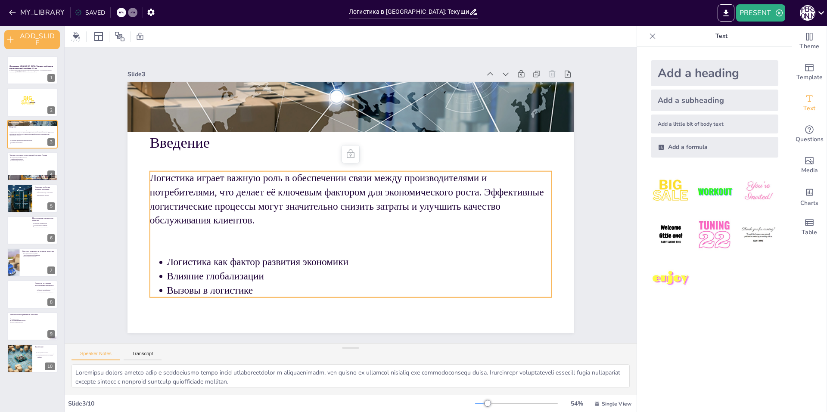
click at [258, 211] on p "Логистика играет важную роль в обеспечении связи между производителями и потреб…" at bounding box center [346, 196] width 177 height 399
click at [170, 191] on p "Логистика играет важную роль в обеспечении связи между производителями и потреб…" at bounding box center [349, 199] width 390 height 214
click at [306, 191] on p "Логистика играет важную роль в обеспечении связи между производителями и потреб…" at bounding box center [355, 194] width 98 height 405
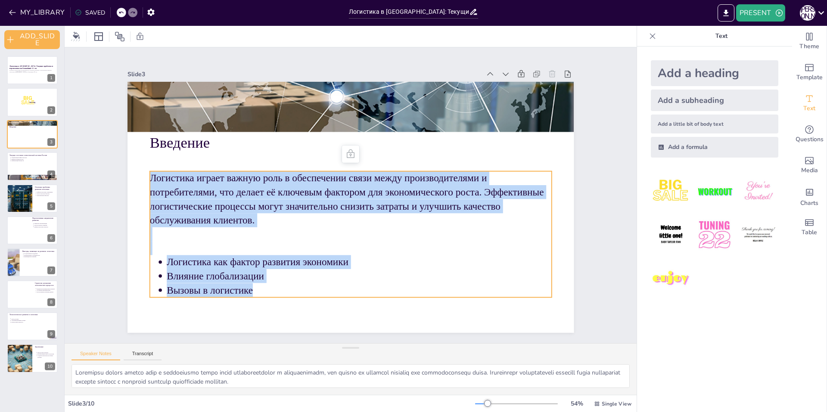
drag, startPoint x: 145, startPoint y: 174, endPoint x: 317, endPoint y: 285, distance: 204.8
click at [317, 285] on div "Логистика играет важную роль в обеспечении связи между производителями и потреб…" at bounding box center [315, 211] width 279 height 418
copy div "Логистика играет важную роль в обеспечении связи между производителями и потреб…"
click at [26, 168] on div at bounding box center [32, 166] width 52 height 29
type textarea "Loremipsumdo sitametconse adipiscingelit seddoeiu tempor incidid utl etdolorem …"
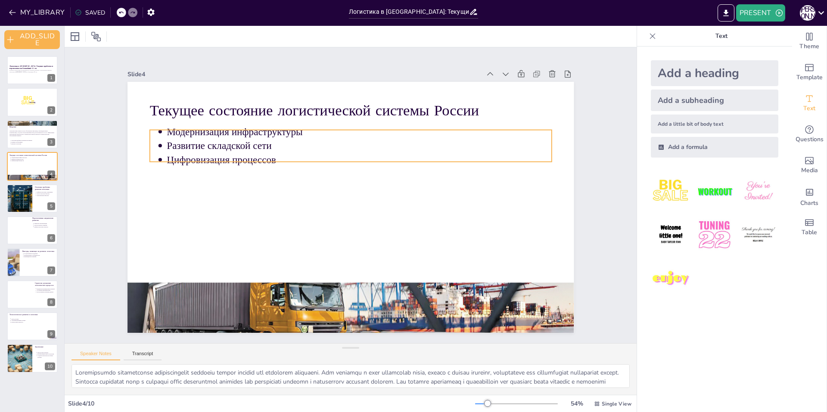
click at [190, 155] on p "Цифровизация процессов" at bounding box center [328, 224] width 357 height 169
click at [279, 146] on p "Развитие складской сети" at bounding box center [368, 242] width 340 height 205
click at [274, 152] on p "Цифровизация процессов" at bounding box center [376, 220] width 205 height 340
click at [283, 152] on p "Цифровизация процессов" at bounding box center [385, 185] width 205 height 340
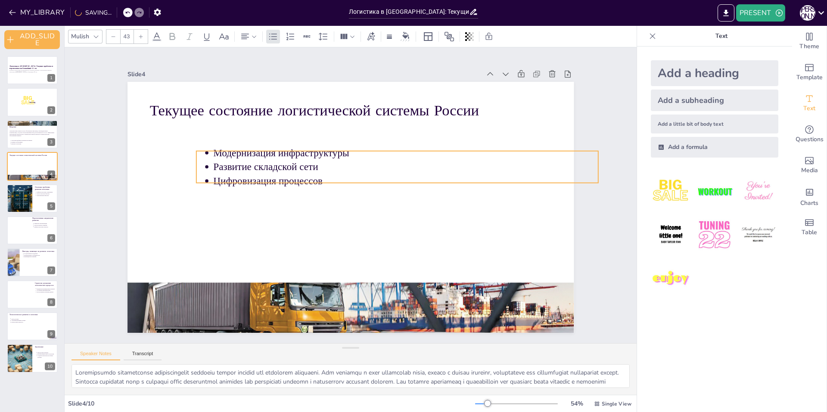
drag, startPoint x: 273, startPoint y: 153, endPoint x: 321, endPoint y: 174, distance: 51.8
click at [321, 174] on p "Цифровизация процессов" at bounding box center [390, 235] width 205 height 340
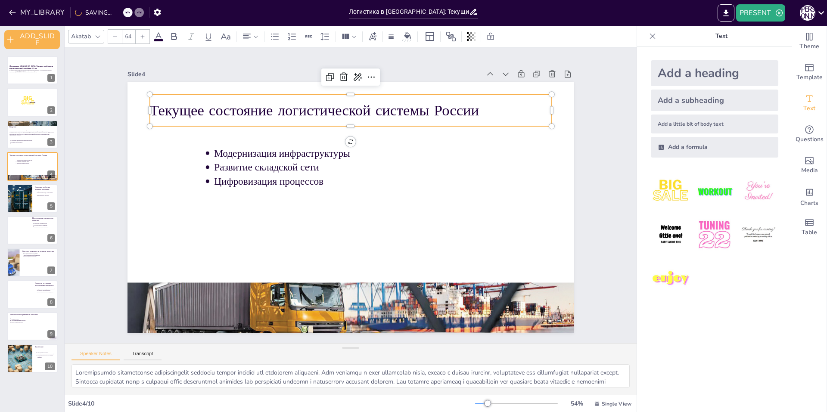
click at [278, 116] on p "Текущее состояние логистической системы России" at bounding box center [393, 121] width 358 height 219
click at [475, 111] on p "Текущее состояние логистической системы России" at bounding box center [400, 126] width 337 height 253
click at [471, 109] on p "Текущее состояние логистической системы России" at bounding box center [407, 132] width 312 height 284
click at [471, 109] on p "Текущее состояние логистической системы России" at bounding box center [368, 112] width 397 height 104
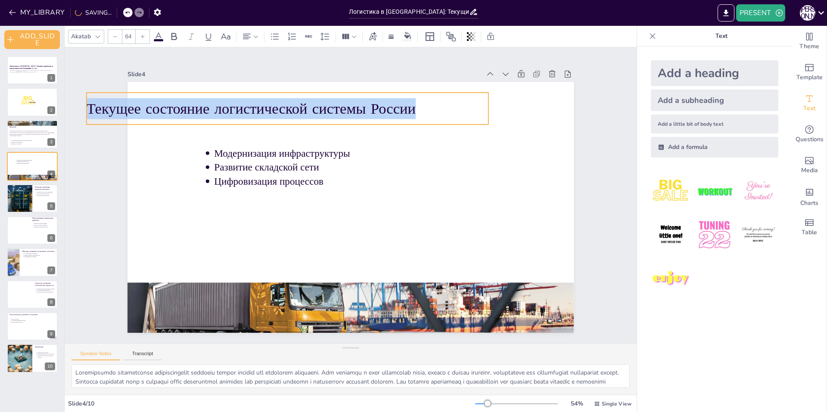
drag, startPoint x: 471, startPoint y: 109, endPoint x: 408, endPoint y: 108, distance: 63.3
click at [408, 108] on p "Текущее состояние логистической системы России" at bounding box center [306, 97] width 397 height 104
copy p "Текущее состояние логистической системы России"
type input "43"
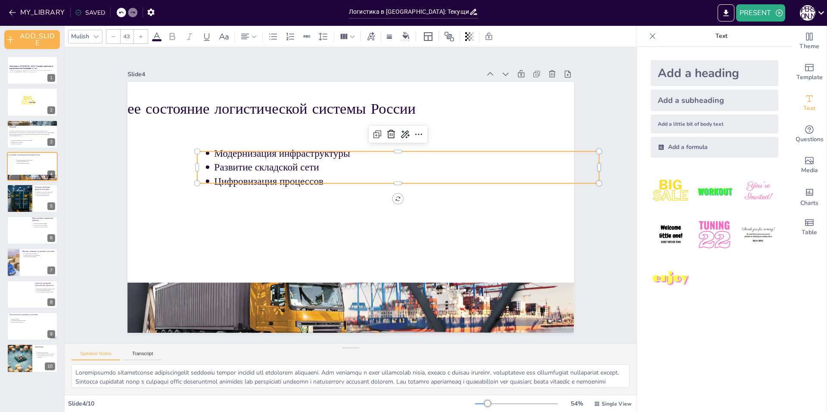
click at [261, 171] on p "Развитие складской сети" at bounding box center [413, 199] width 340 height 205
click at [260, 150] on p "Модернизация инфраструктуры" at bounding box center [419, 193] width 319 height 237
click at [232, 152] on p "Модернизация инфраструктуры" at bounding box center [417, 173] width 370 height 132
click at [232, 152] on p "Модернизация инфраструктуры" at bounding box center [417, 172] width 370 height 132
drag, startPoint x: 215, startPoint y: 152, endPoint x: 220, endPoint y: 154, distance: 5.4
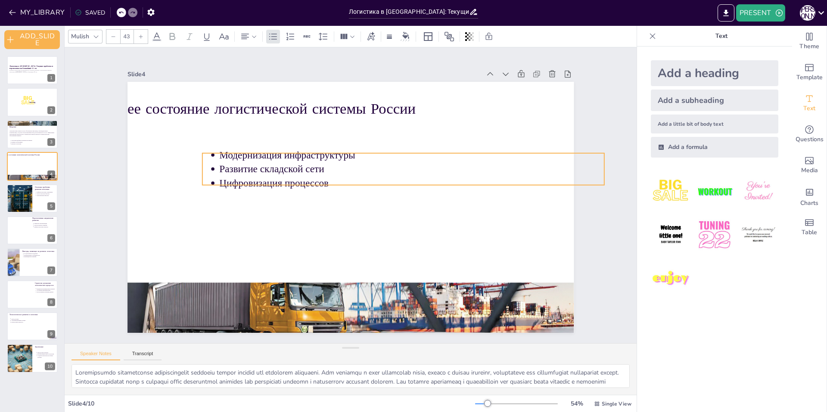
click at [264, 154] on p "Модернизация инфраструктуры" at bounding box center [423, 199] width 319 height 238
click at [221, 149] on p "Модернизация инфраструктуры" at bounding box center [413, 151] width 385 height 14
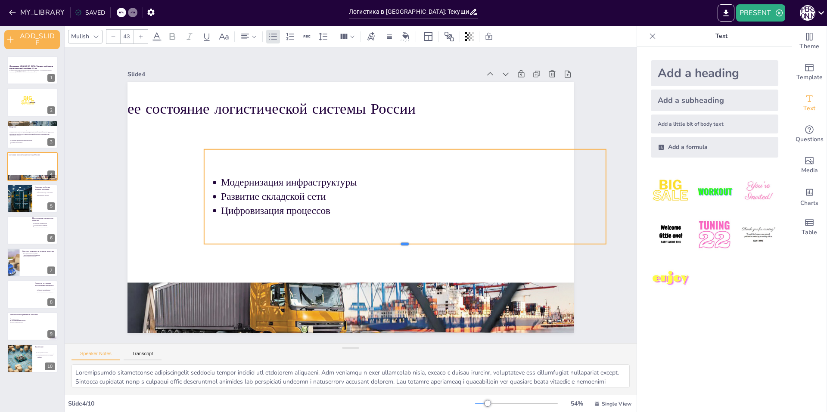
drag, startPoint x: 356, startPoint y: 179, endPoint x: 346, endPoint y: 249, distance: 70.9
click at [348, 252] on div at bounding box center [363, 270] width 329 height 242
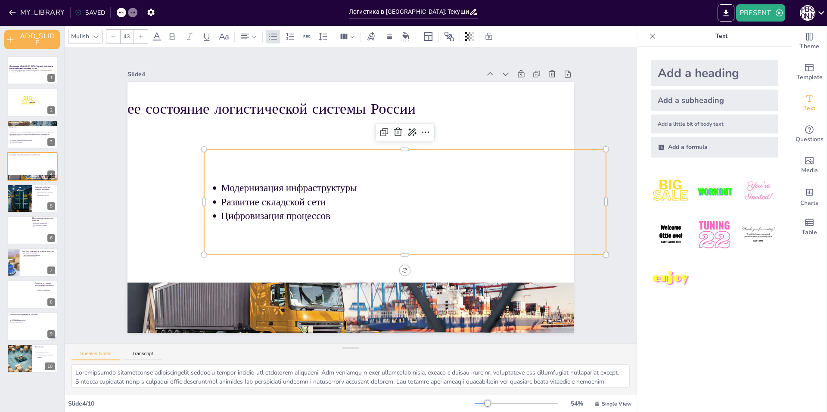
click at [319, 216] on p "Цифровизация процессов" at bounding box center [388, 248] width 319 height 237
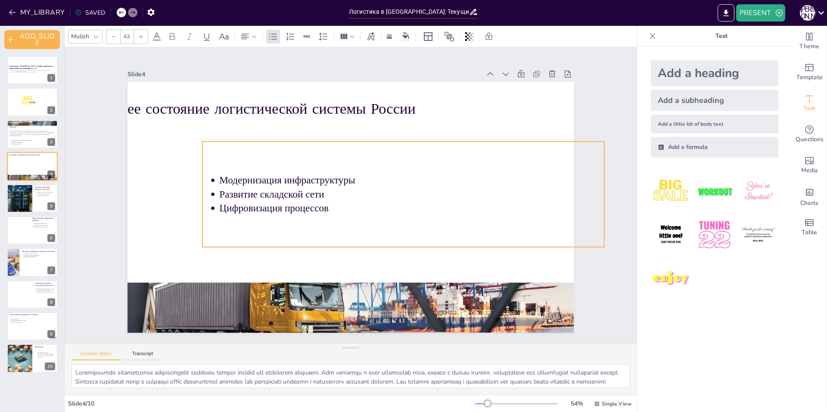
drag, startPoint x: 323, startPoint y: 214, endPoint x: 322, endPoint y: 207, distance: 7.9
click at [322, 207] on p "Цифровизация процессов" at bounding box center [304, 236] width 237 height 319
click at [431, 135] on icon at bounding box center [437, 141] width 12 height 12
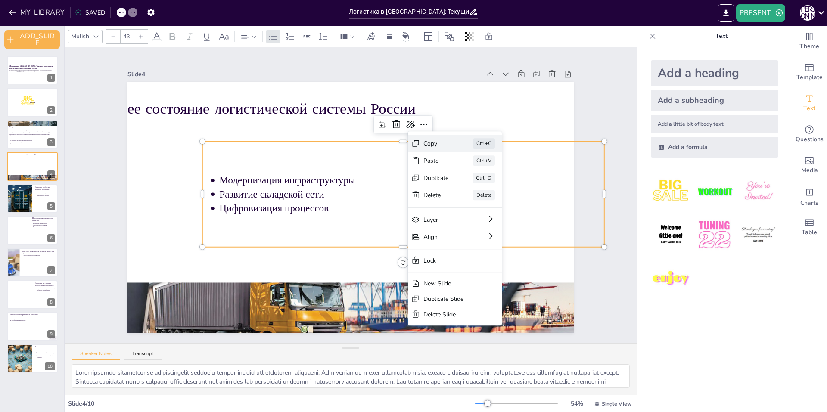
click at [481, 229] on div "Copy" at bounding box center [494, 237] width 27 height 16
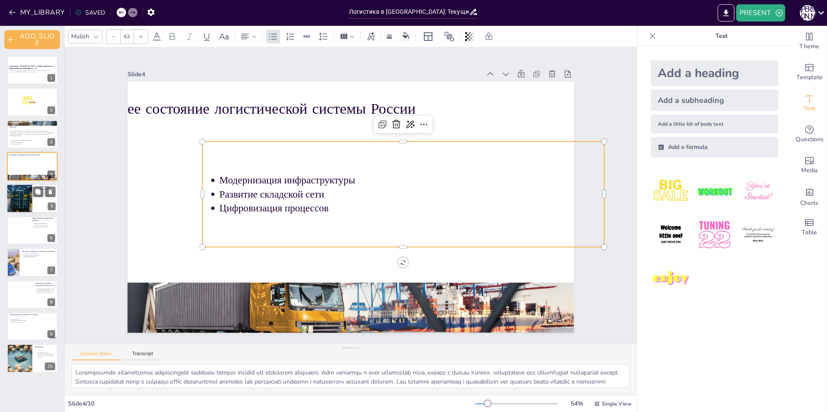
click at [19, 197] on div at bounding box center [23, 199] width 41 height 31
type textarea "Инфраструктурные ограничения, такие как недостаточное развитие дорожной сети, я…"
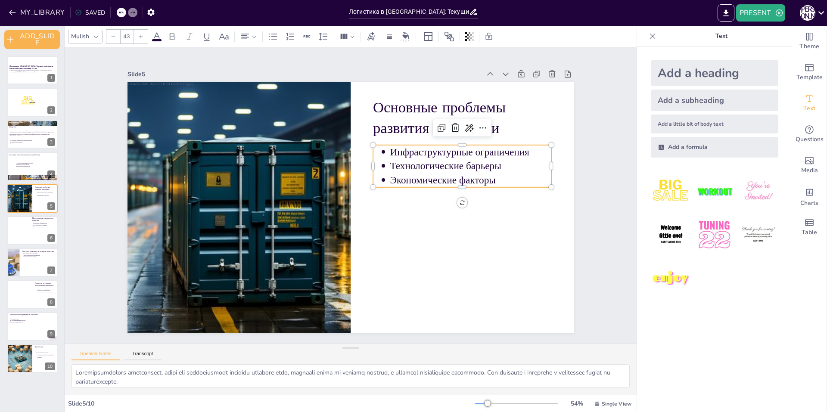
click at [422, 217] on p "Инфраструктурные ограничения" at bounding box center [428, 296] width 63 height 158
type input "64"
click at [411, 176] on p "Основные проблемы развития логистики" at bounding box center [466, 266] width 111 height 180
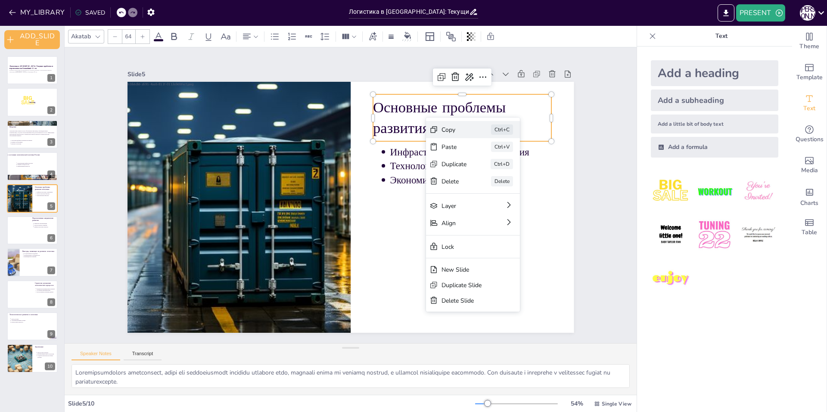
click at [238, 298] on div "Copy" at bounding box center [225, 309] width 25 height 22
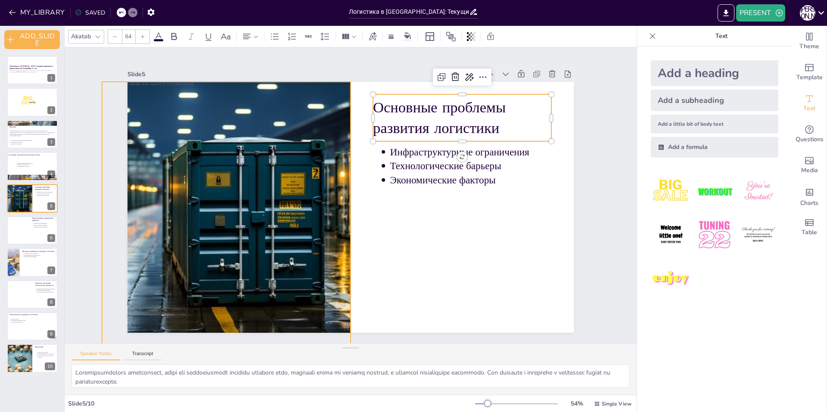
click at [220, 163] on div at bounding box center [370, 123] width 405 height 437
click at [417, 146] on p "Основные проблемы развития логистики" at bounding box center [482, 226] width 150 height 161
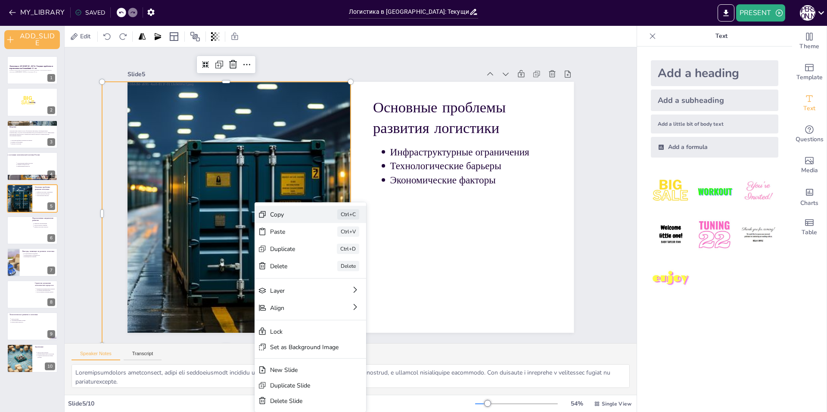
click at [288, 211] on div "Copy" at bounding box center [286, 214] width 17 height 44
